Goal: Task Accomplishment & Management: Manage account settings

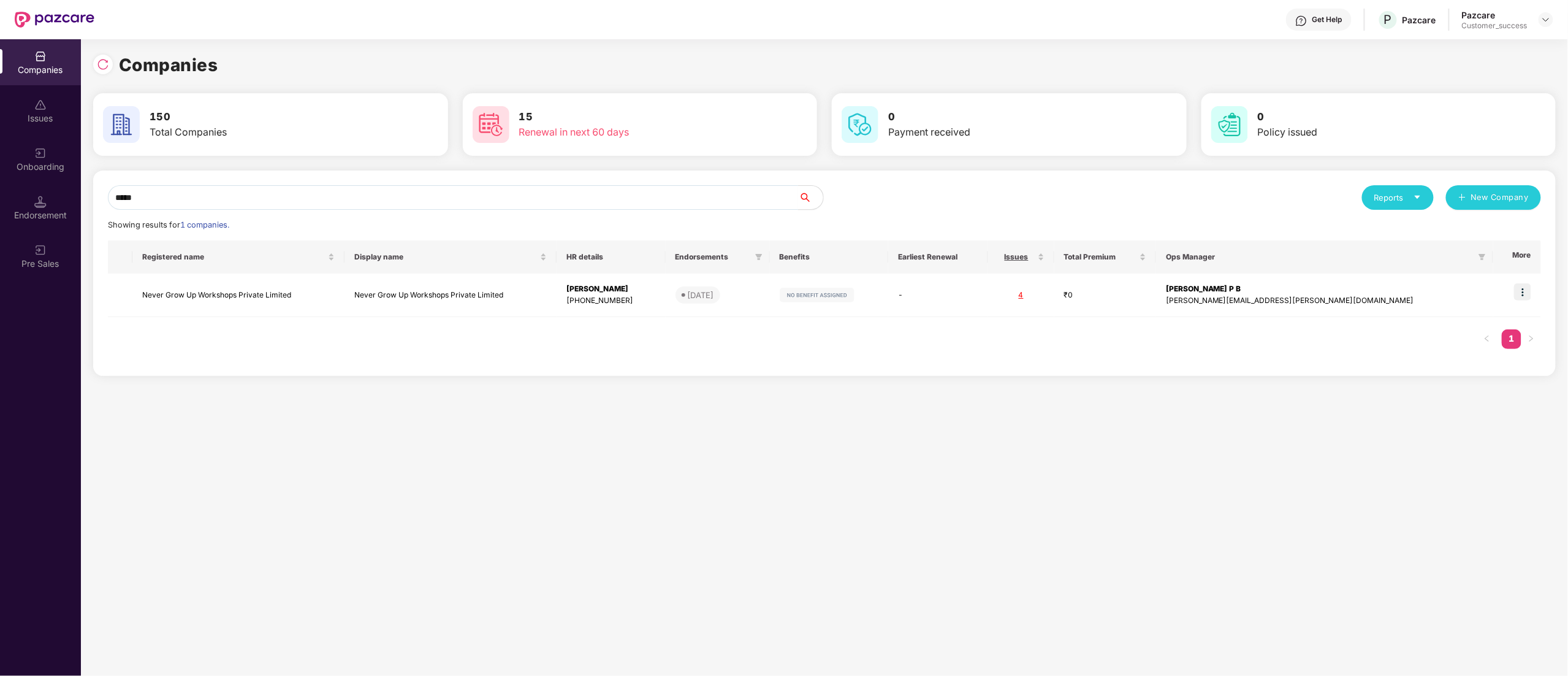
click at [23, 164] on div "Companies Issues Onboarding Endorsement Pre Sales Companies 150 Total Companies…" at bounding box center [784, 357] width 1568 height 636
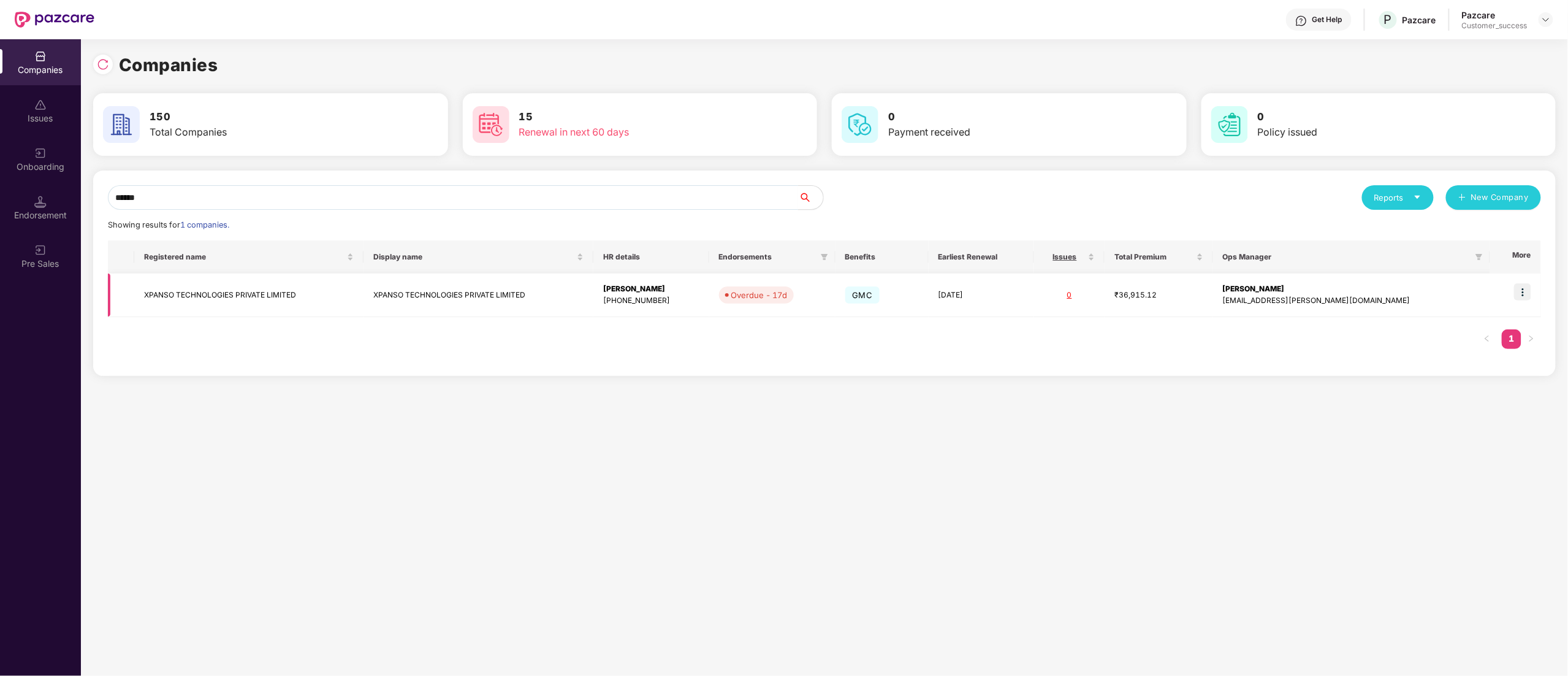
type input "******"
click at [188, 294] on td "XPANSO TECHNOLOGIES PRIVATE LIMITED" at bounding box center [248, 295] width 230 height 44
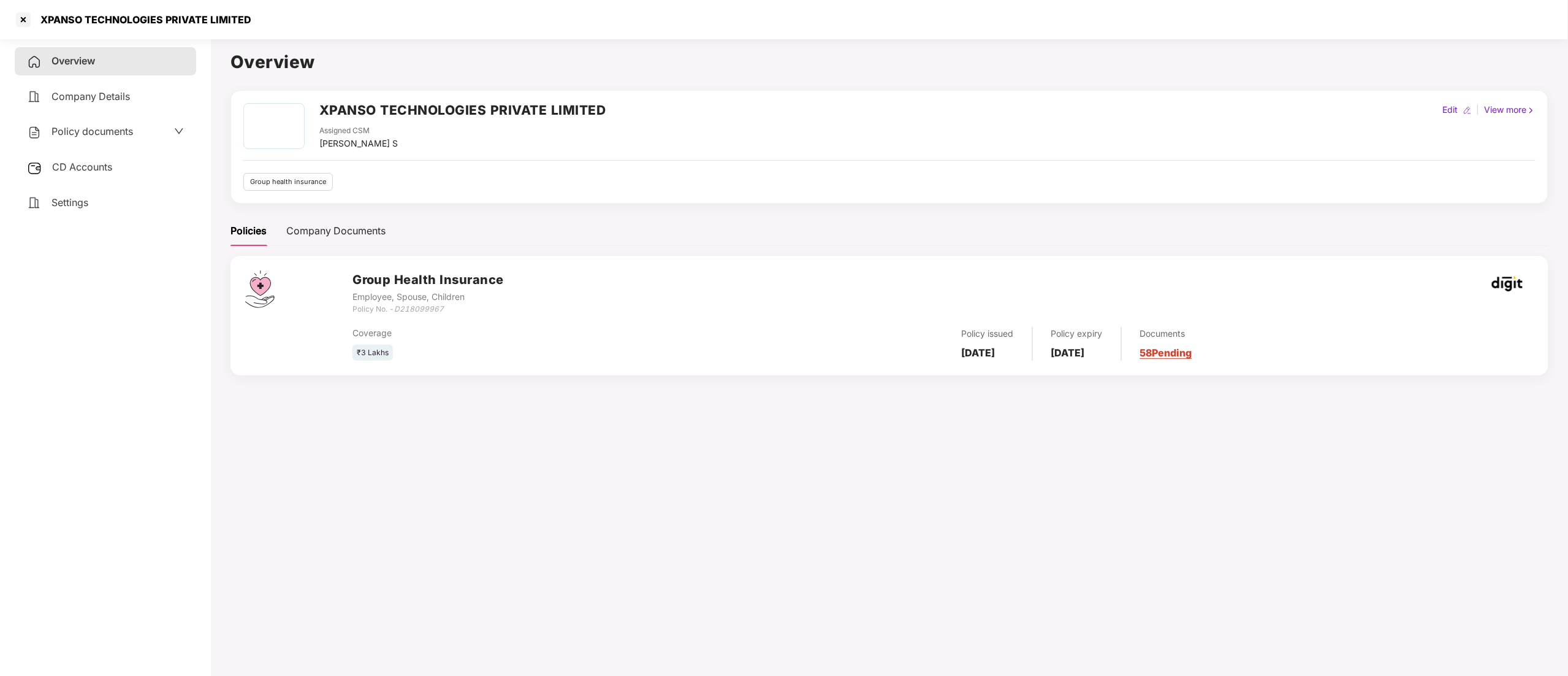
click at [79, 131] on span "Policy documents" at bounding box center [92, 131] width 81 height 12
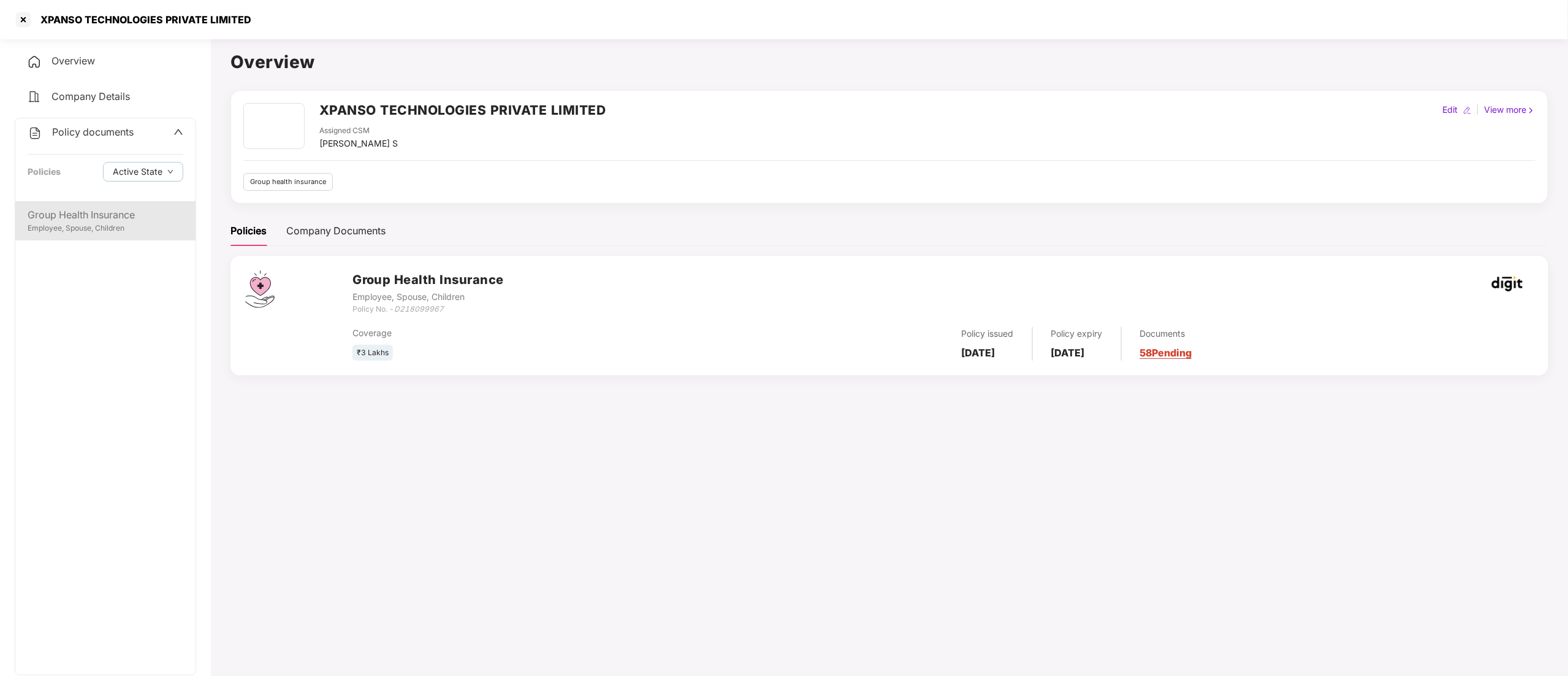
click at [79, 225] on div "Employee, Spouse, Children" at bounding box center [105, 229] width 156 height 12
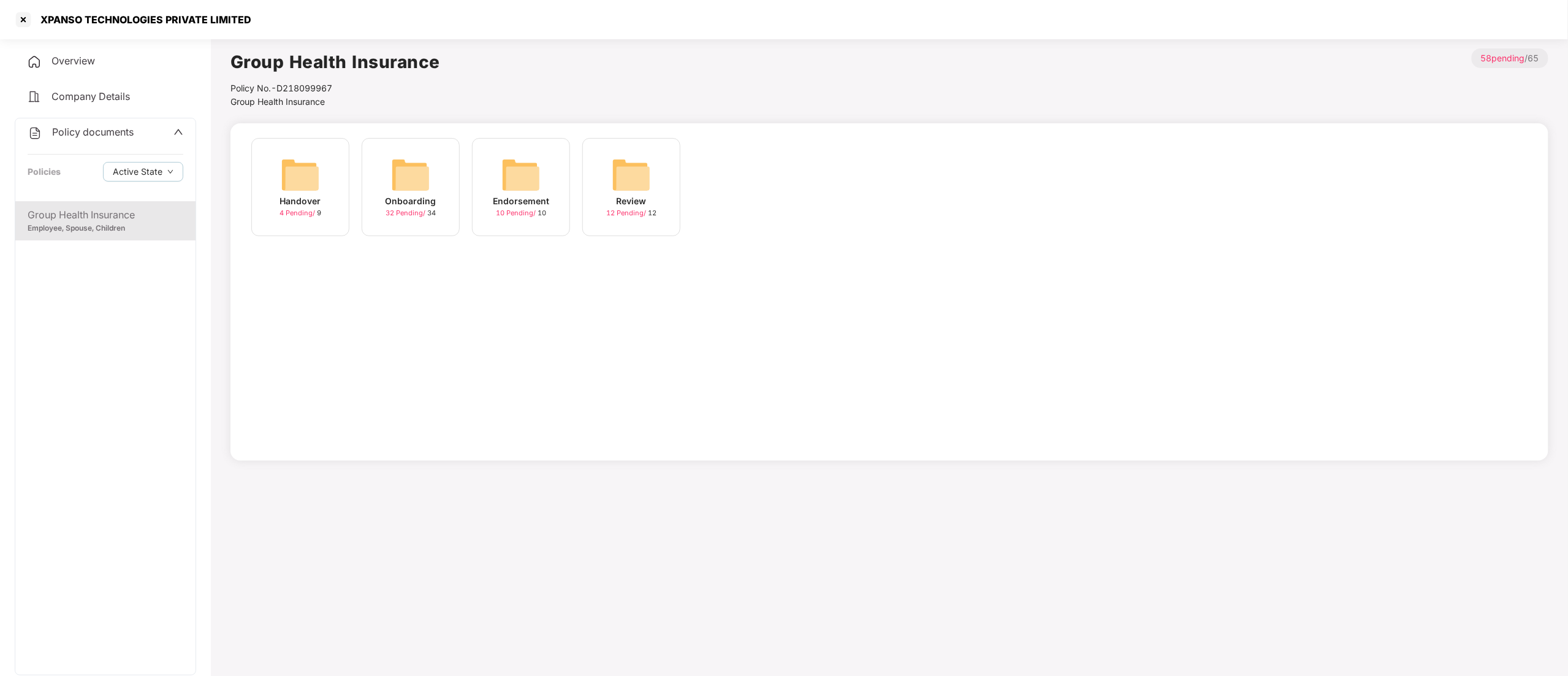
click at [407, 185] on img at bounding box center [409, 174] width 39 height 39
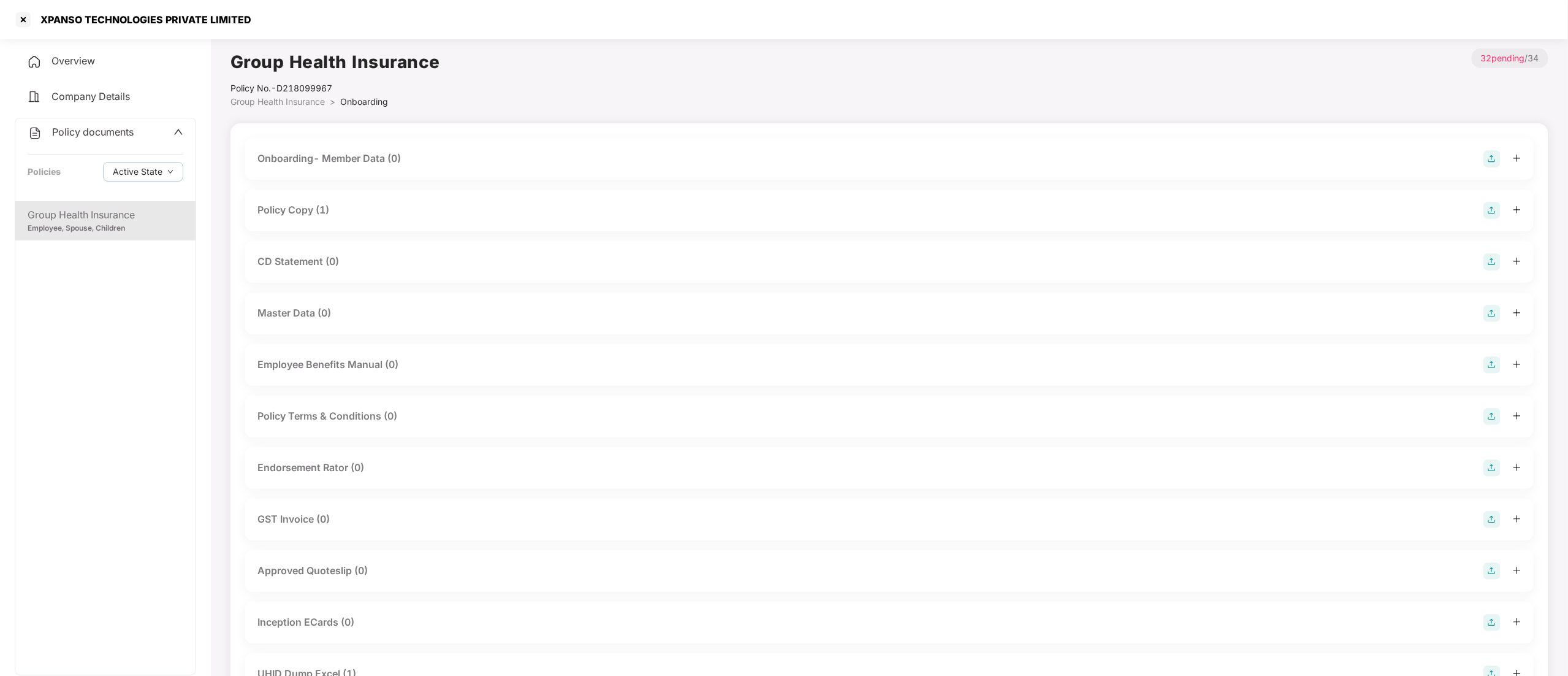
click at [308, 269] on div "CD Statement (0)" at bounding box center [889, 261] width 1264 height 17
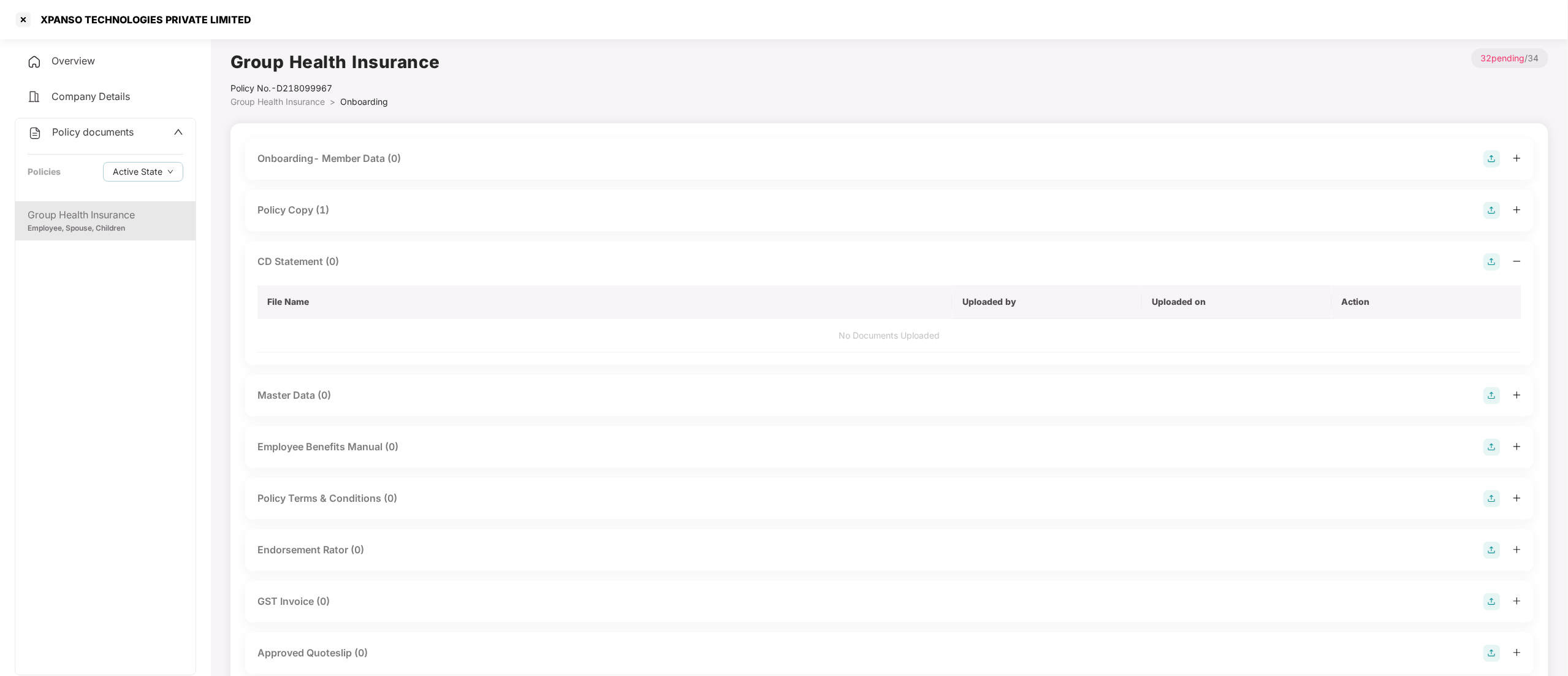
click at [1491, 257] on img at bounding box center [1490, 261] width 17 height 17
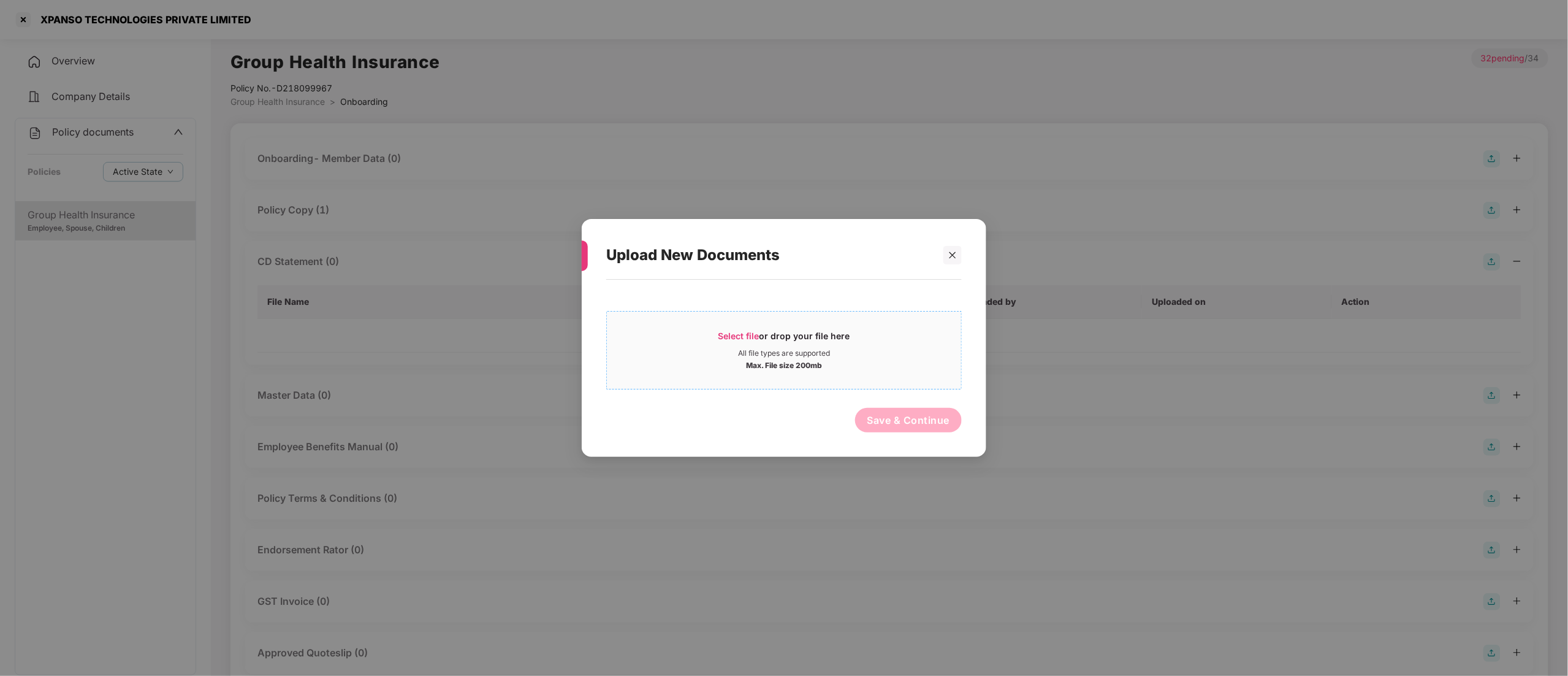
click at [849, 332] on div "Select file or drop your file here" at bounding box center [784, 339] width 132 height 19
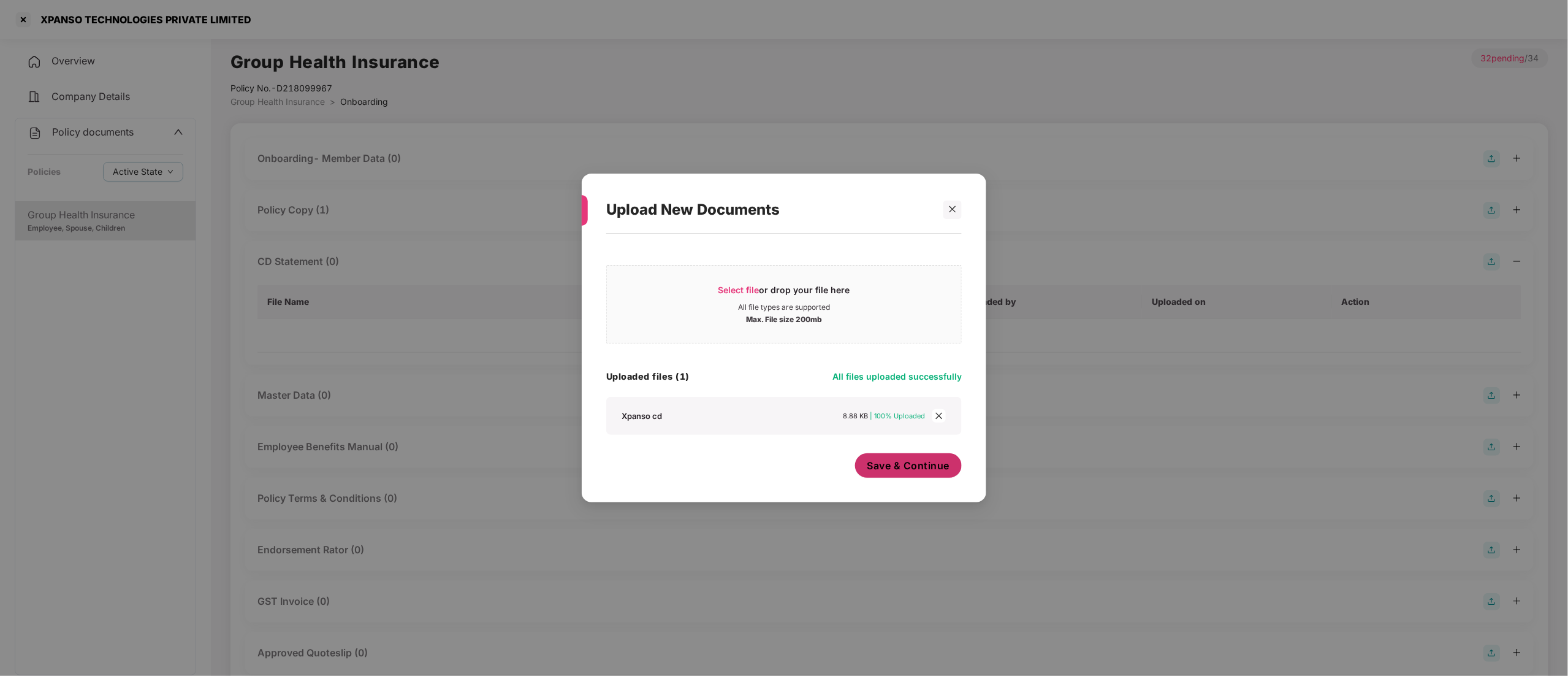
click at [946, 473] on button "Save & Continue" at bounding box center [908, 465] width 107 height 25
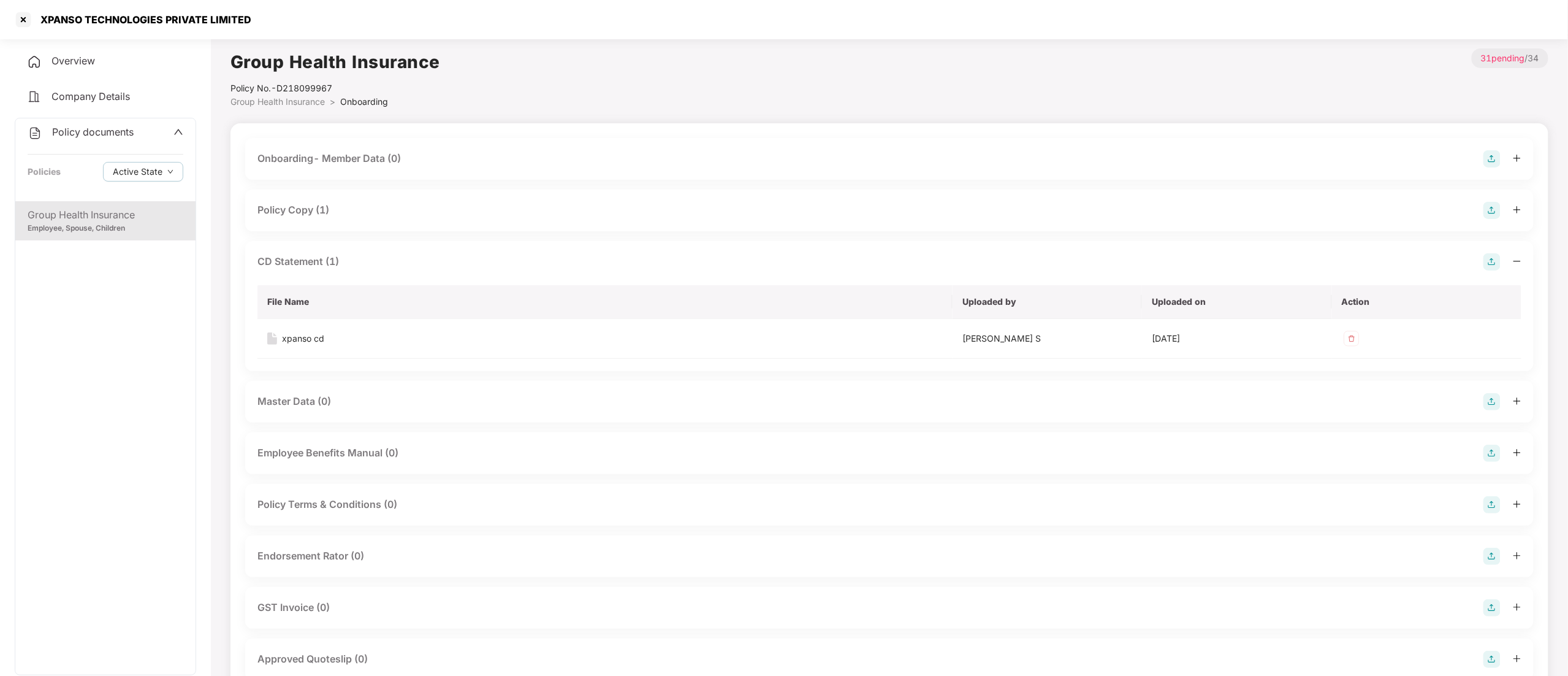
click at [334, 561] on div "Endorsement Rator (0)" at bounding box center [310, 555] width 106 height 15
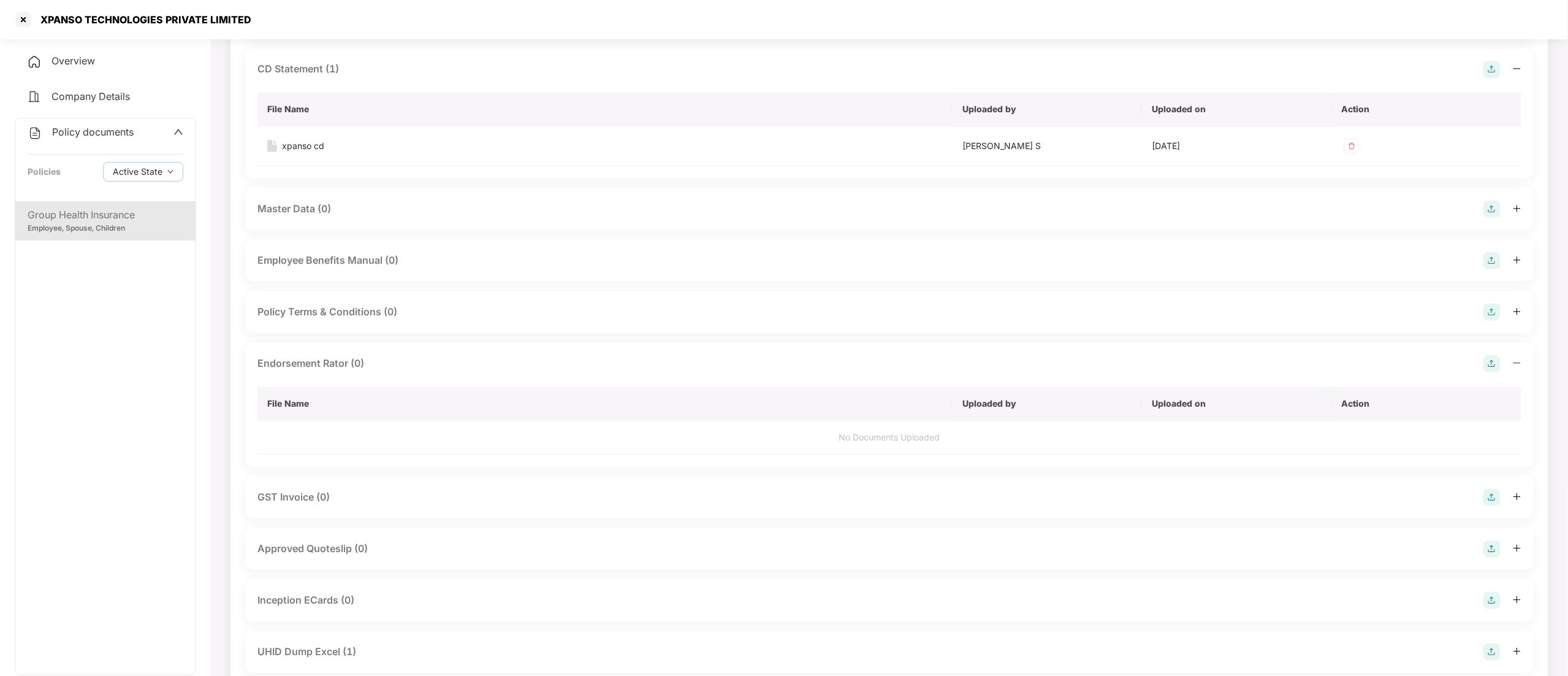
scroll to position [246, 0]
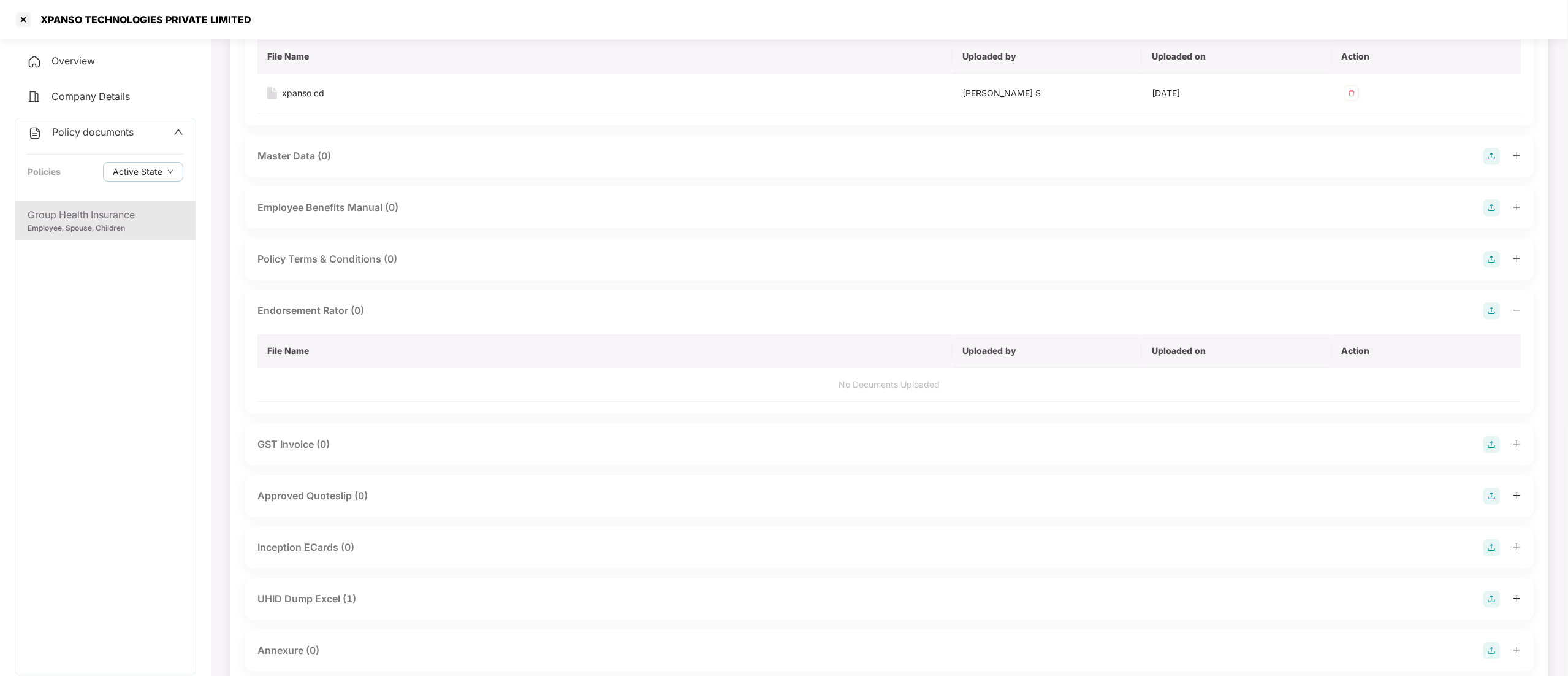
click at [1492, 308] on img at bounding box center [1490, 310] width 17 height 17
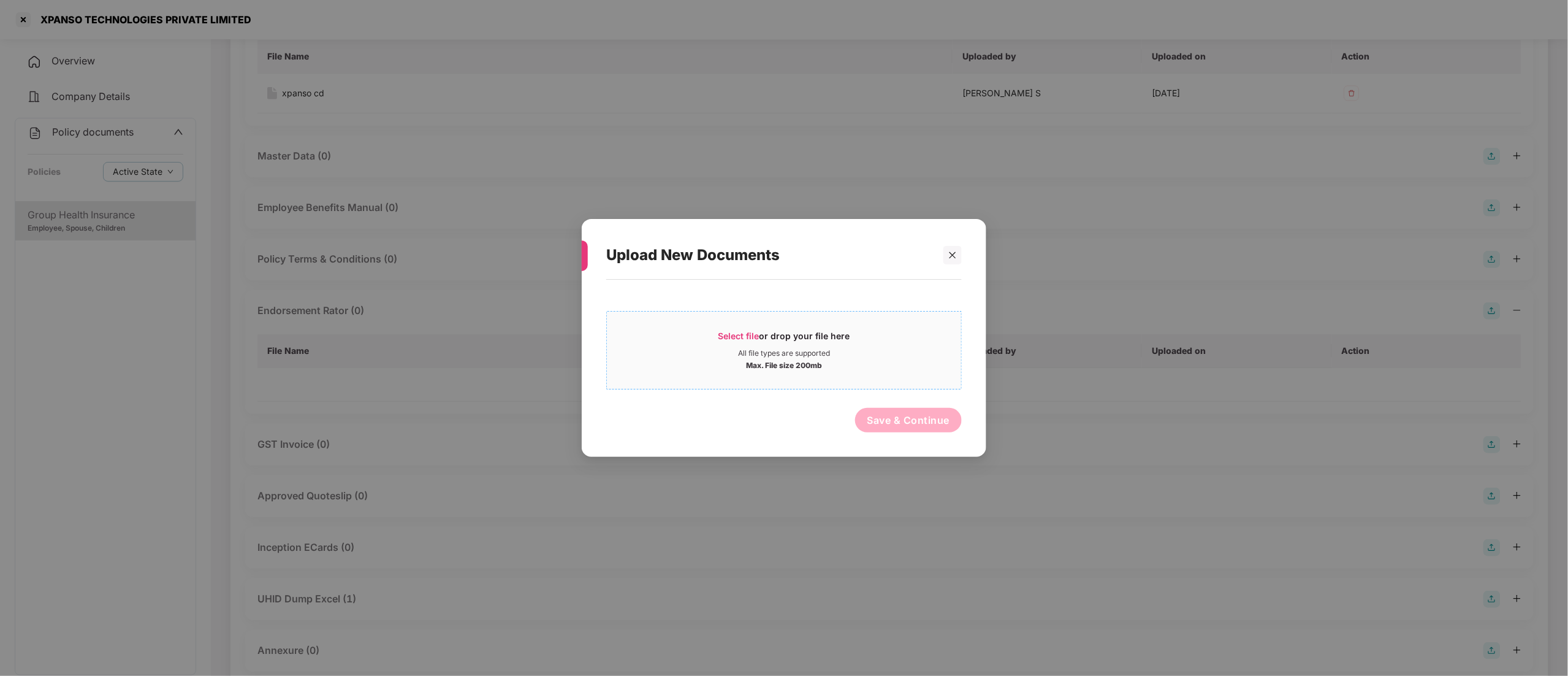
click at [770, 338] on div "Select file or drop your file here" at bounding box center [784, 339] width 132 height 19
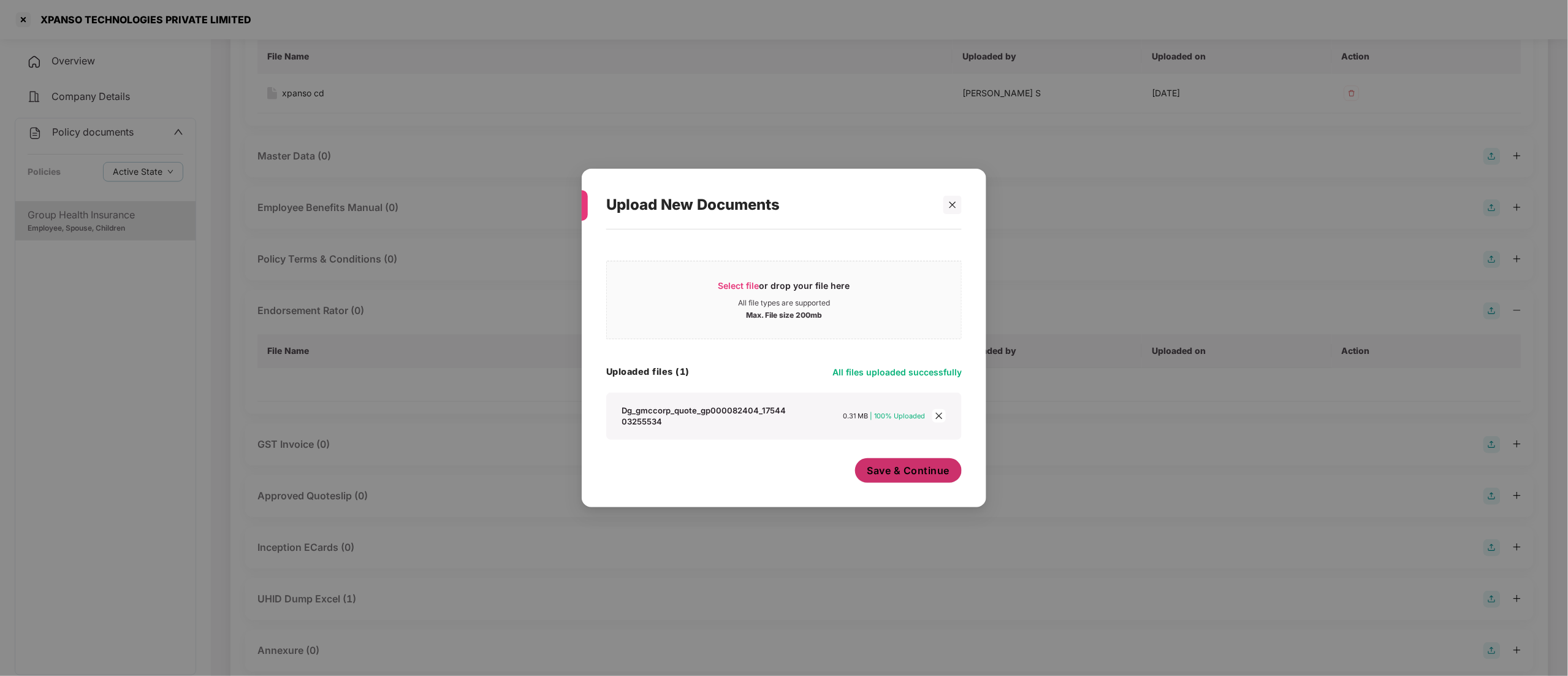
click at [922, 469] on span "Save & Continue" at bounding box center [908, 470] width 82 height 14
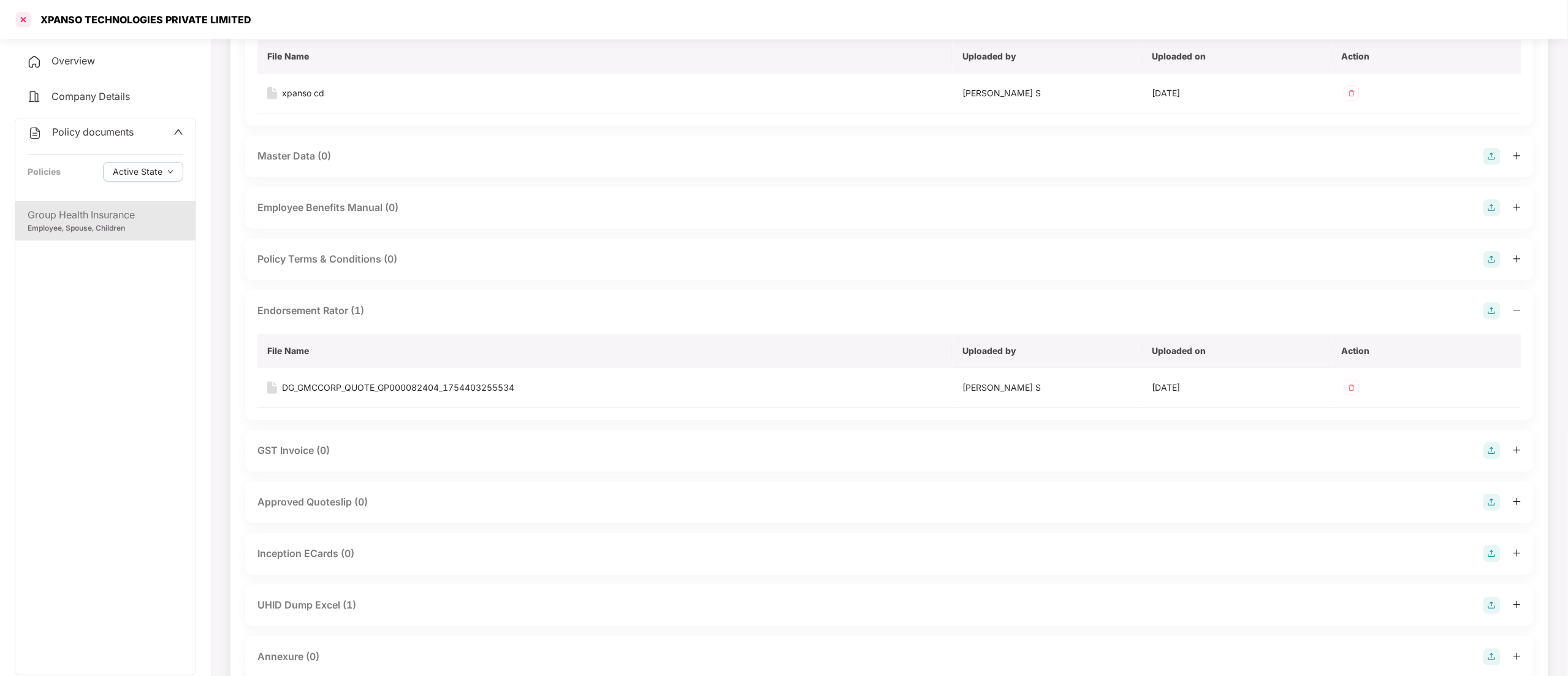
click at [22, 22] on div at bounding box center [24, 20] width 20 height 20
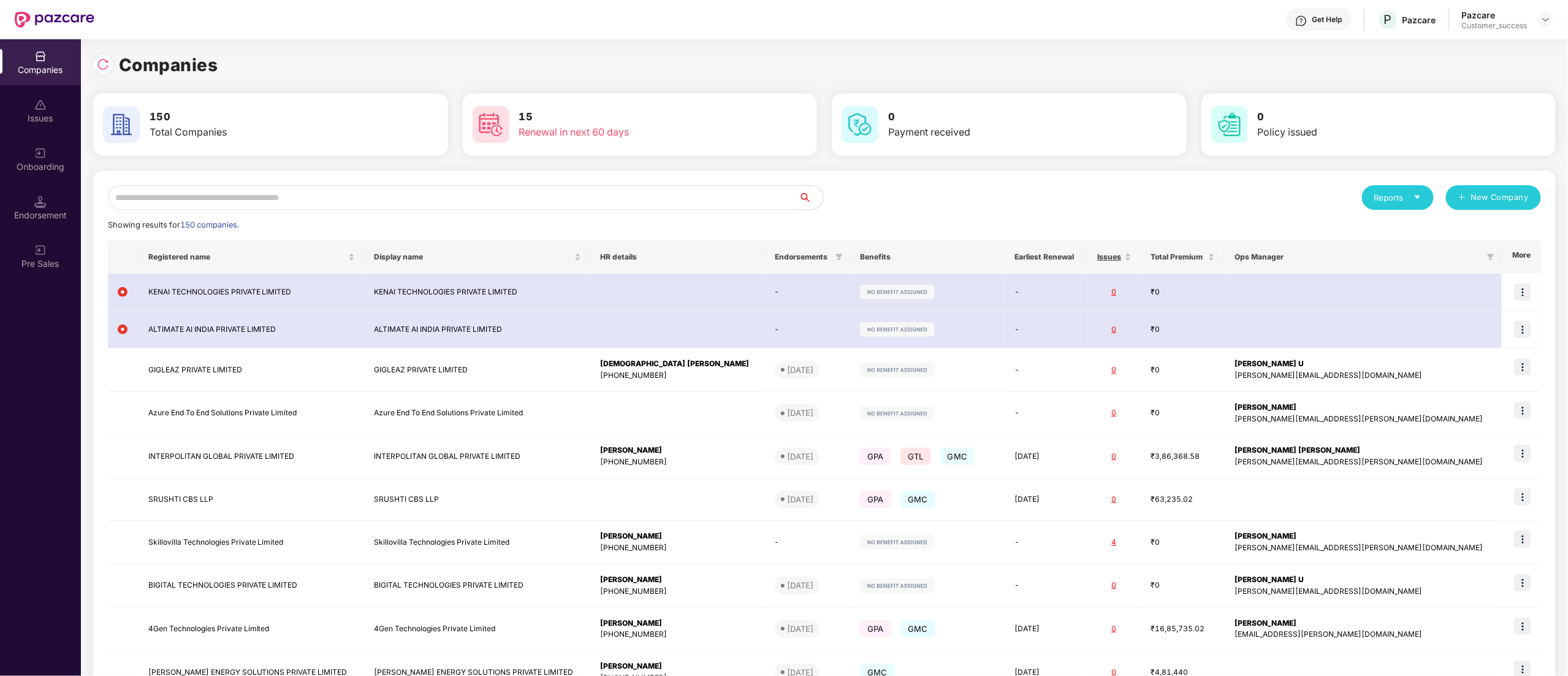
click at [188, 193] on input "text" at bounding box center [453, 197] width 691 height 25
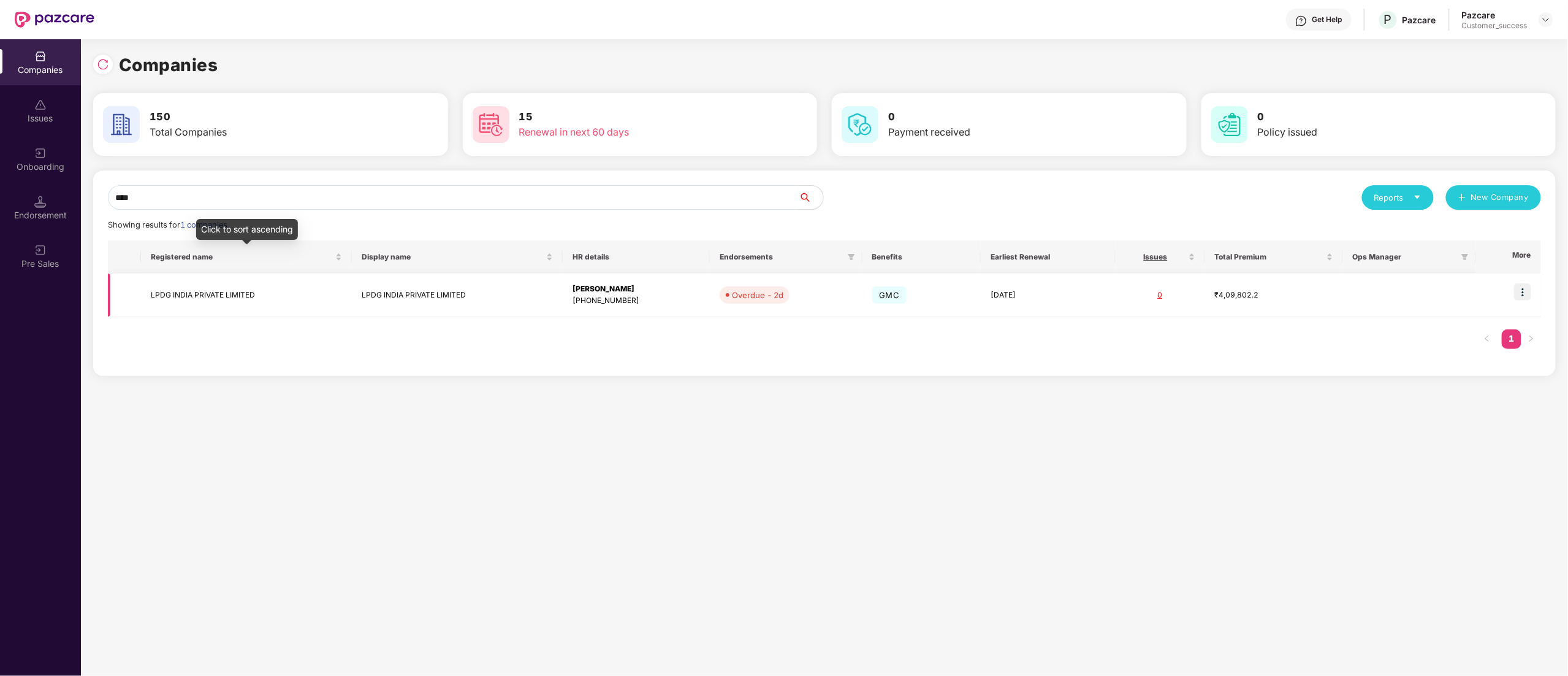
type input "****"
click at [190, 306] on td "LPDG INDIA PRIVATE LIMITED" at bounding box center [246, 295] width 211 height 44
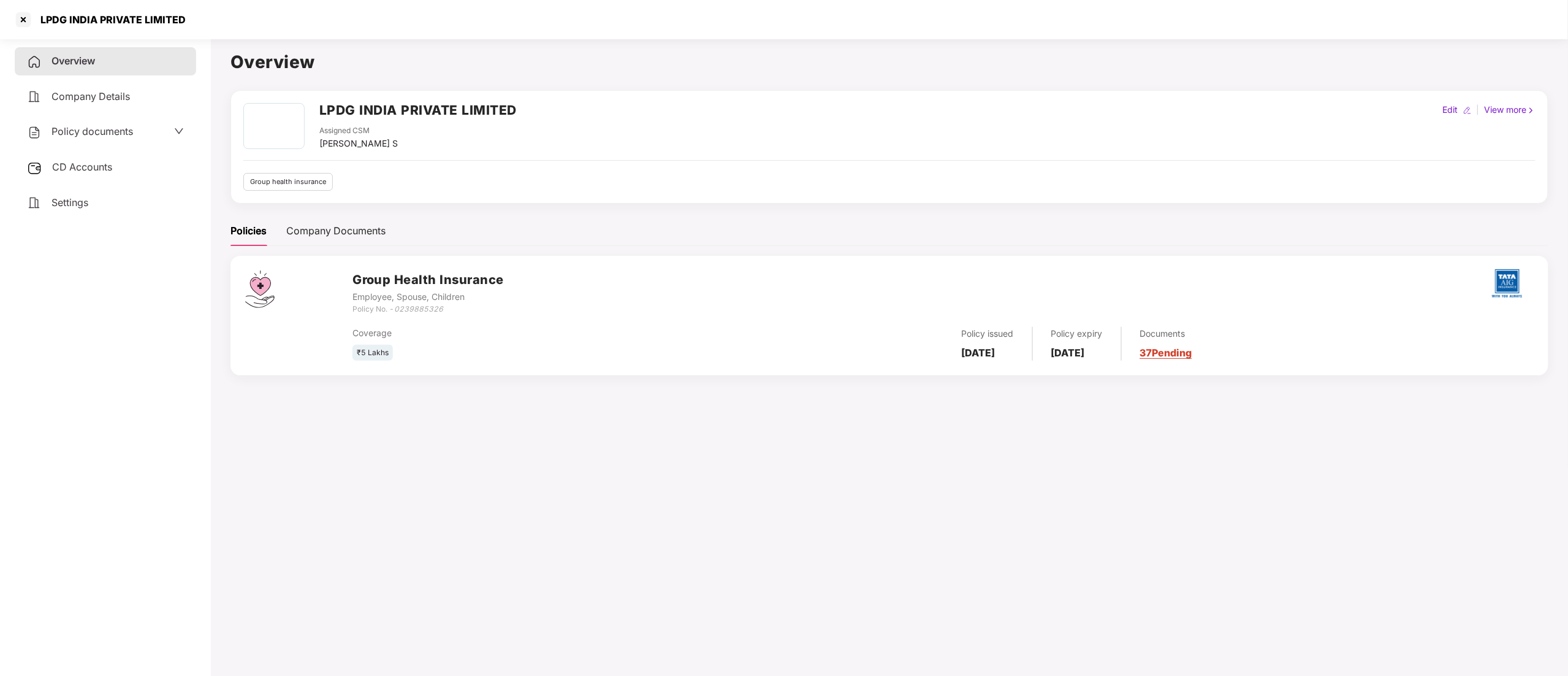
click at [94, 164] on span "CD Accounts" at bounding box center [81, 167] width 60 height 12
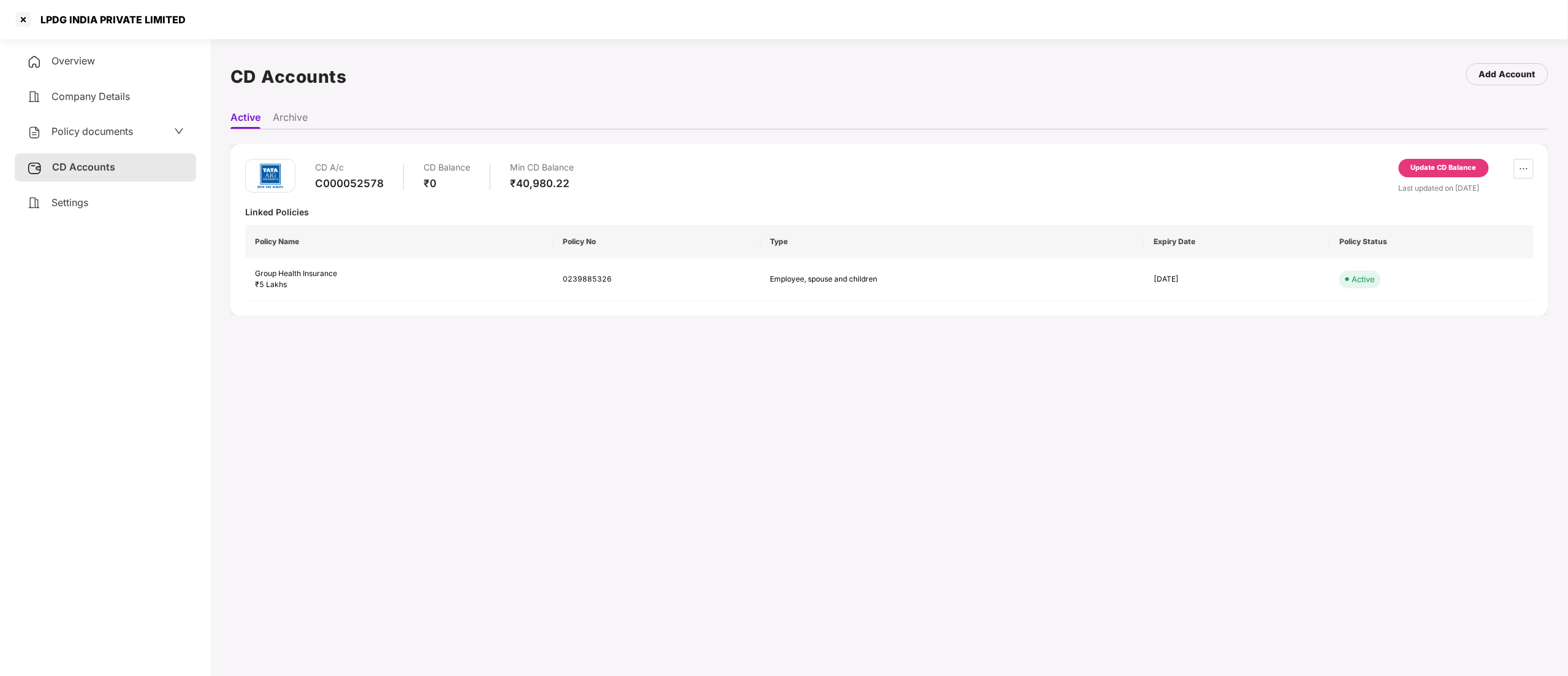
click at [356, 185] on div "C000052578" at bounding box center [349, 184] width 69 height 14
copy div "C000052578"
click at [78, 125] on span "Policy documents" at bounding box center [92, 131] width 81 height 12
click at [99, 210] on div "Group Health Insurance" at bounding box center [105, 214] width 156 height 15
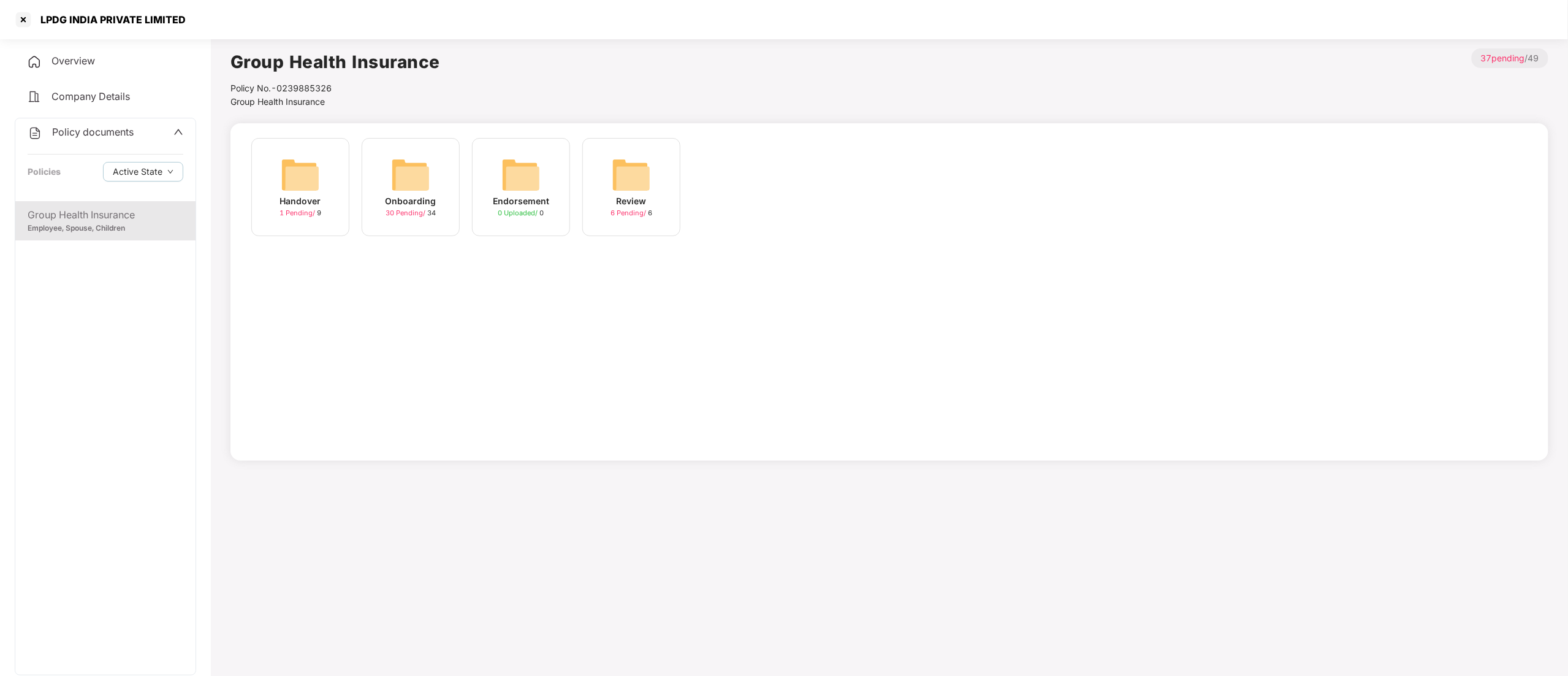
click at [425, 193] on img at bounding box center [409, 174] width 39 height 39
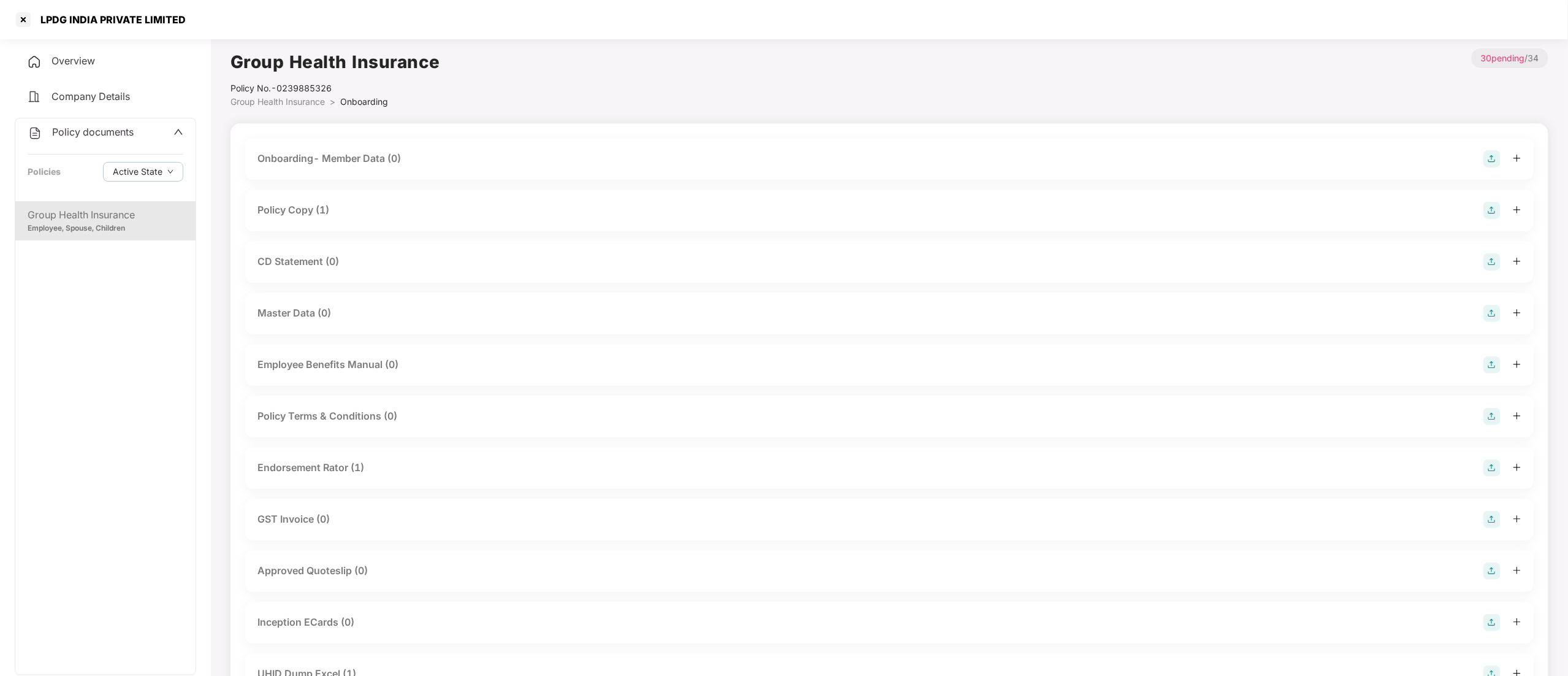
click at [303, 266] on div "CD Statement (0)" at bounding box center [298, 260] width 81 height 15
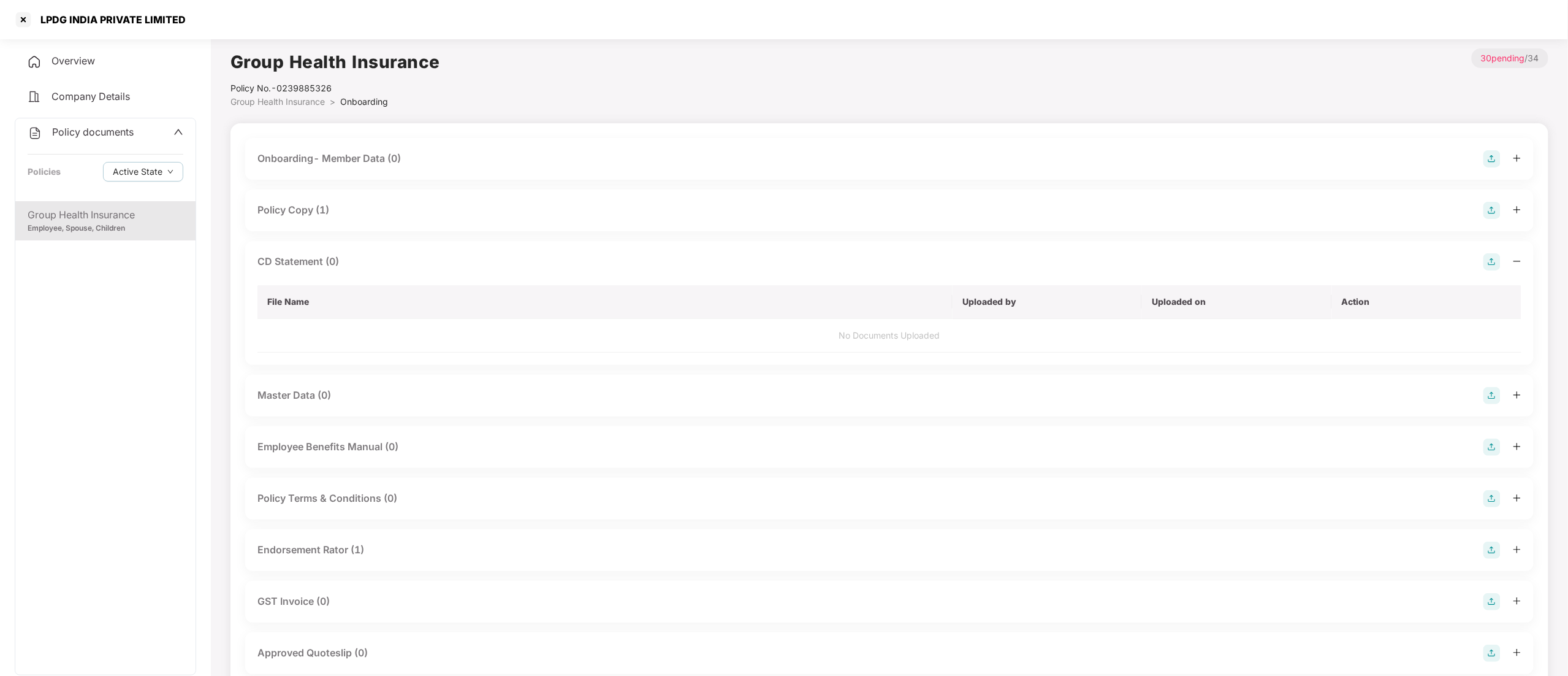
click at [1495, 259] on img at bounding box center [1490, 261] width 17 height 17
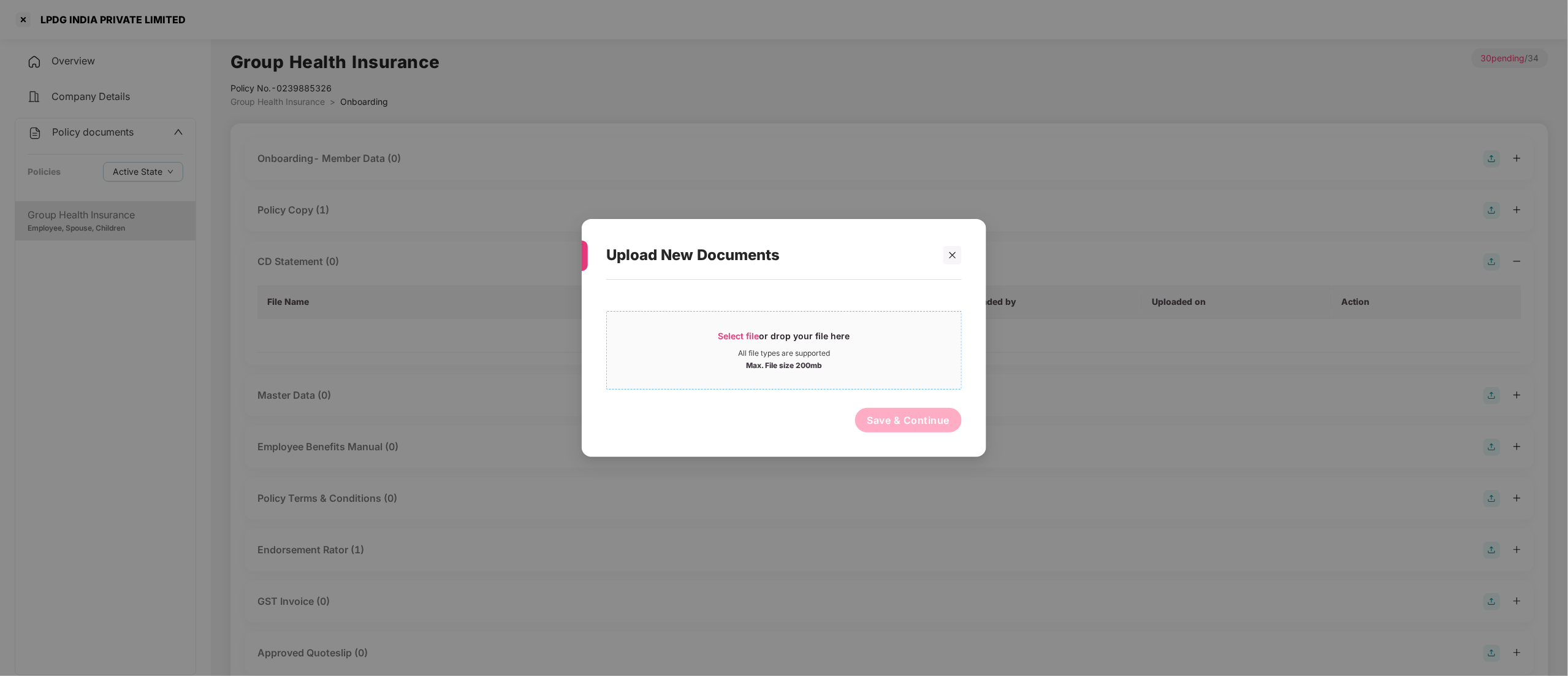
click at [707, 347] on div "Select file or drop your file here" at bounding box center [784, 339] width 354 height 19
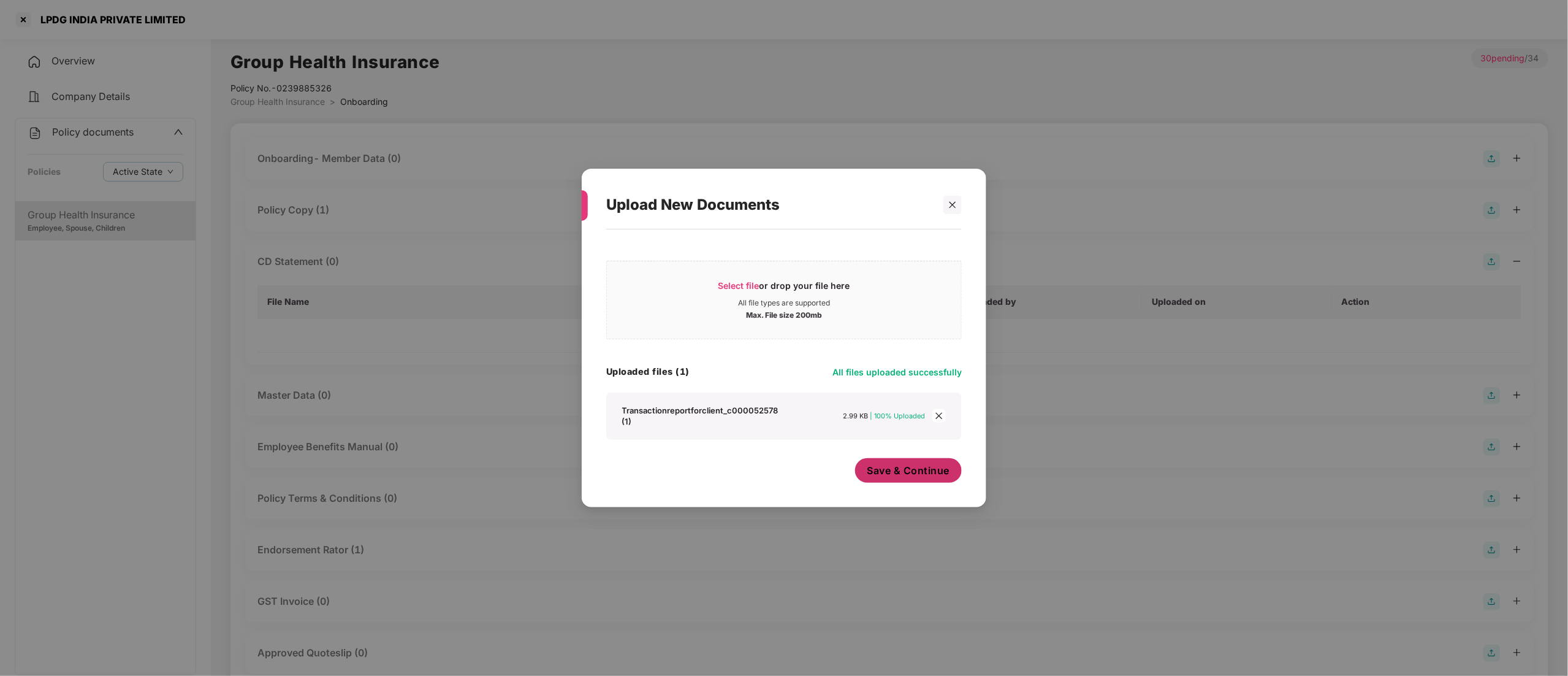
click at [908, 464] on span "Save & Continue" at bounding box center [908, 470] width 82 height 14
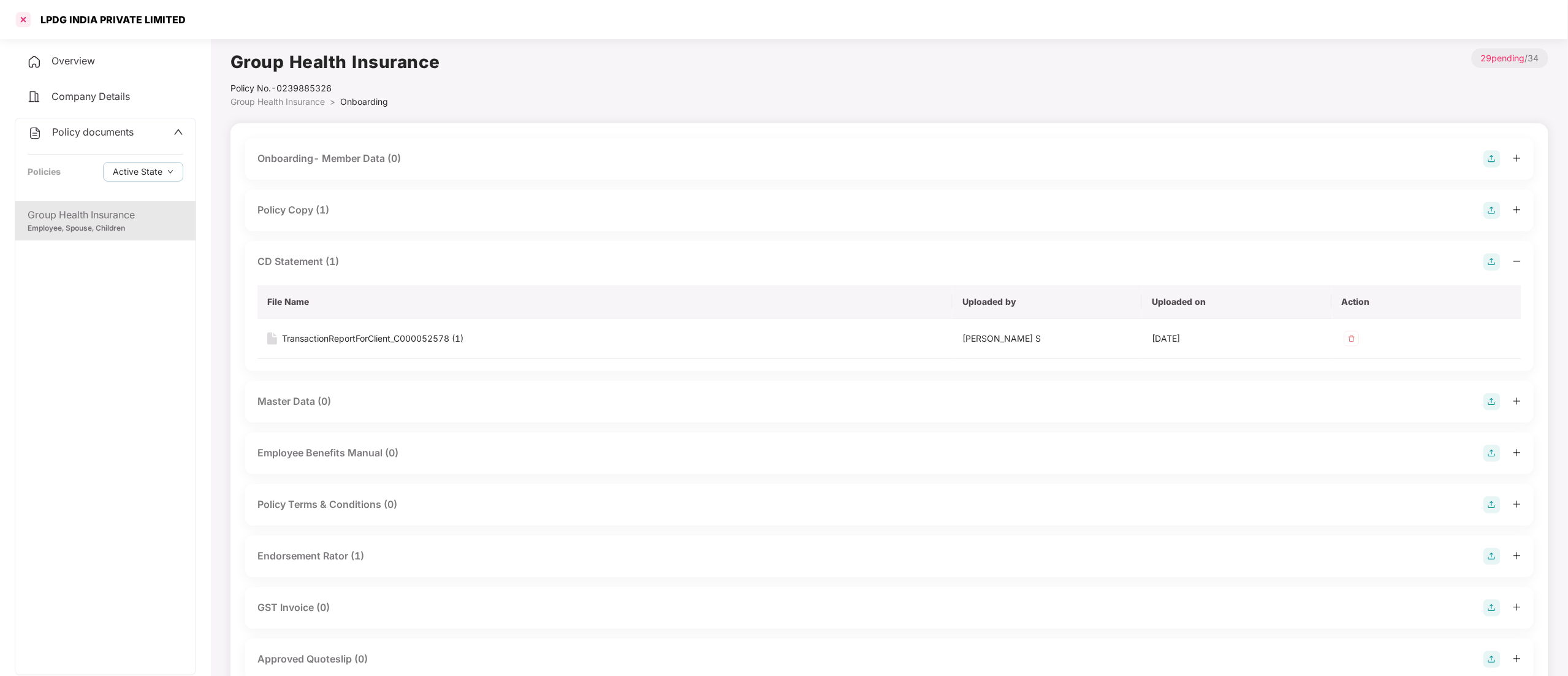
click at [19, 22] on div at bounding box center [24, 20] width 20 height 20
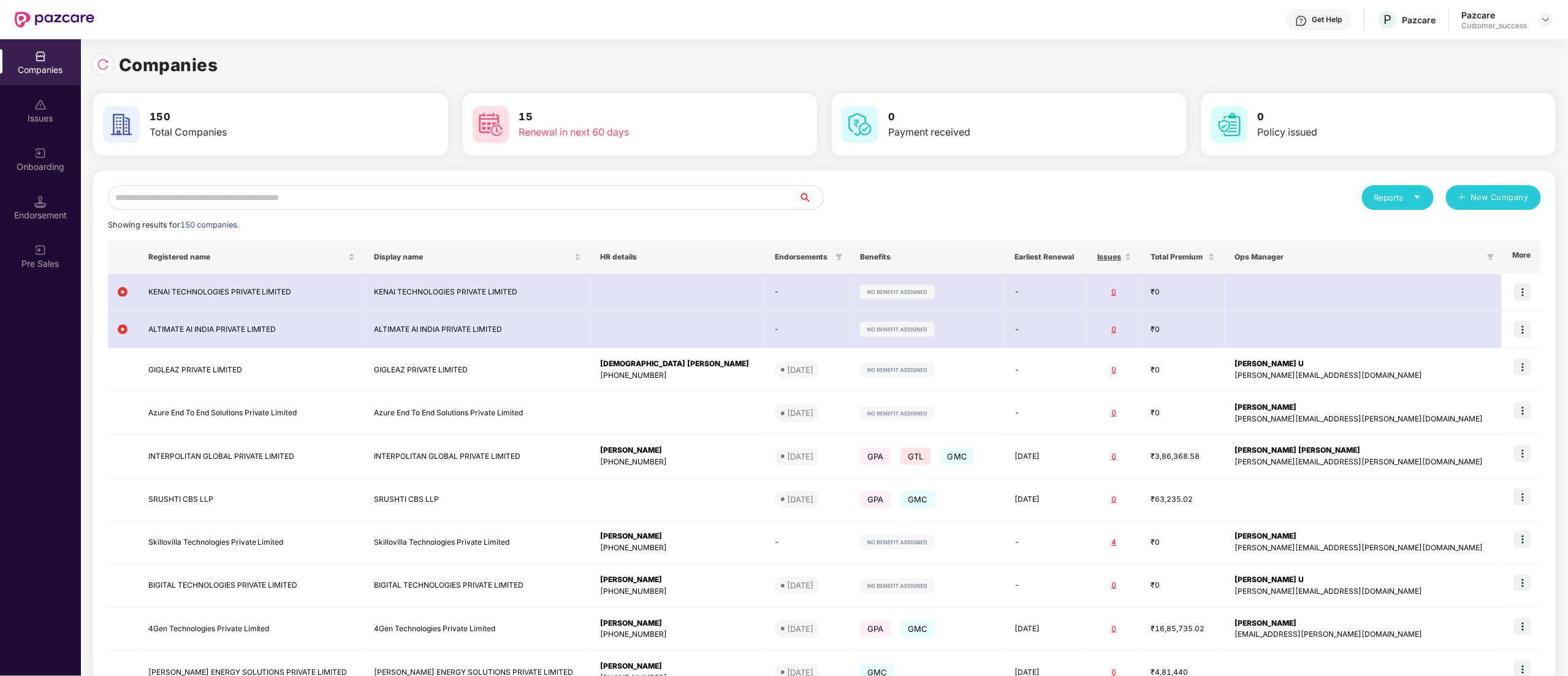
click at [258, 201] on input "text" at bounding box center [453, 197] width 691 height 25
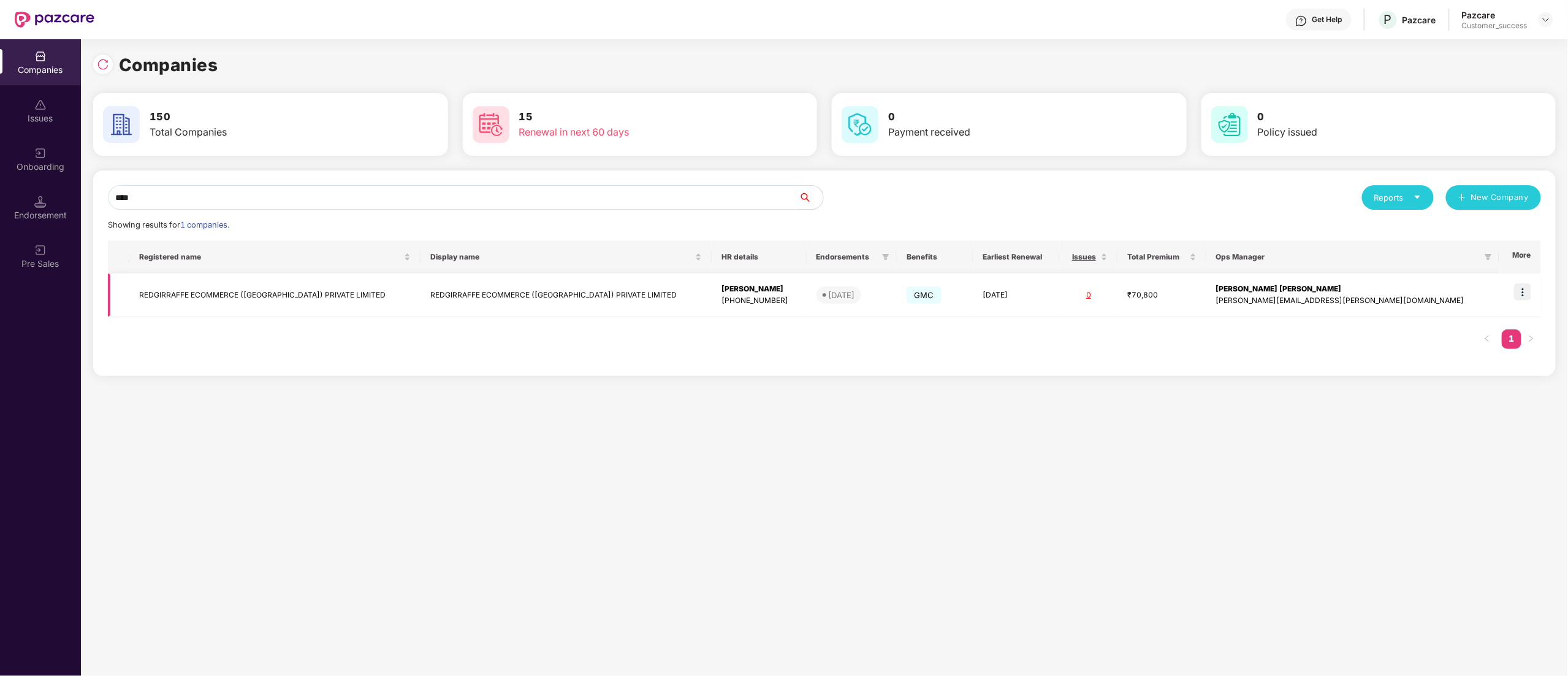
type input "****"
click at [258, 290] on td "REDGIRRAFFE ECOMMERCE (INDIA) PRIVATE LIMITED" at bounding box center [274, 295] width 291 height 44
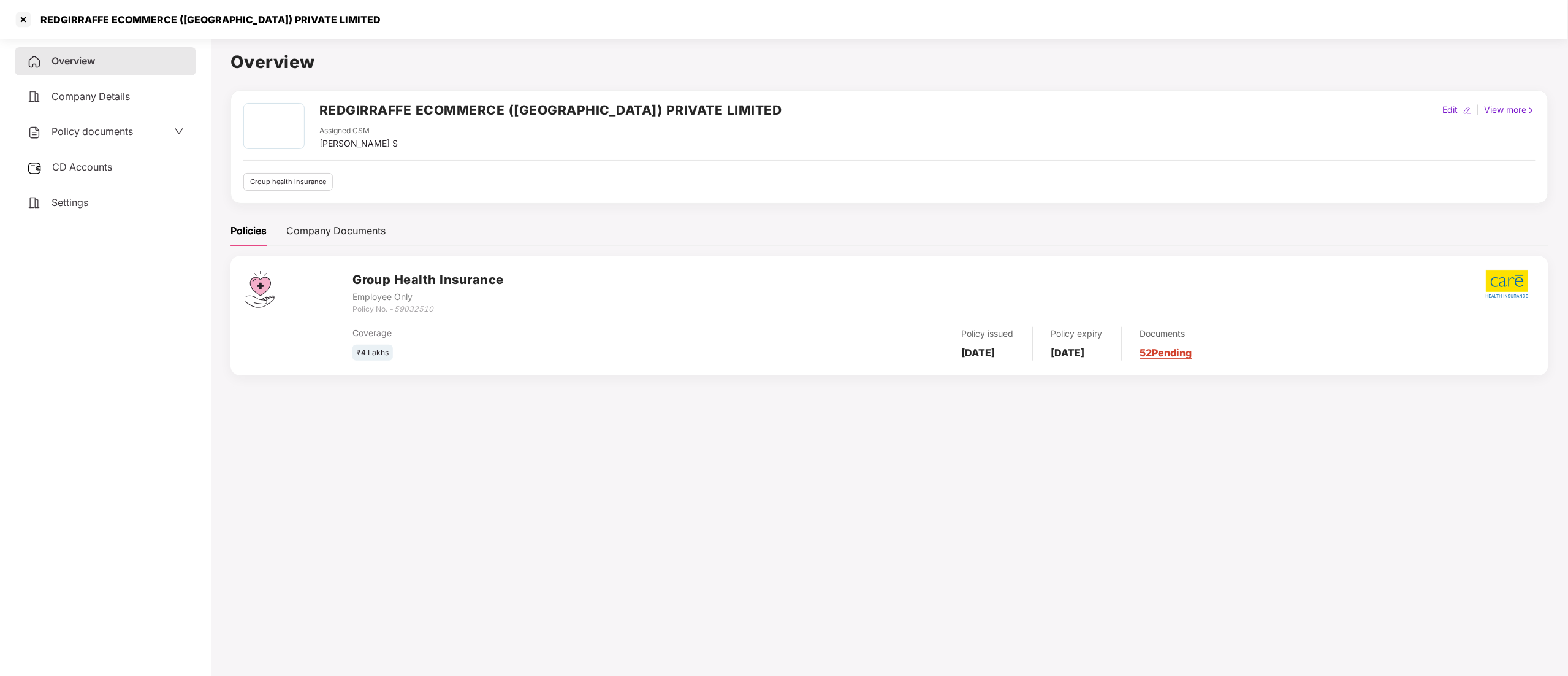
click at [87, 127] on span "Policy documents" at bounding box center [92, 131] width 81 height 12
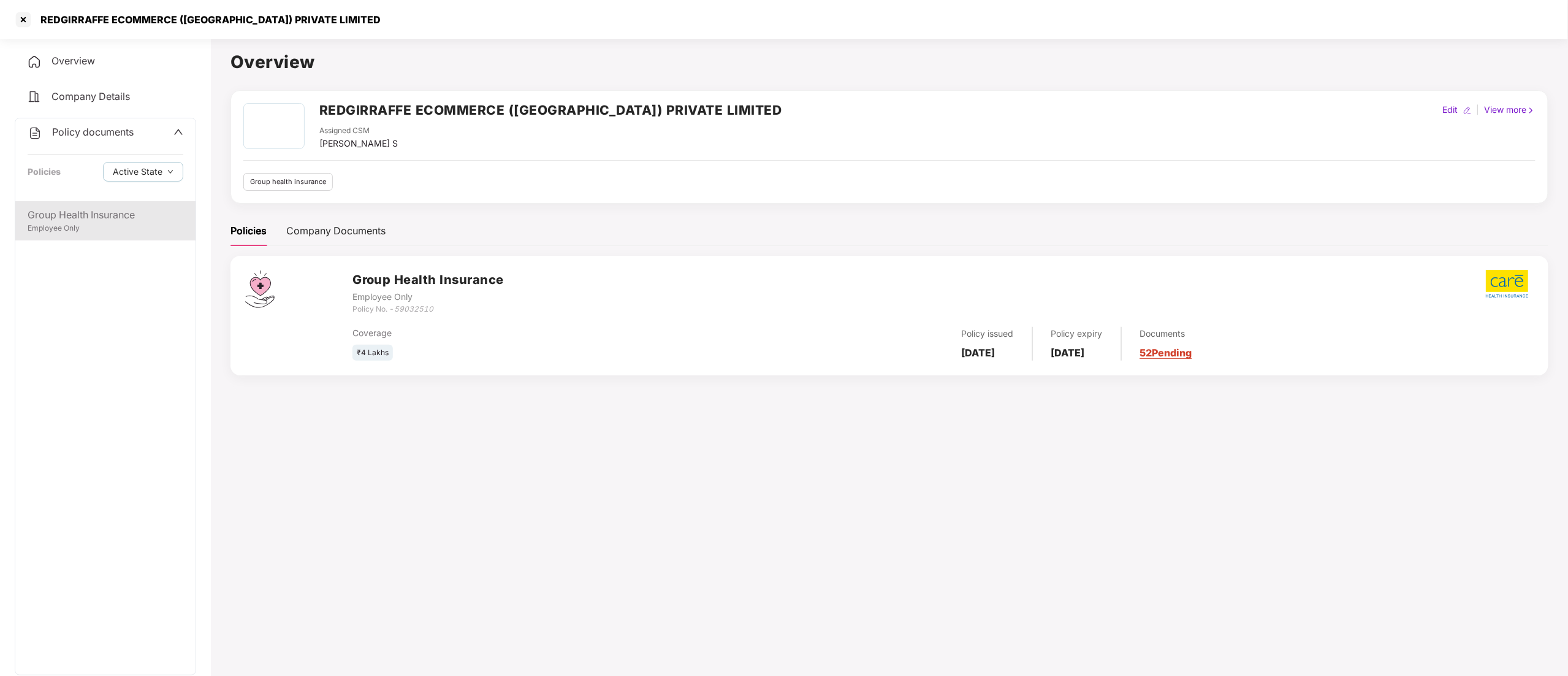
click at [84, 214] on div "Group Health Insurance" at bounding box center [105, 214] width 156 height 15
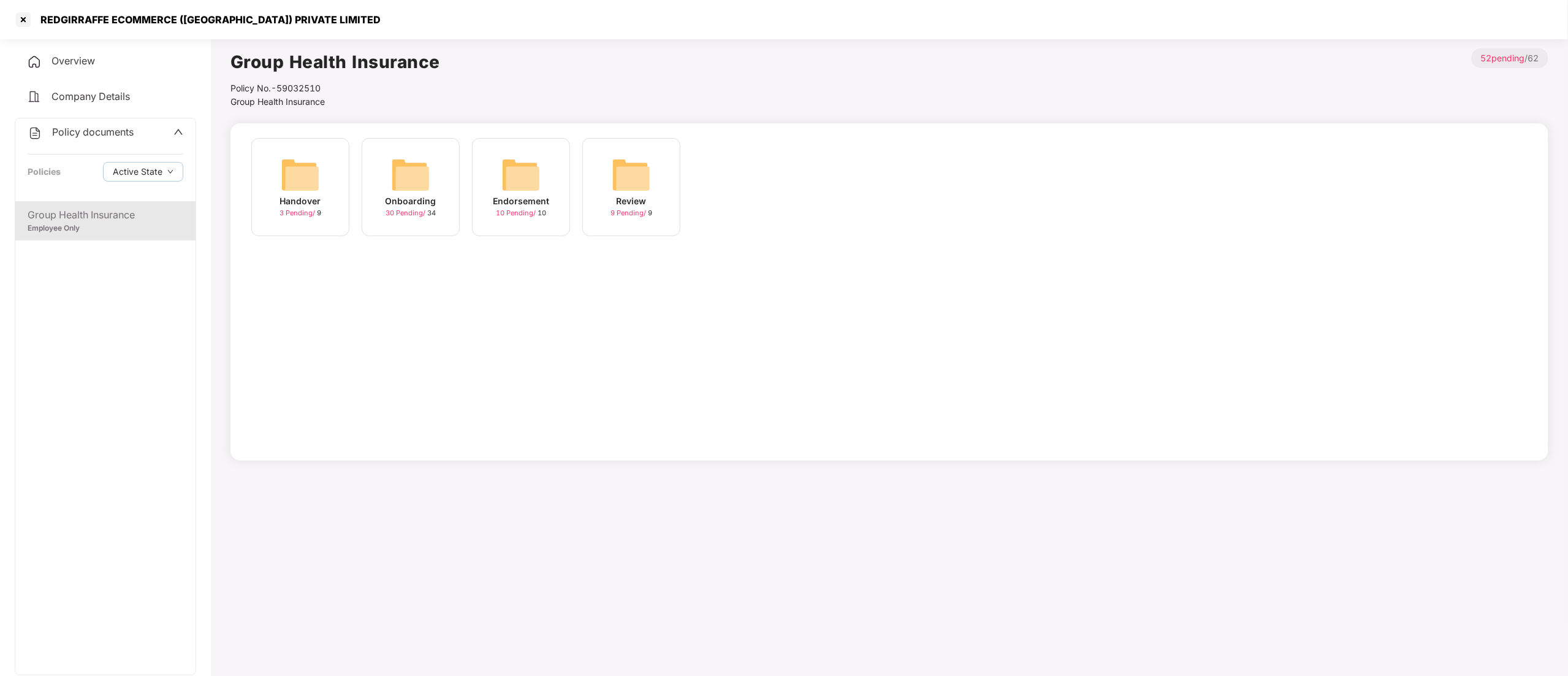
click at [426, 198] on div "Onboarding" at bounding box center [410, 201] width 51 height 14
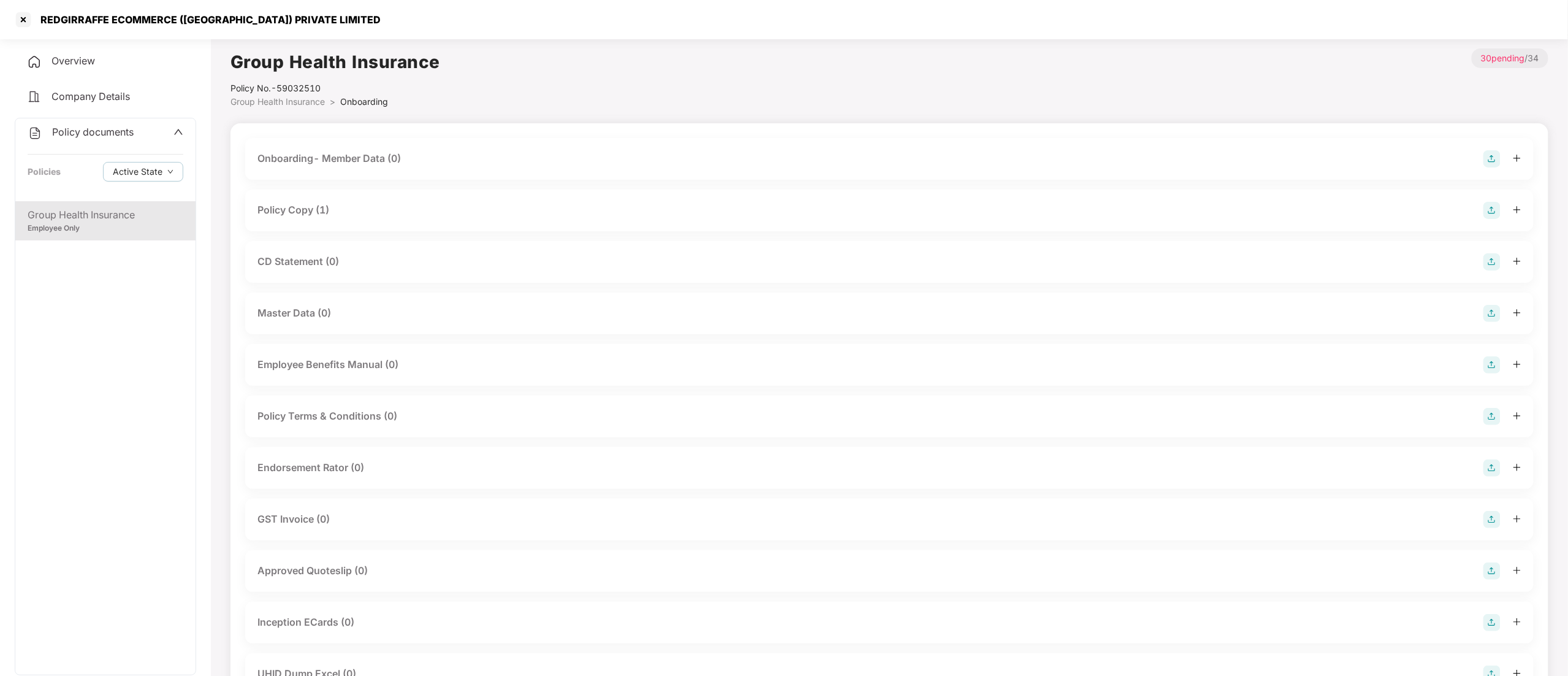
click at [304, 272] on div "CD Statement (0)" at bounding box center [889, 261] width 1288 height 42
click at [307, 261] on div "CD Statement (0)" at bounding box center [298, 260] width 81 height 15
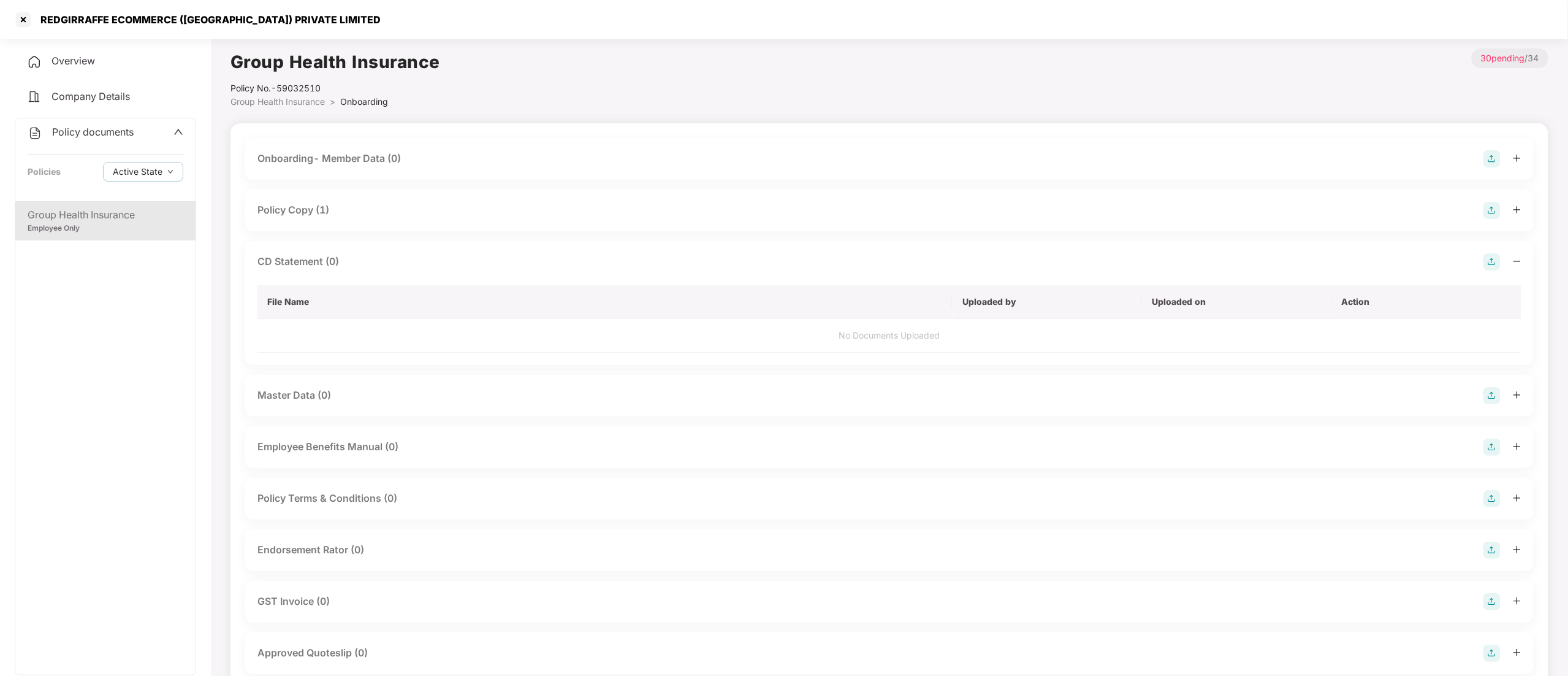
click at [1486, 263] on img at bounding box center [1490, 261] width 17 height 17
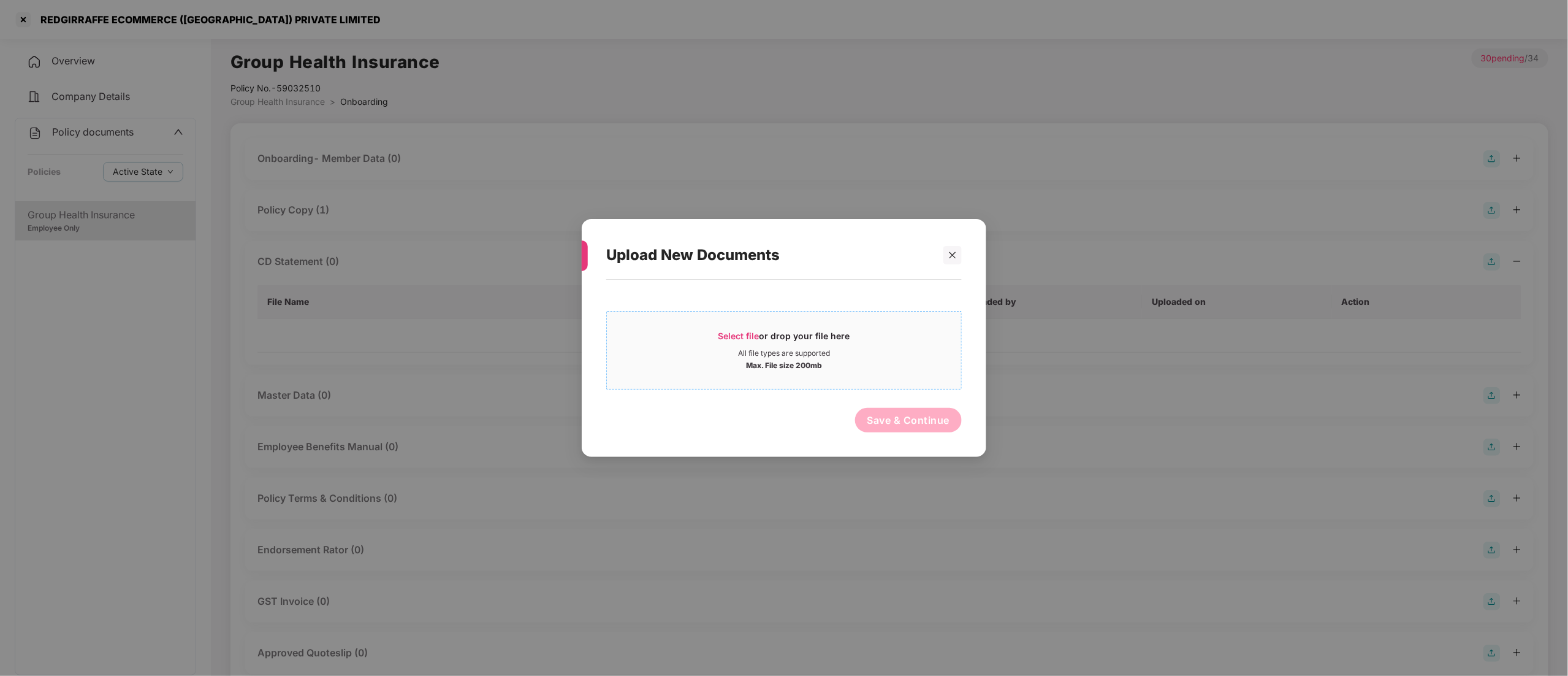
click at [792, 338] on div "Select file or drop your file here" at bounding box center [784, 339] width 132 height 19
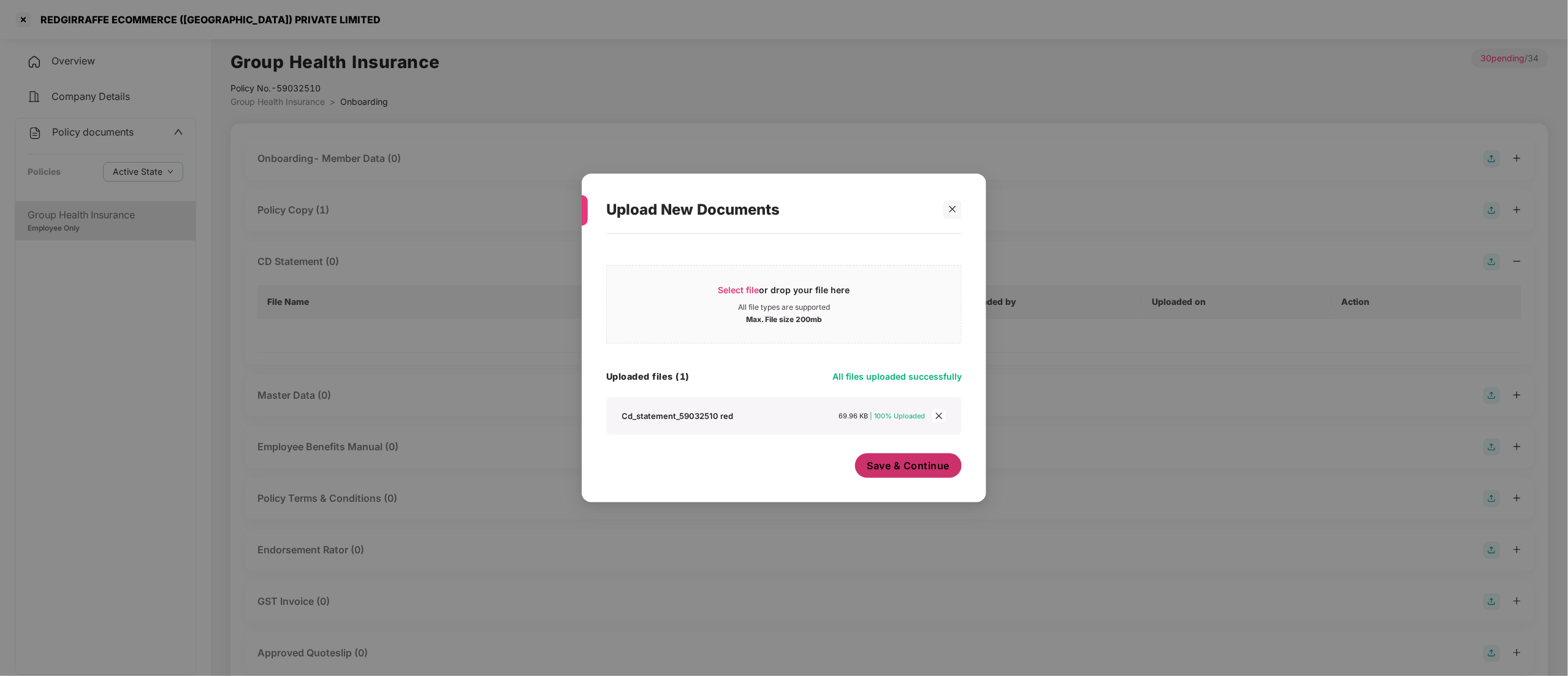
click at [917, 465] on span "Save & Continue" at bounding box center [908, 465] width 82 height 14
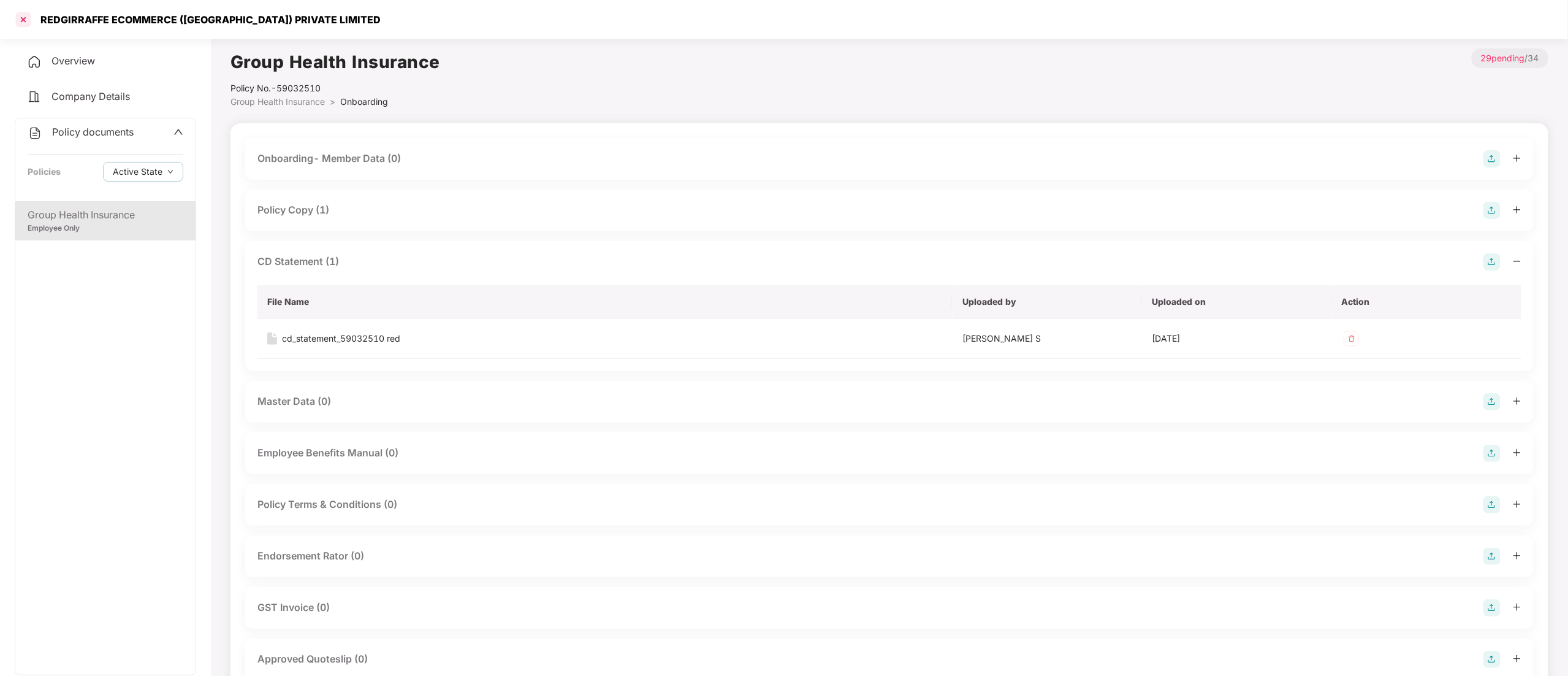
click at [23, 14] on div at bounding box center [24, 20] width 20 height 20
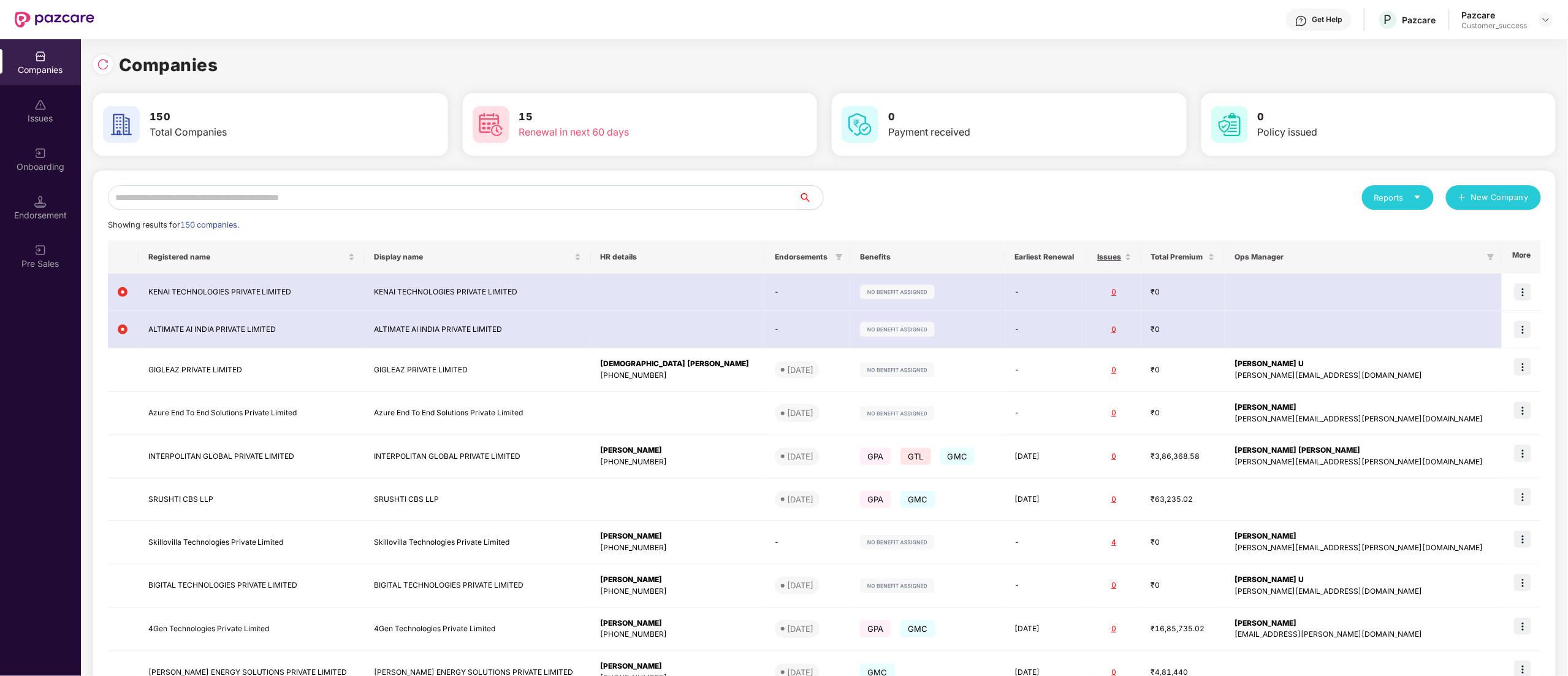
click at [190, 201] on input "text" at bounding box center [453, 197] width 691 height 25
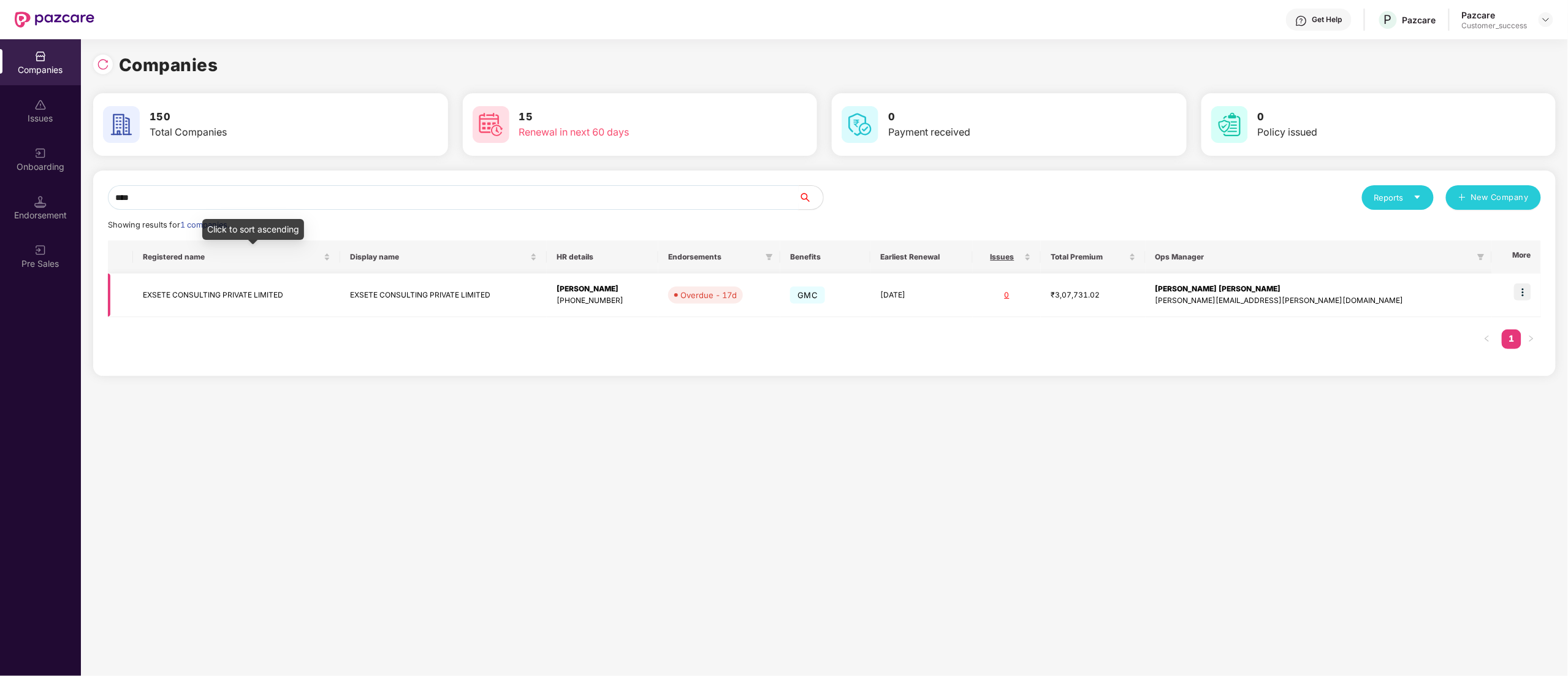
type input "****"
click at [196, 289] on td "EXSETE CONSULTING PRIVATE LIMITED" at bounding box center [236, 295] width 207 height 44
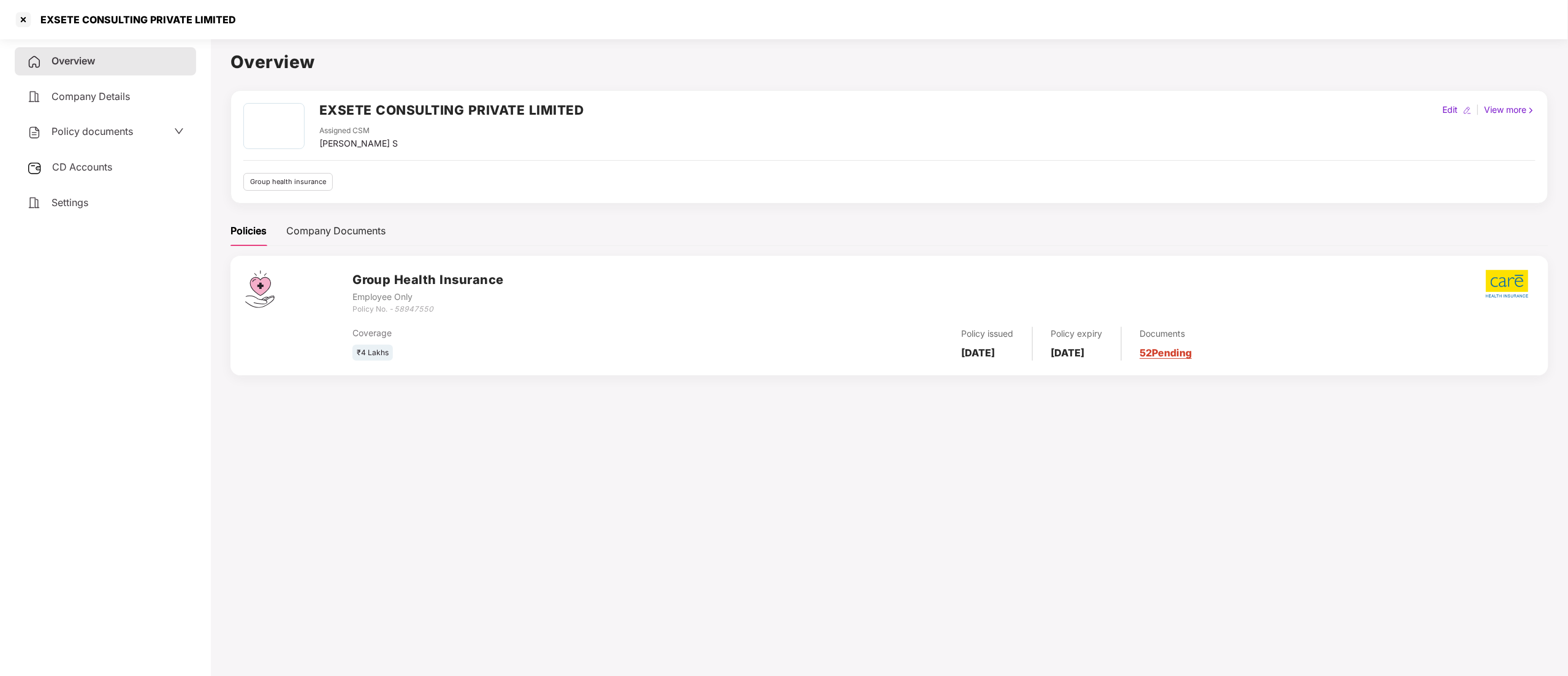
click at [90, 131] on span "Policy documents" at bounding box center [92, 131] width 81 height 12
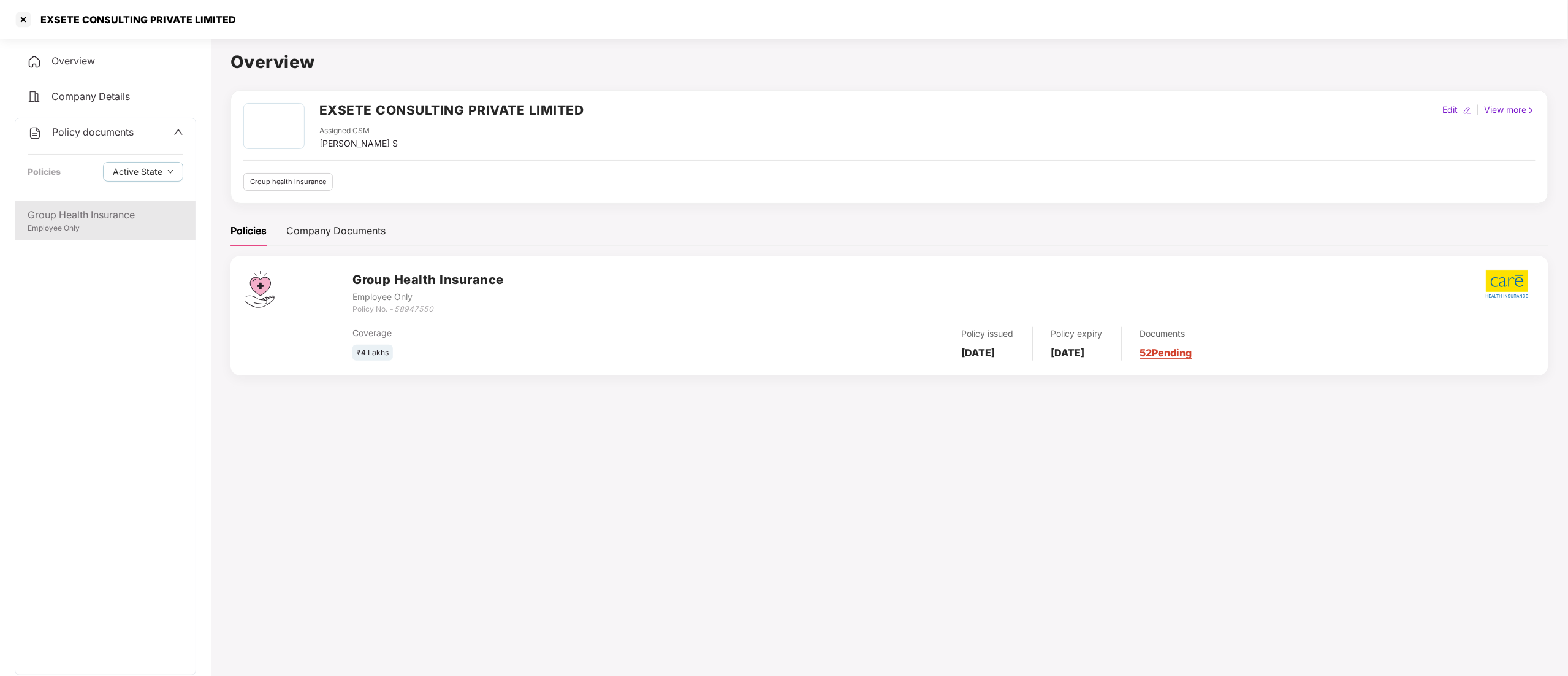
click at [72, 220] on div "Group Health Insurance" at bounding box center [105, 214] width 156 height 15
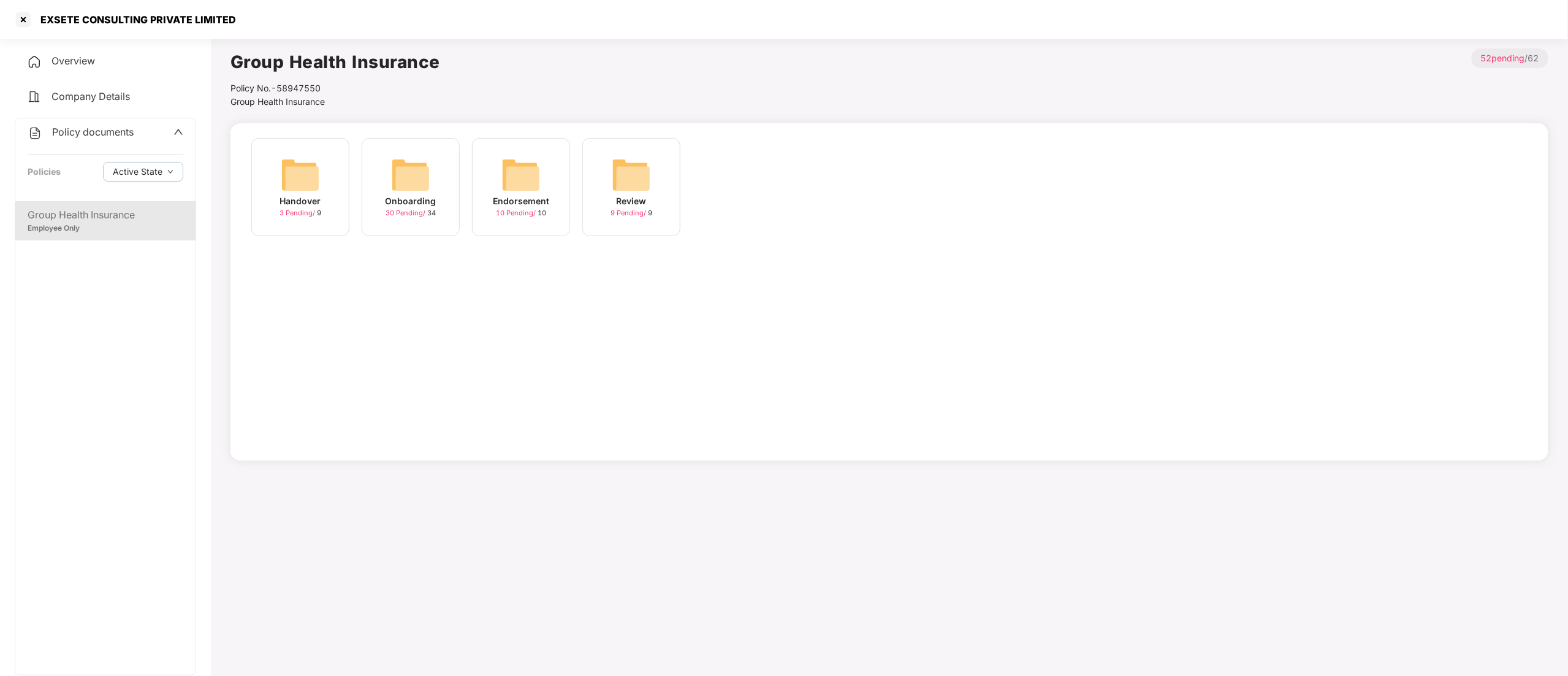
click at [423, 198] on div "Onboarding" at bounding box center [410, 201] width 51 height 14
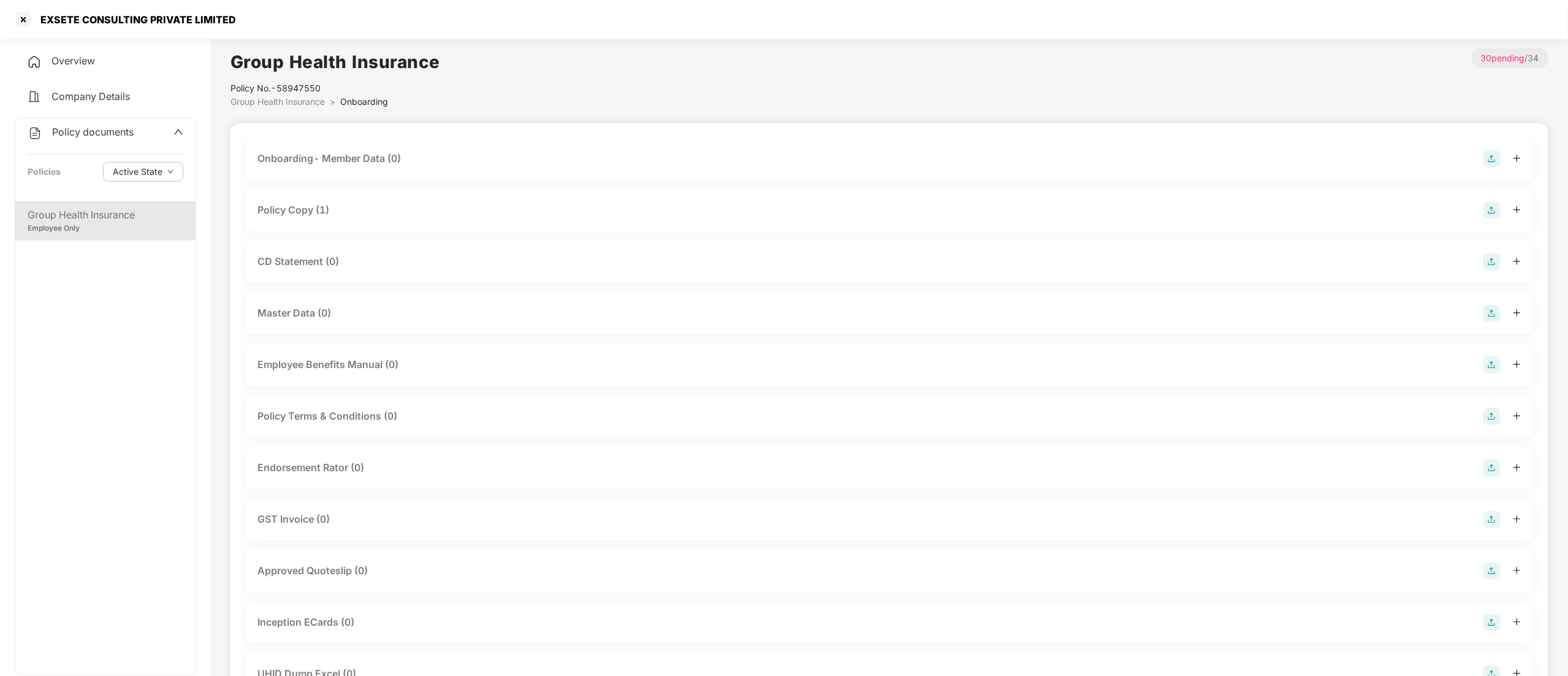
click at [280, 261] on div "CD Statement (0)" at bounding box center [298, 260] width 81 height 15
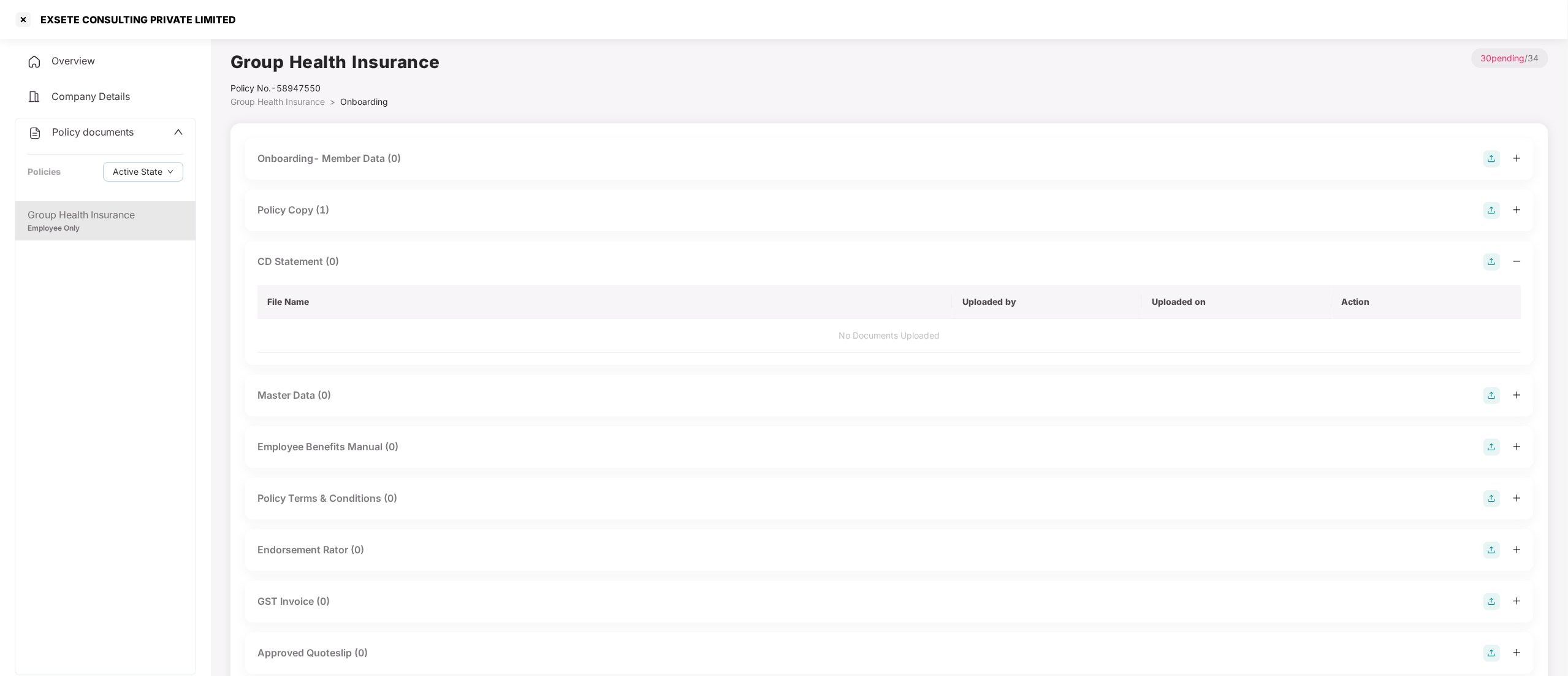
click at [1489, 264] on img at bounding box center [1490, 261] width 17 height 17
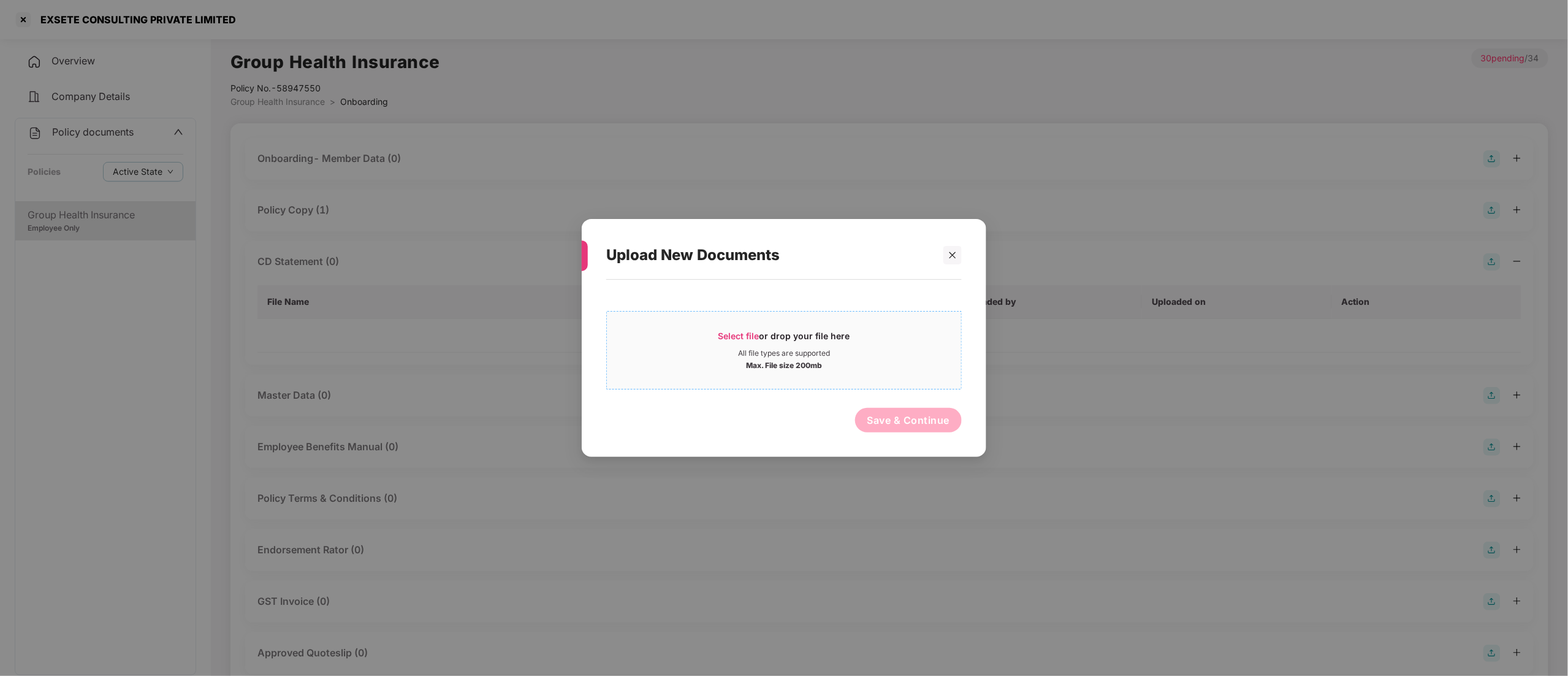
click at [756, 370] on div "Max. File size 200mb" at bounding box center [784, 364] width 76 height 12
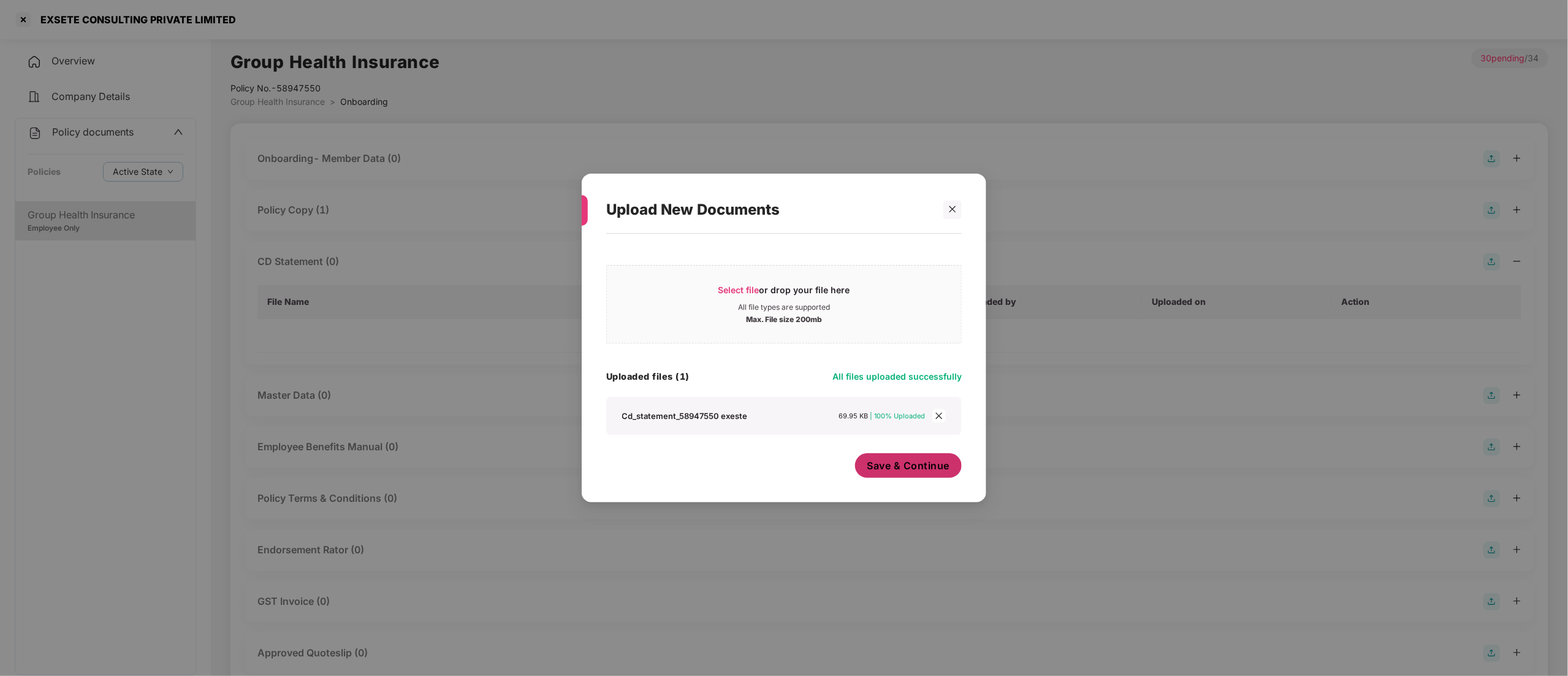
click at [915, 463] on span "Save & Continue" at bounding box center [908, 465] width 82 height 14
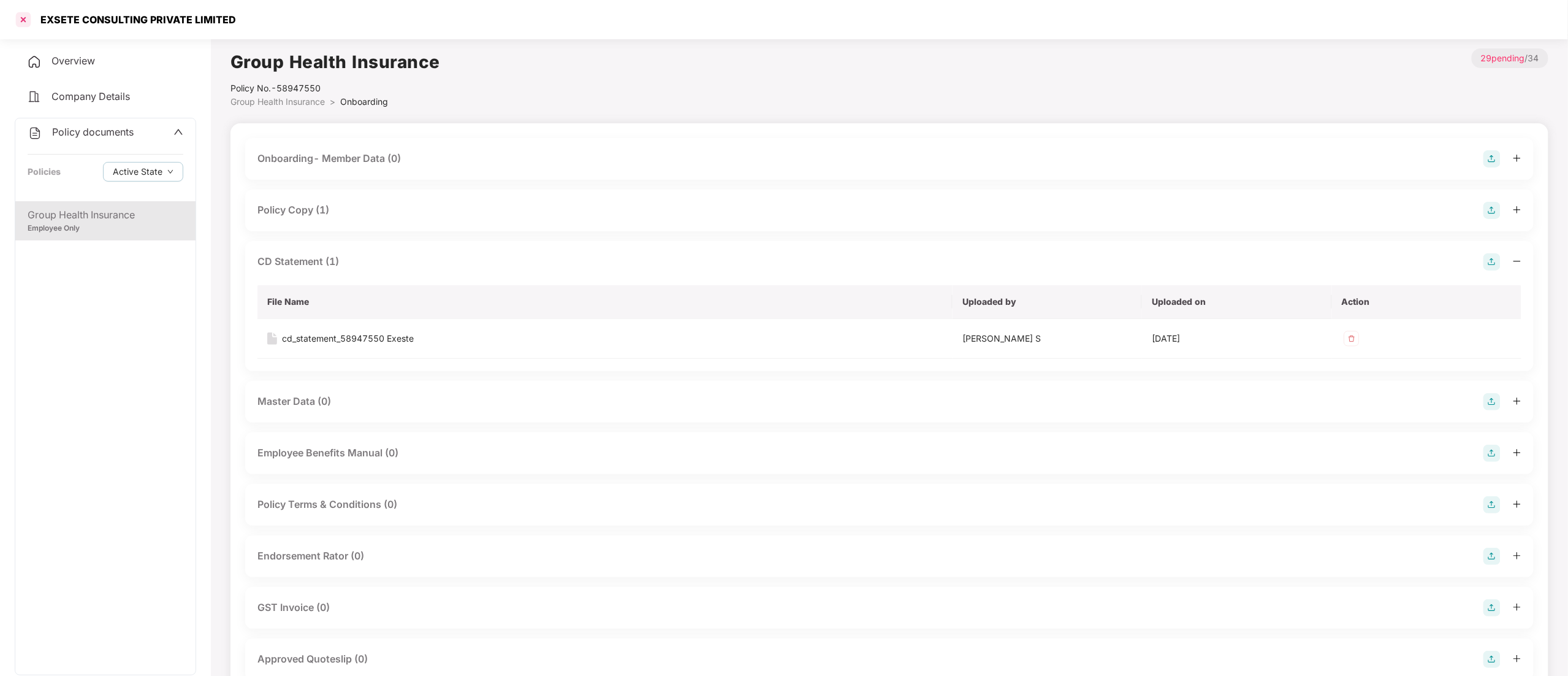
click at [22, 11] on div at bounding box center [24, 20] width 20 height 20
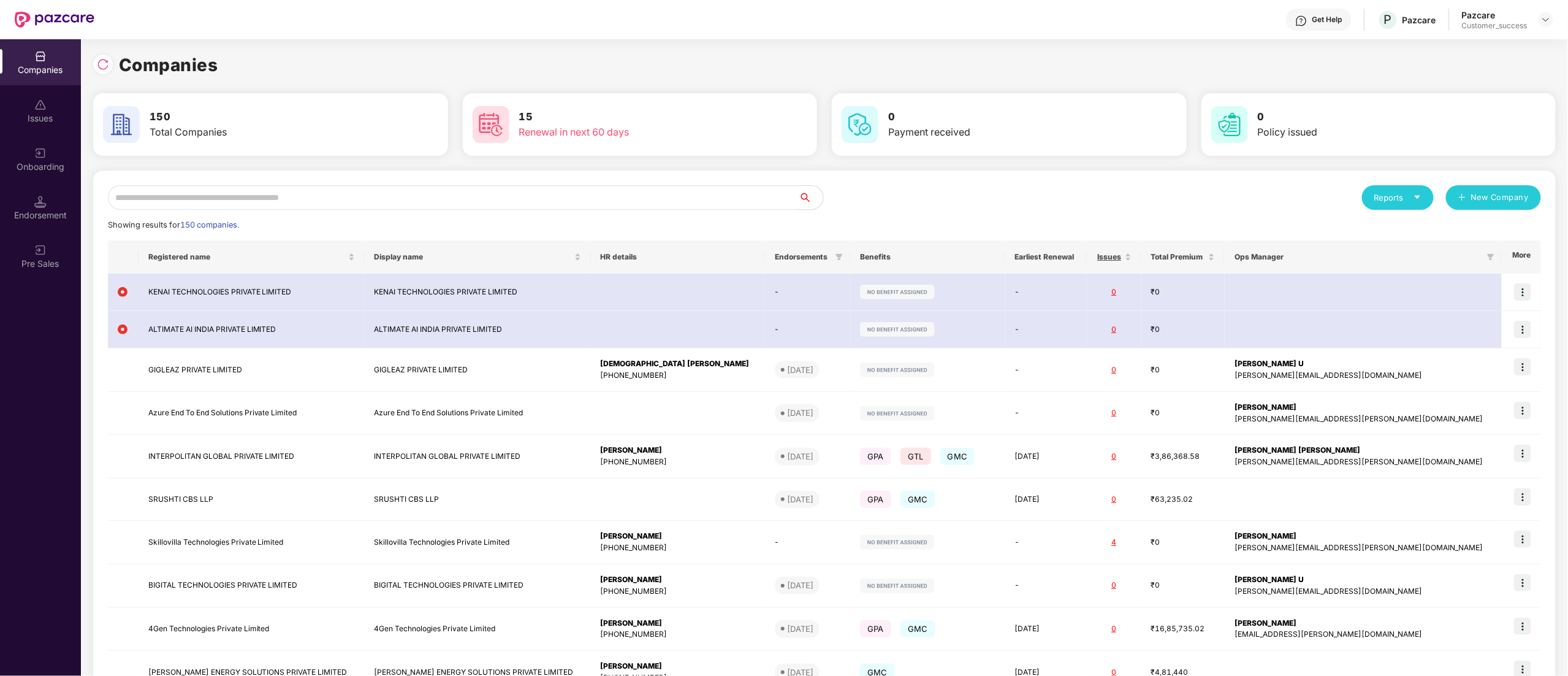
click at [152, 205] on input "text" at bounding box center [453, 197] width 691 height 25
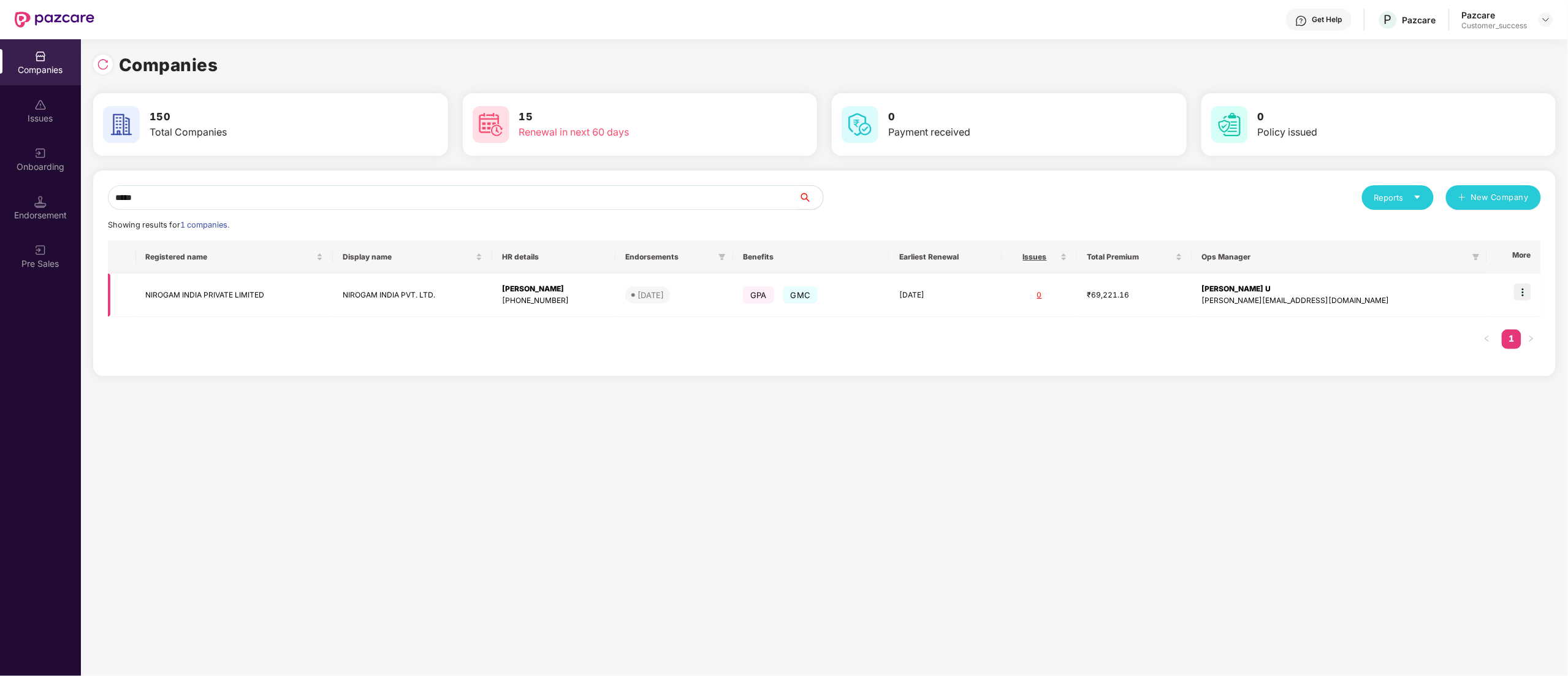
type input "*****"
click at [172, 290] on td "NIROGAM INDIA PRIVATE LIMITED" at bounding box center [235, 295] width 198 height 44
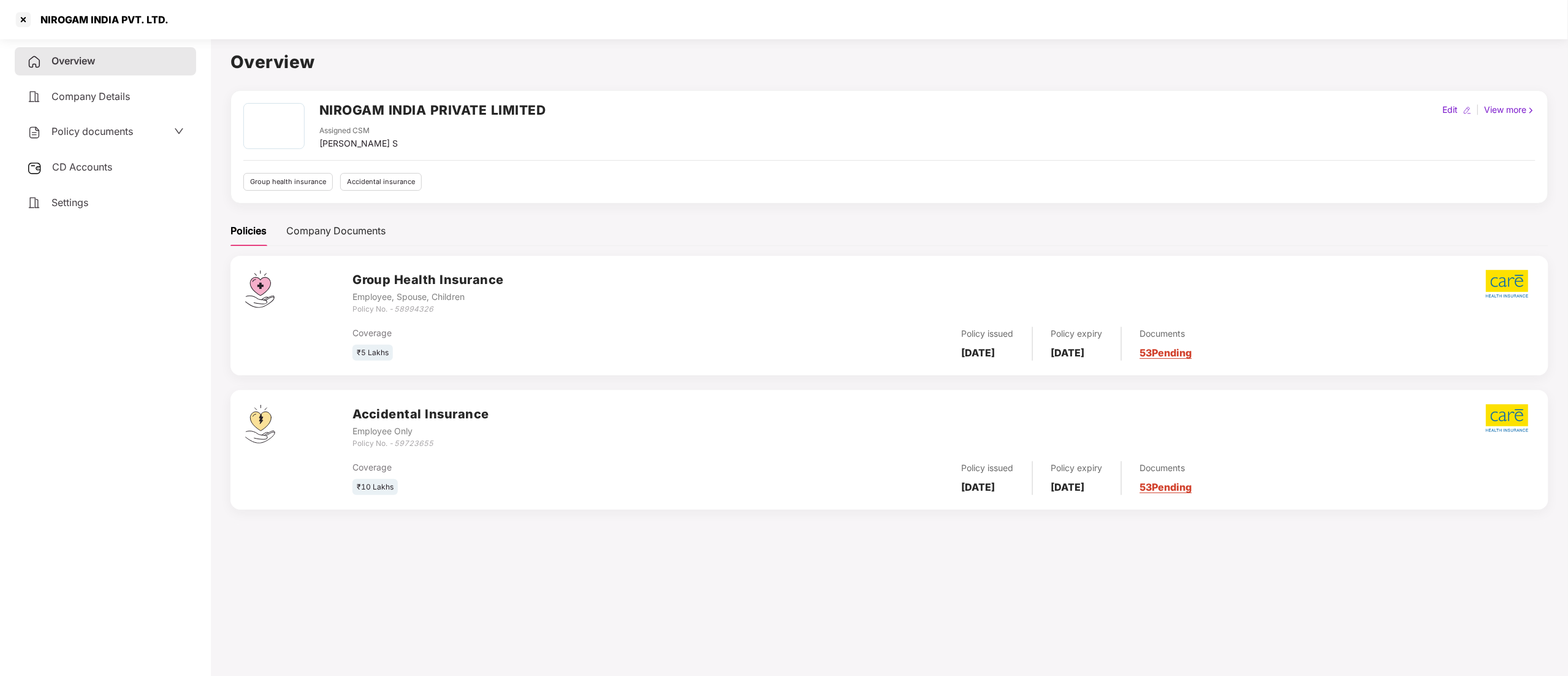
click at [58, 156] on div "CD Accounts" at bounding box center [105, 167] width 182 height 28
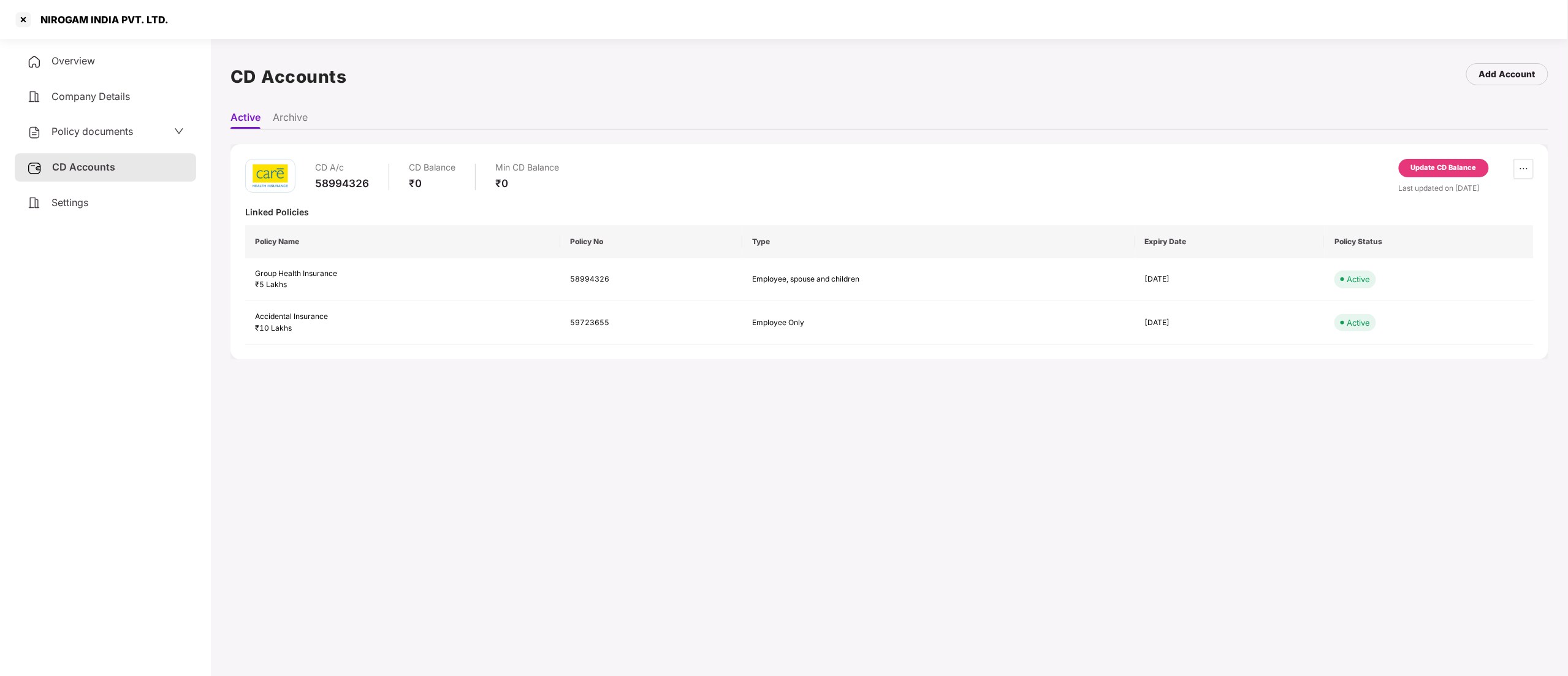
click at [93, 132] on span "Policy documents" at bounding box center [92, 131] width 81 height 12
drag, startPoint x: 82, startPoint y: 228, endPoint x: 79, endPoint y: 223, distance: 5.8
click at [81, 228] on div "Employee, Spouse, Children" at bounding box center [105, 229] width 156 height 12
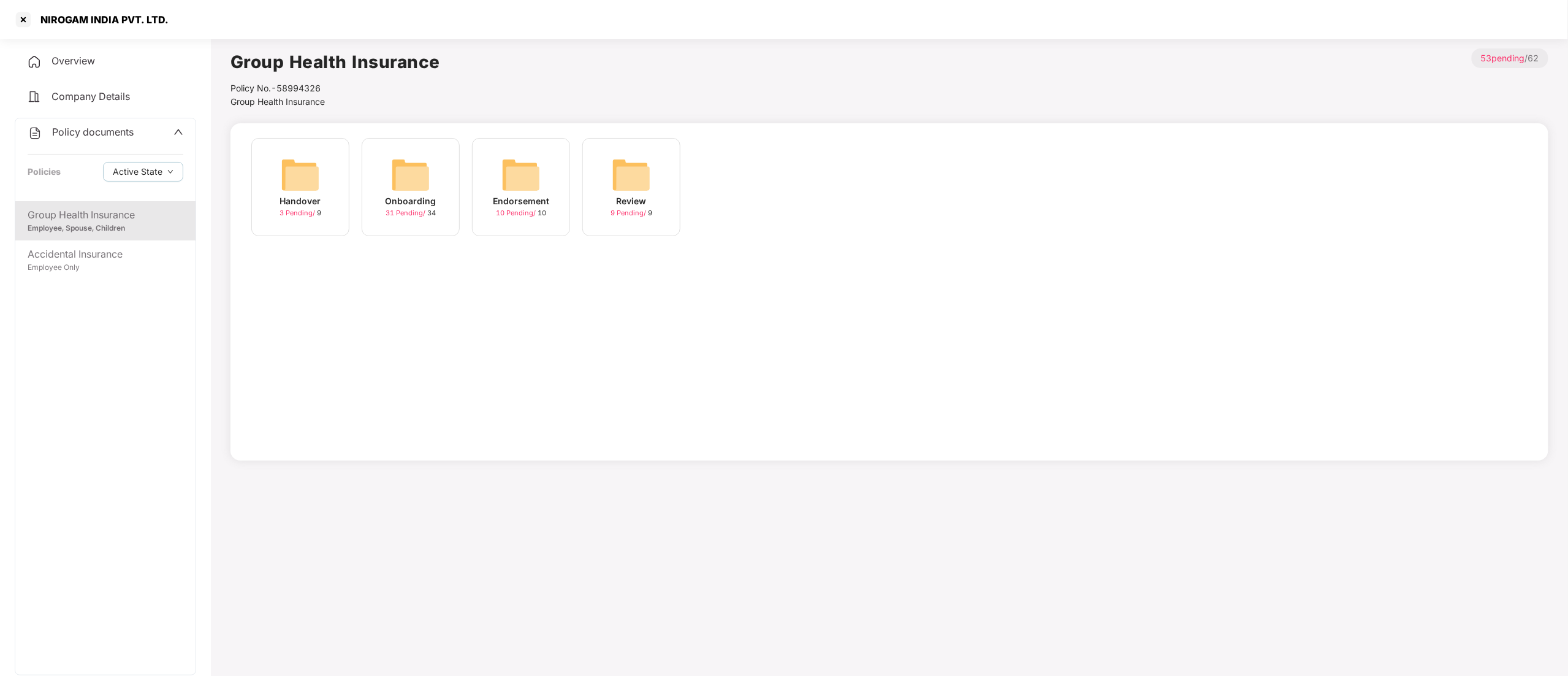
click at [391, 215] on span "31 Pending /" at bounding box center [406, 213] width 42 height 9
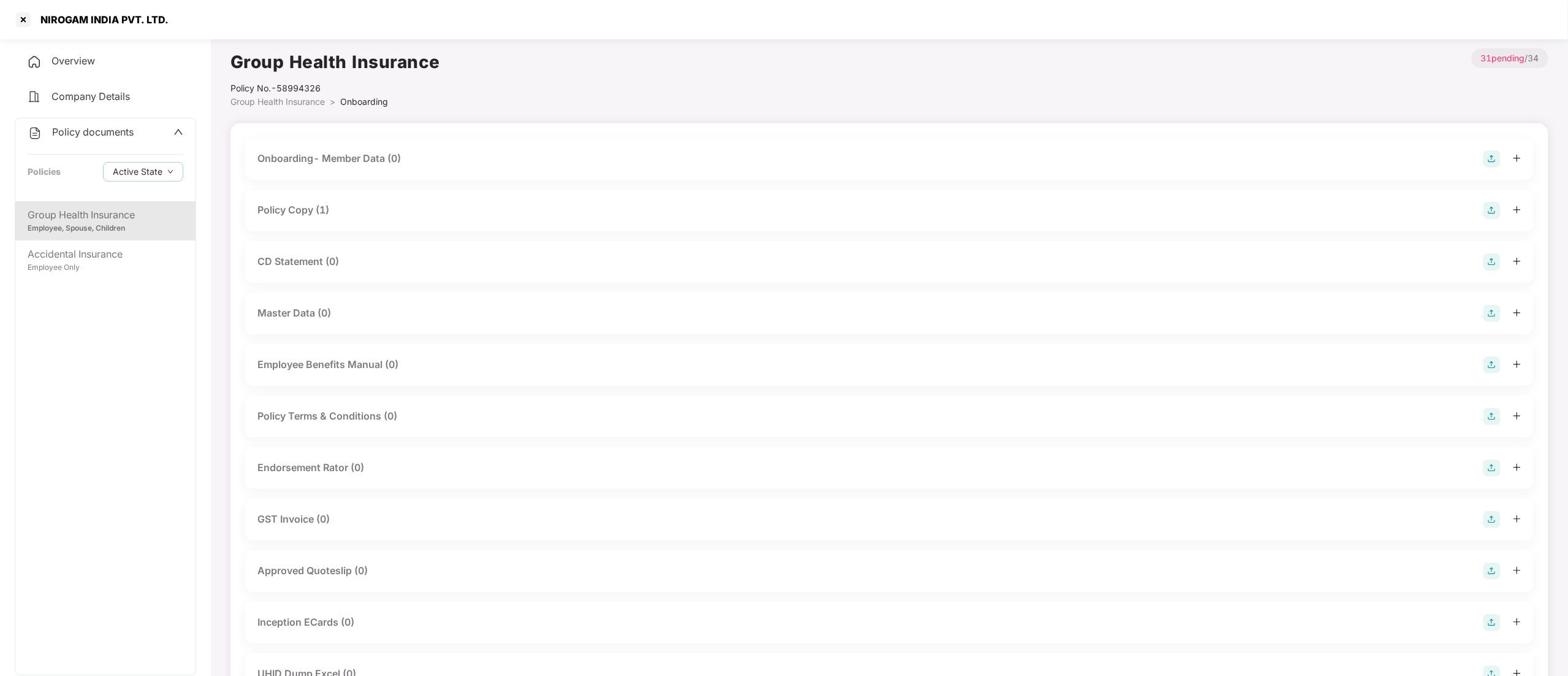
click at [304, 259] on div "CD Statement (0)" at bounding box center [298, 260] width 81 height 15
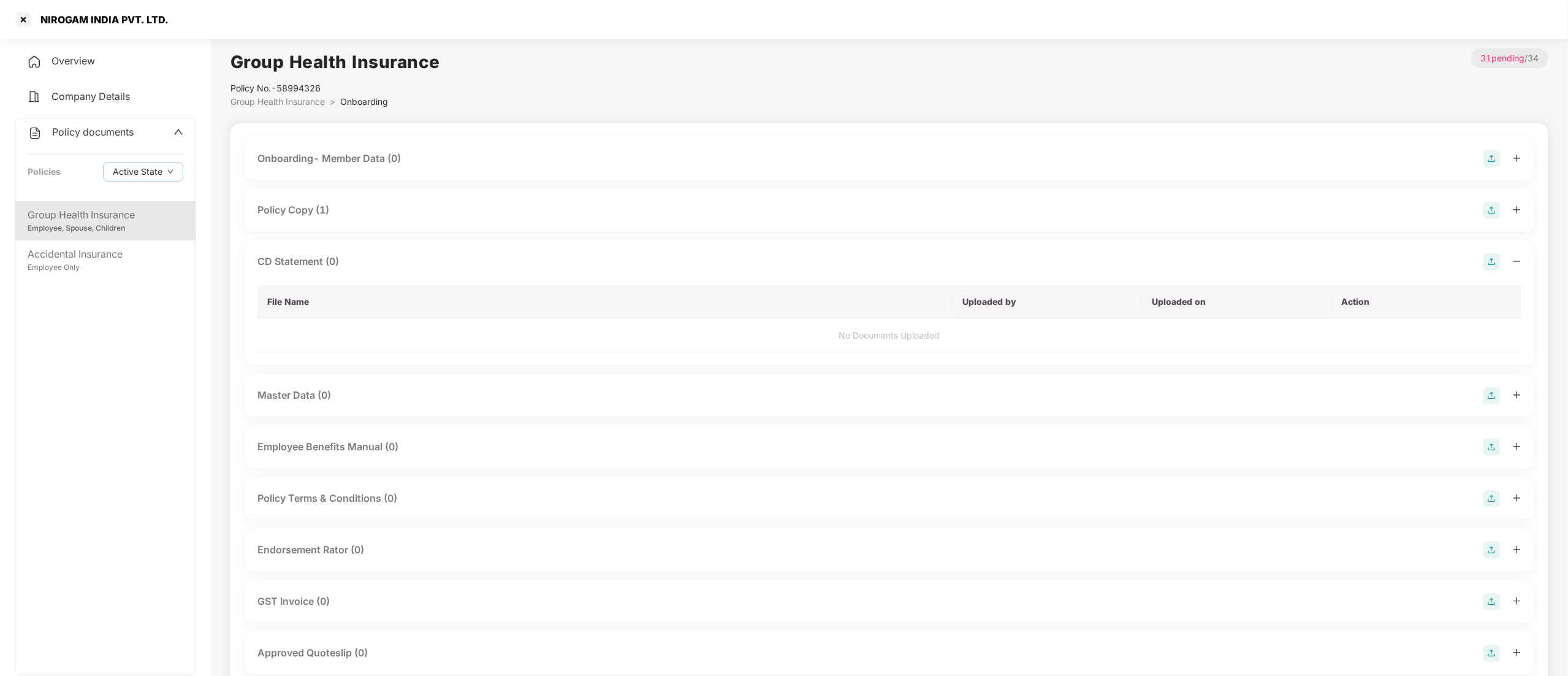
click at [721, 333] on td "No Documents Uploaded" at bounding box center [889, 336] width 1264 height 34
click at [1490, 259] on img at bounding box center [1490, 261] width 17 height 17
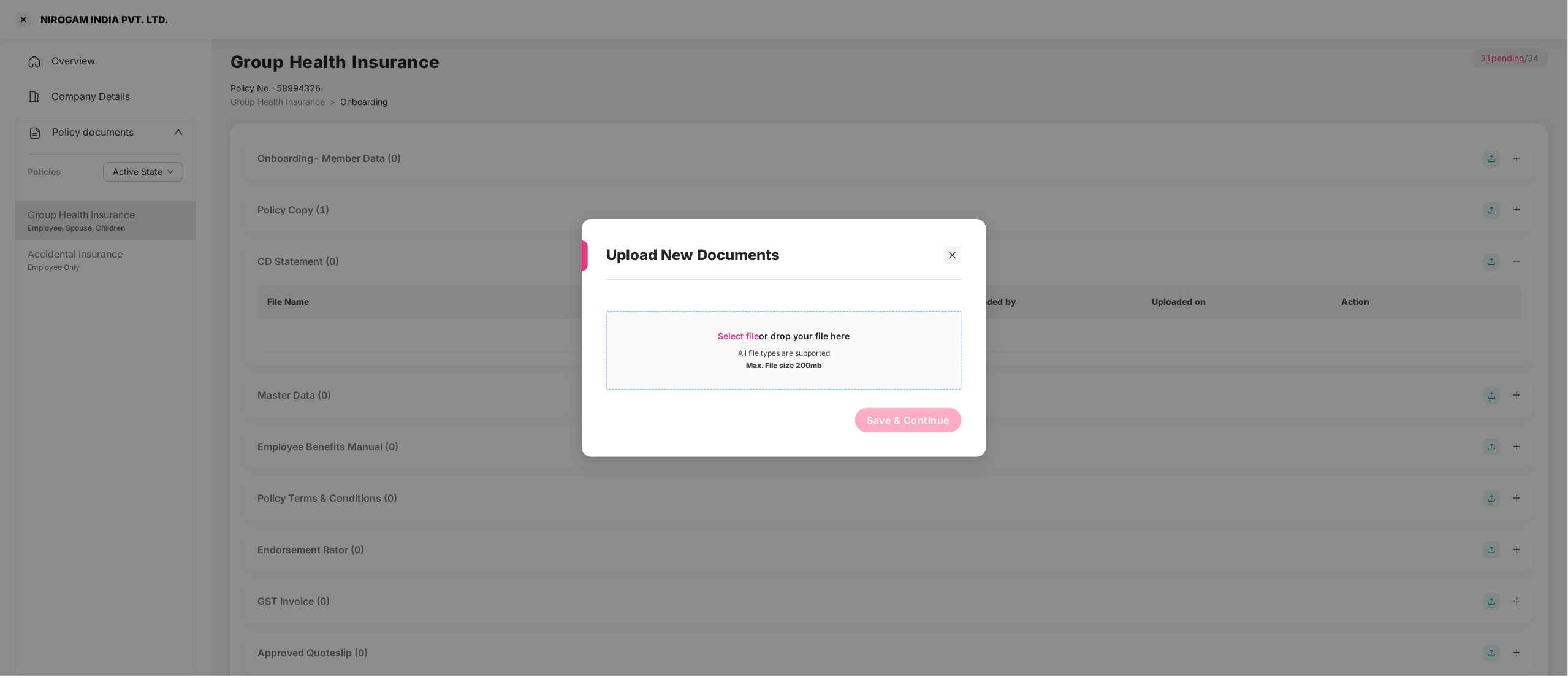
click at [780, 348] on div "All file types are supported" at bounding box center [784, 353] width 92 height 10
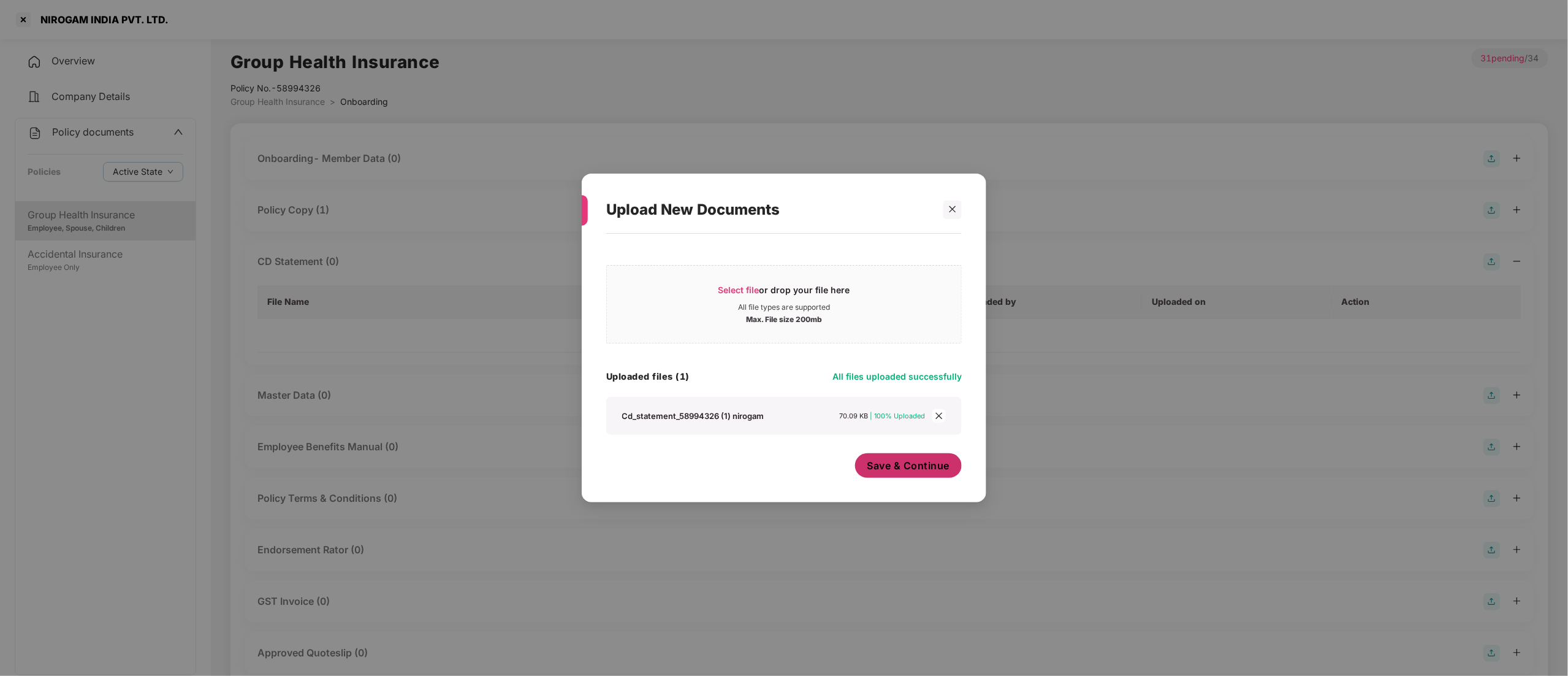
click at [922, 463] on span "Save & Continue" at bounding box center [908, 465] width 82 height 14
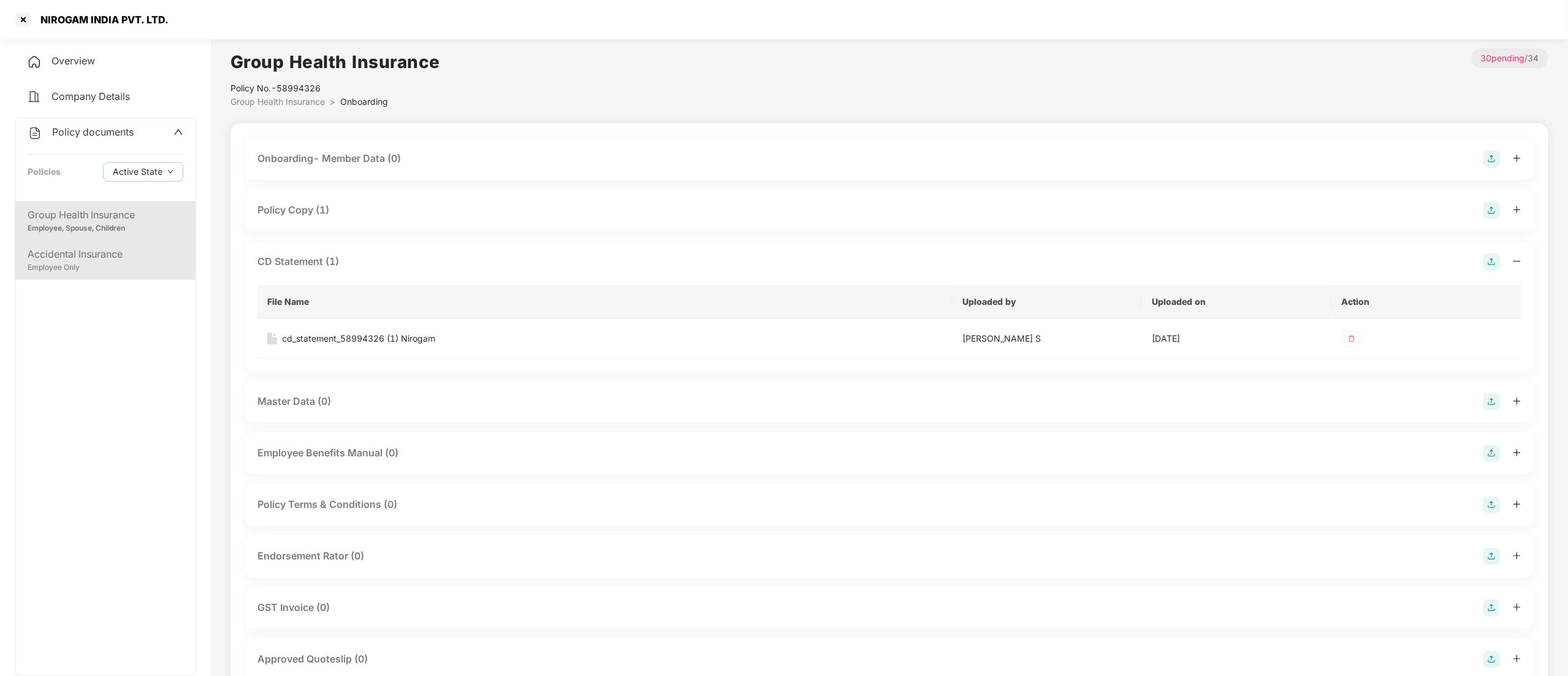
click at [82, 264] on div "Employee Only" at bounding box center [105, 267] width 156 height 12
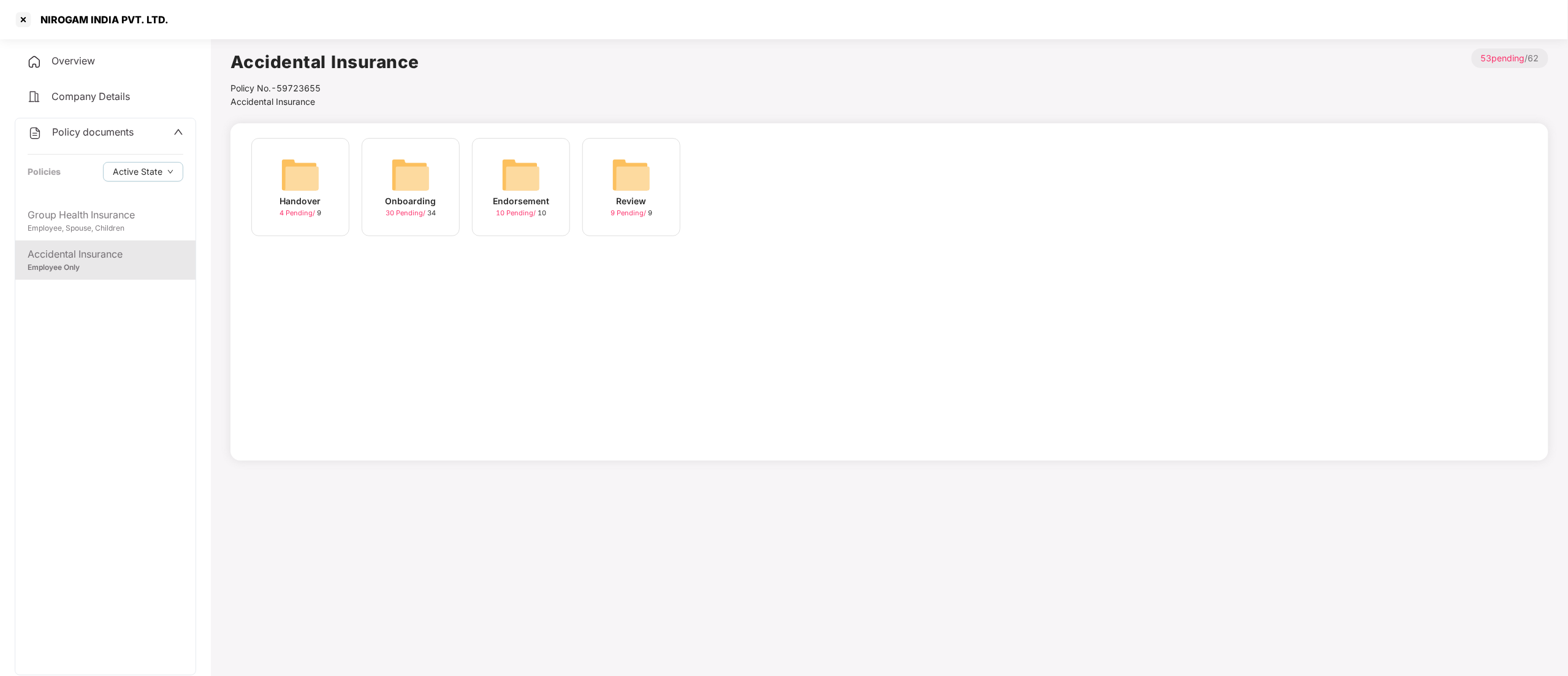
click at [414, 203] on div "Onboarding" at bounding box center [410, 201] width 51 height 14
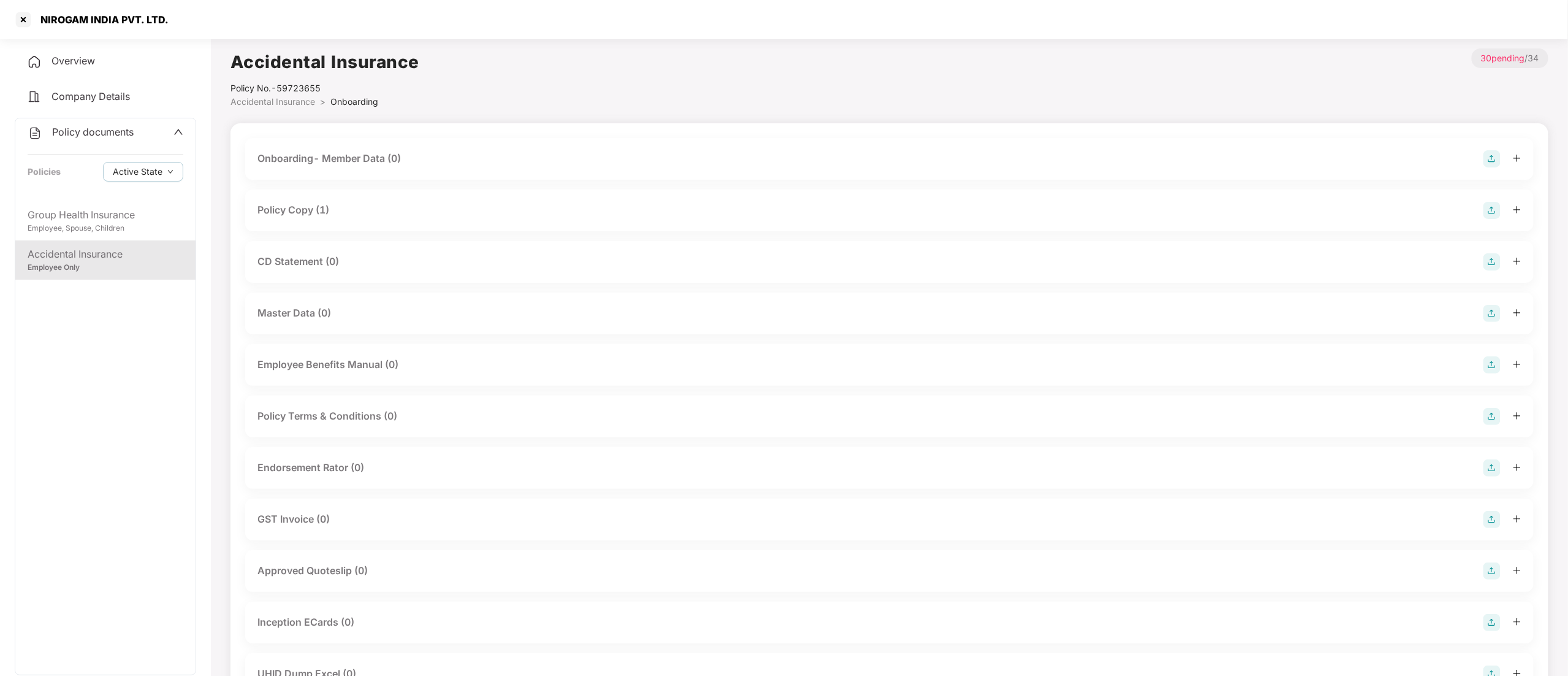
click at [307, 259] on div "CD Statement (0)" at bounding box center [298, 260] width 81 height 15
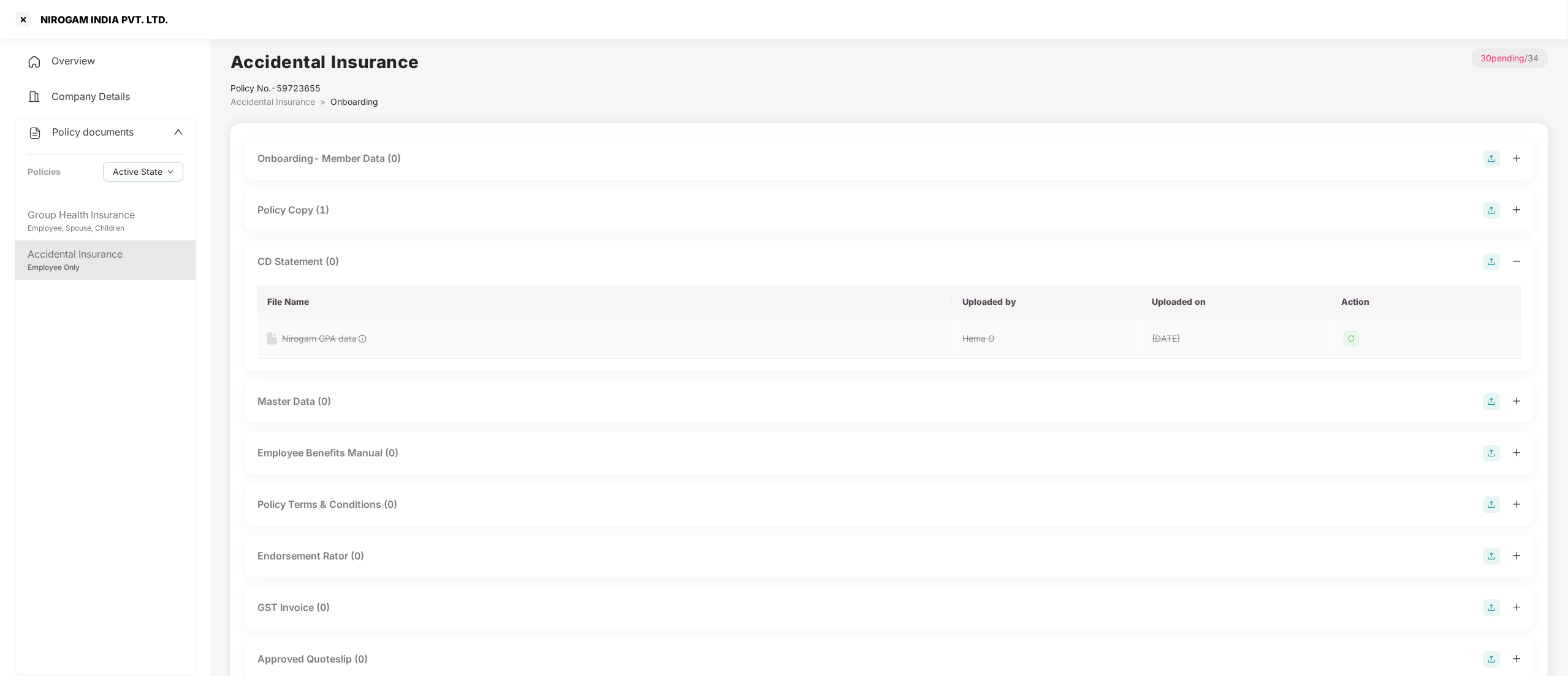
click at [321, 340] on div "Nirogam GPA data" at bounding box center [319, 339] width 75 height 14
click at [1495, 263] on img at bounding box center [1490, 261] width 17 height 17
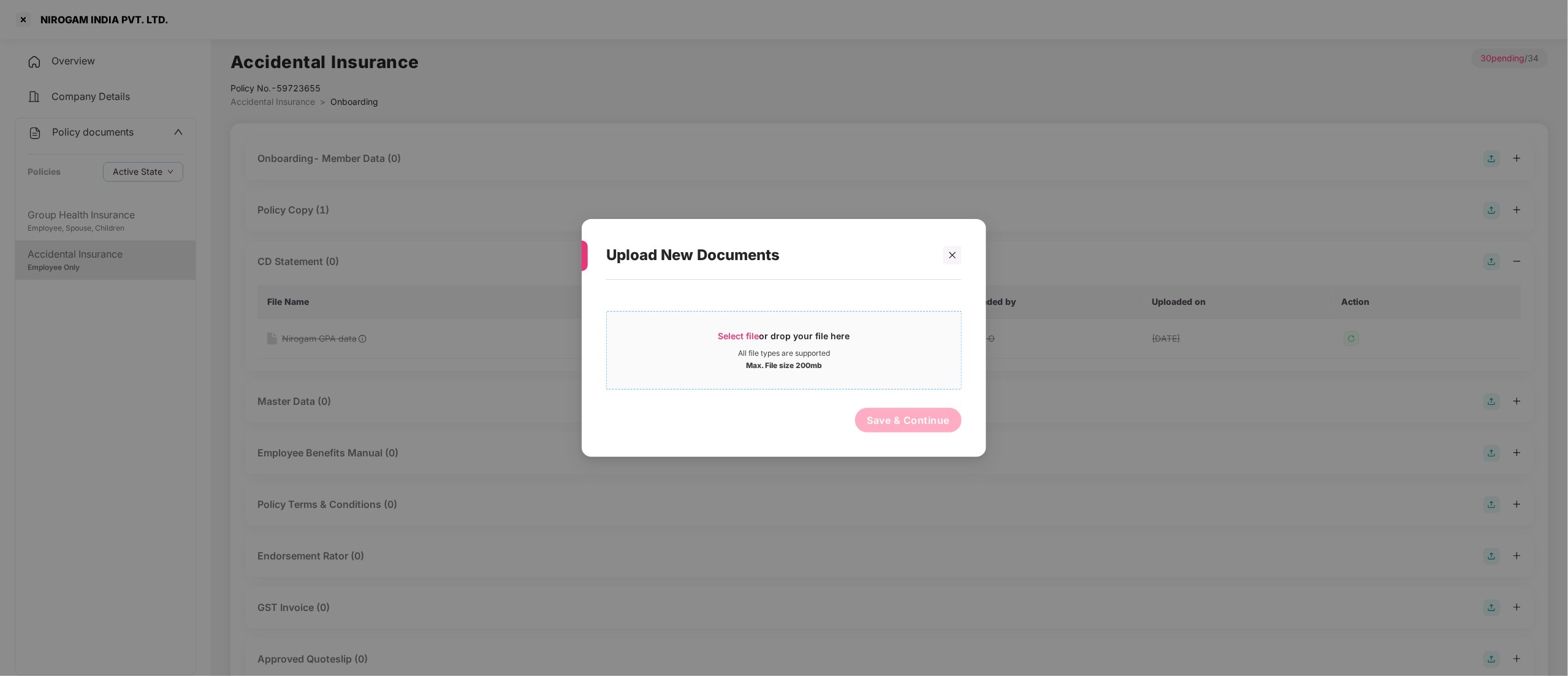
click at [829, 341] on div "Select file or drop your file here" at bounding box center [784, 339] width 132 height 19
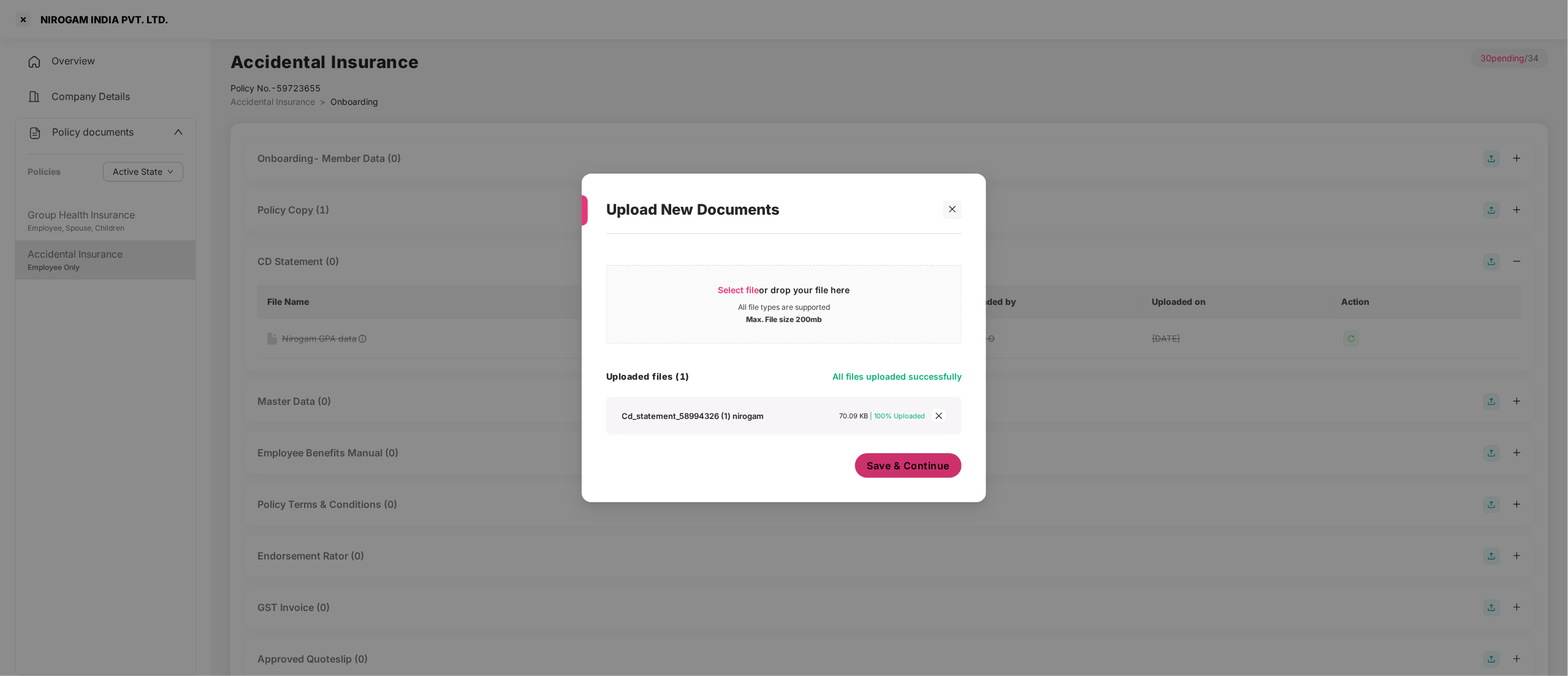
click at [893, 468] on span "Save & Continue" at bounding box center [908, 465] width 82 height 14
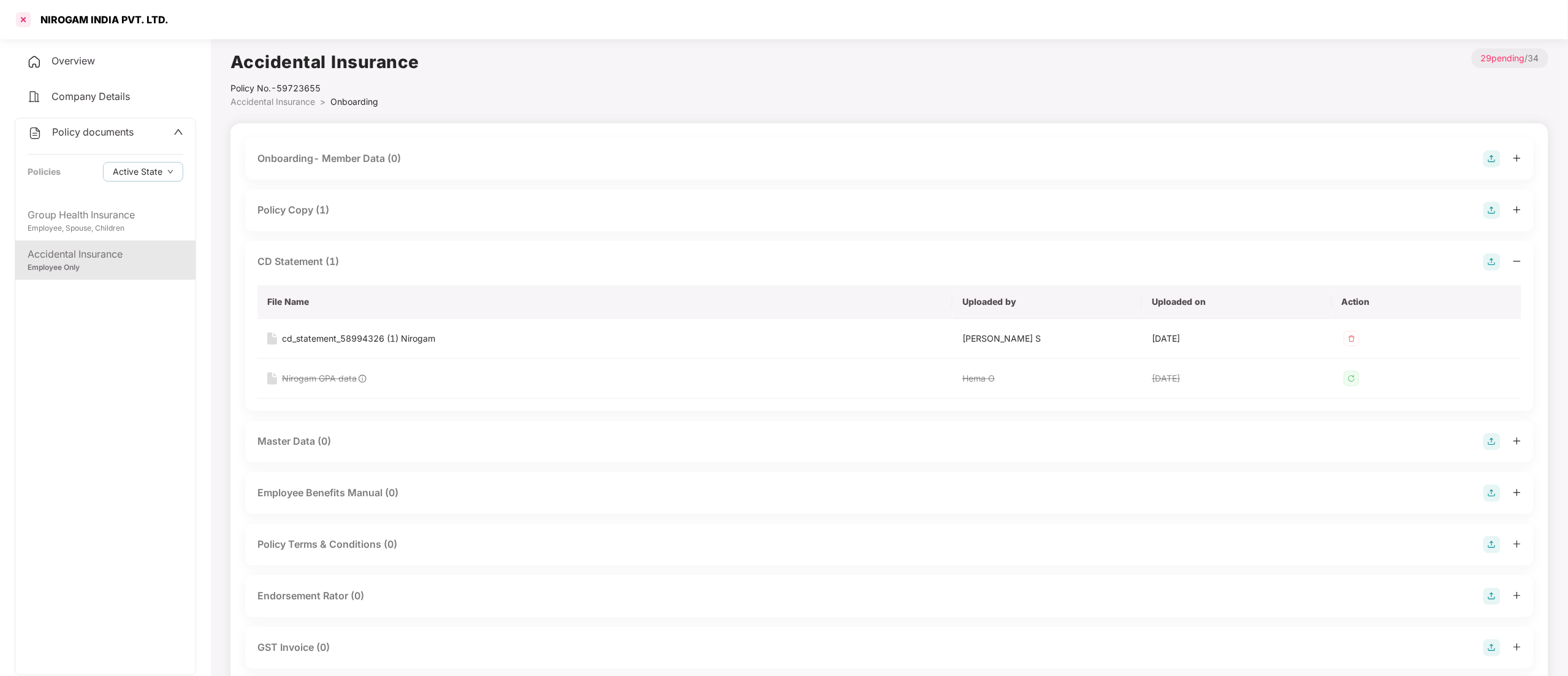
click at [21, 19] on div at bounding box center [24, 20] width 20 height 20
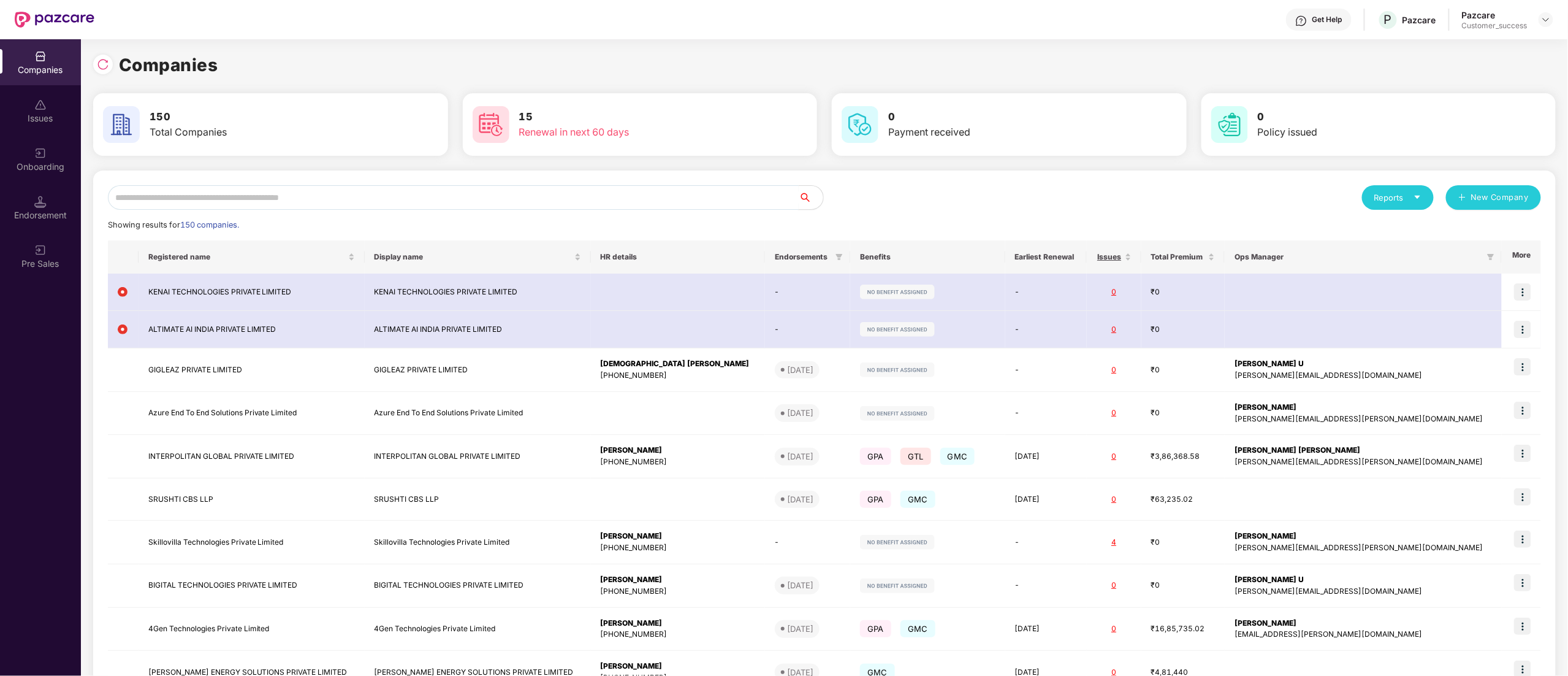
click at [138, 195] on input "text" at bounding box center [453, 197] width 691 height 25
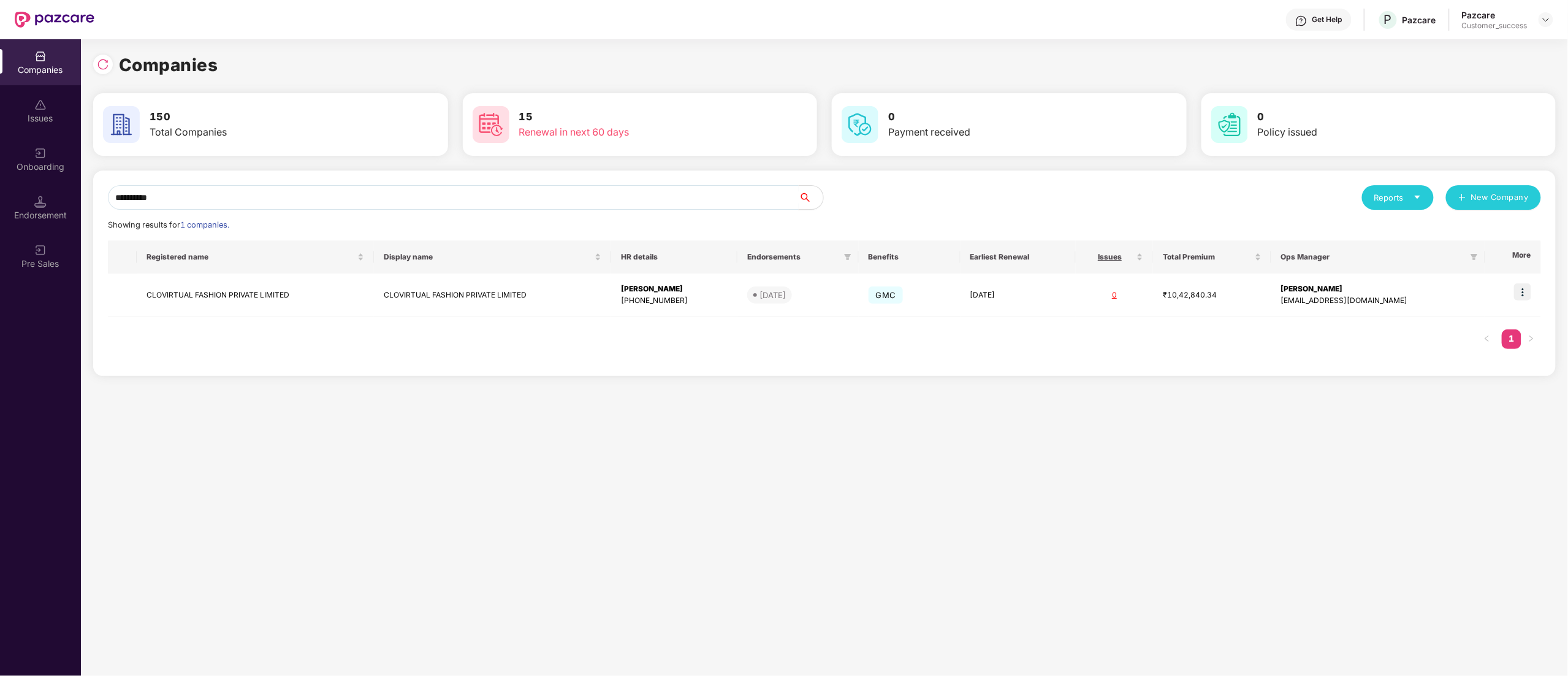
type input "**********"
click at [227, 317] on div "Registered name Display name HR details Endorsements Benefits Earliest Renewal …" at bounding box center [825, 300] width 1433 height 120
click at [219, 296] on td "CLOVIRTUAL FASHION PRIVATE LIMITED" at bounding box center [255, 295] width 237 height 44
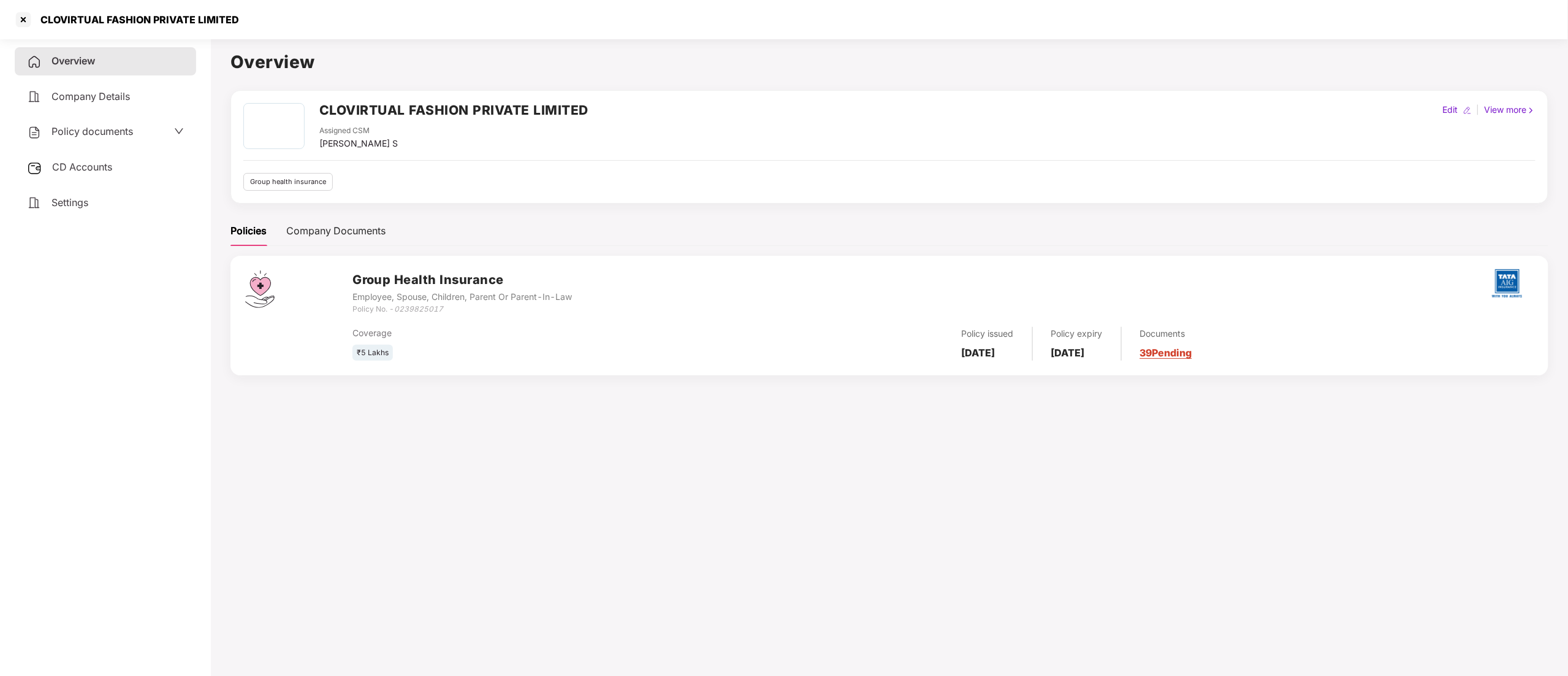
click at [79, 162] on span "CD Accounts" at bounding box center [81, 167] width 60 height 12
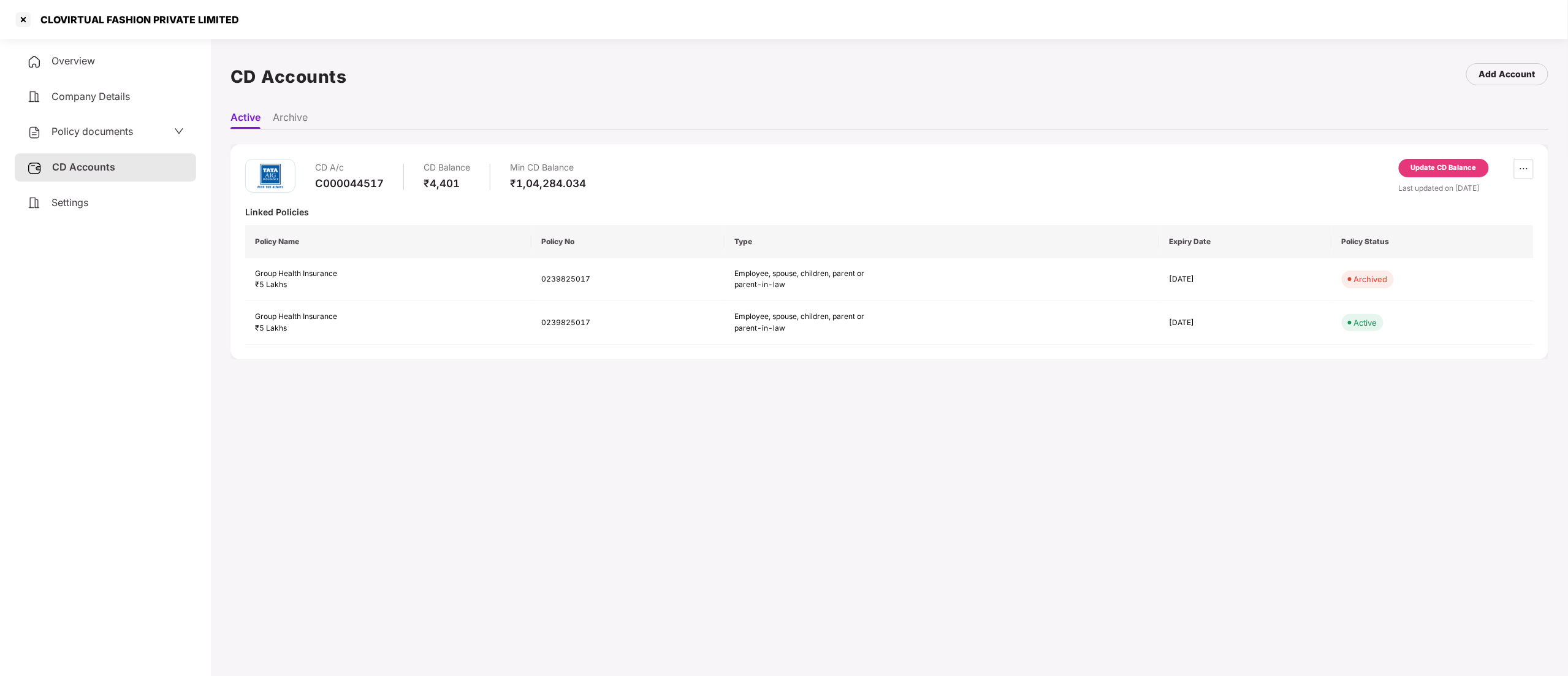
click at [330, 184] on div "C000044517" at bounding box center [349, 184] width 69 height 14
copy div "C000044517"
click at [101, 129] on span "Policy documents" at bounding box center [92, 131] width 81 height 12
click at [103, 215] on div "Group Health Insurance" at bounding box center [105, 214] width 156 height 15
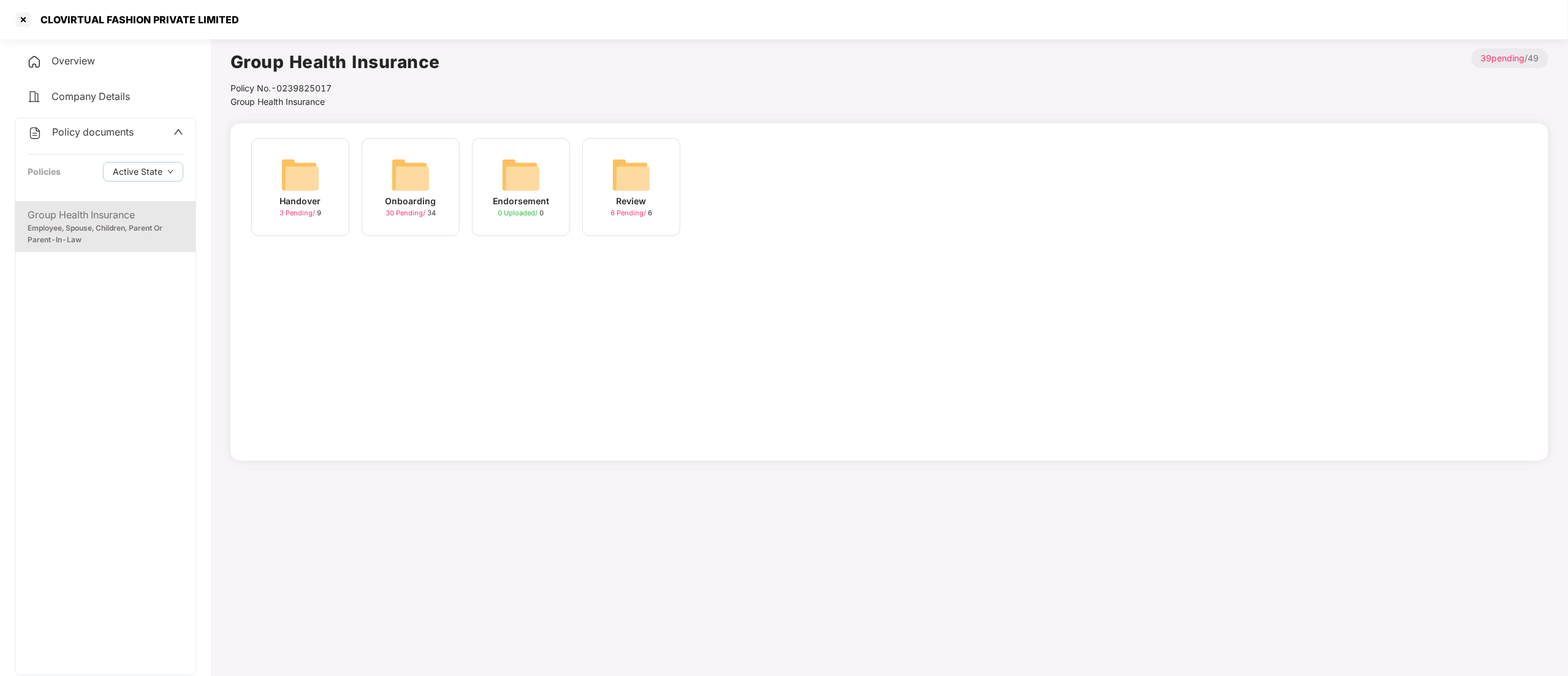
click at [422, 193] on img at bounding box center [409, 174] width 39 height 39
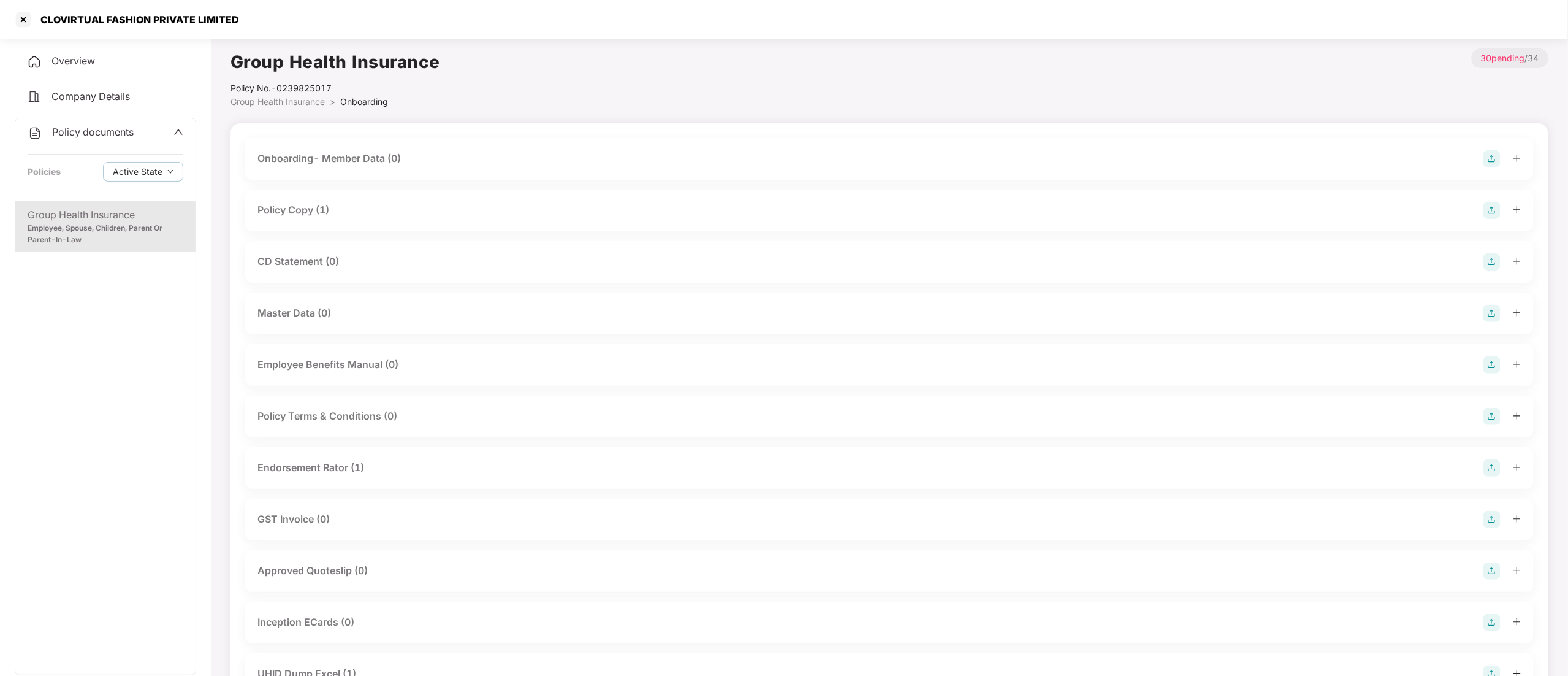
click at [301, 259] on div "CD Statement (0)" at bounding box center [298, 260] width 81 height 15
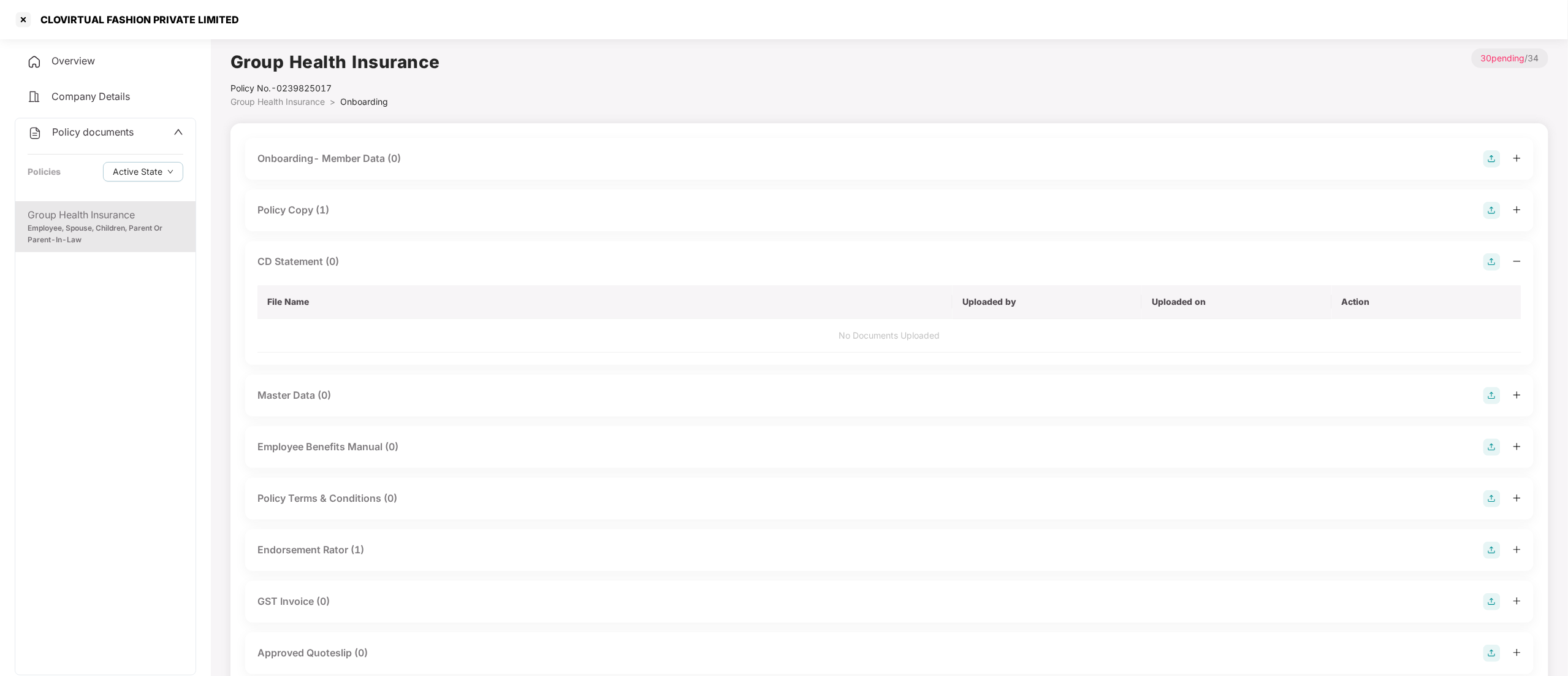
click at [1494, 259] on img at bounding box center [1490, 261] width 17 height 17
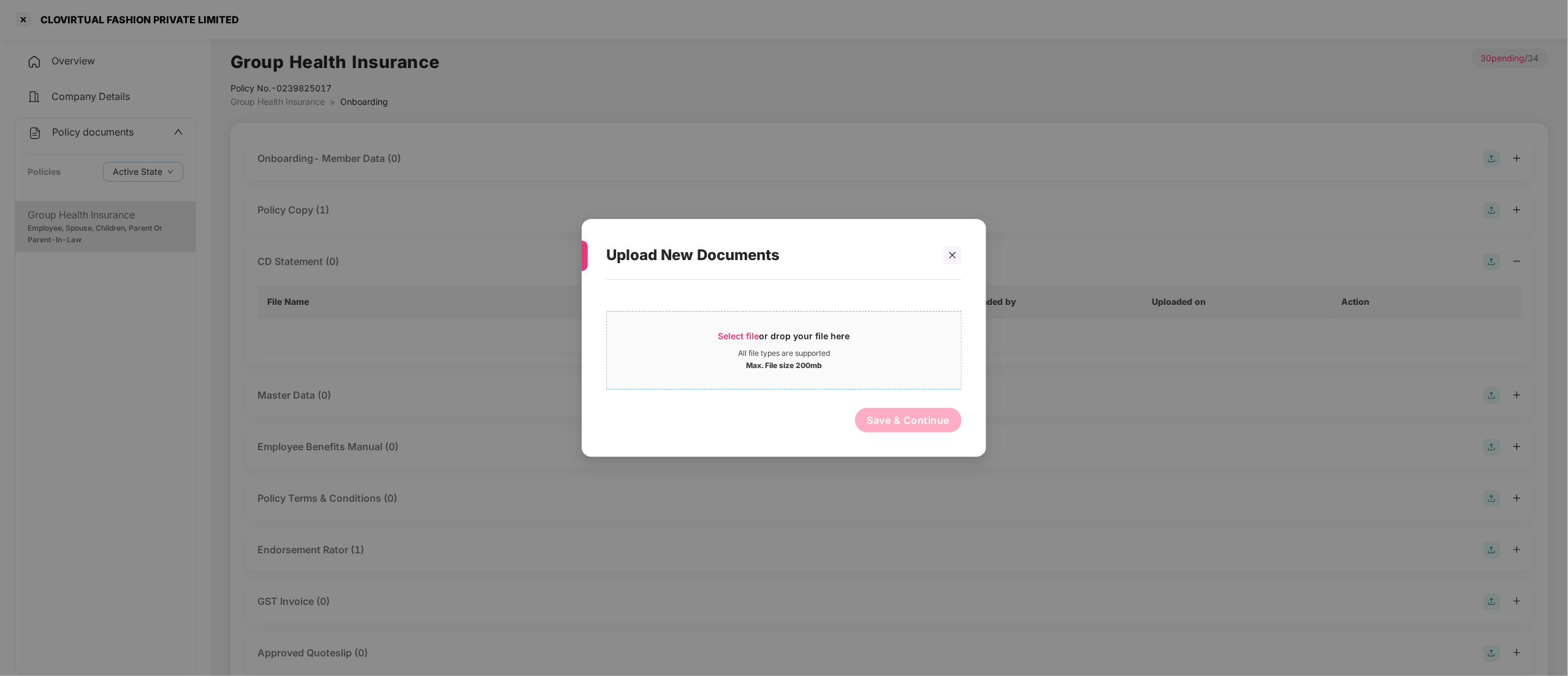
click at [832, 336] on div "Select file or drop your file here" at bounding box center [784, 339] width 132 height 19
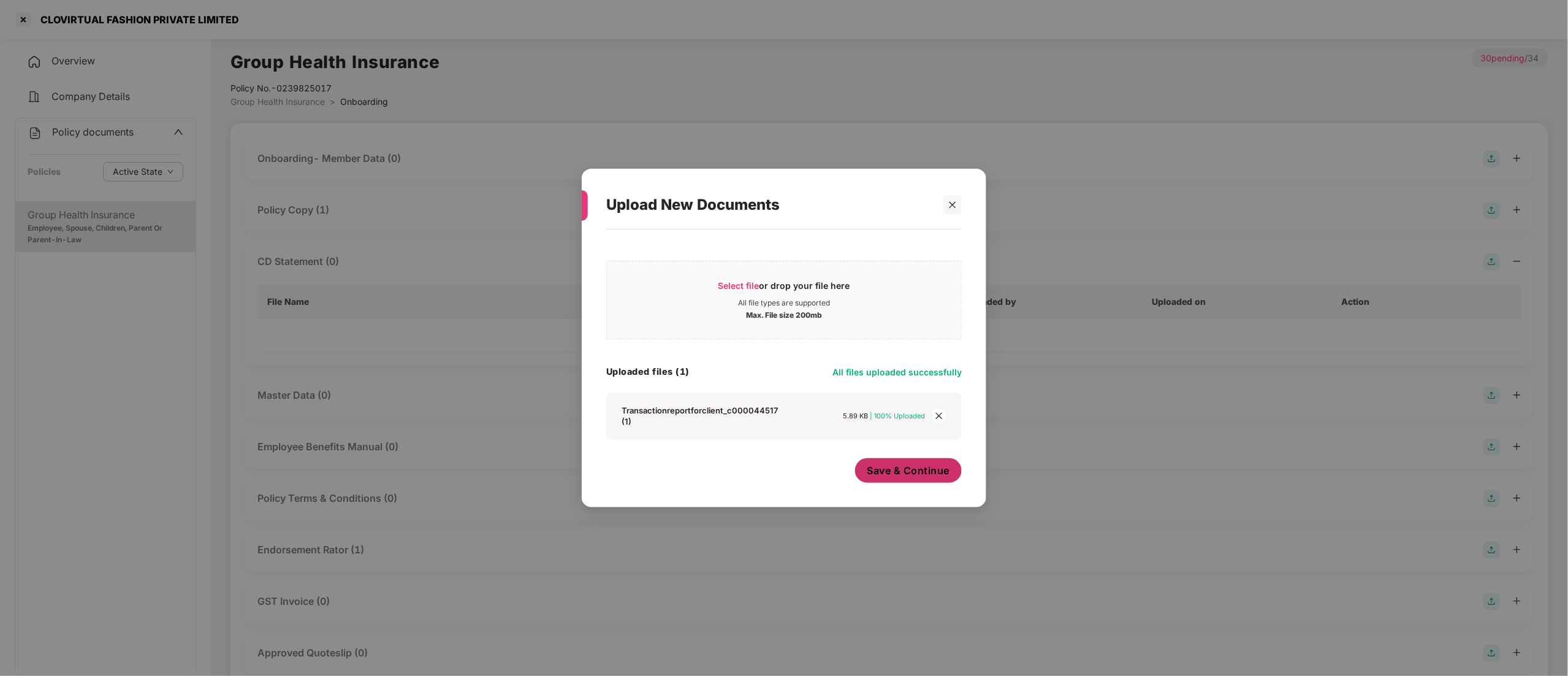
click at [909, 473] on button "Save & Continue" at bounding box center [908, 470] width 107 height 25
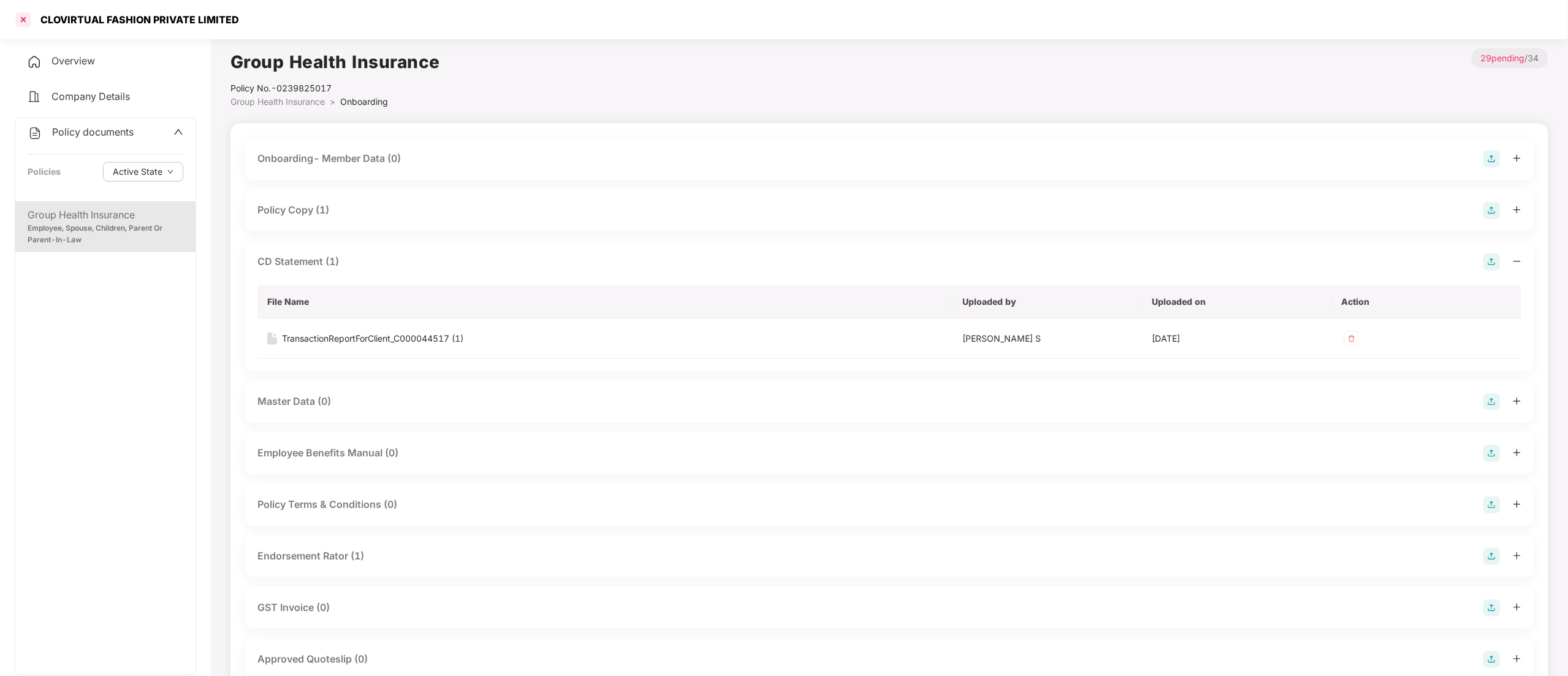
click at [19, 15] on div at bounding box center [24, 20] width 20 height 20
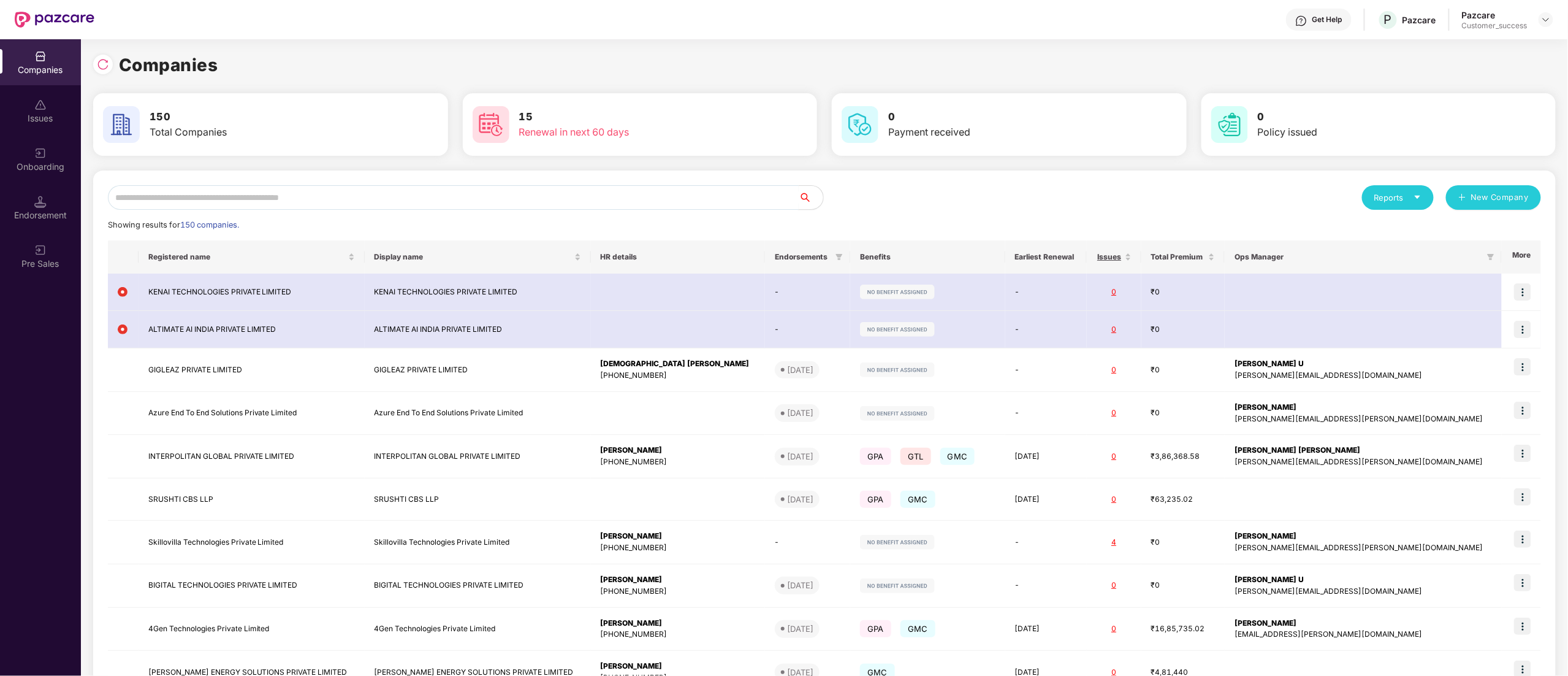
click at [190, 194] on input "text" at bounding box center [453, 197] width 691 height 25
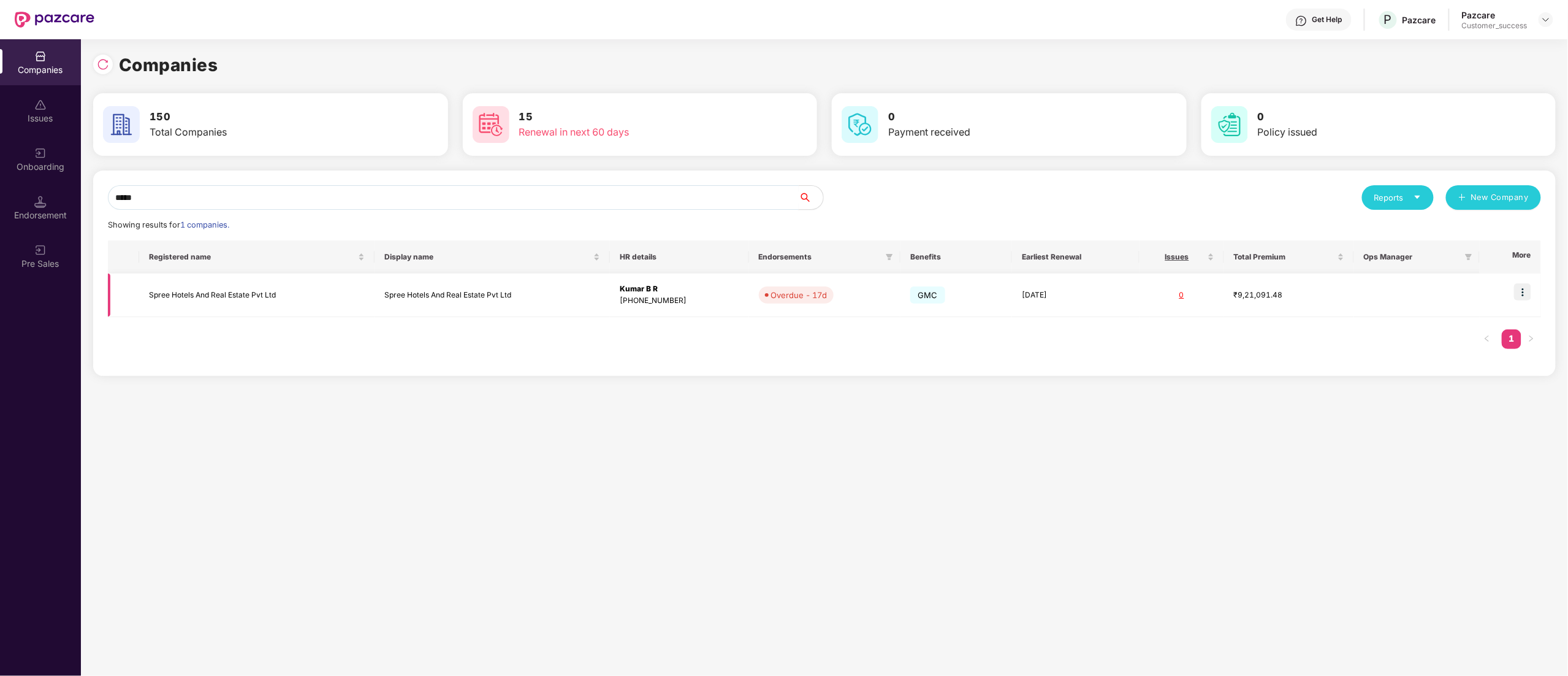
type input "*****"
click at [220, 291] on td "Spree Hotels And Real Estate Pvt Ltd" at bounding box center [256, 295] width 235 height 44
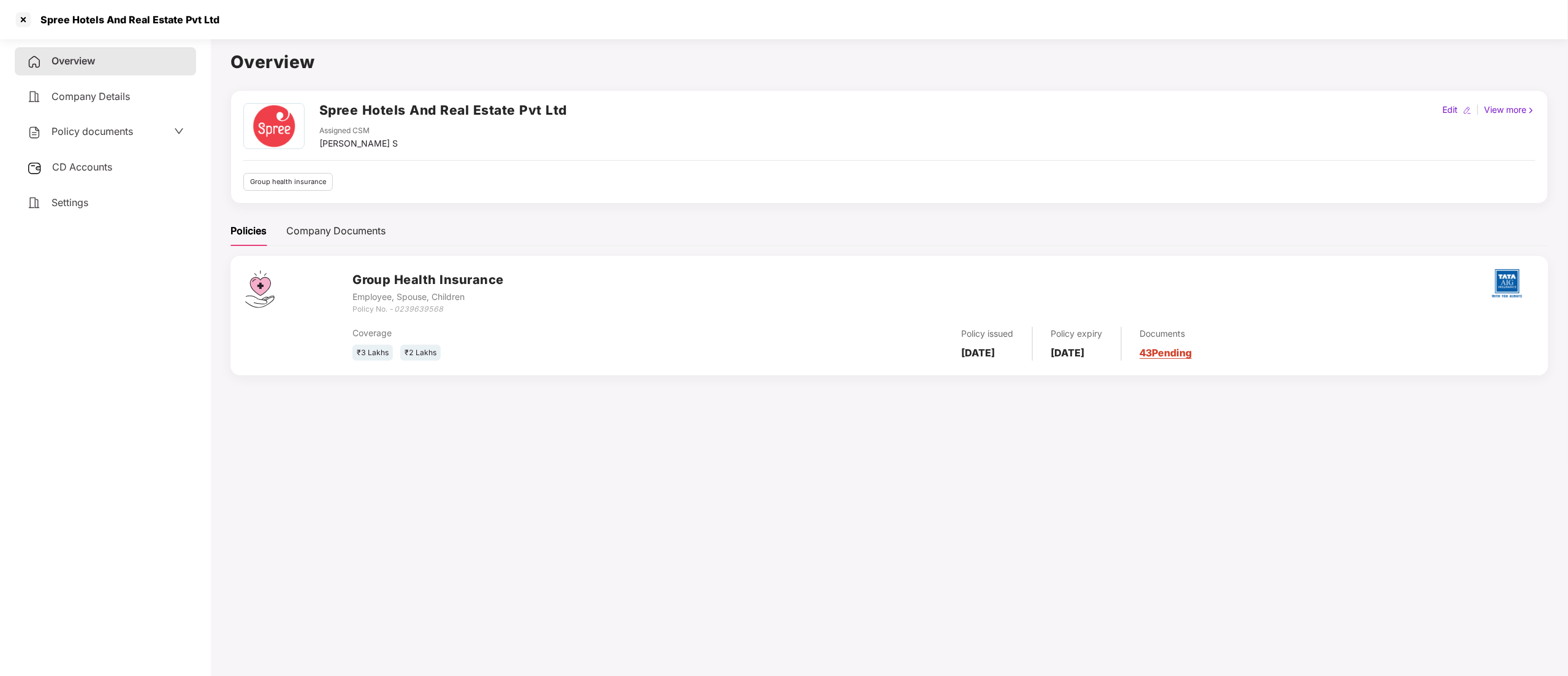
click at [83, 127] on span "Policy documents" at bounding box center [92, 131] width 81 height 12
click at [111, 122] on div "Policy documents Policies Active State" at bounding box center [104, 159] width 180 height 83
click at [108, 130] on span "Policy documents" at bounding box center [92, 131] width 81 height 12
click at [79, 174] on div "CD Accounts" at bounding box center [105, 167] width 182 height 28
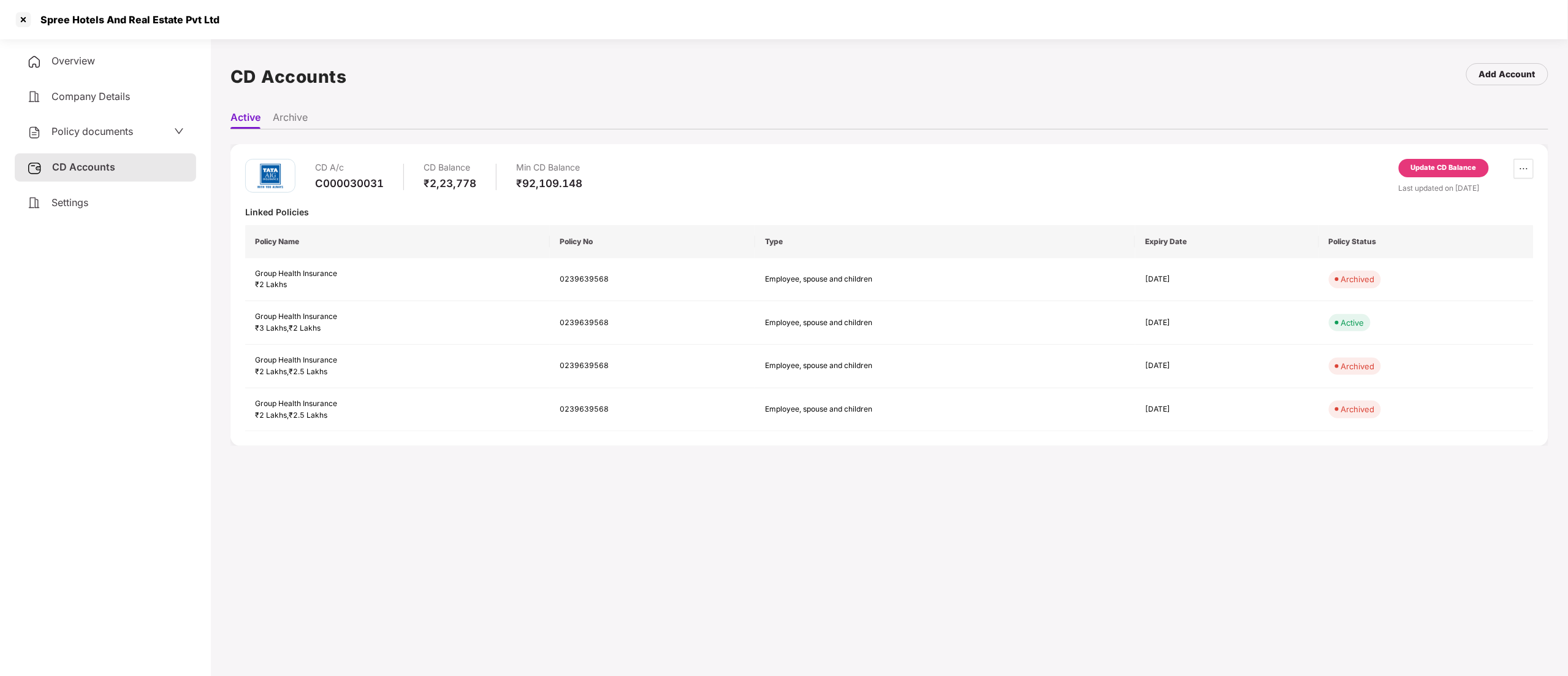
click at [356, 182] on div "C000030031" at bounding box center [349, 184] width 69 height 14
copy div "C000030031"
click at [91, 117] on div "Policy documents" at bounding box center [105, 131] width 182 height 28
click at [92, 130] on span "Policy documents" at bounding box center [92, 131] width 81 height 12
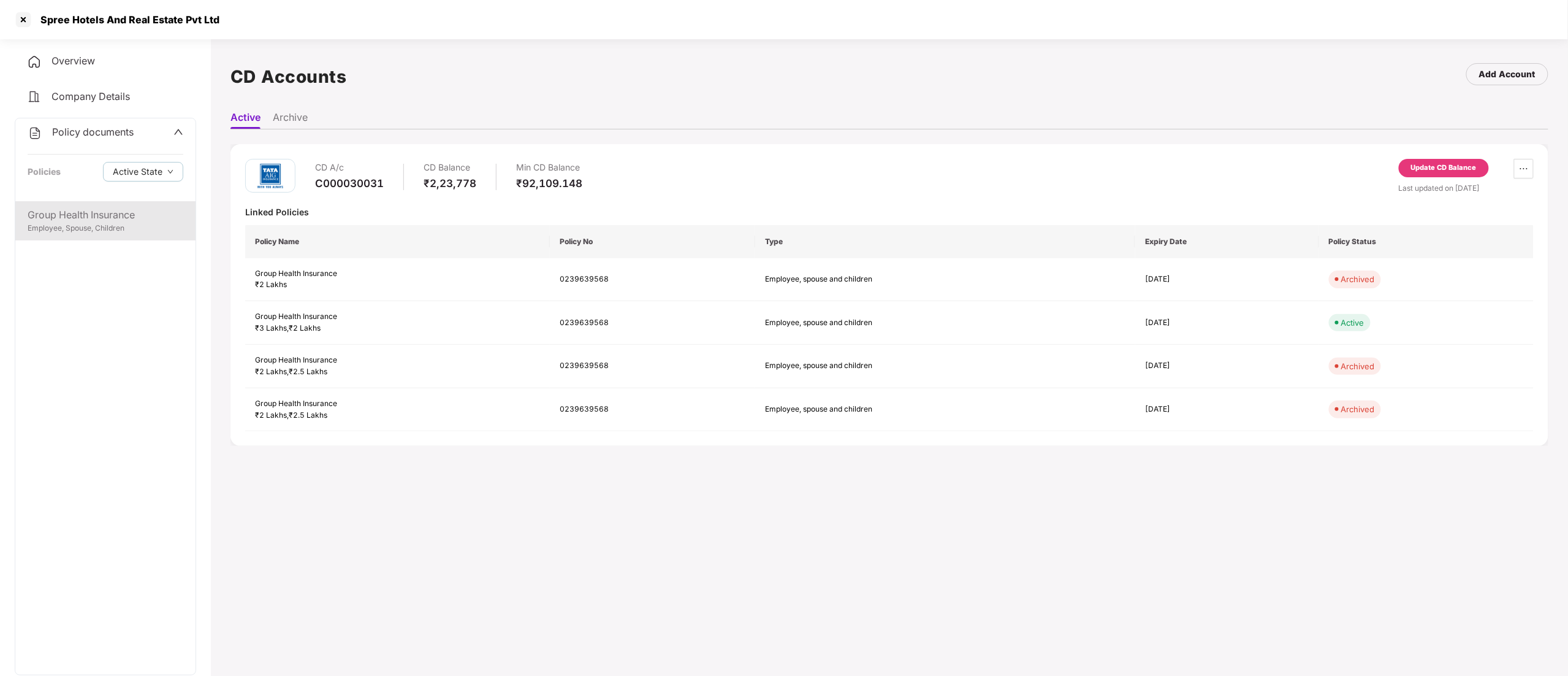
click at [83, 208] on div "Group Health Insurance" at bounding box center [105, 214] width 156 height 15
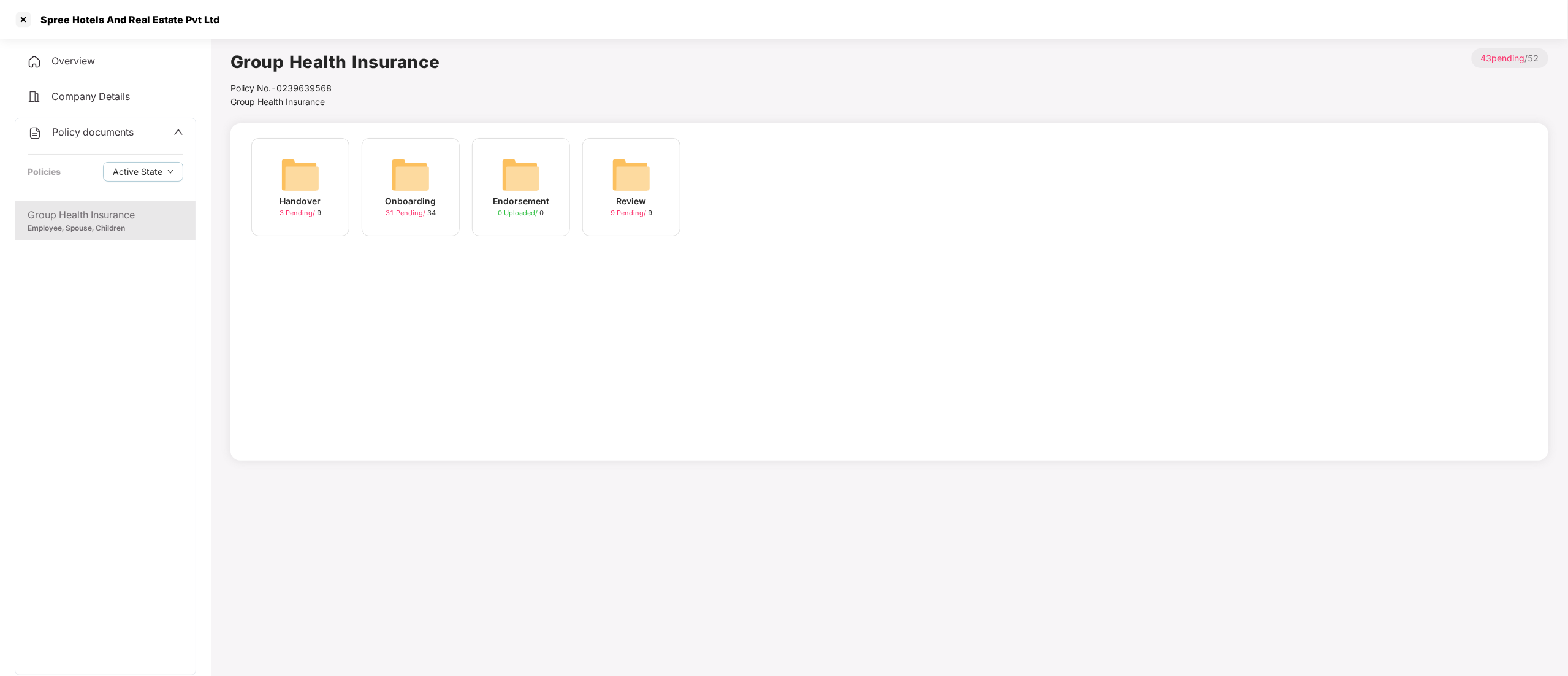
click at [424, 178] on img at bounding box center [409, 174] width 39 height 39
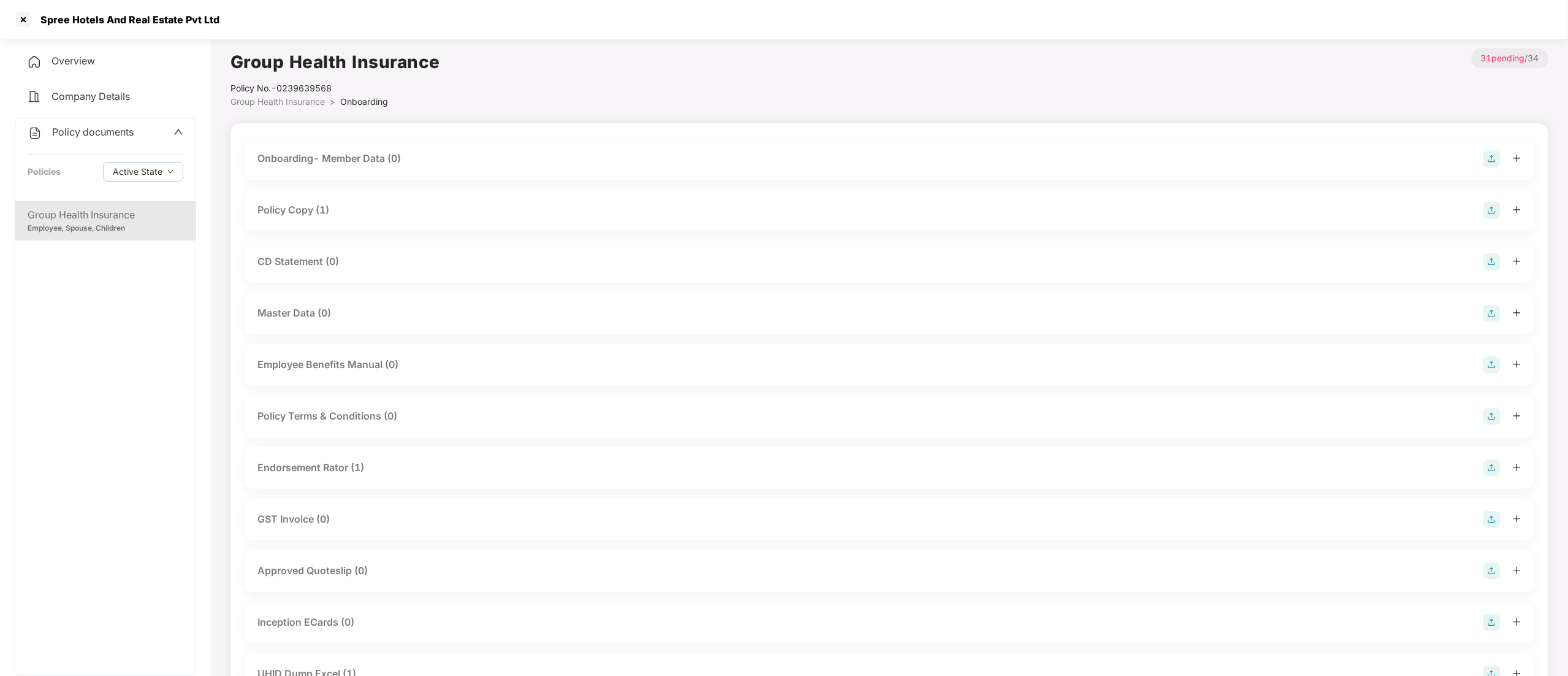
click at [321, 256] on div "CD Statement (0)" at bounding box center [298, 260] width 81 height 15
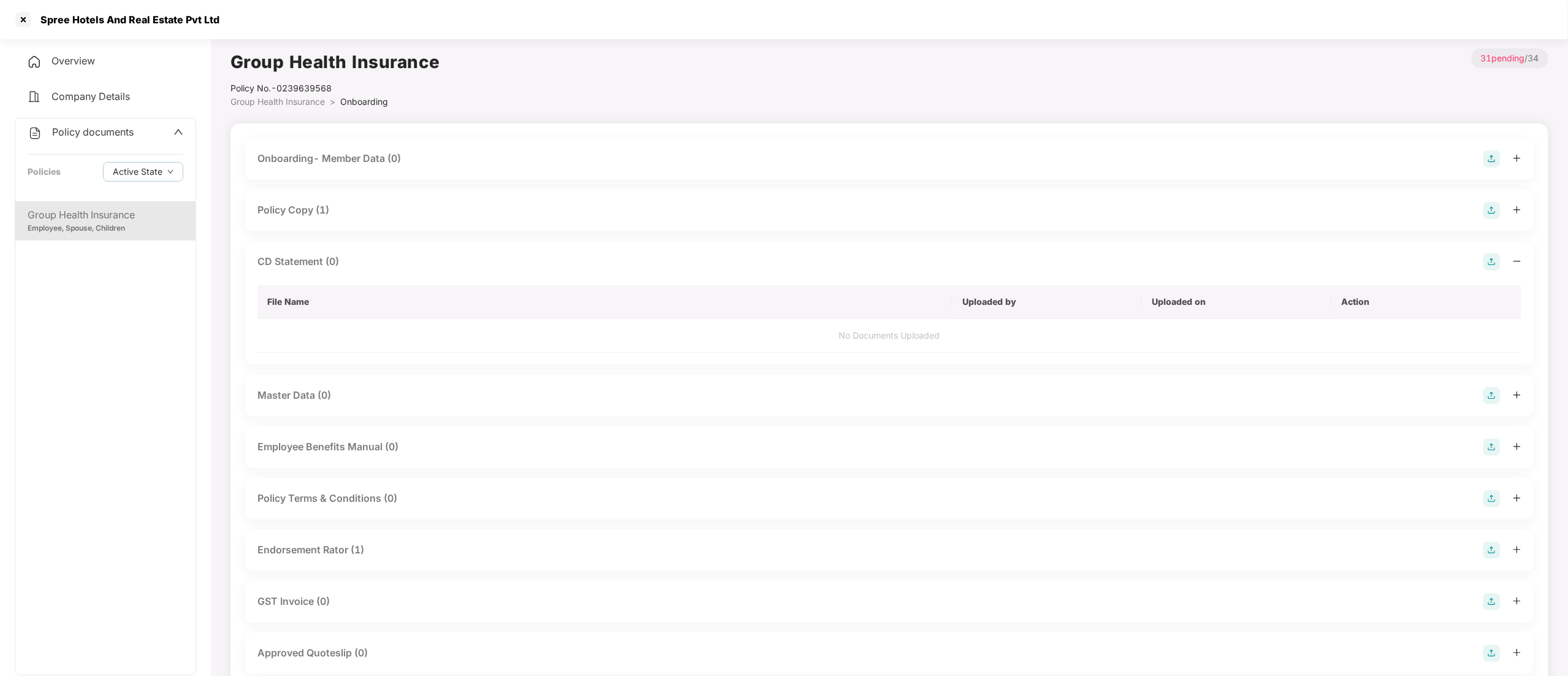
click at [1490, 263] on img at bounding box center [1490, 261] width 17 height 17
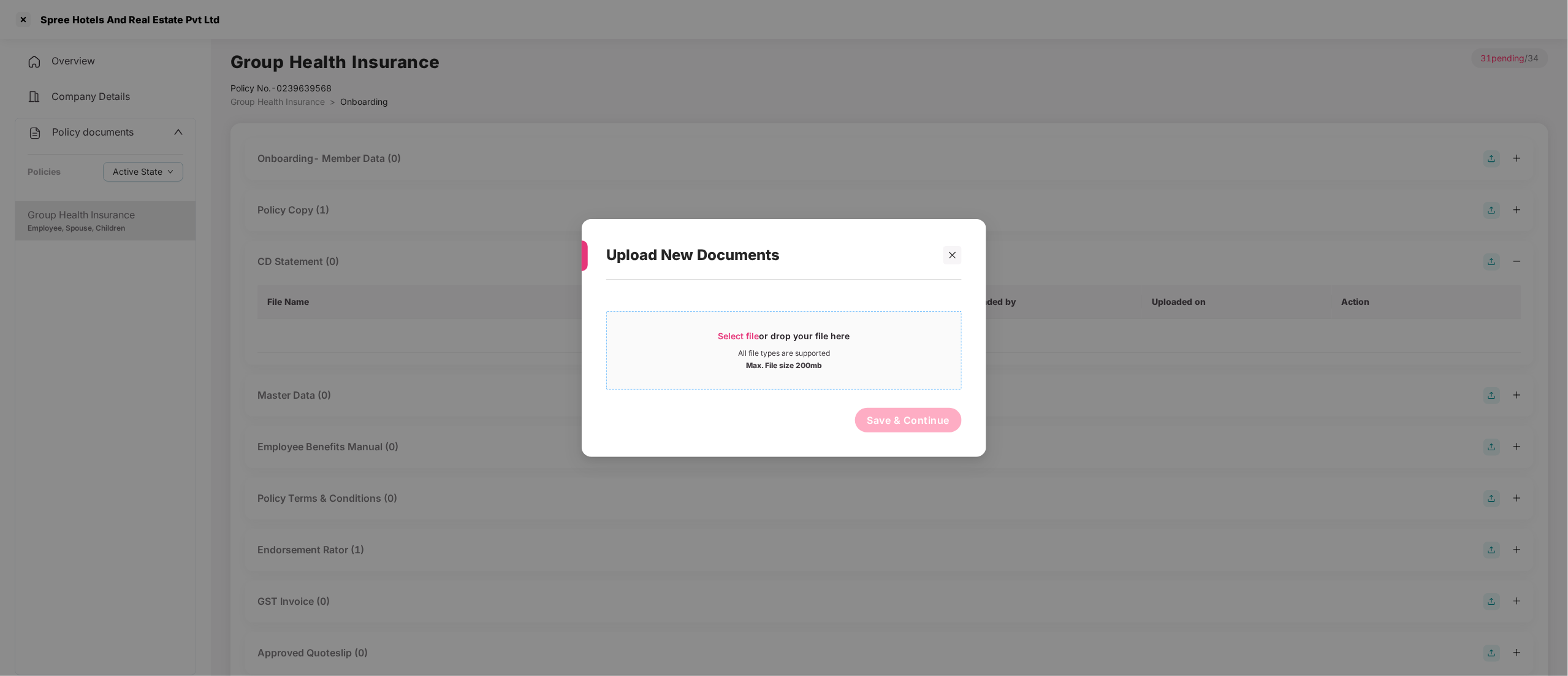
click at [771, 358] on div "Max. File size 200mb" at bounding box center [784, 364] width 76 height 12
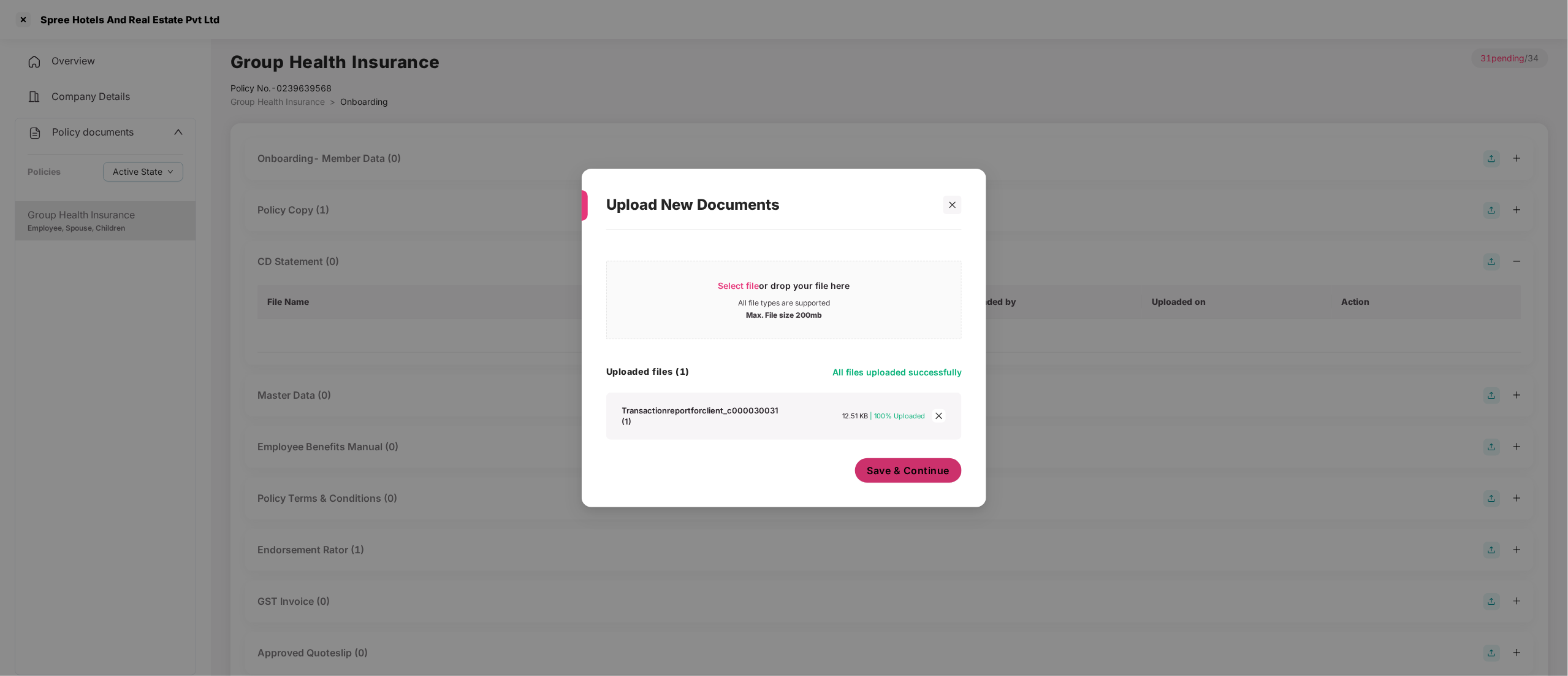
click at [901, 468] on span "Save & Continue" at bounding box center [908, 470] width 82 height 14
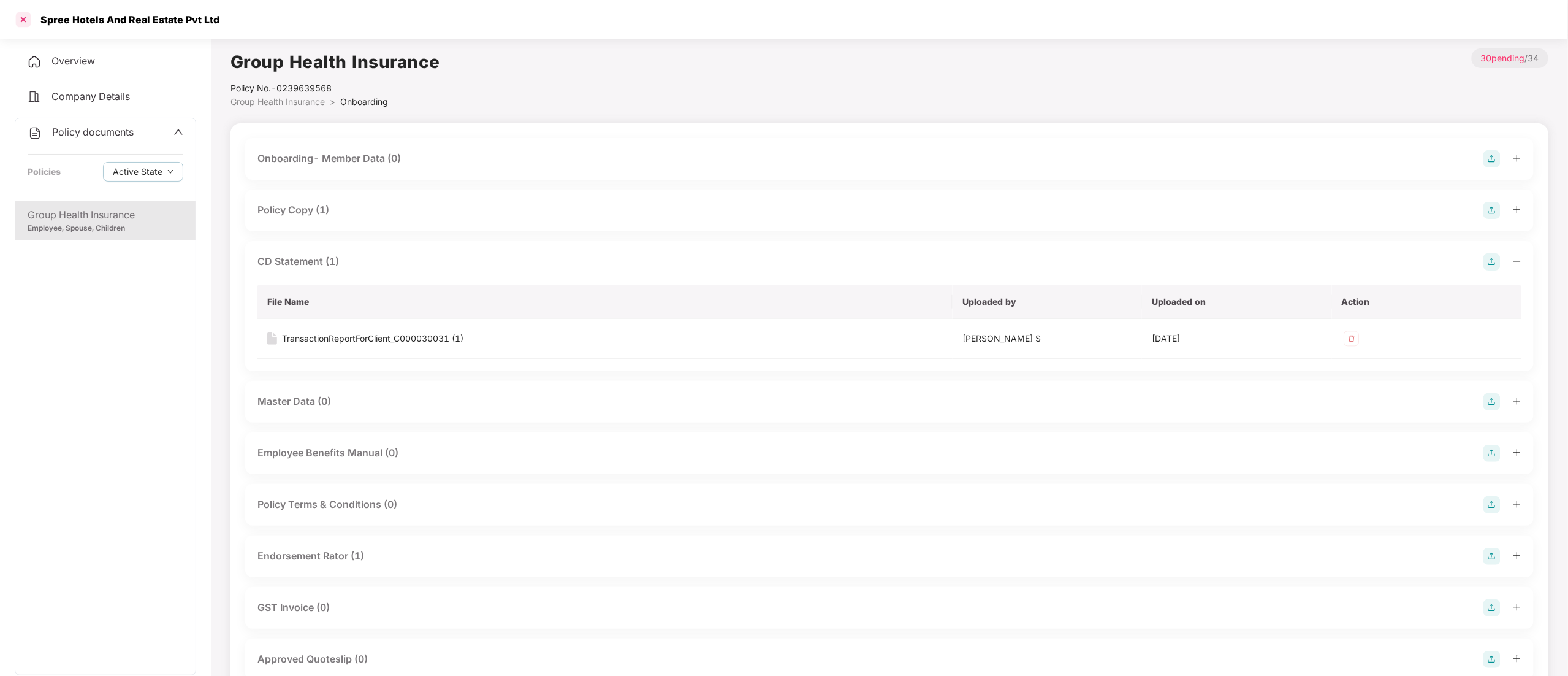
click at [21, 19] on div at bounding box center [24, 20] width 20 height 20
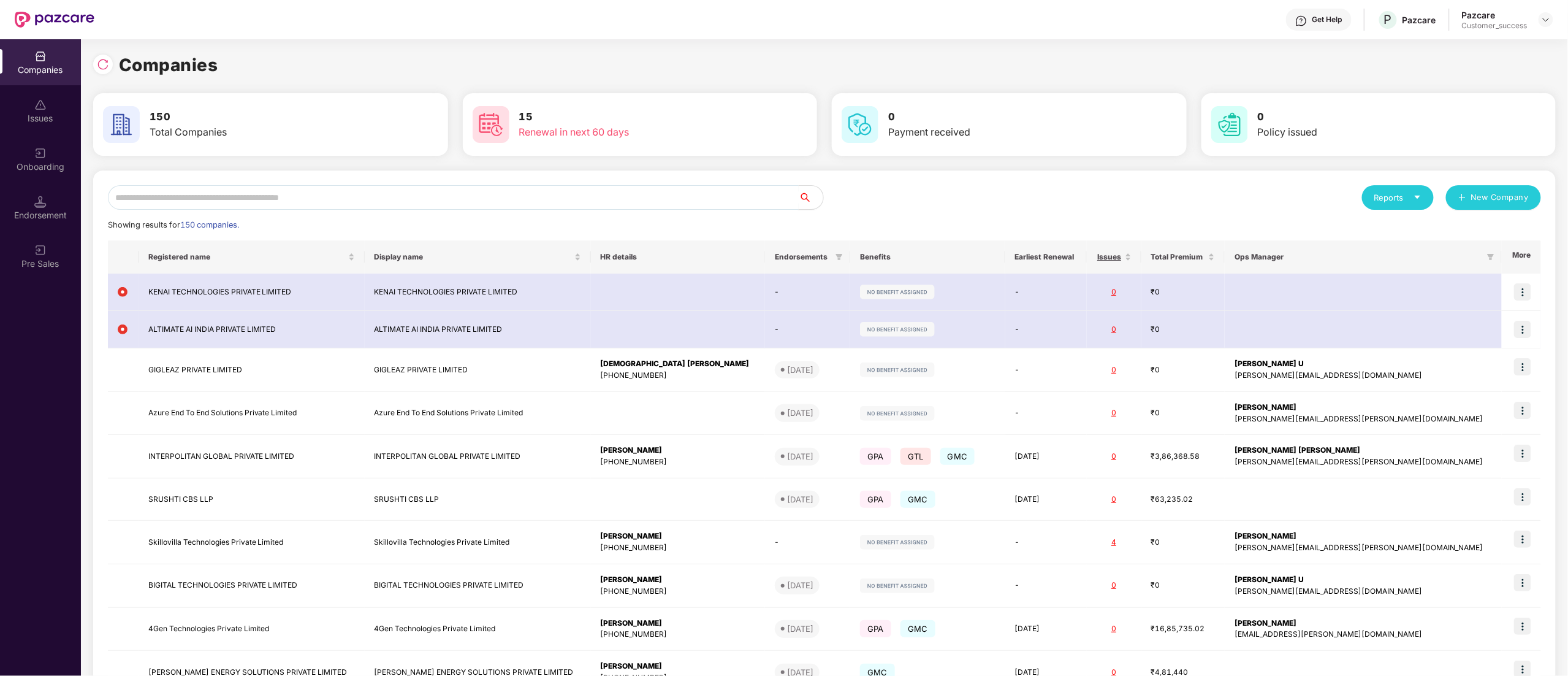
click at [145, 198] on input "text" at bounding box center [453, 197] width 691 height 25
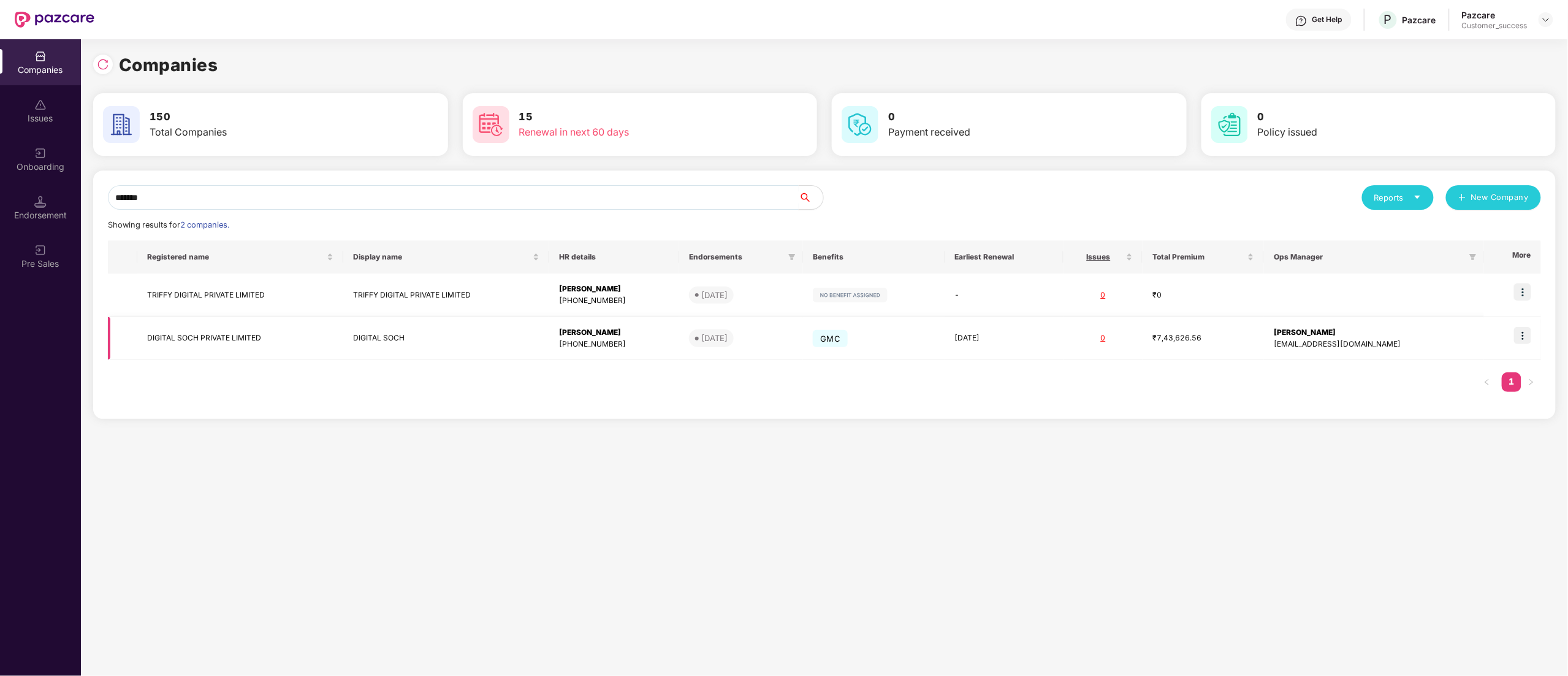
type input "*******"
click at [1521, 333] on img at bounding box center [1521, 335] width 17 height 17
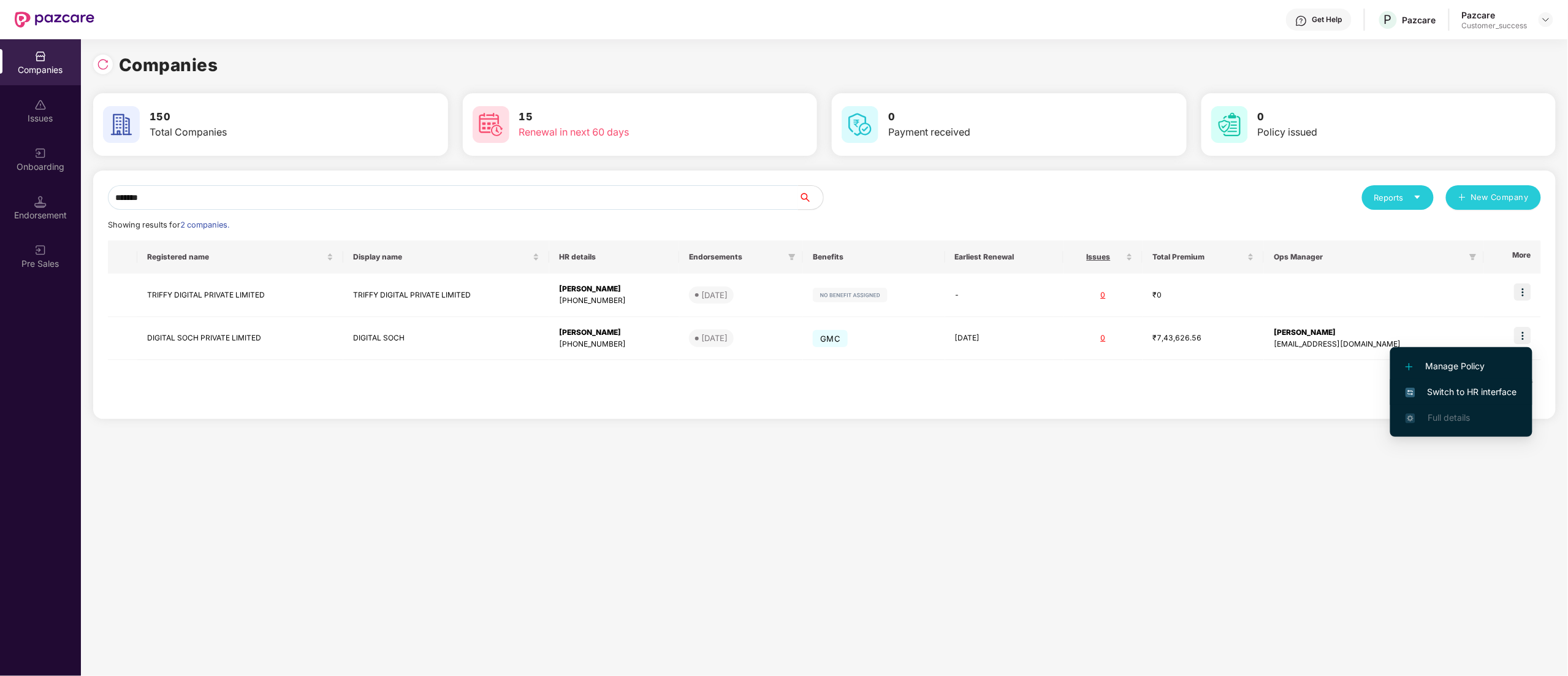
click at [1498, 387] on span "Switch to HR interface" at bounding box center [1461, 392] width 111 height 14
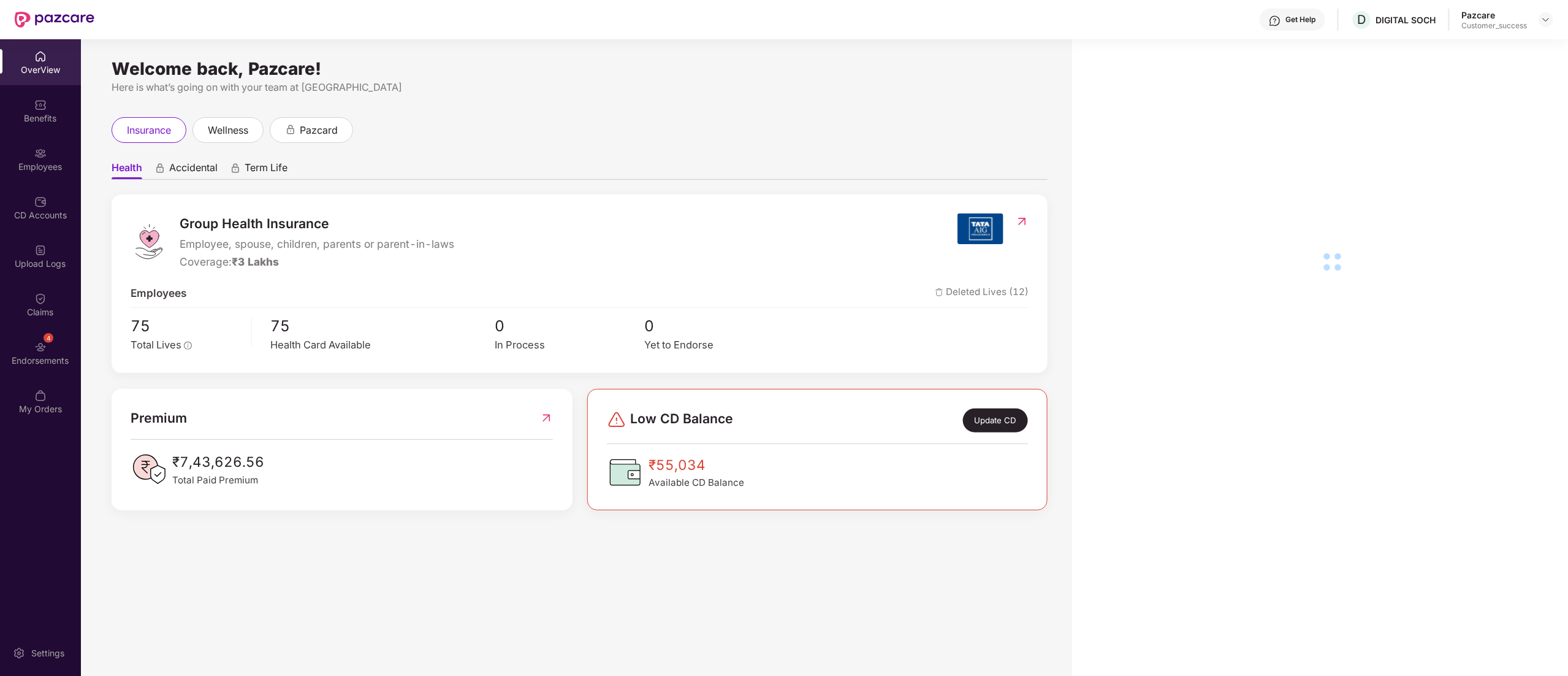
click at [31, 149] on div "Employees" at bounding box center [40, 159] width 80 height 46
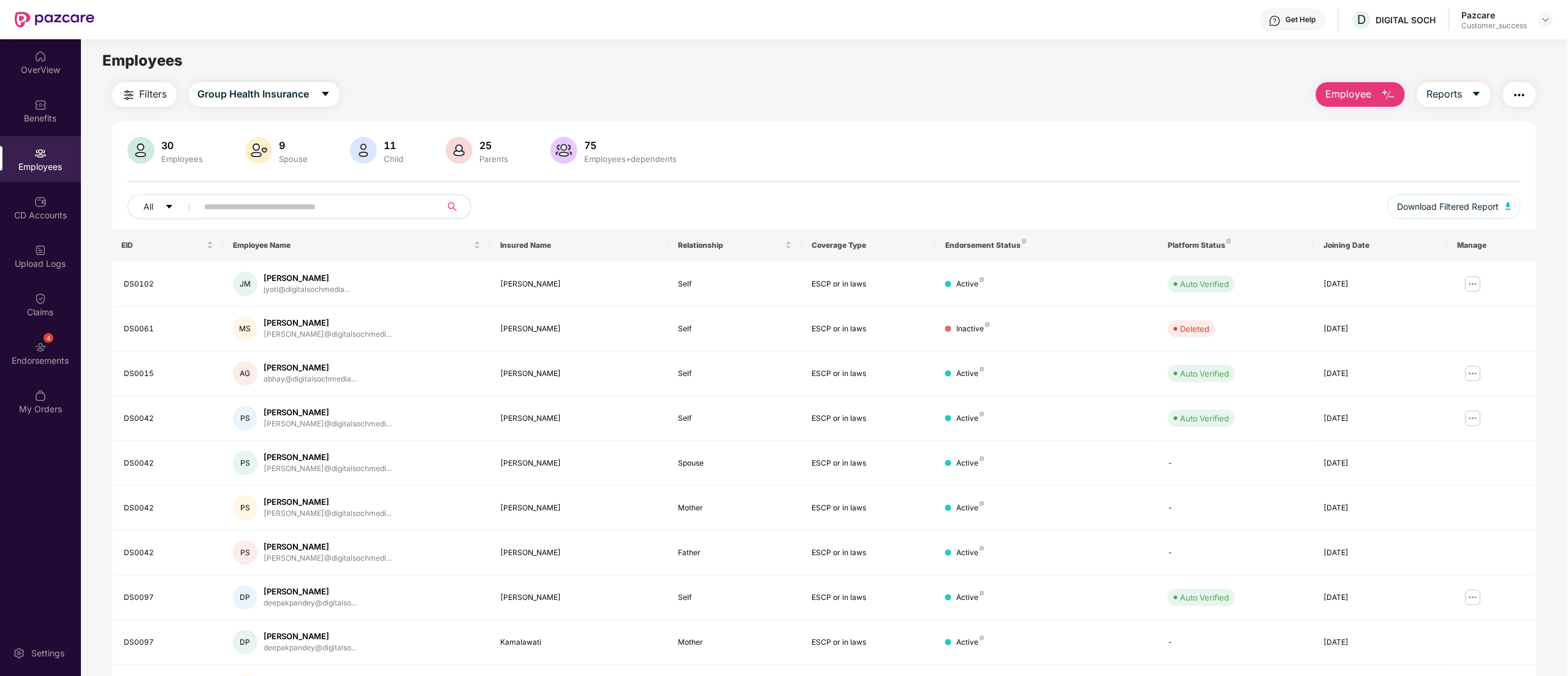
click at [330, 201] on input "text" at bounding box center [314, 207] width 220 height 19
click at [33, 268] on div "Upload Logs" at bounding box center [40, 263] width 80 height 12
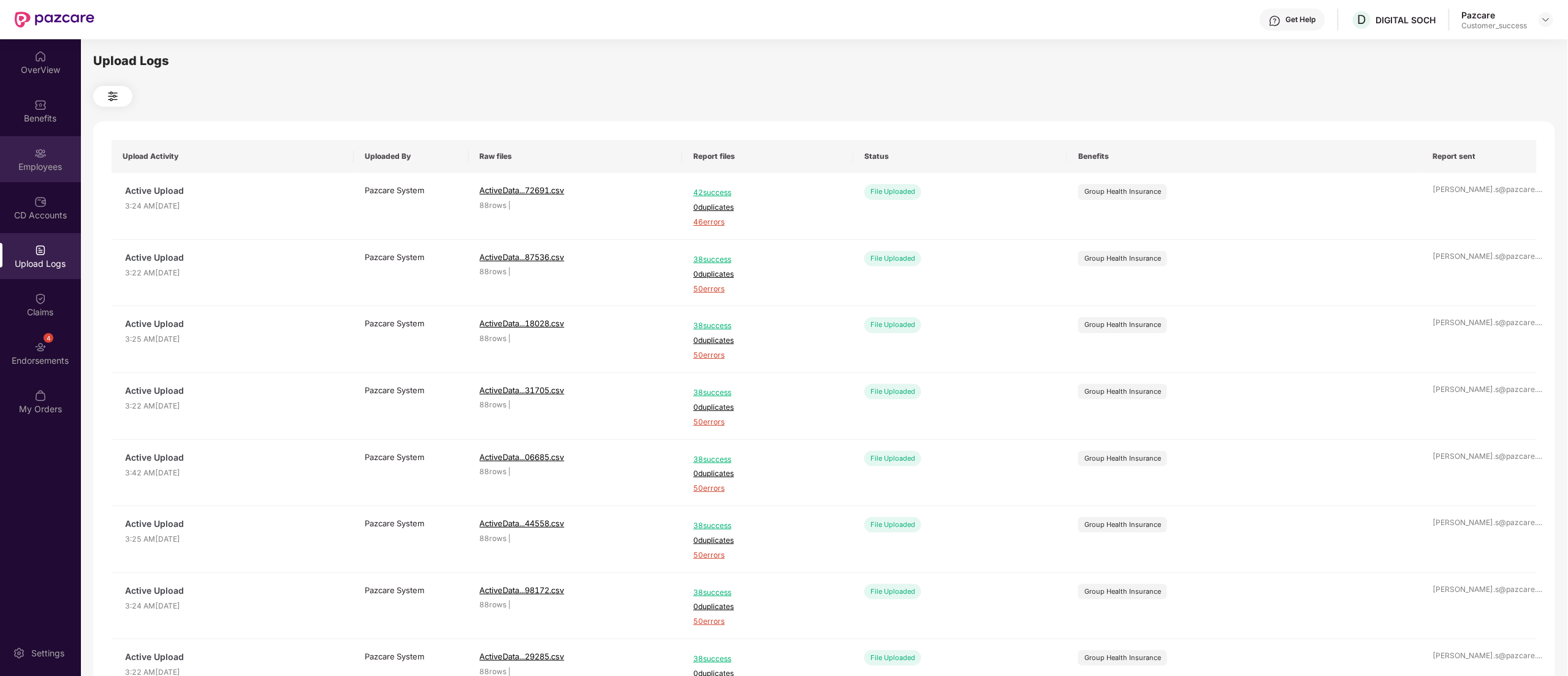
click at [51, 151] on div "Employees" at bounding box center [40, 159] width 80 height 46
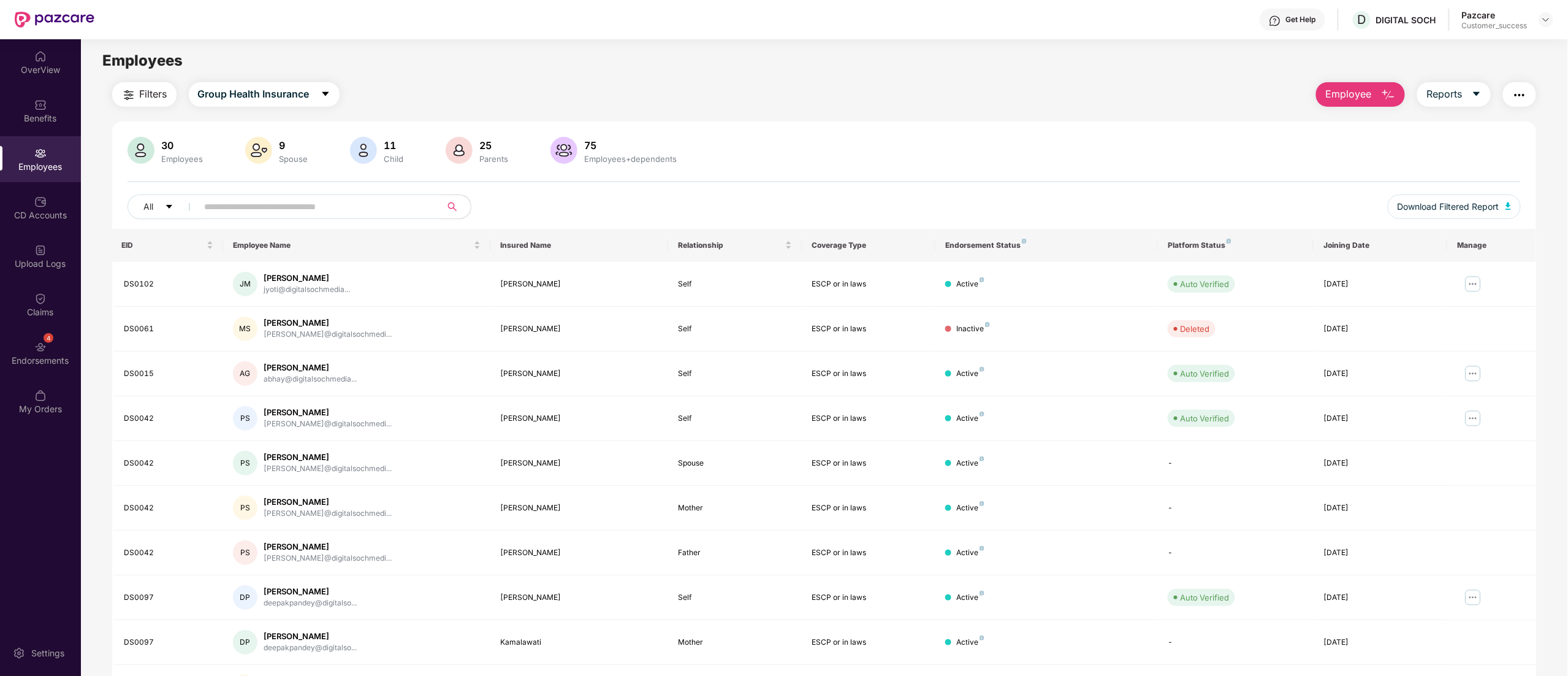
click at [317, 206] on input "text" at bounding box center [314, 207] width 220 height 19
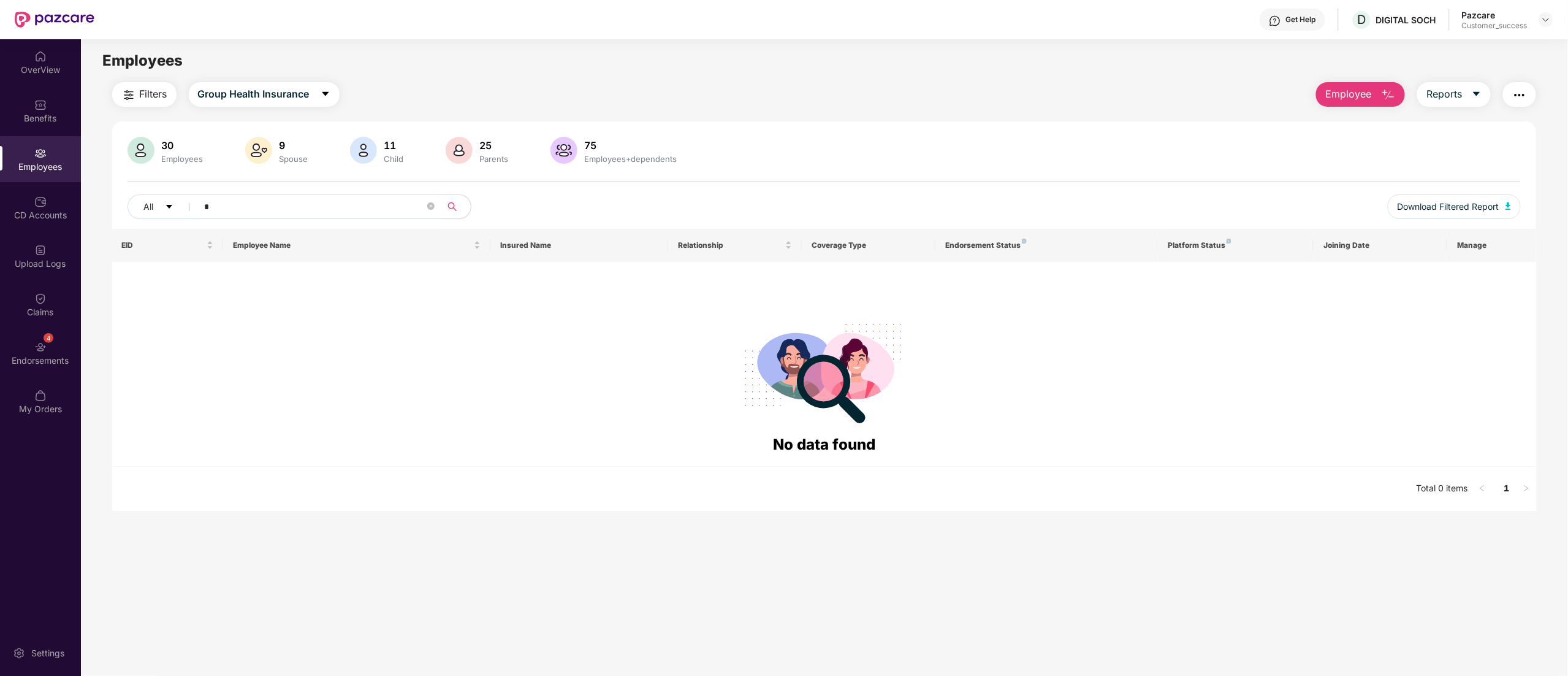
type input "*"
click at [38, 143] on div "Employees" at bounding box center [40, 159] width 80 height 46
click at [44, 158] on img at bounding box center [41, 153] width 12 height 12
click at [247, 204] on input "*" at bounding box center [314, 207] width 220 height 19
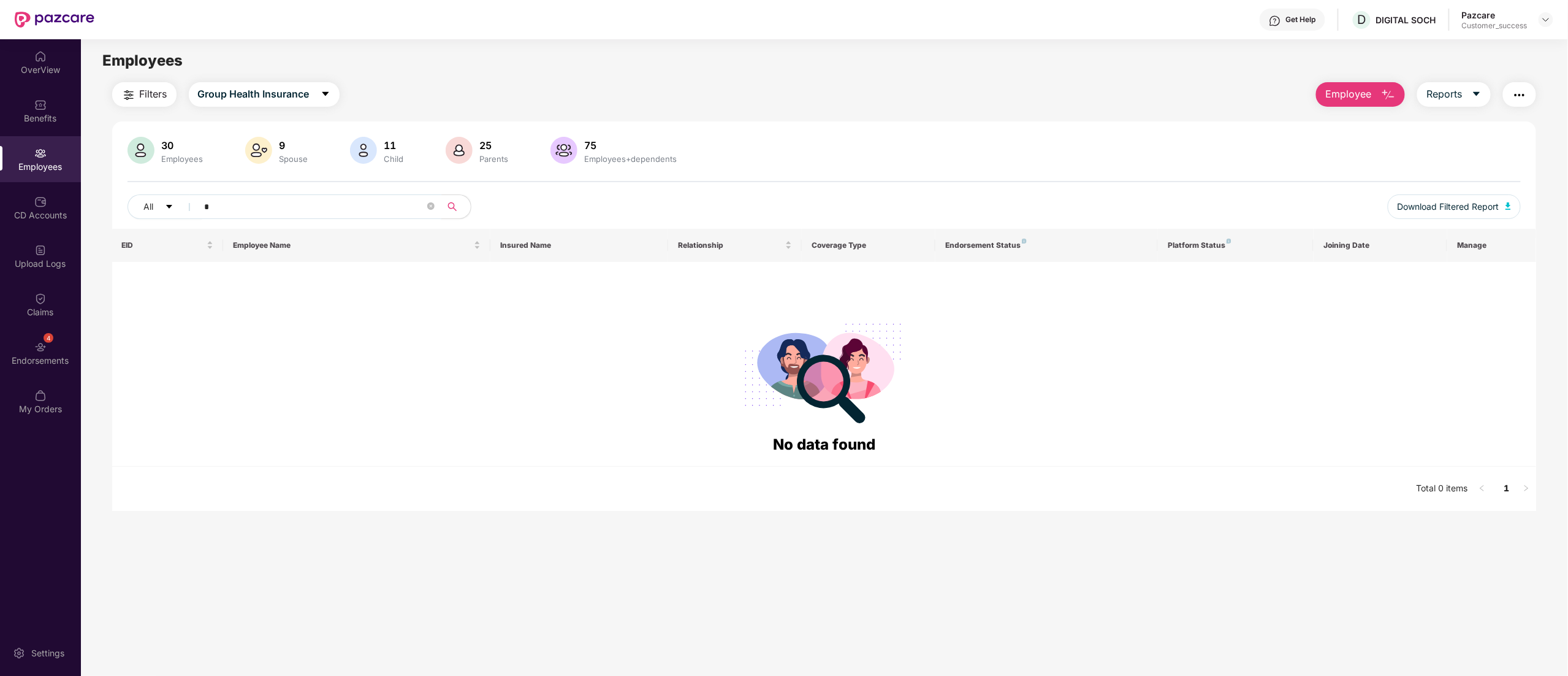
click at [247, 204] on input "*" at bounding box center [314, 207] width 220 height 19
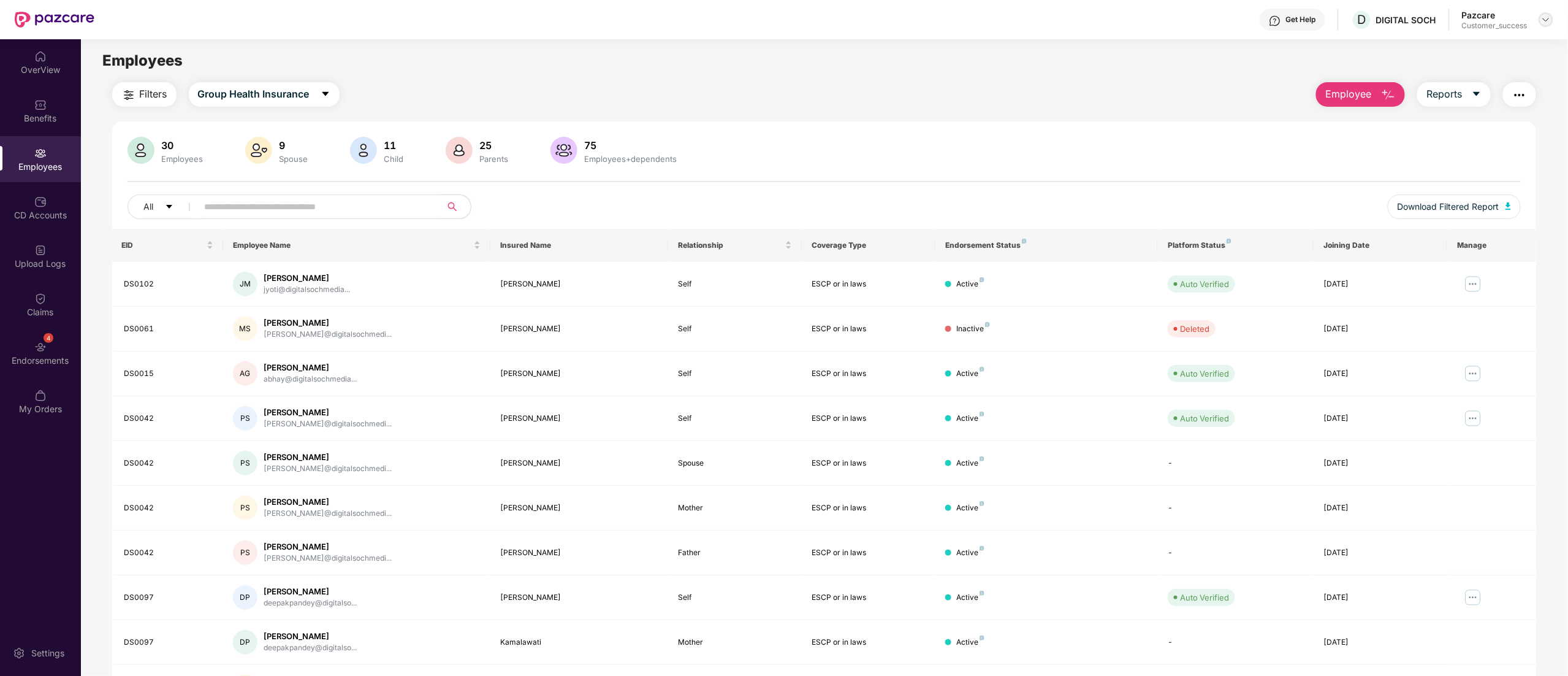
click at [1548, 19] on img at bounding box center [1545, 20] width 10 height 10
click at [1494, 49] on div "Switch to partner view" at bounding box center [1488, 49] width 159 height 24
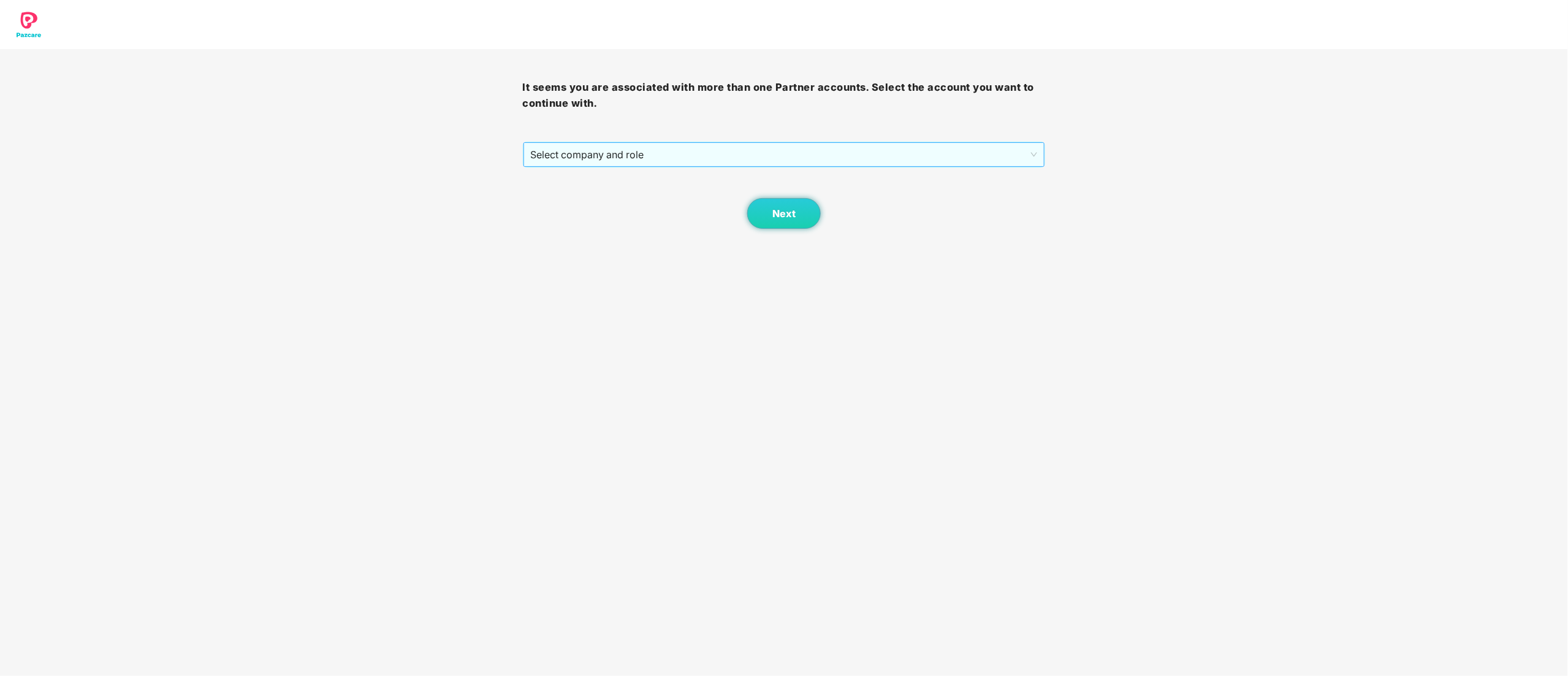
click at [571, 164] on span "Select company and role" at bounding box center [784, 154] width 507 height 23
drag, startPoint x: 574, startPoint y: 199, endPoint x: 703, endPoint y: 201, distance: 129.0
click at [573, 200] on div "Pazcare - CUSTOMER_SUCCESS" at bounding box center [784, 199] width 508 height 14
click at [760, 220] on button "Next" at bounding box center [784, 213] width 74 height 31
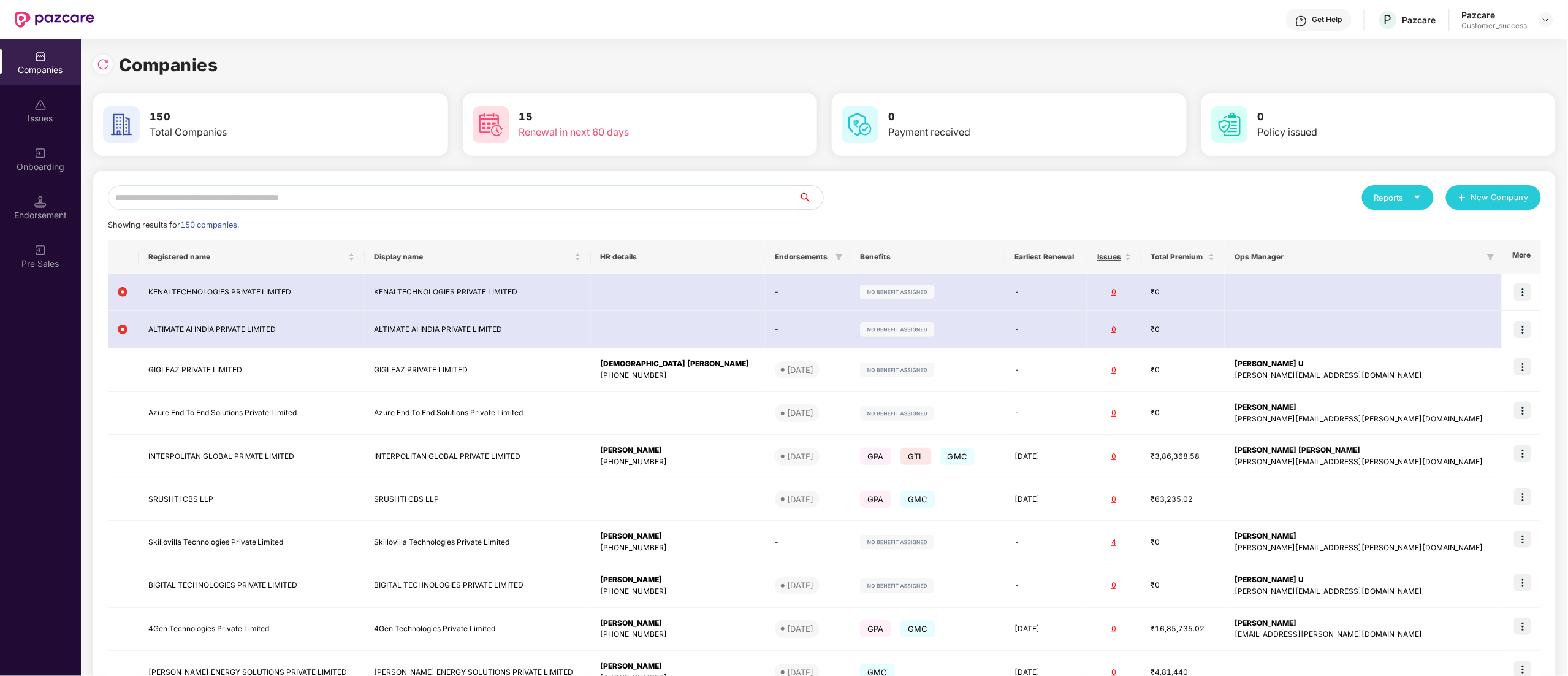
click at [182, 200] on input "text" at bounding box center [453, 197] width 691 height 25
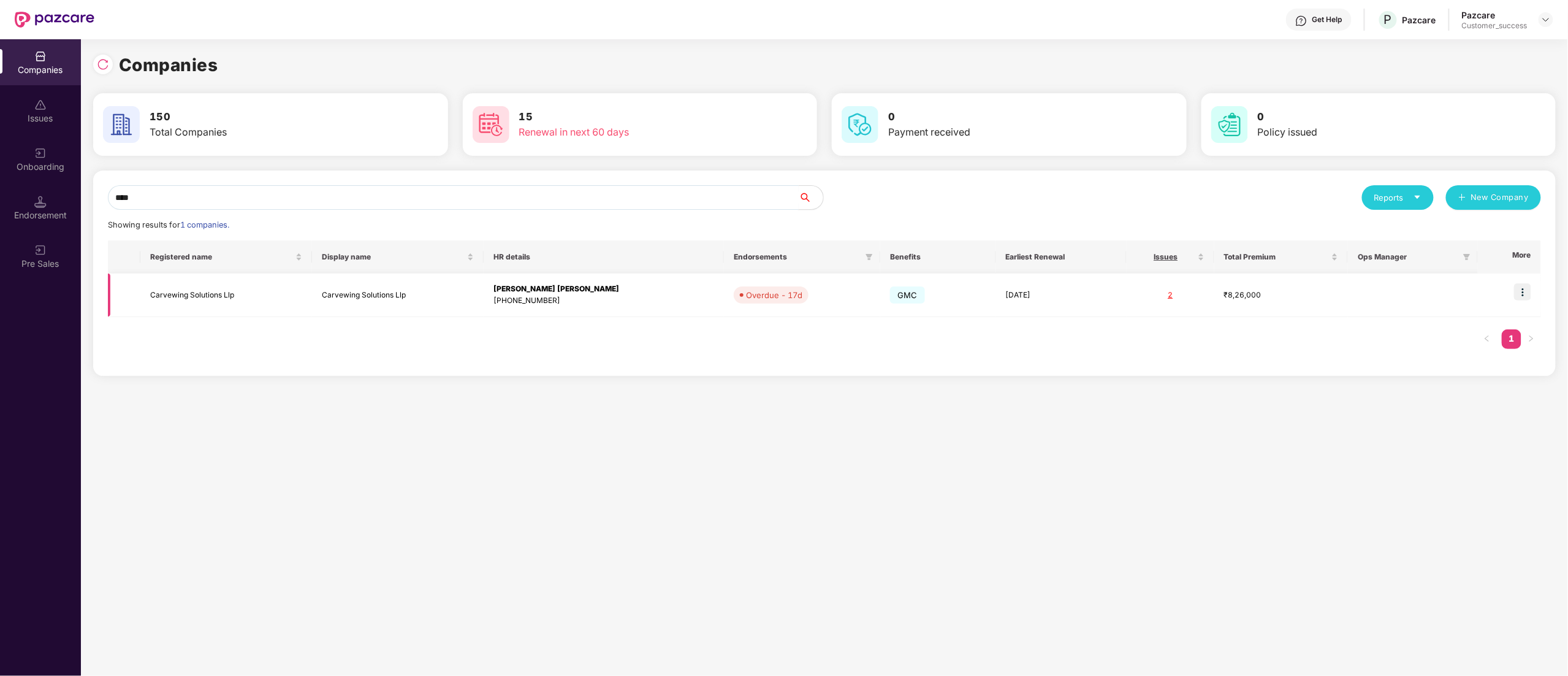
type input "****"
click at [1518, 291] on img at bounding box center [1521, 291] width 17 height 17
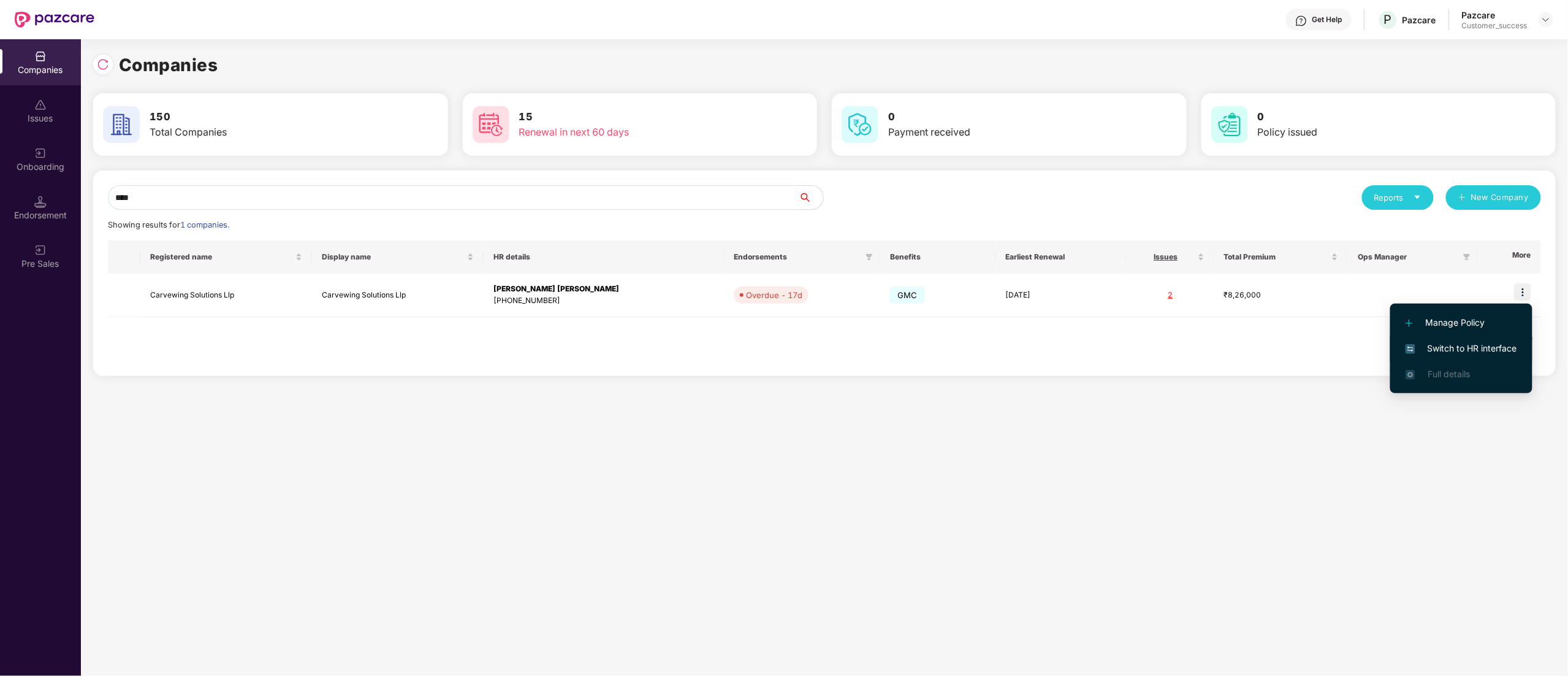
click at [1489, 350] on span "Switch to HR interface" at bounding box center [1461, 349] width 111 height 14
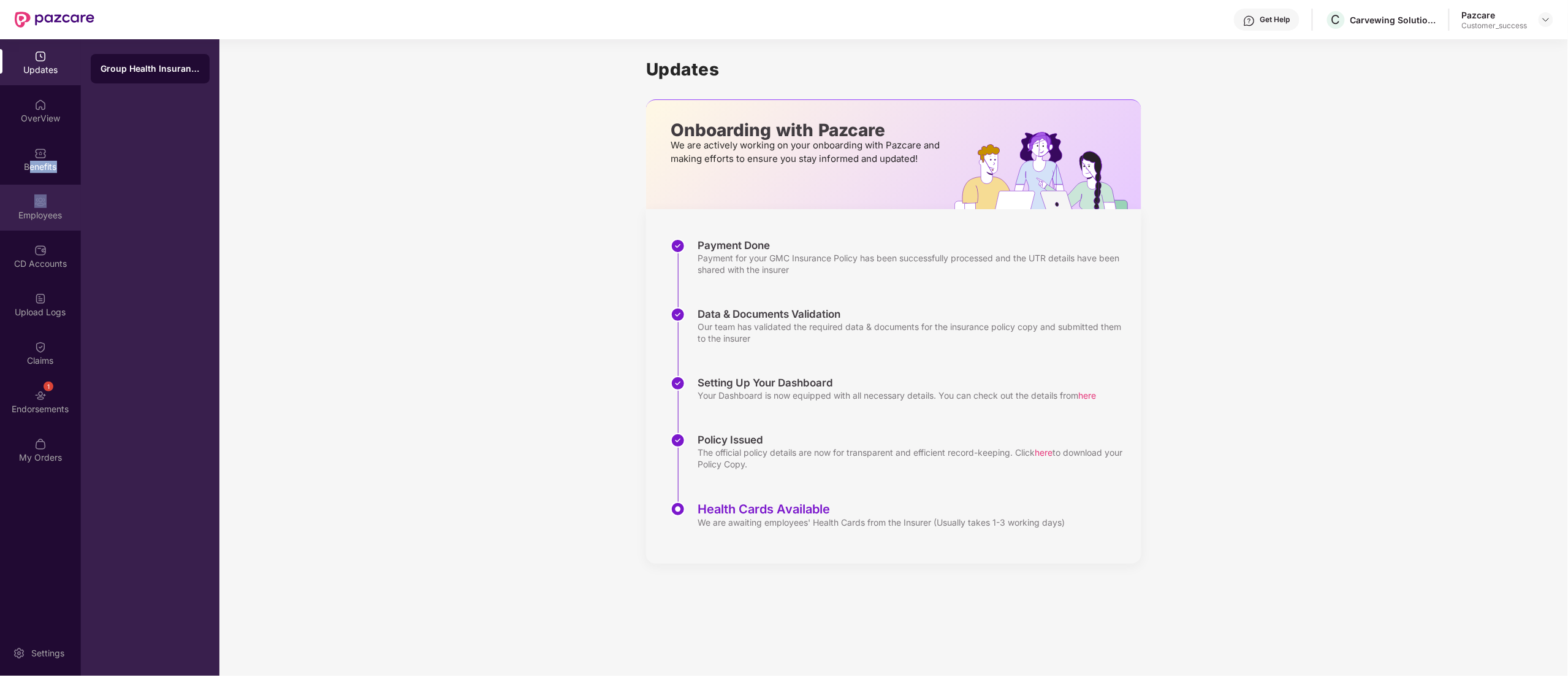
click at [32, 198] on div "Updates OverView Benefits Employees CD Accounts Upload Logs Claims 1 Endorsemen…" at bounding box center [40, 256] width 80 height 435
click at [32, 198] on div "Employees" at bounding box center [40, 208] width 80 height 46
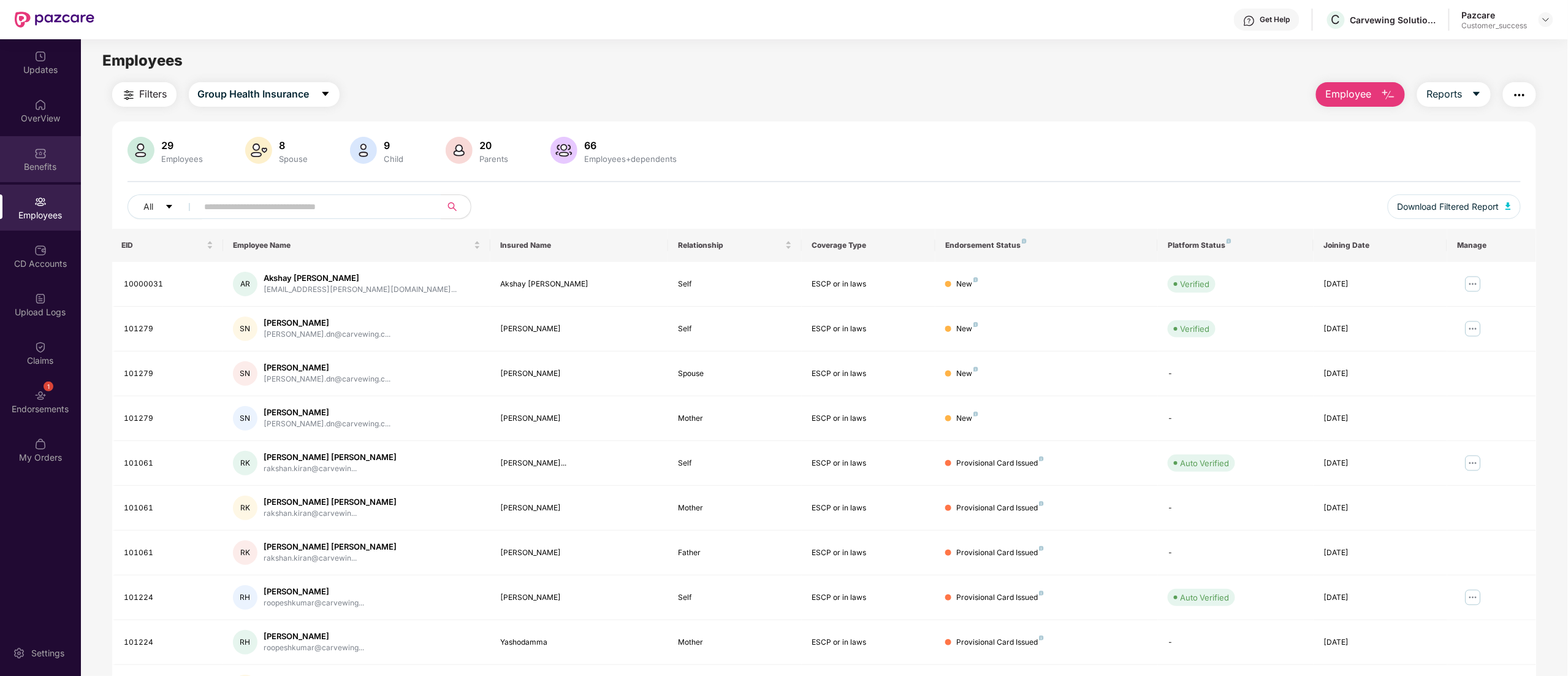
click at [42, 164] on div "Benefits" at bounding box center [40, 167] width 80 height 12
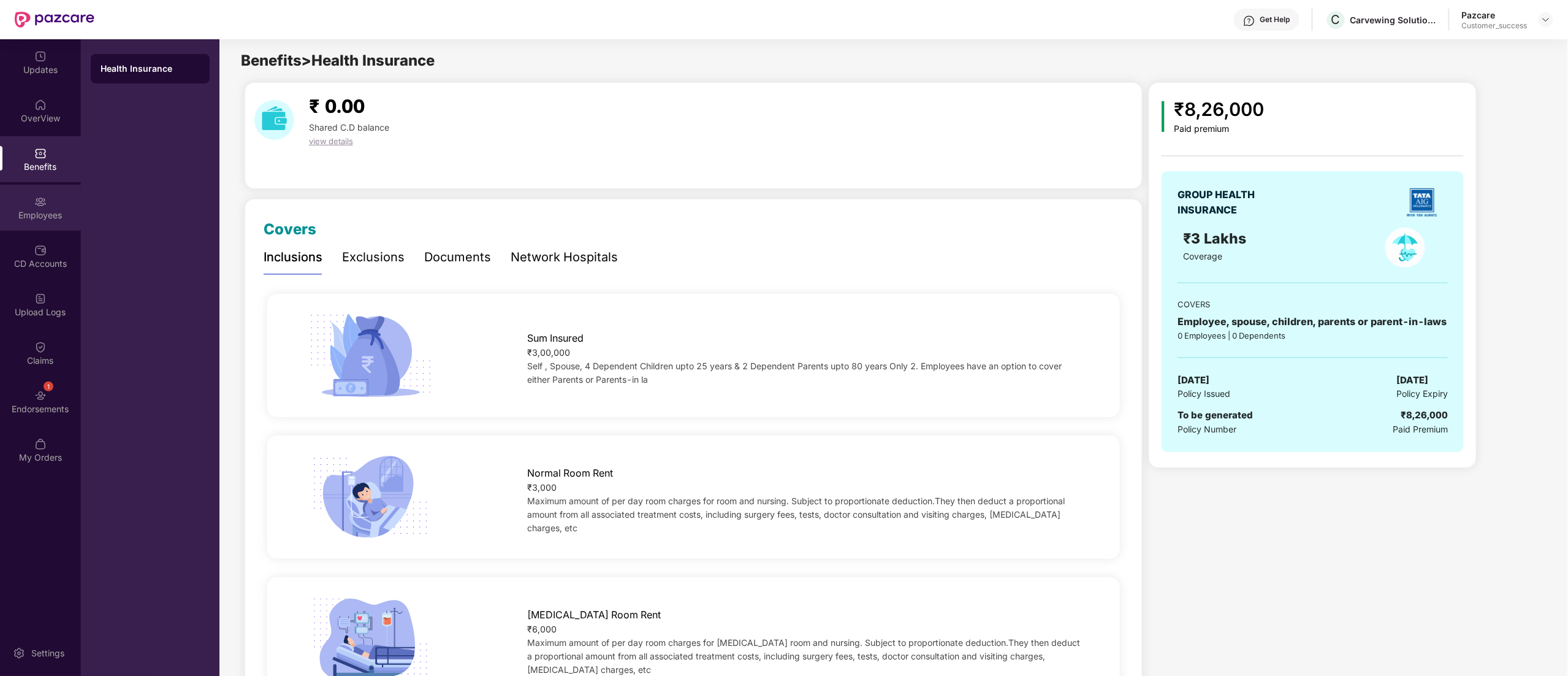
click at [41, 208] on div "Employees" at bounding box center [40, 208] width 80 height 46
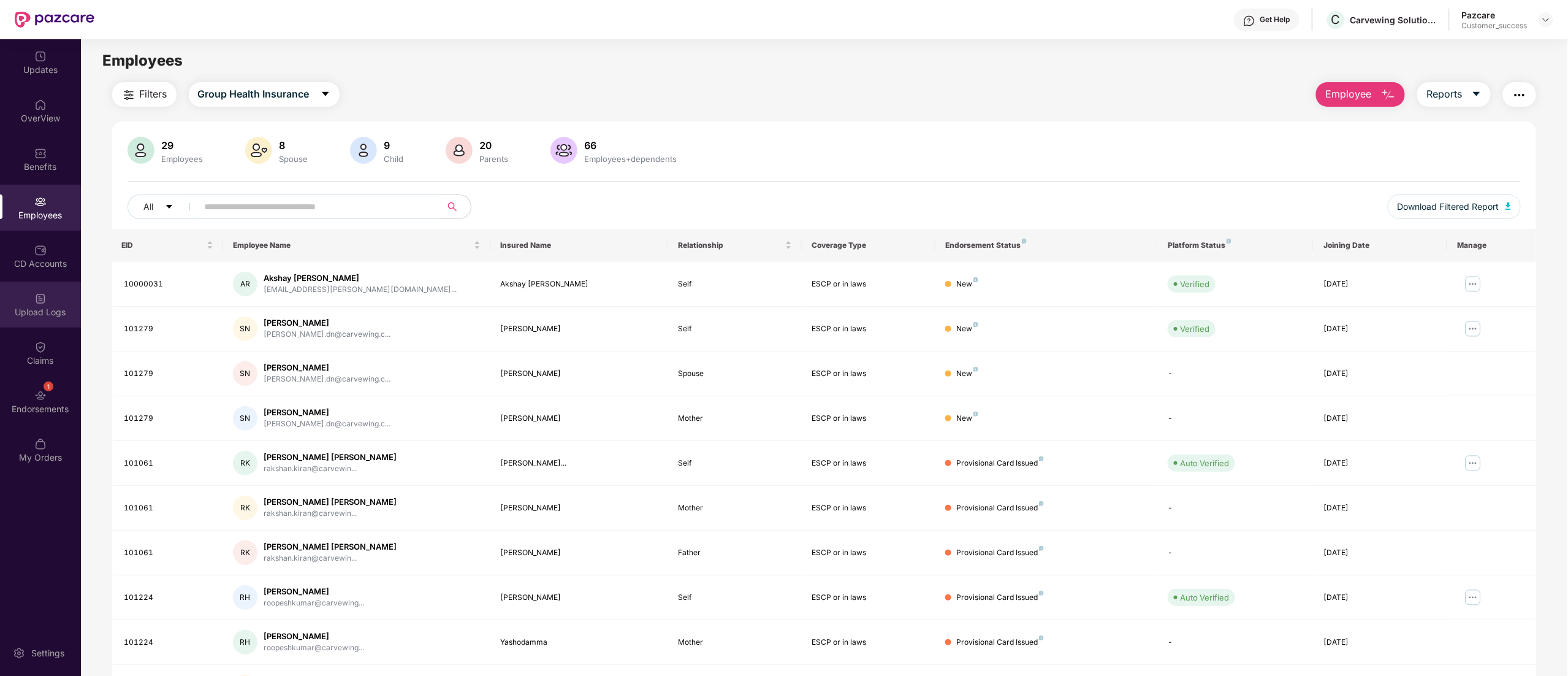
click at [33, 313] on div "Upload Logs" at bounding box center [40, 312] width 80 height 12
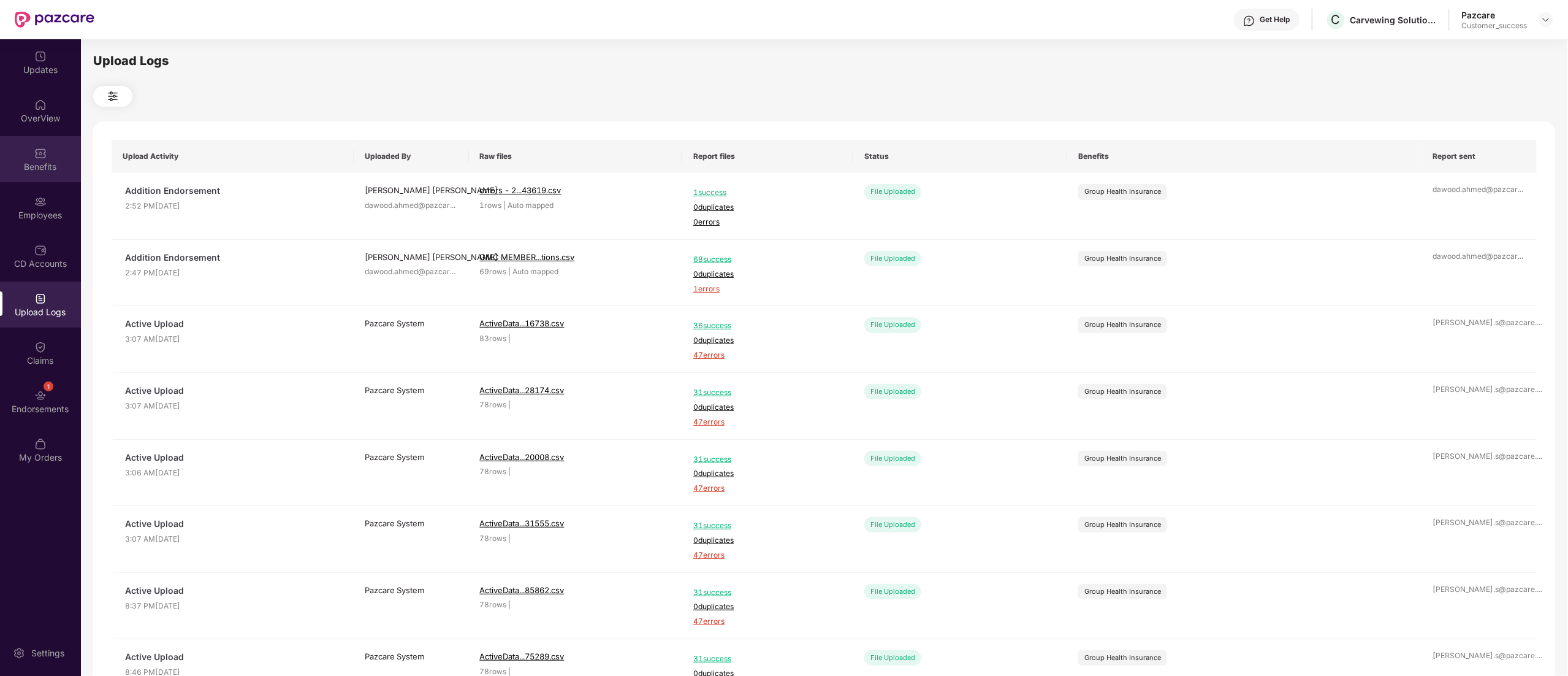
click at [38, 149] on img at bounding box center [41, 153] width 12 height 12
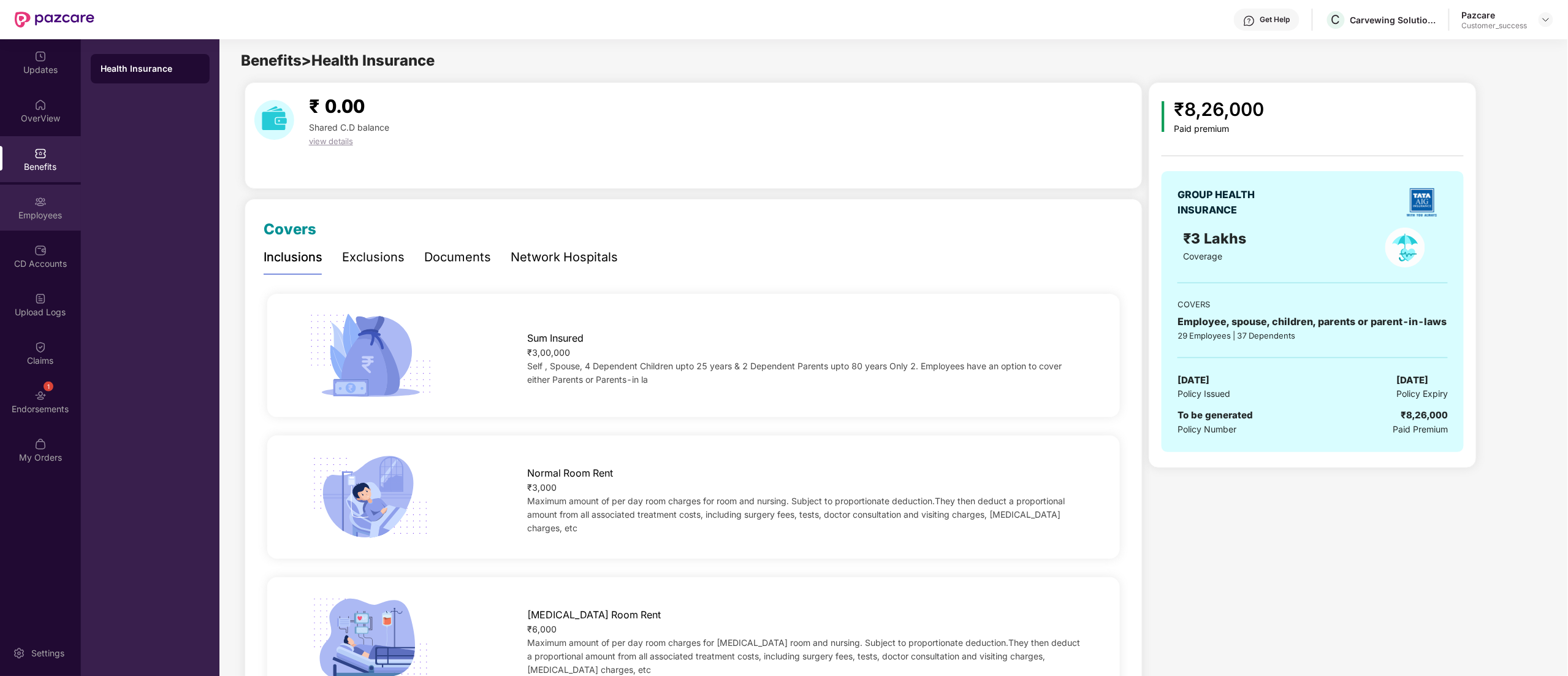
click at [28, 201] on div "Employees" at bounding box center [40, 208] width 80 height 46
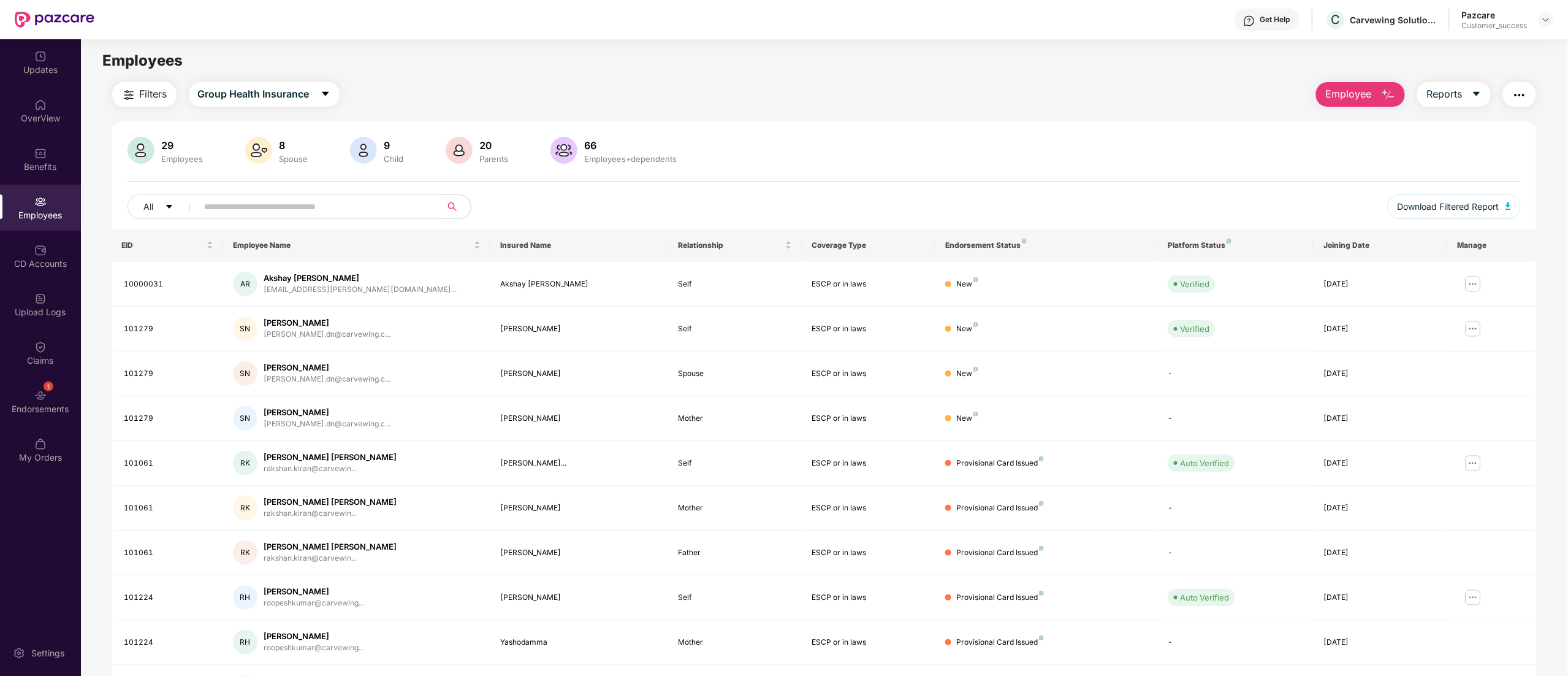
click at [240, 205] on input "text" at bounding box center [314, 207] width 220 height 19
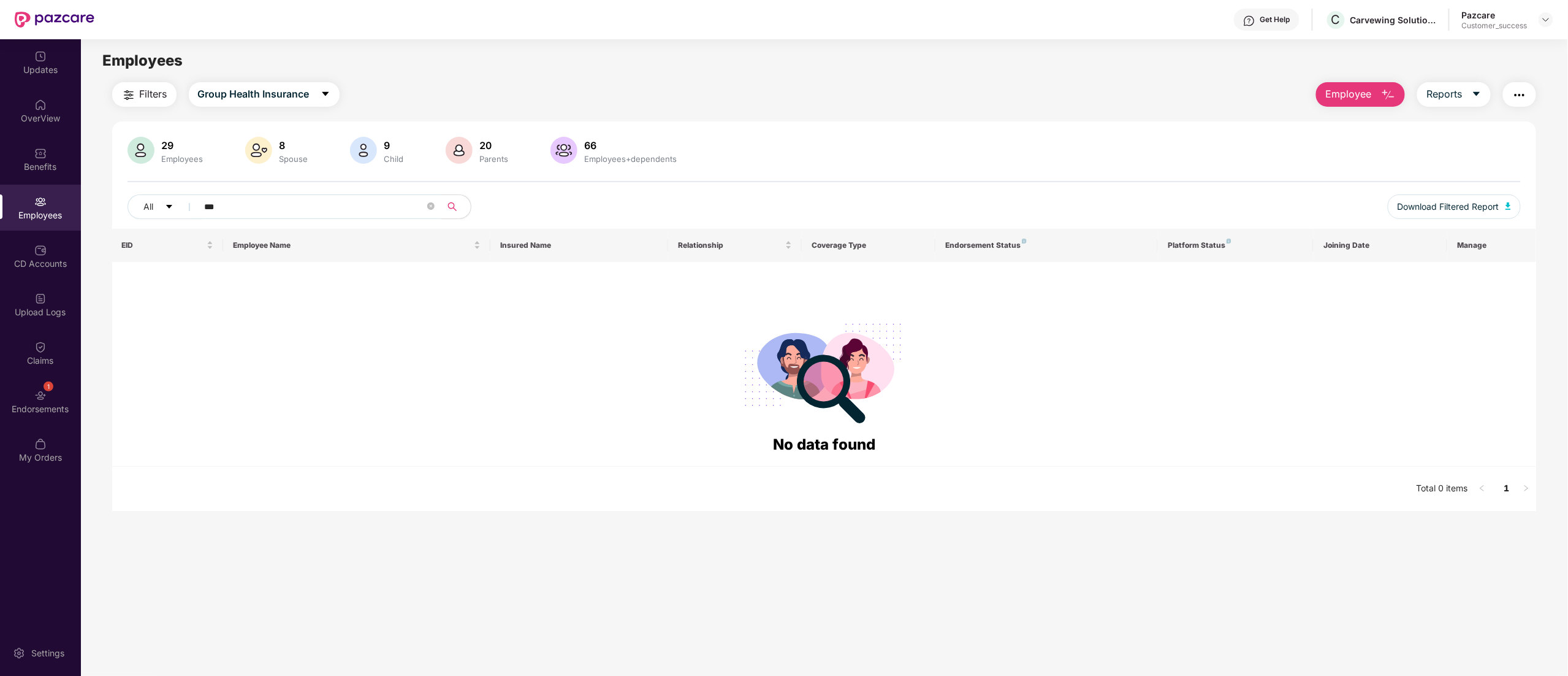
type input "***"
click at [267, 205] on input "***" at bounding box center [314, 207] width 220 height 19
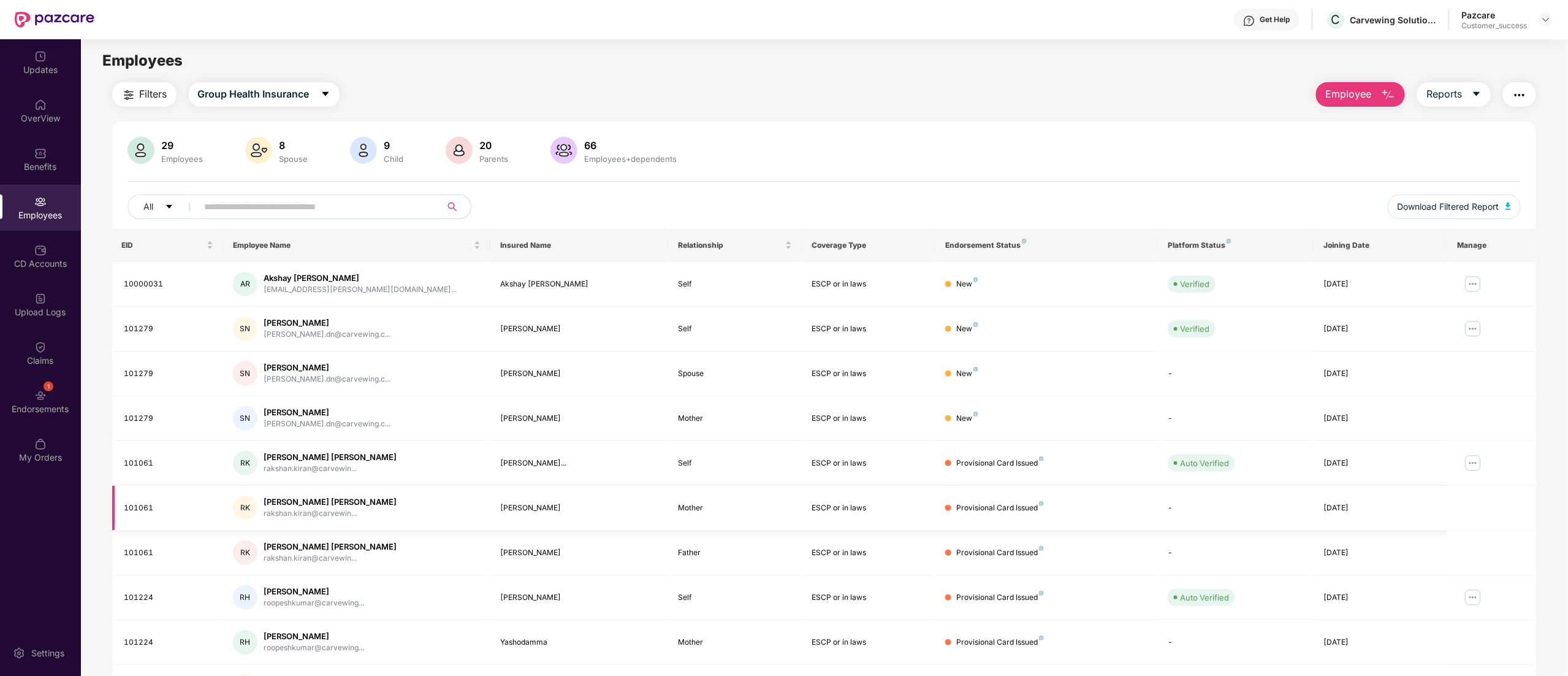
scroll to position [80, 0]
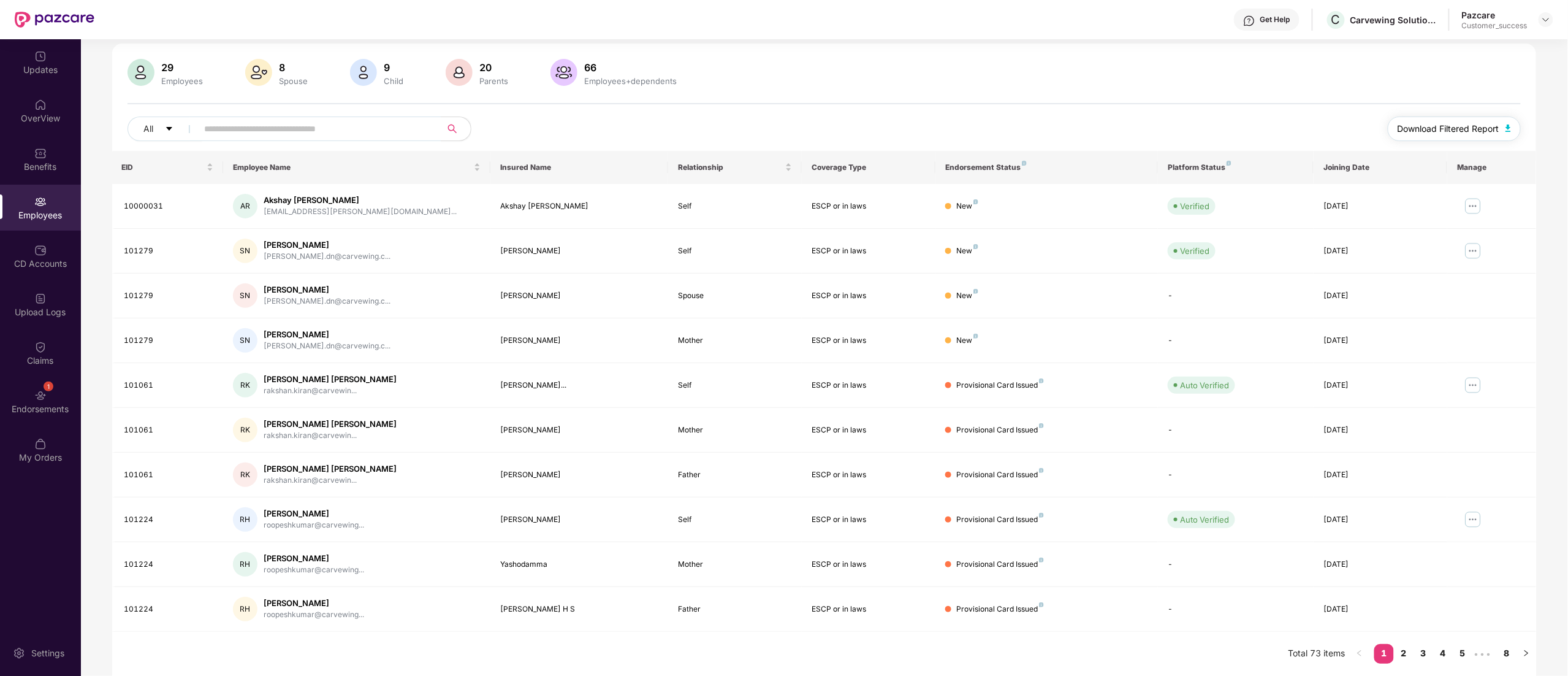
click at [1454, 122] on span "Download Filtered Report" at bounding box center [1448, 129] width 101 height 14
click at [47, 201] on div "Employees" at bounding box center [40, 208] width 80 height 46
click at [47, 200] on div "Employees" at bounding box center [40, 208] width 80 height 46
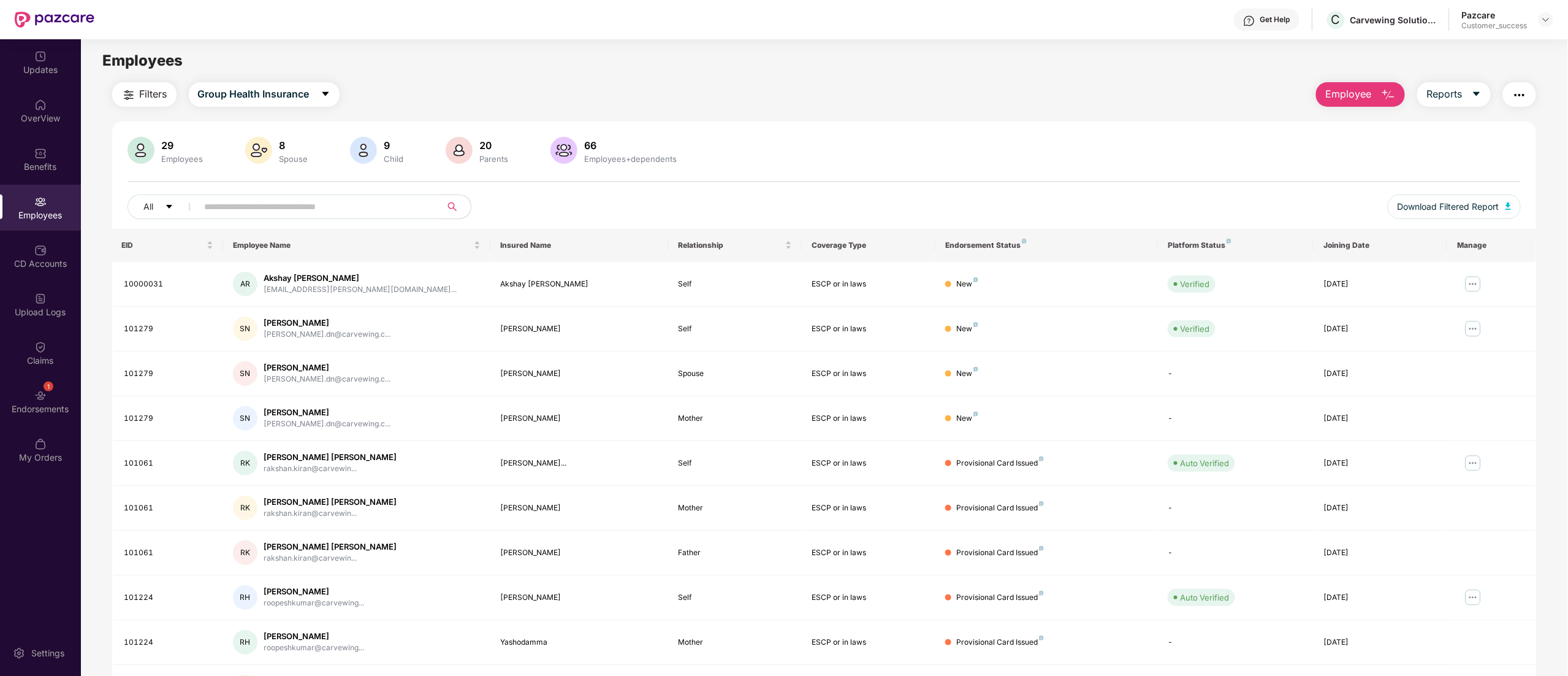
click at [1338, 94] on span "Employee" at bounding box center [1347, 93] width 46 height 15
click at [1341, 127] on div "Add Employee(s)" at bounding box center [1369, 126] width 70 height 15
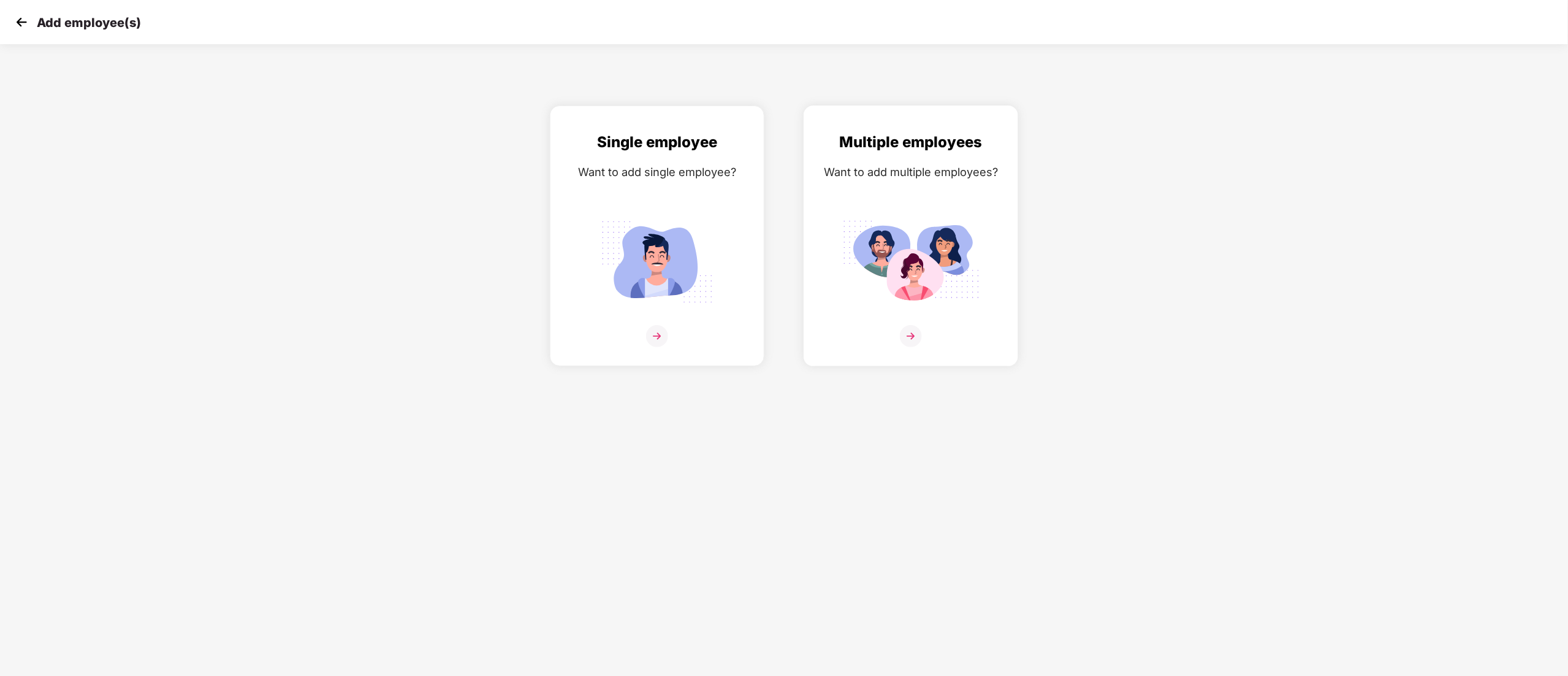
click at [962, 201] on div "Multiple employees Want to add multiple employees?" at bounding box center [910, 246] width 189 height 232
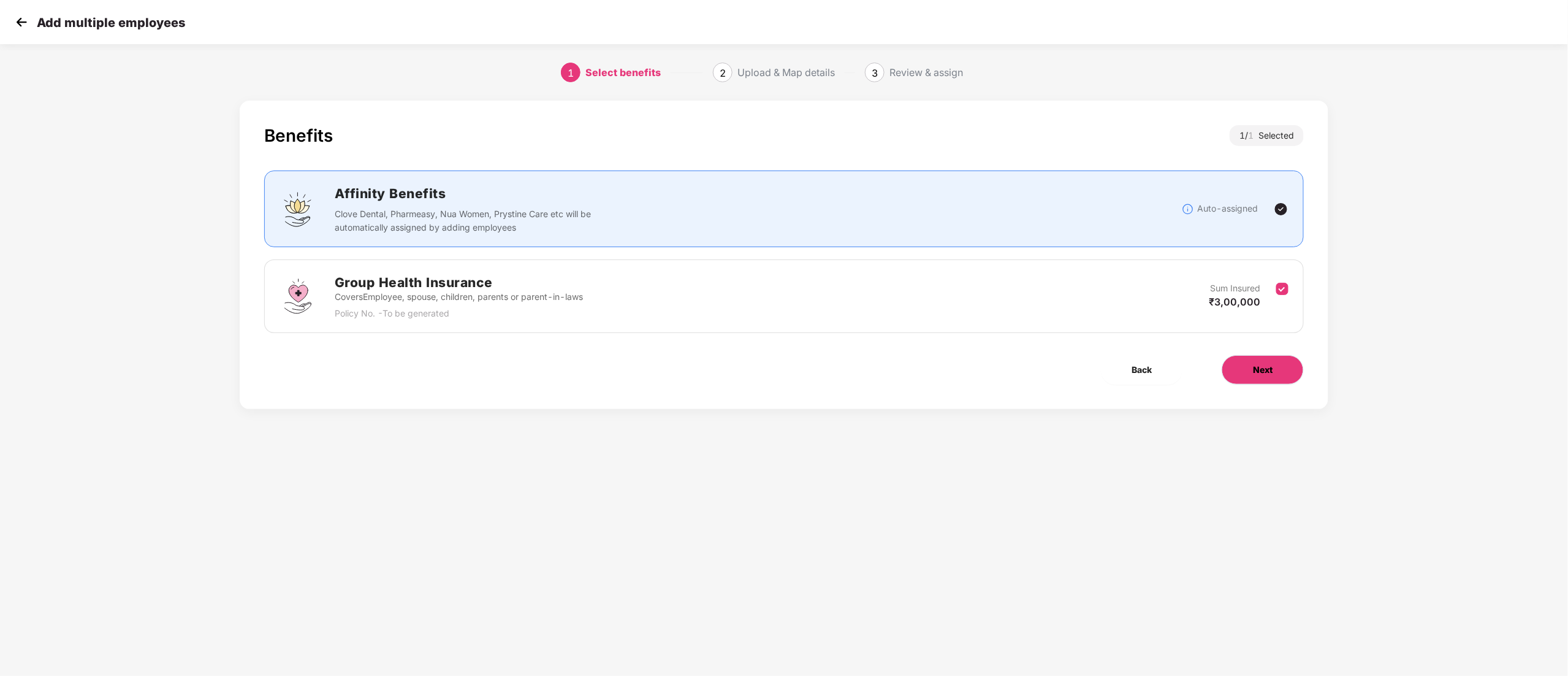
click at [1272, 375] on span "Next" at bounding box center [1263, 370] width 20 height 14
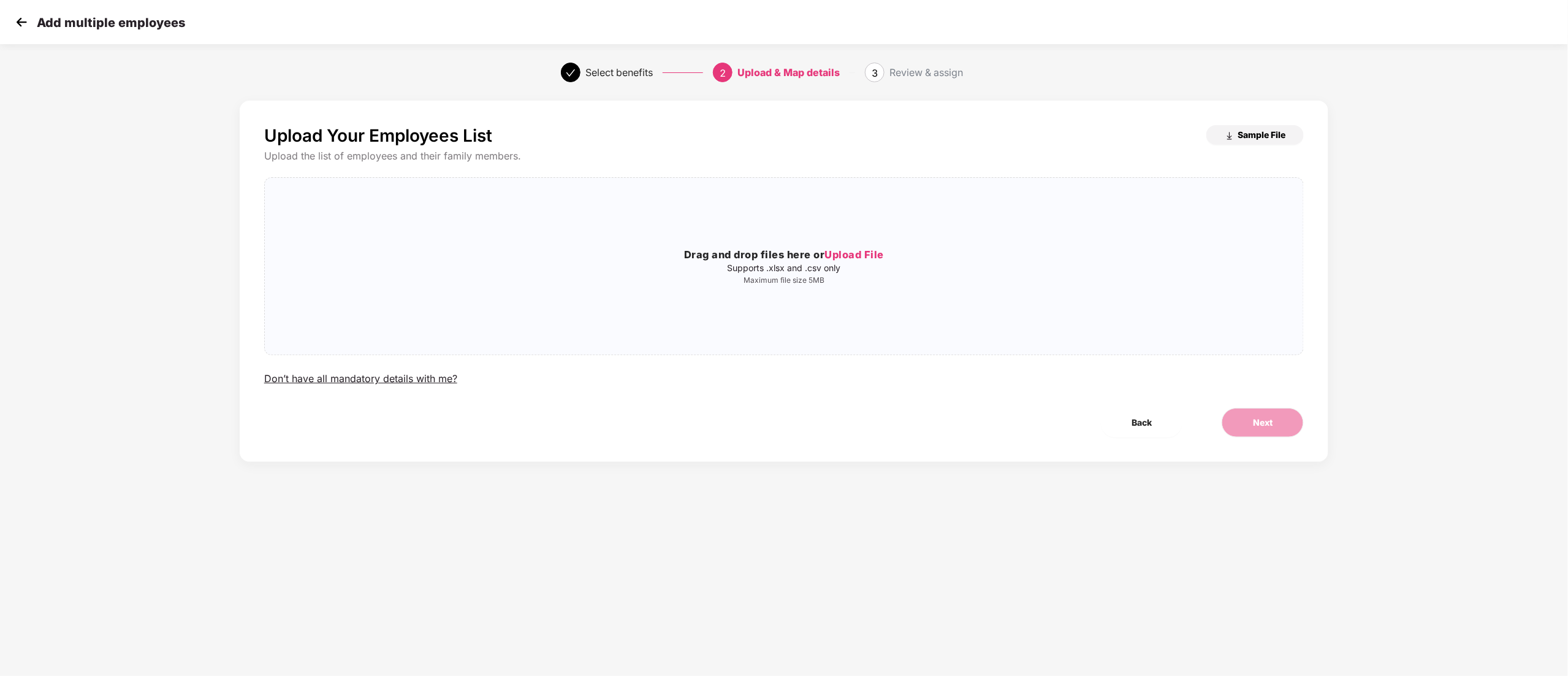
click at [1253, 129] on span "Sample File" at bounding box center [1261, 135] width 48 height 12
click at [825, 257] on span "Upload File" at bounding box center [855, 254] width 60 height 12
click at [1256, 422] on span "Next" at bounding box center [1263, 422] width 20 height 14
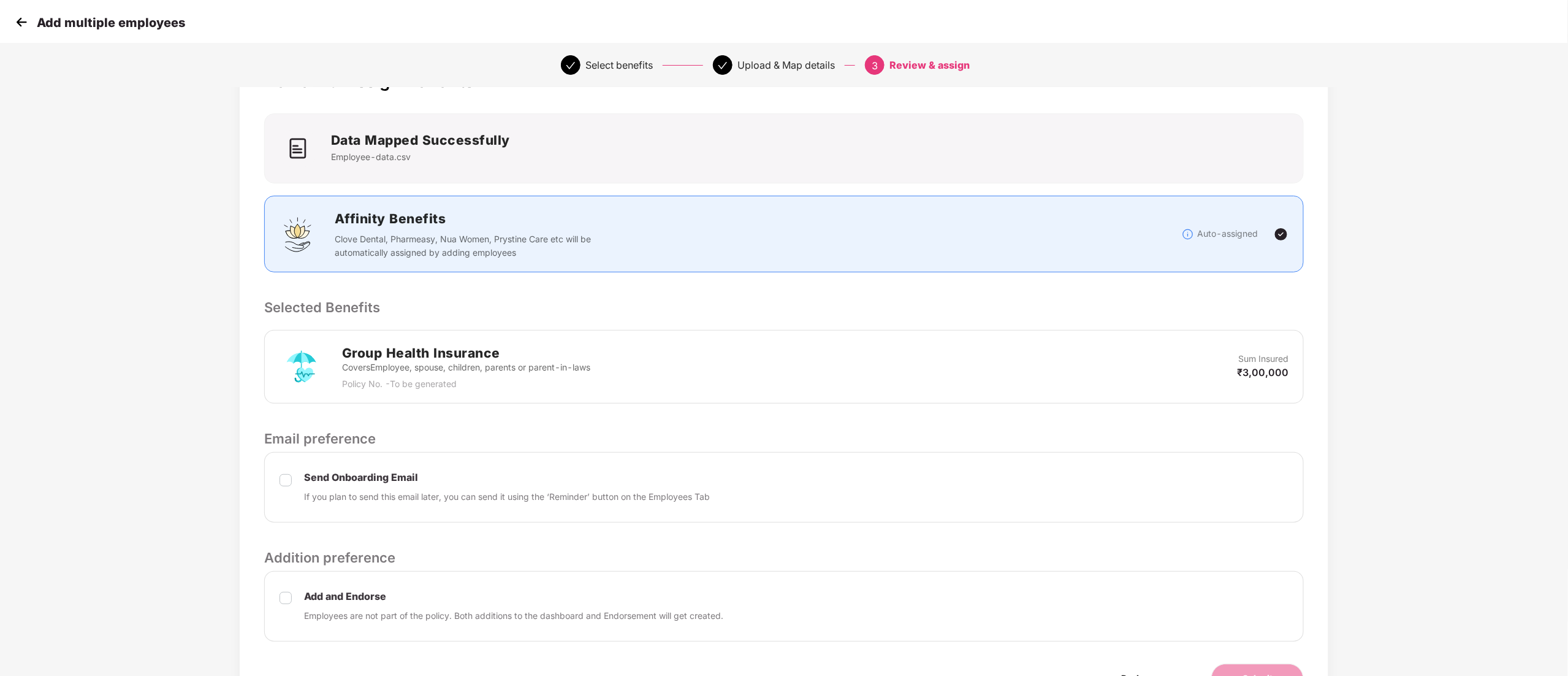
scroll to position [128, 0]
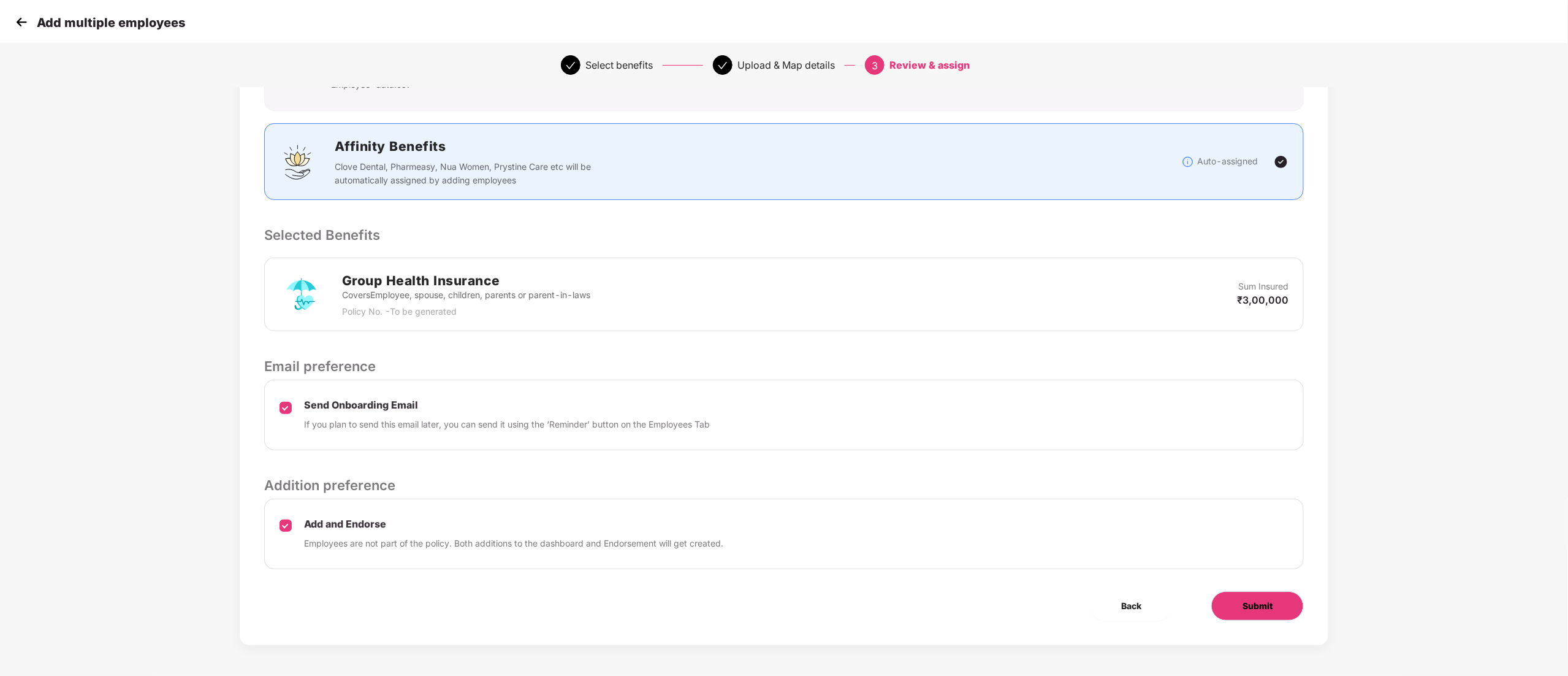
click at [1285, 609] on button "Submit" at bounding box center [1257, 605] width 92 height 30
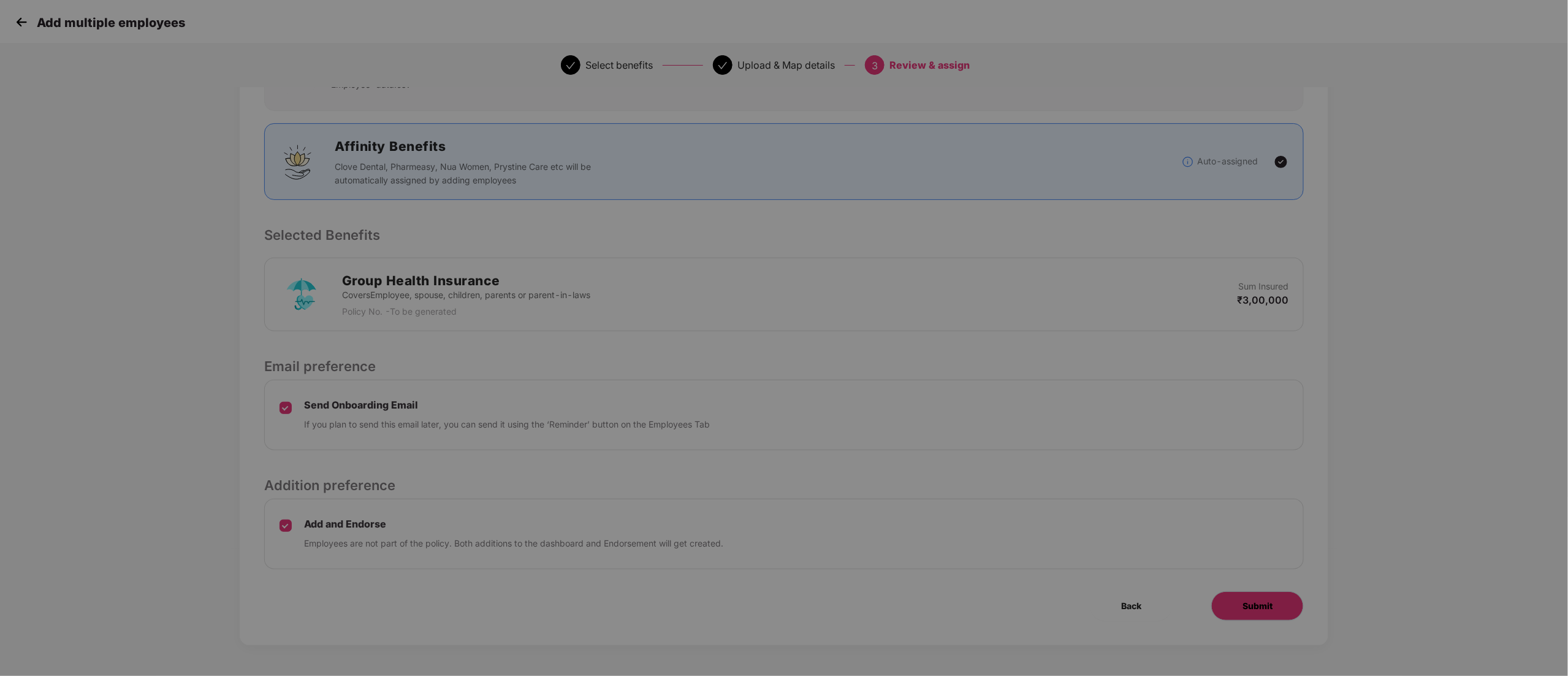
scroll to position [0, 0]
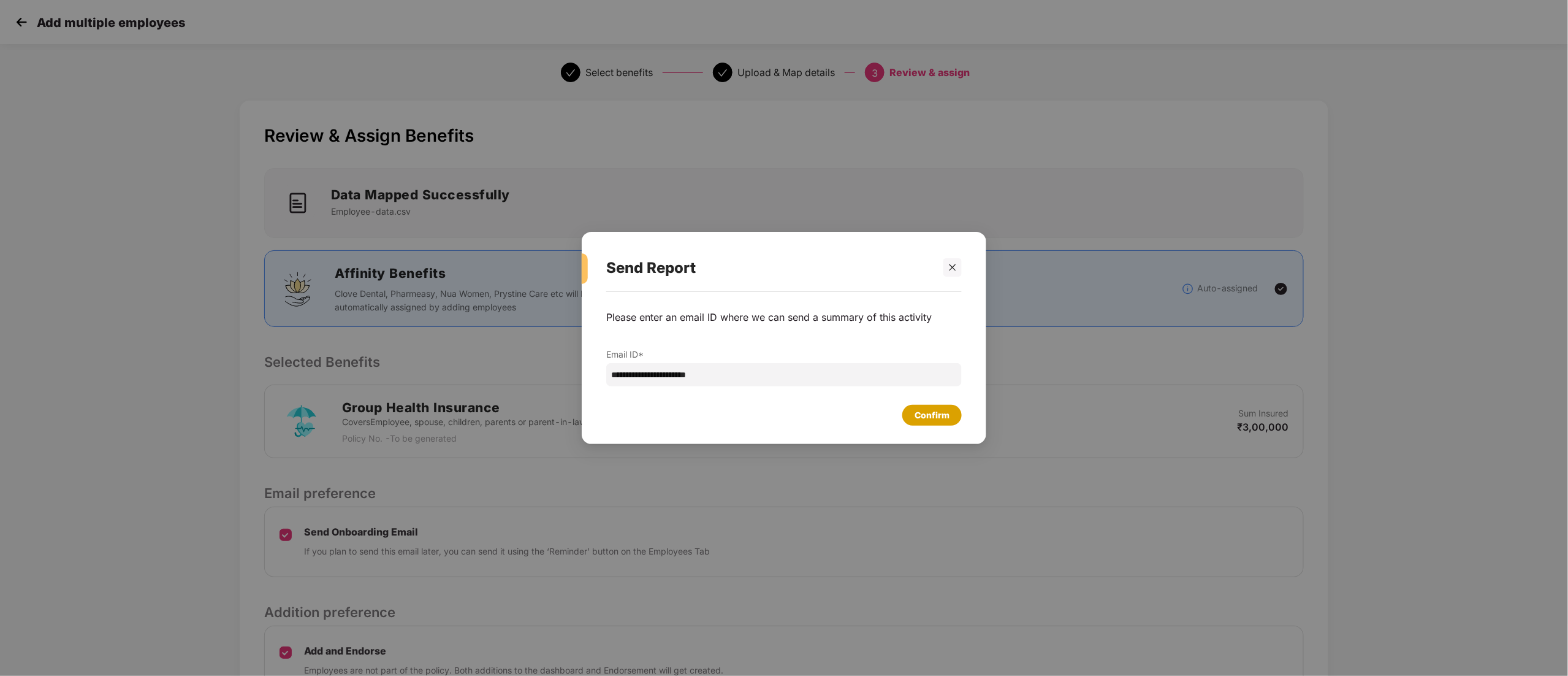
click at [934, 415] on div "Confirm" at bounding box center [931, 416] width 35 height 14
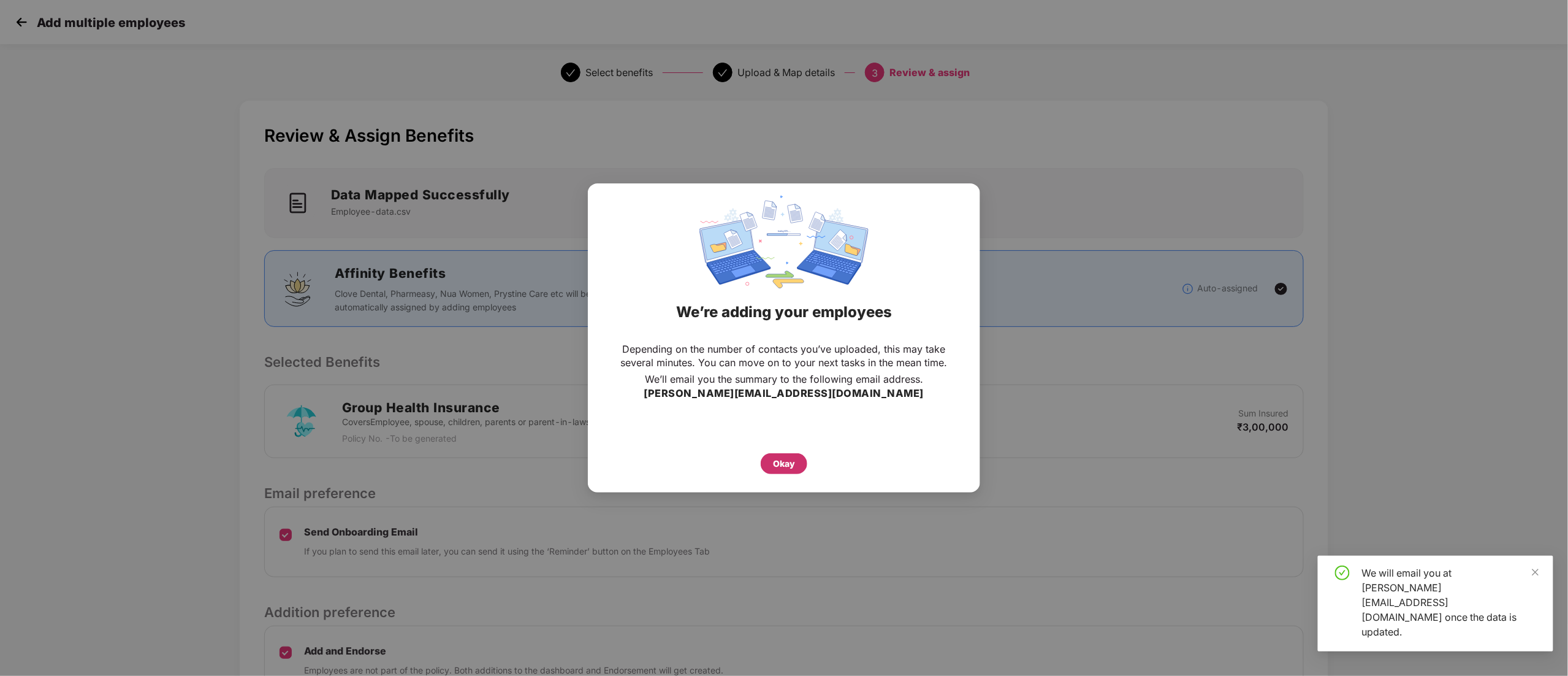
click at [783, 467] on div "Okay" at bounding box center [784, 463] width 22 height 14
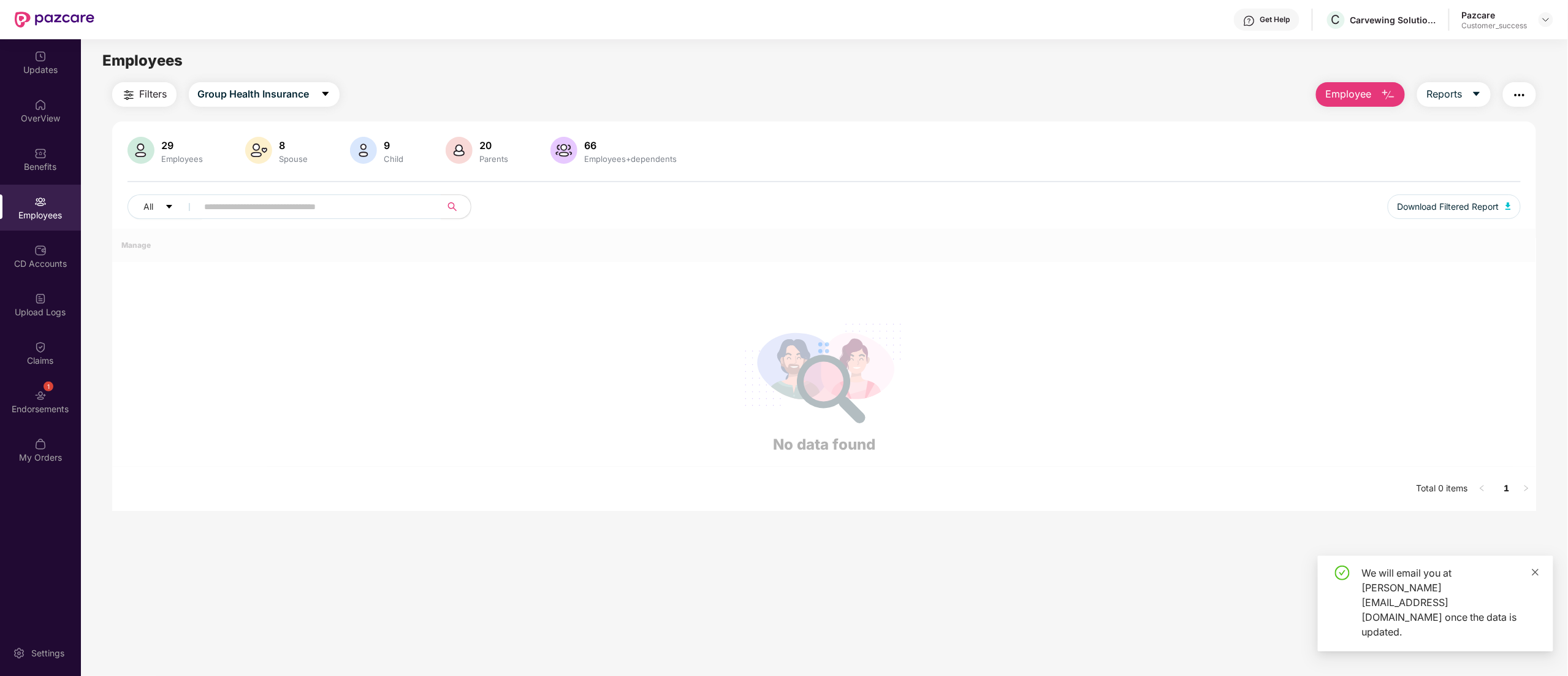
click at [1532, 577] on span at bounding box center [1535, 572] width 9 height 10
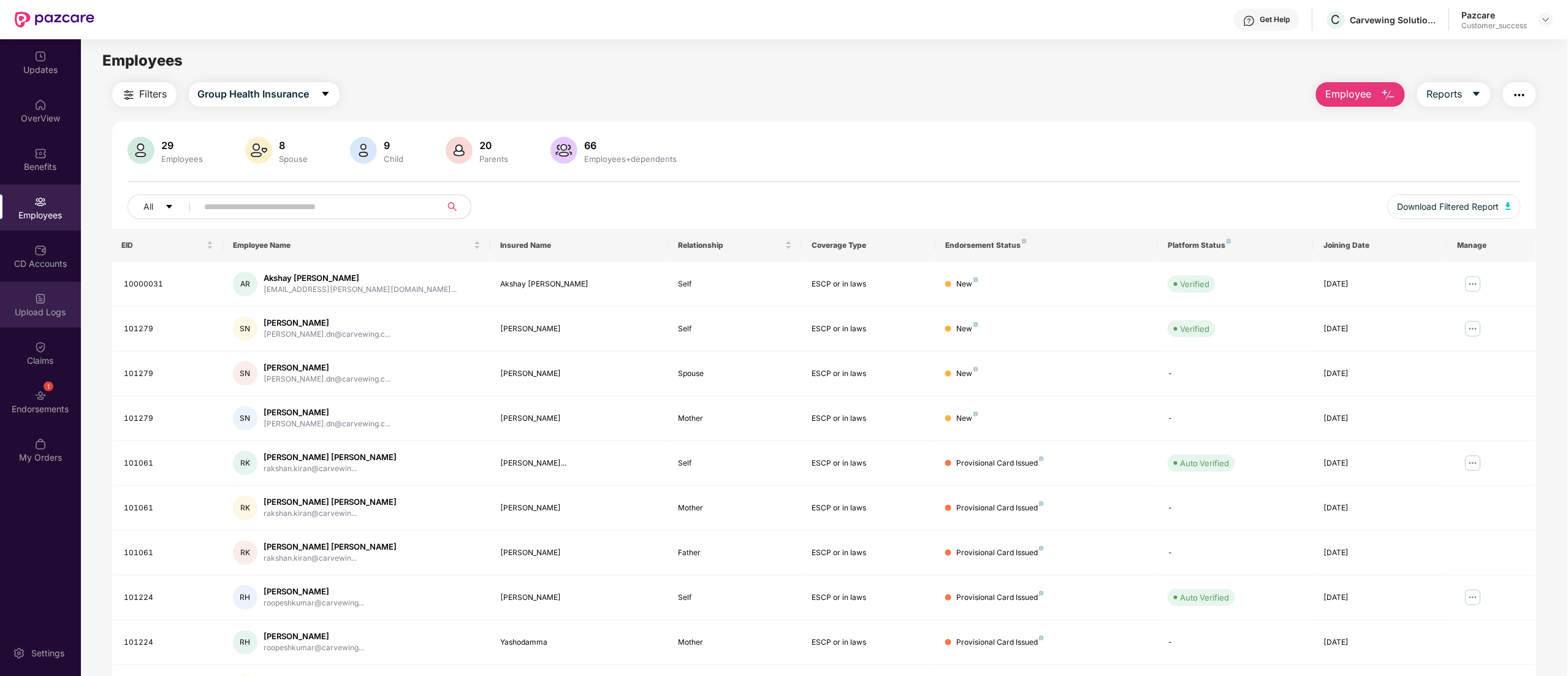
click at [33, 298] on div "Upload Logs" at bounding box center [40, 304] width 80 height 46
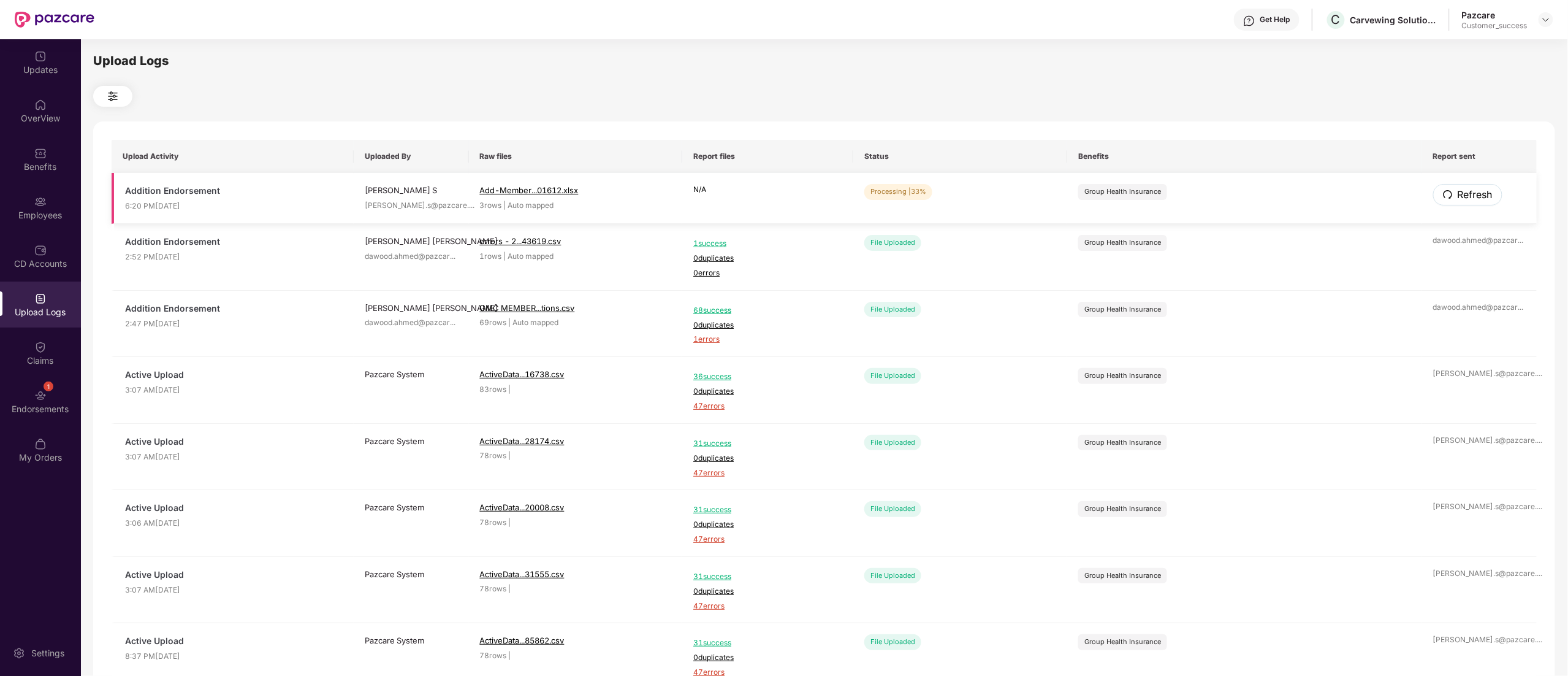
click at [1480, 185] on button "Refresh" at bounding box center [1468, 195] width 70 height 22
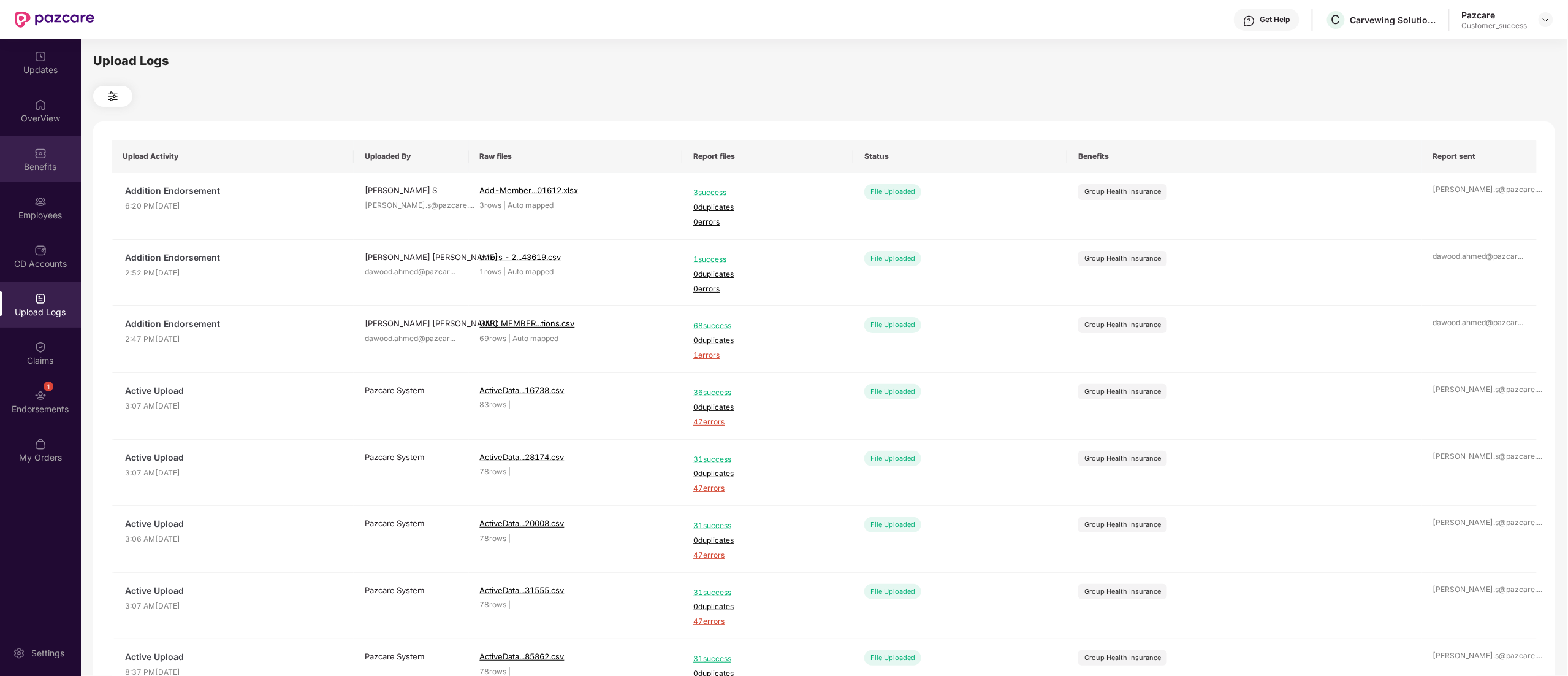
click at [36, 154] on img at bounding box center [41, 153] width 12 height 12
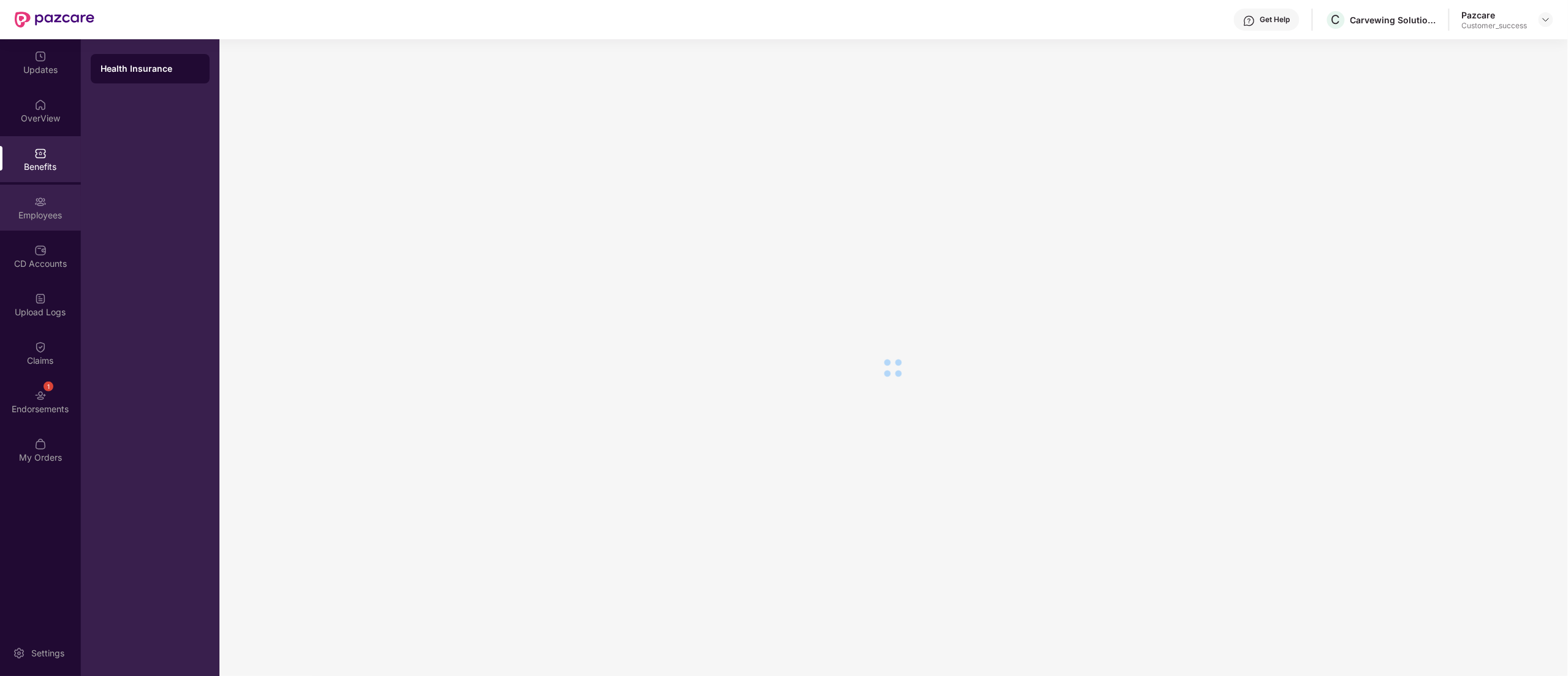
click at [46, 201] on img at bounding box center [41, 202] width 12 height 12
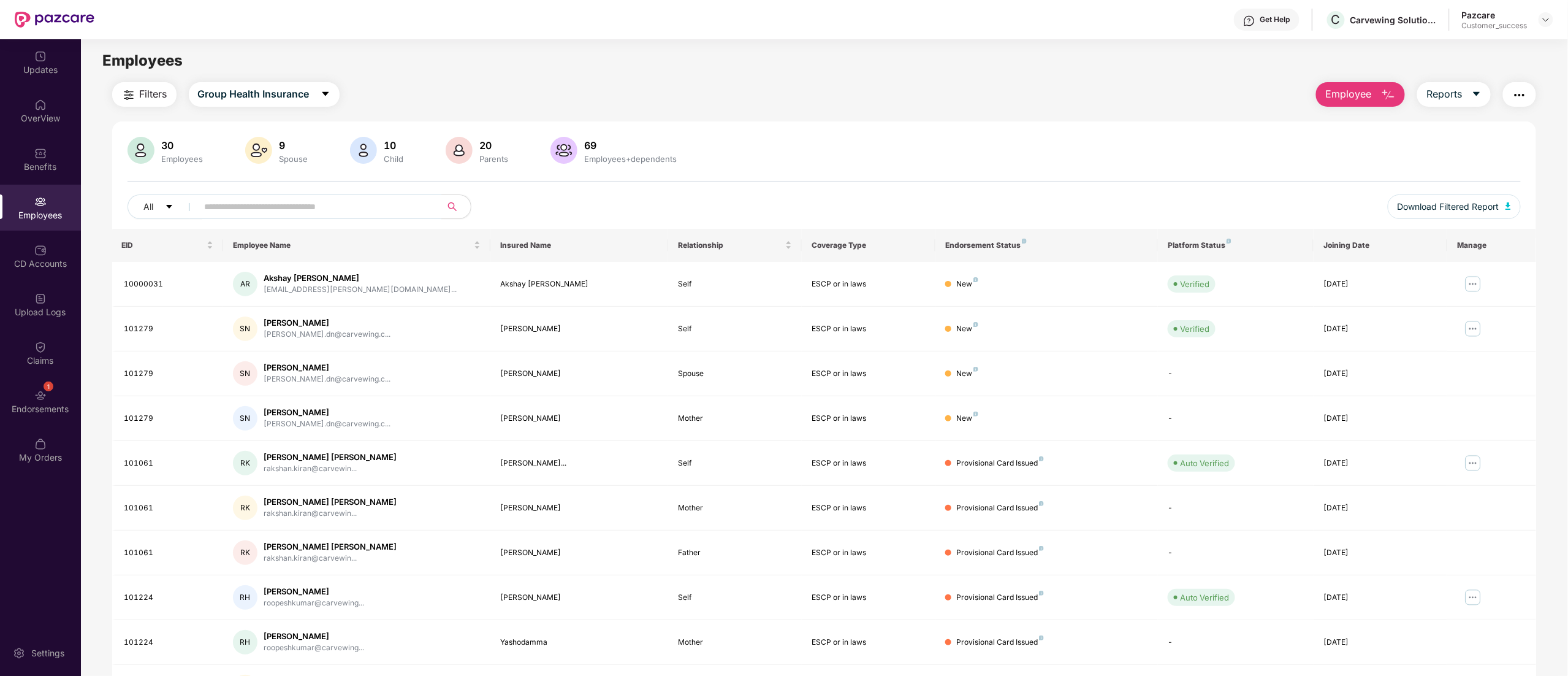
click at [235, 198] on input "text" at bounding box center [314, 207] width 220 height 19
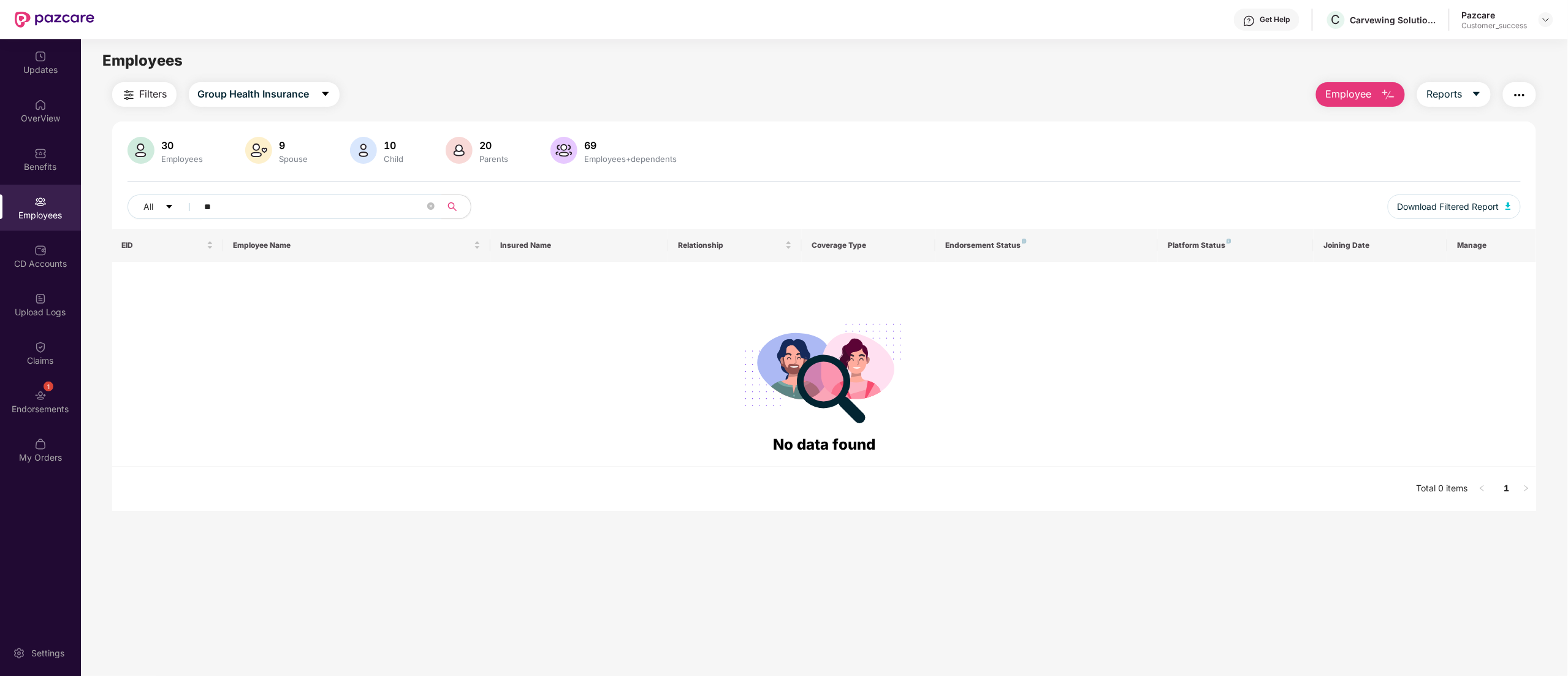
type input "*"
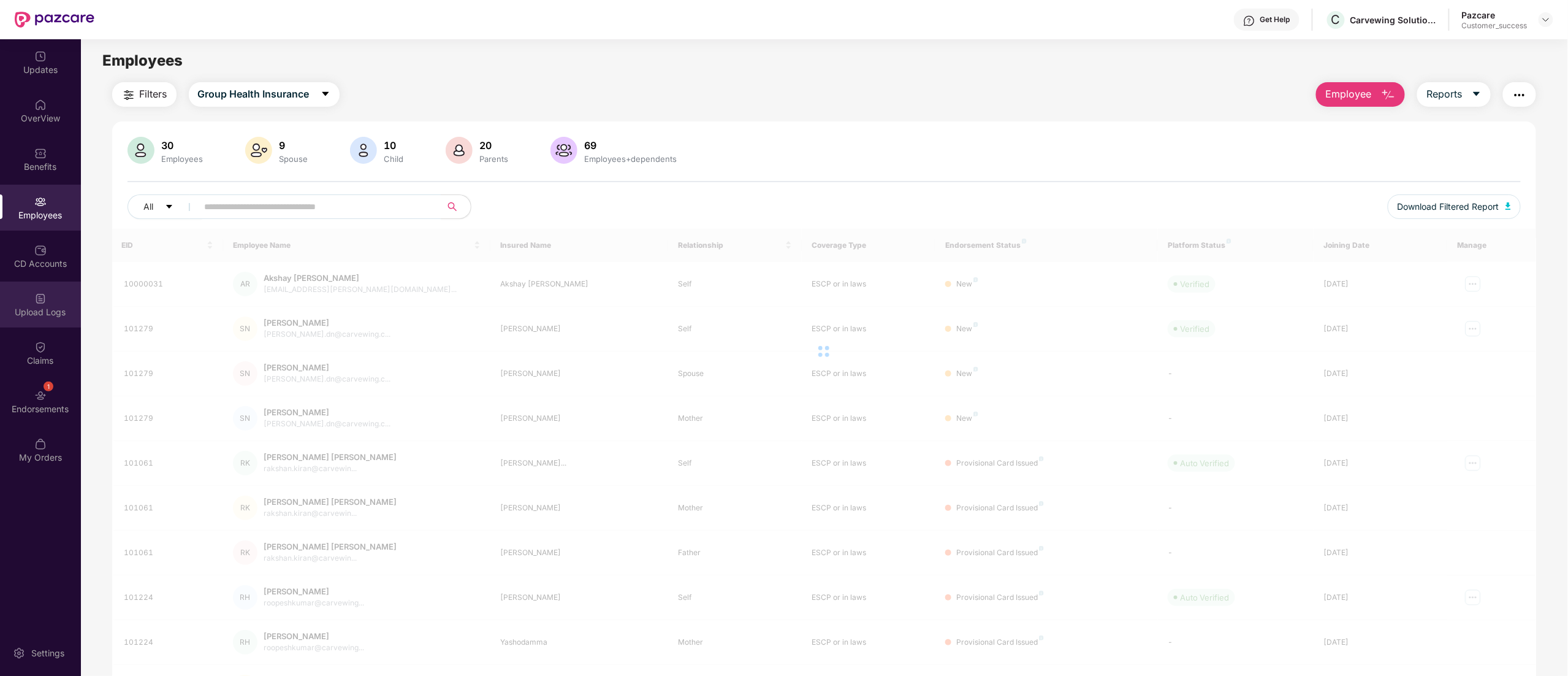
click at [30, 301] on div "Upload Logs" at bounding box center [40, 304] width 80 height 46
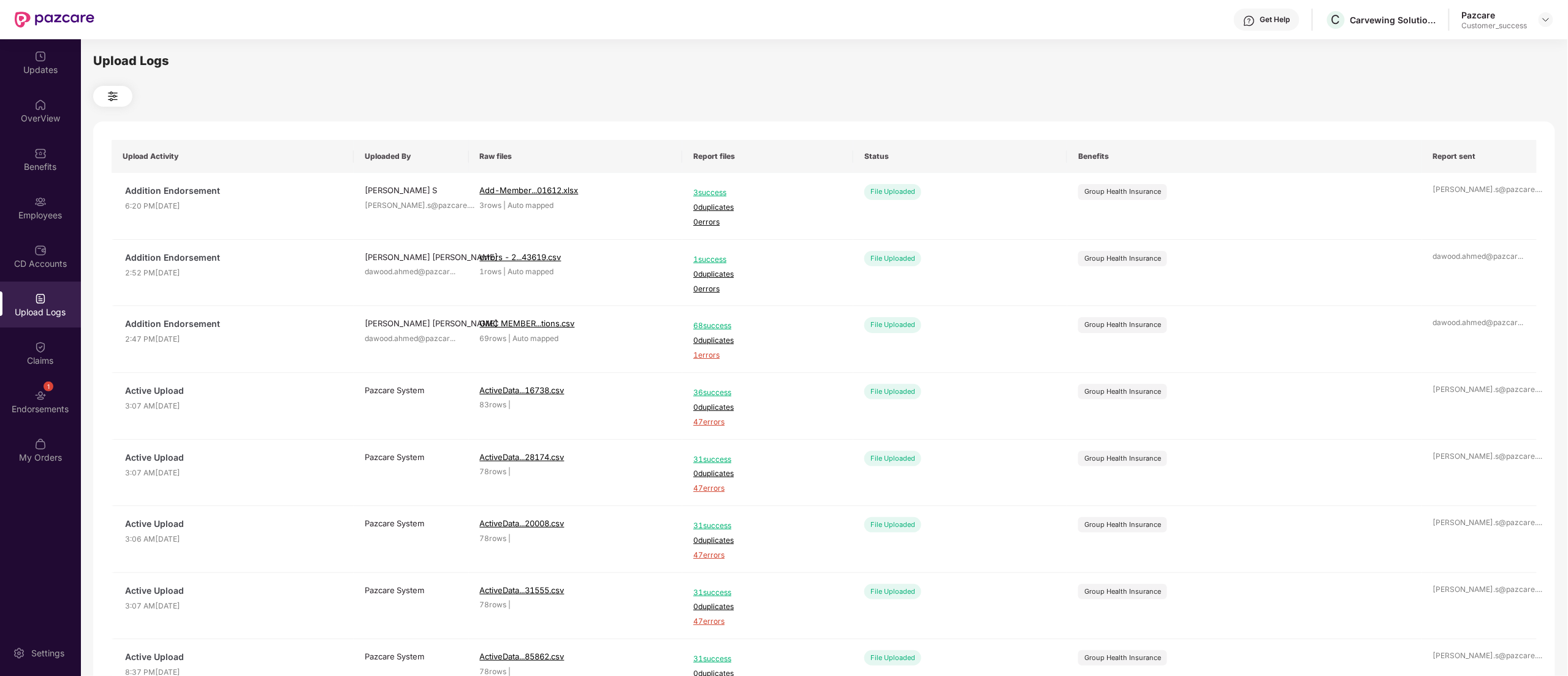
click at [44, 149] on img at bounding box center [41, 153] width 12 height 12
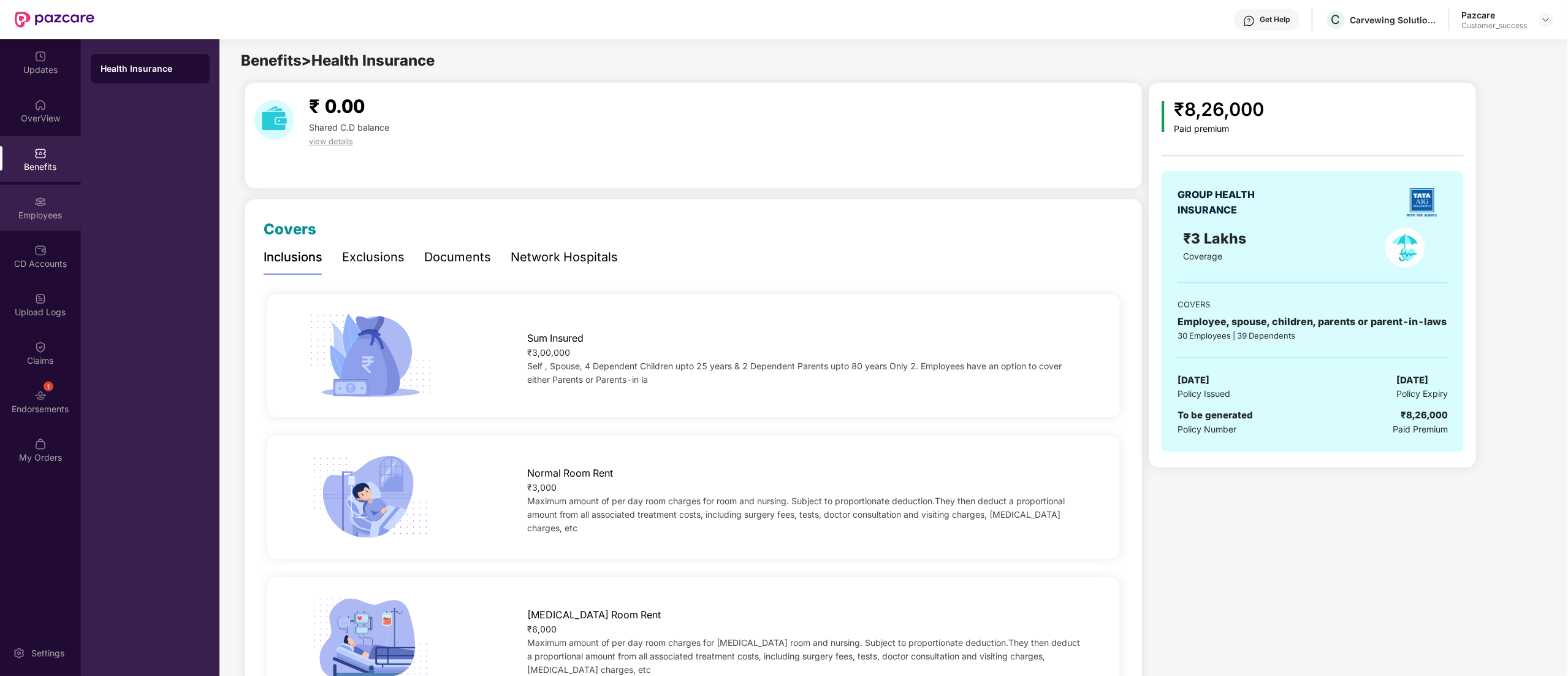
click at [53, 204] on div "Employees" at bounding box center [40, 208] width 80 height 46
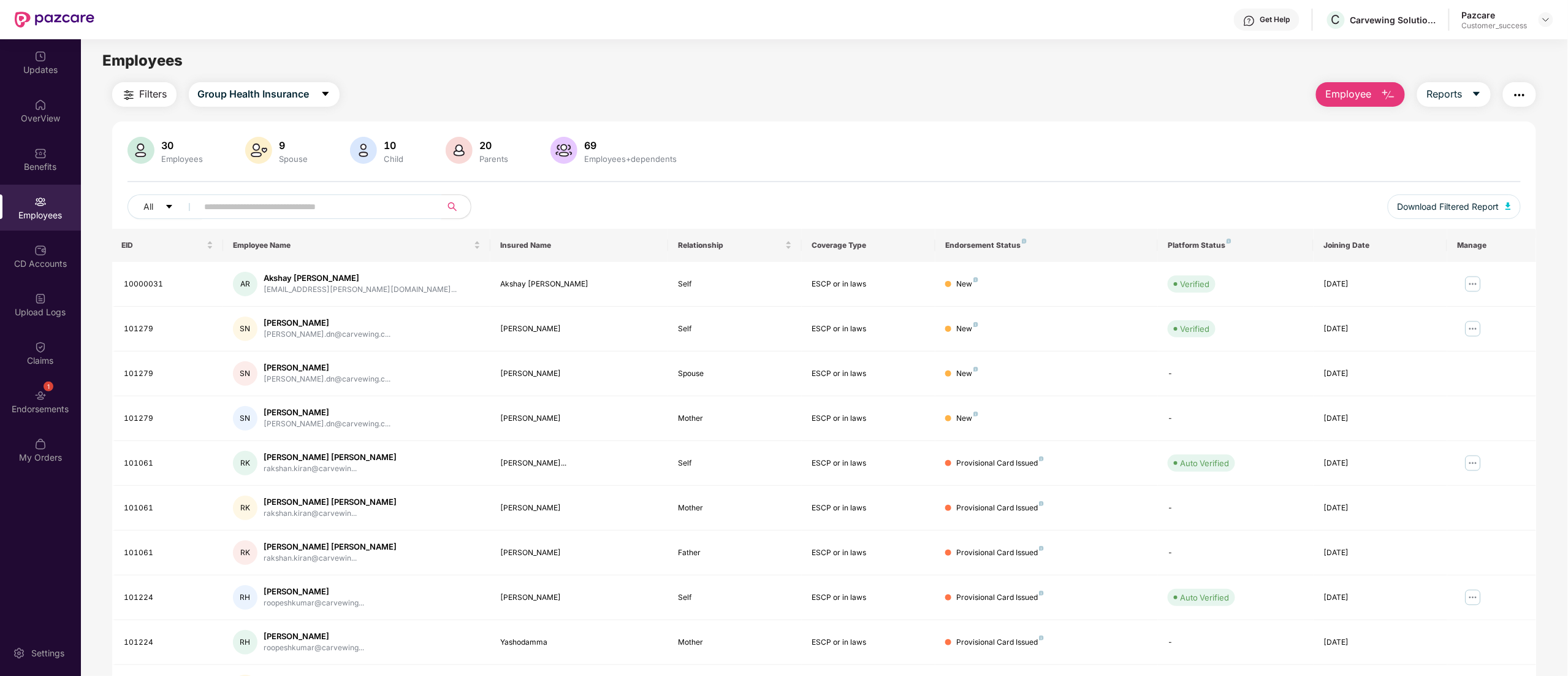
click at [235, 206] on input "text" at bounding box center [314, 207] width 220 height 19
paste input "******"
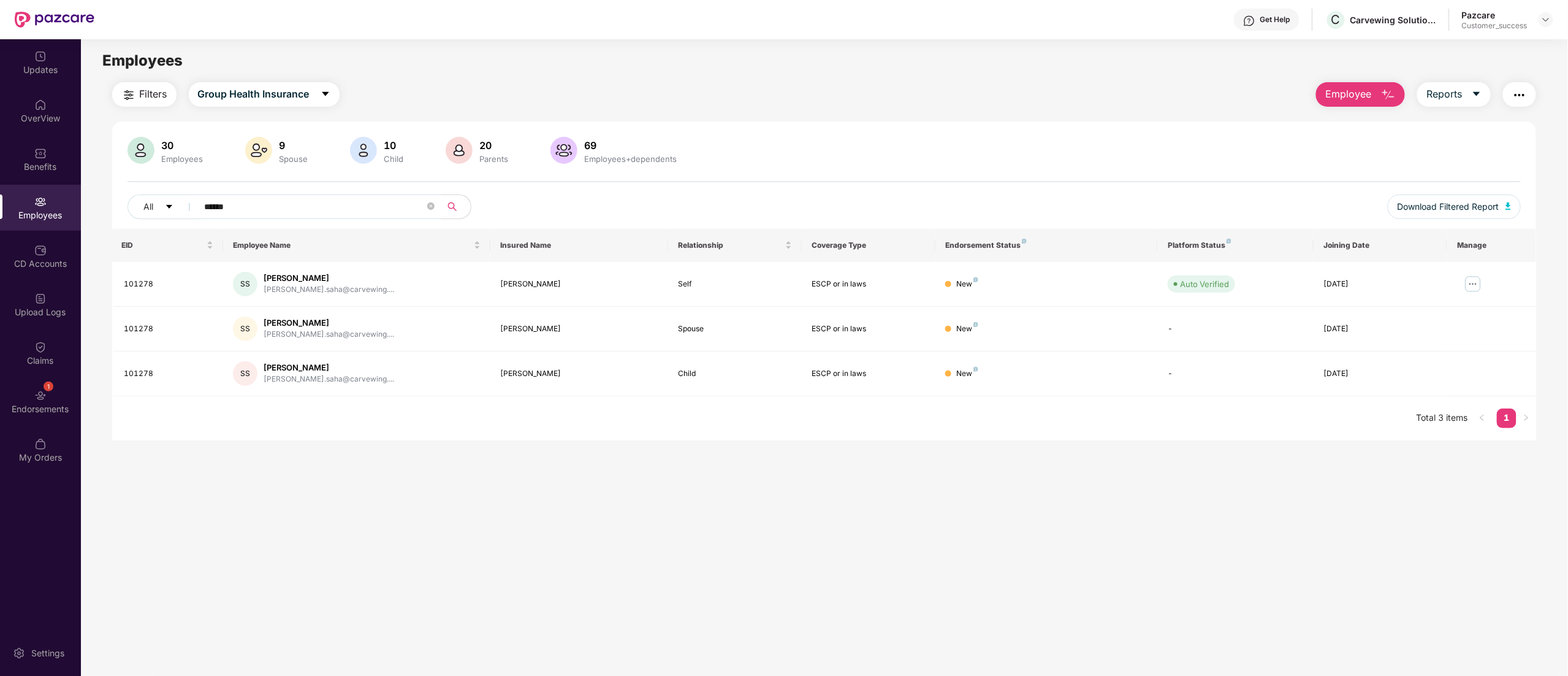
type input "******"
click at [1545, 19] on img at bounding box center [1545, 20] width 10 height 10
click at [1472, 46] on div "Switch to partner view" at bounding box center [1488, 49] width 159 height 24
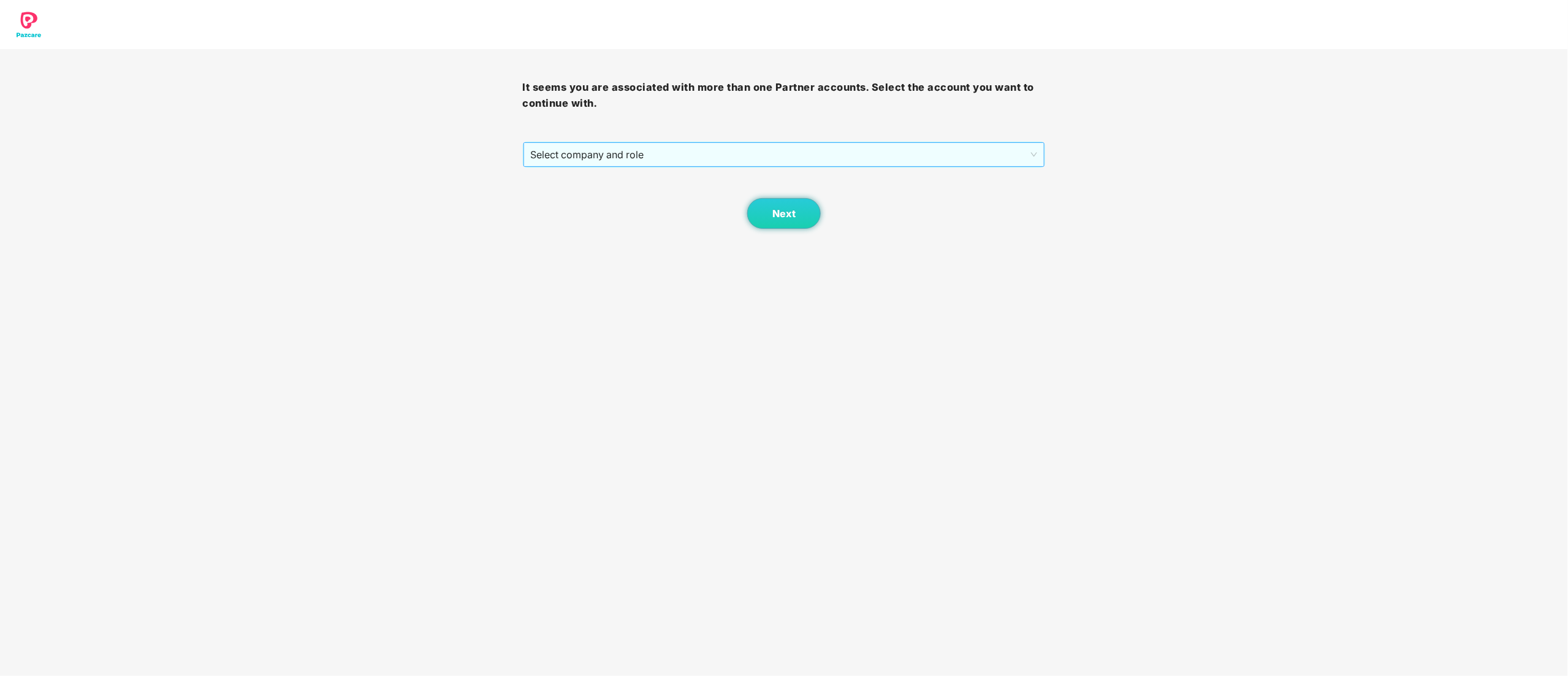
click at [576, 149] on span "Select company and role" at bounding box center [784, 154] width 507 height 23
click at [581, 201] on div "Pazcare - CUSTOMER_SUCCESS" at bounding box center [784, 199] width 508 height 14
click at [805, 201] on button "Next" at bounding box center [784, 213] width 74 height 31
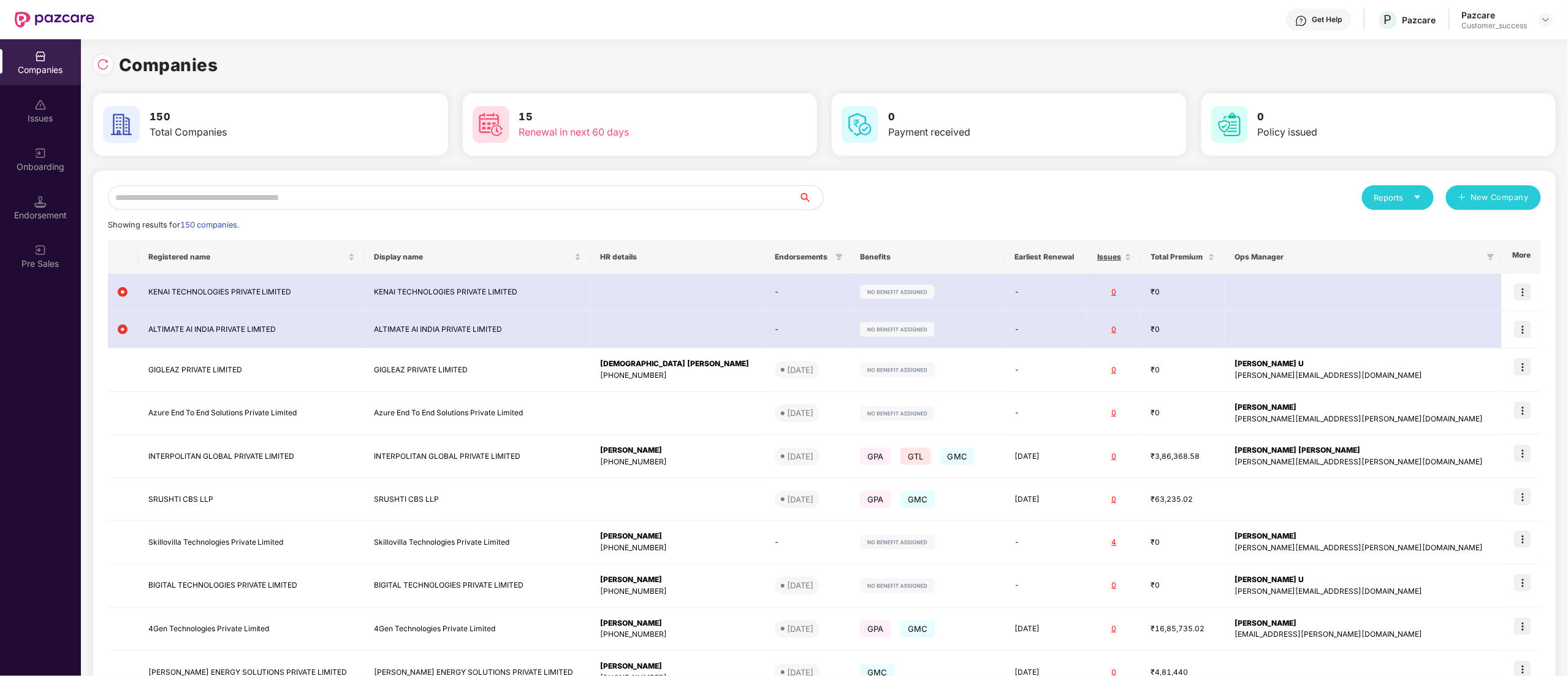
click at [172, 186] on div "Reports New Company Showing results for 150 companies. Registered name Display …" at bounding box center [824, 461] width 1462 height 583
click at [168, 199] on input "text" at bounding box center [453, 197] width 691 height 25
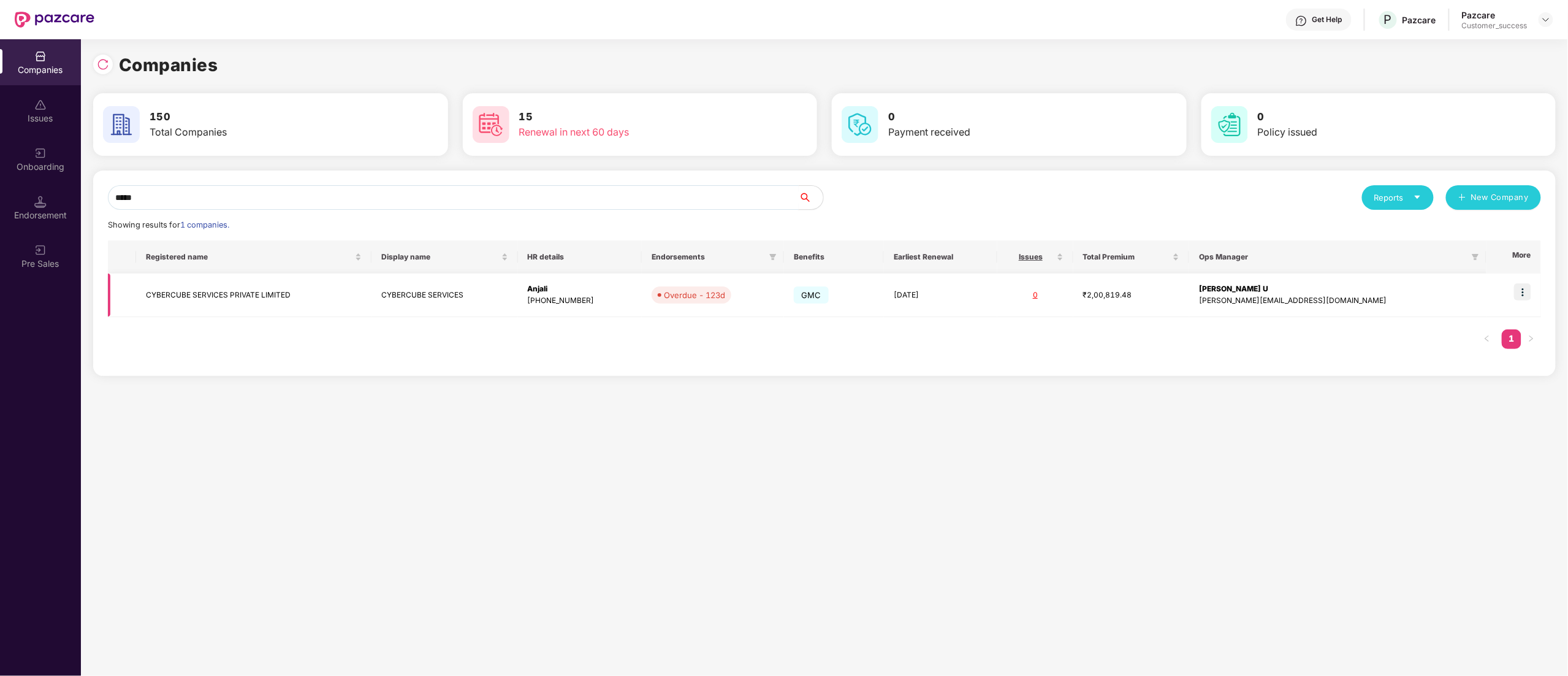
type input "*****"
click at [174, 296] on td "CYBERCUBE SERVICES PRIVATE LIMITED" at bounding box center [253, 295] width 235 height 44
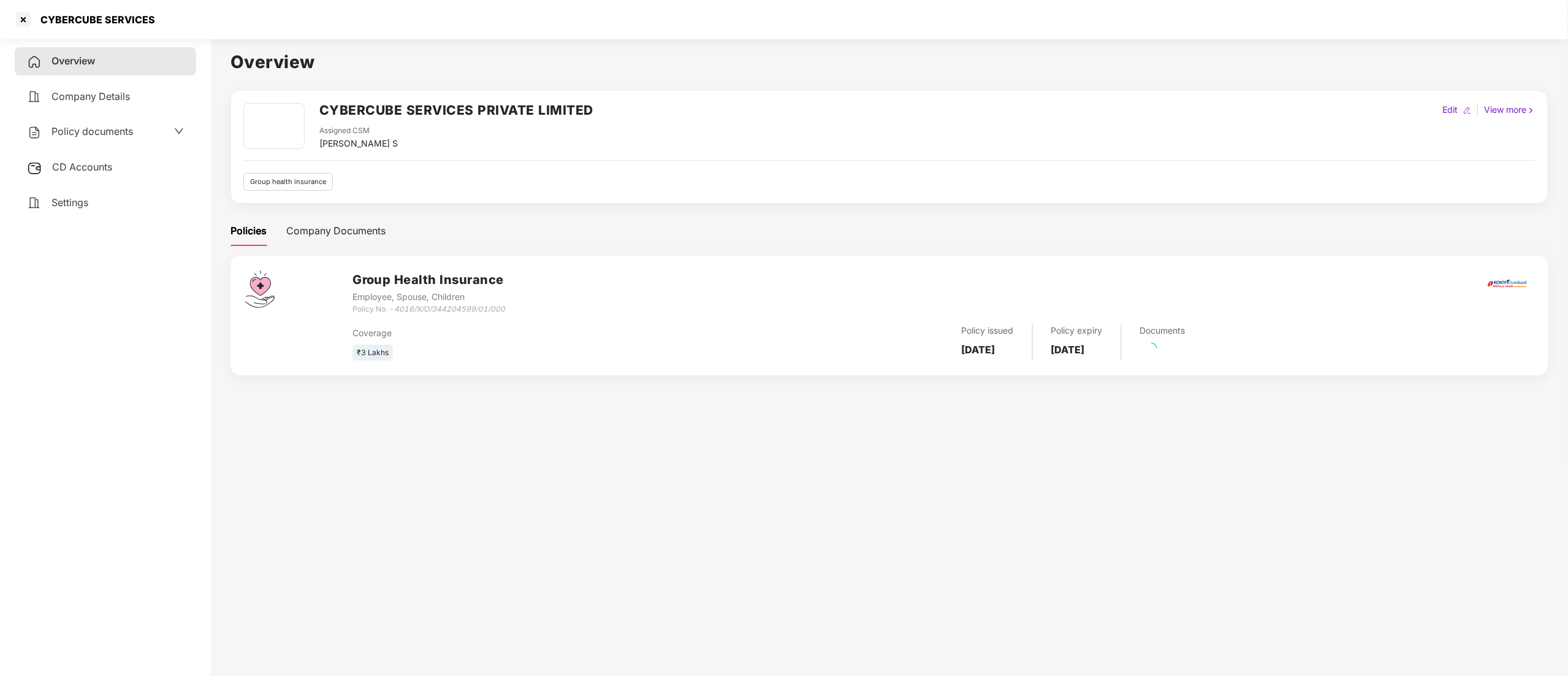
click at [98, 163] on span "CD Accounts" at bounding box center [81, 167] width 60 height 12
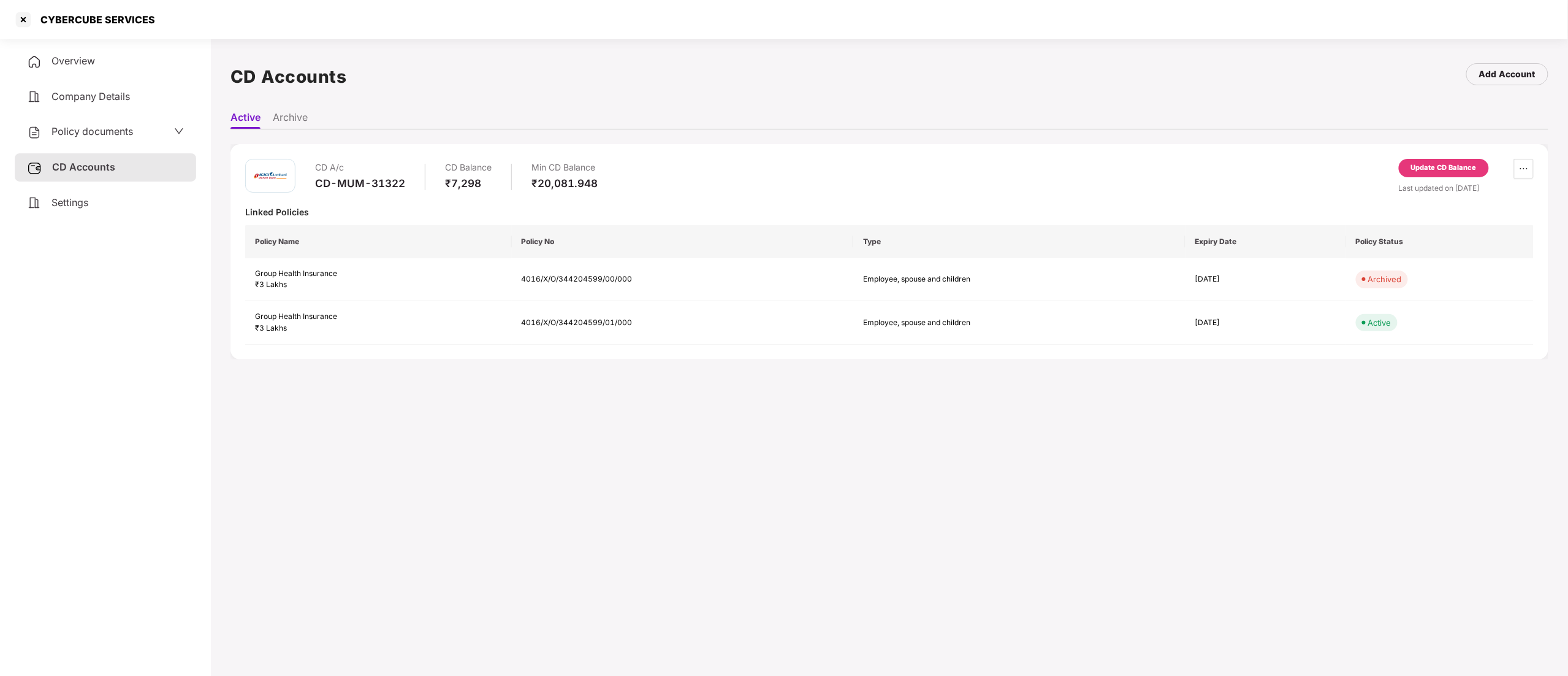
click at [361, 185] on div "CD-MUM-31322" at bounding box center [360, 184] width 90 height 14
copy div "CD-MUM-31322"
